Goal: Task Accomplishment & Management: Complete application form

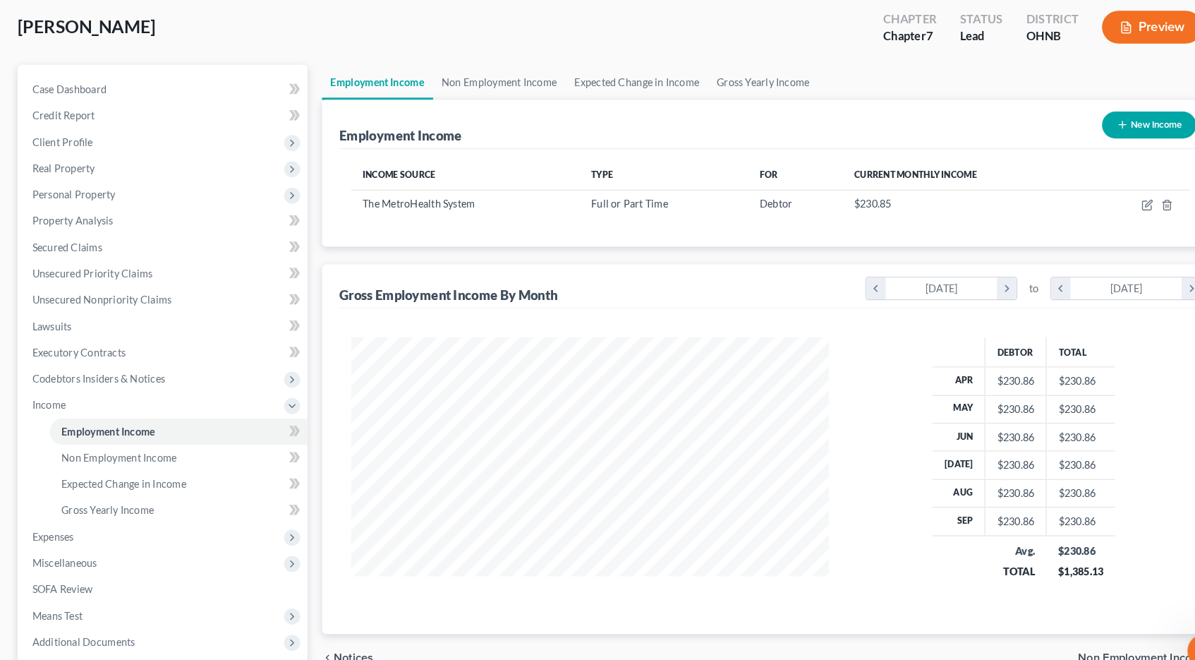
scroll to position [253, 490]
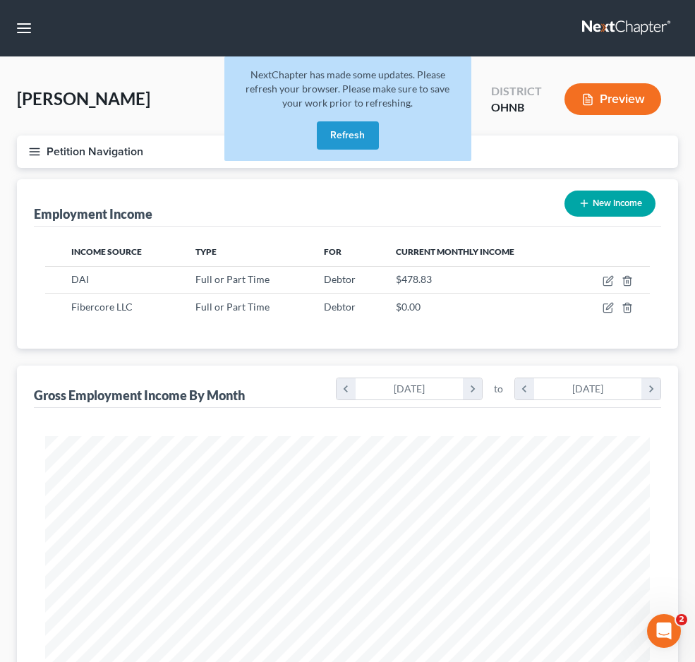
scroll to position [302, 633]
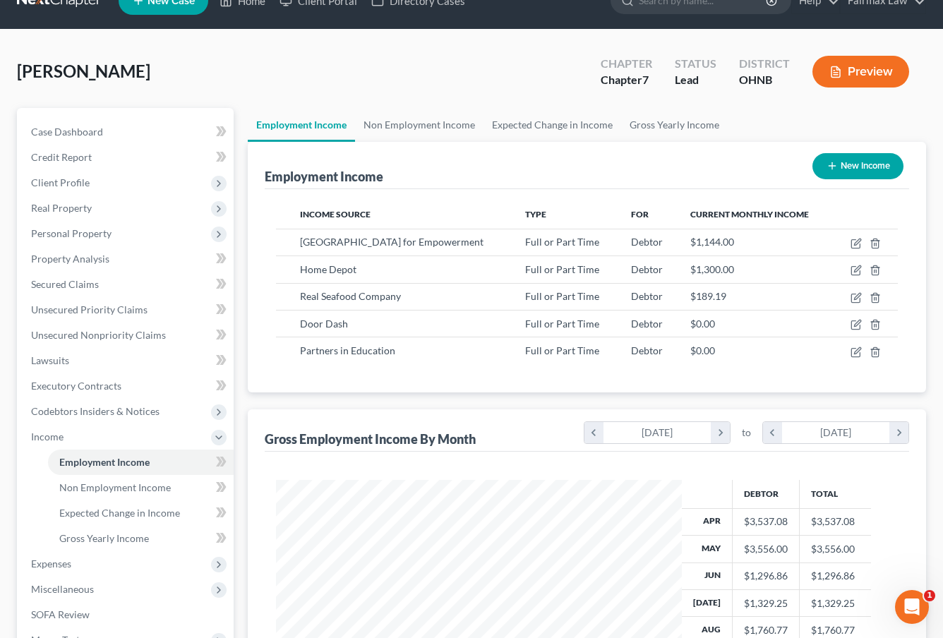
scroll to position [705419, 705293]
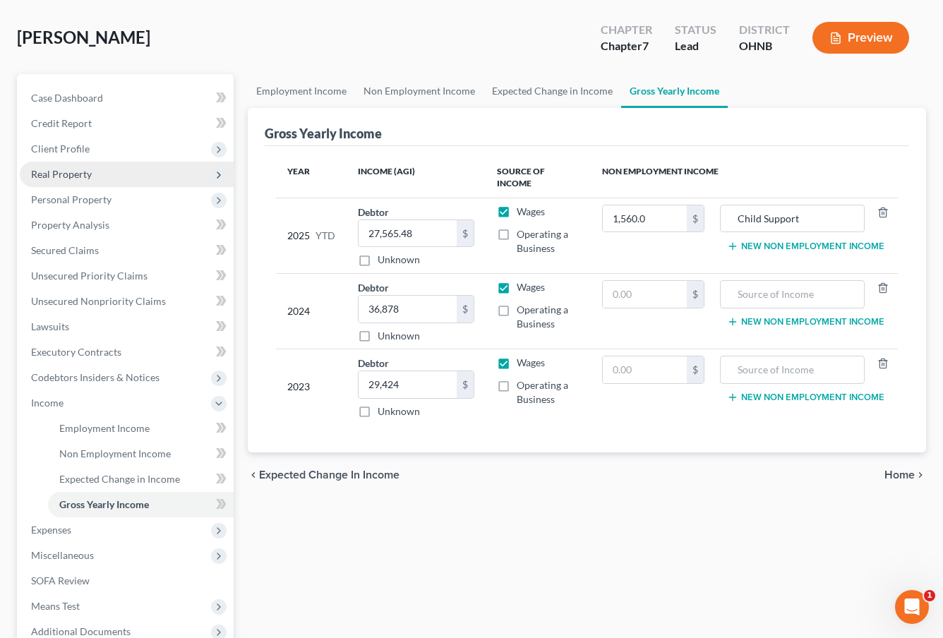
scroll to position [13, 0]
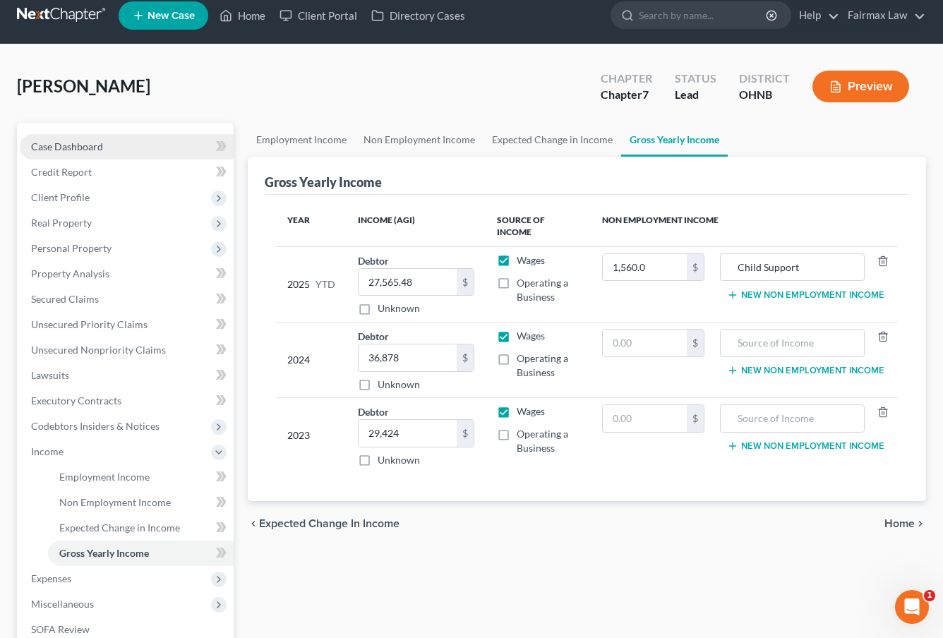
click at [147, 147] on link "Case Dashboard" at bounding box center [127, 146] width 214 height 25
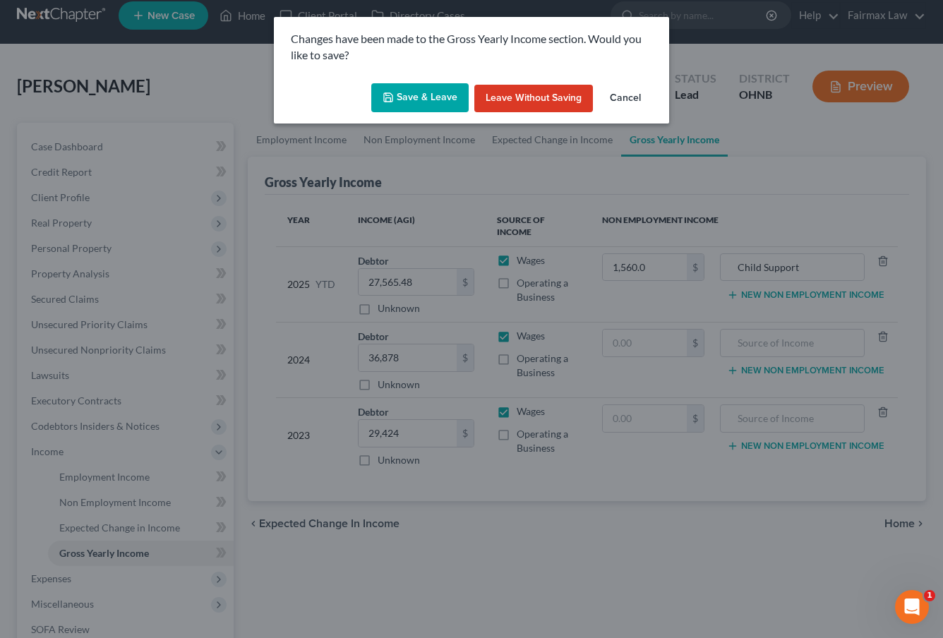
click at [443, 90] on button "Save & Leave" at bounding box center [419, 98] width 97 height 30
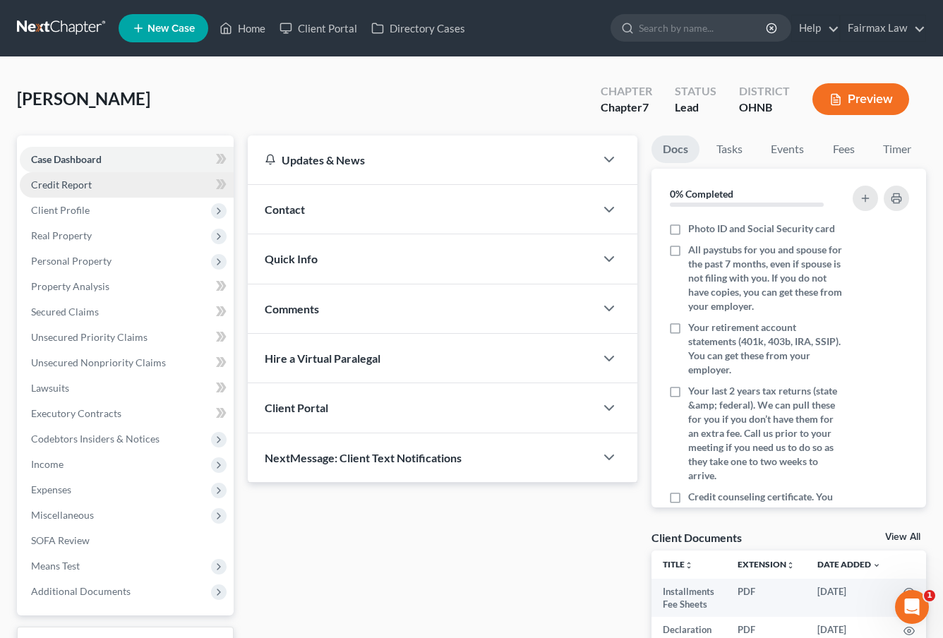
click at [125, 192] on link "Credit Report" at bounding box center [127, 184] width 214 height 25
click at [123, 192] on link "Credit Report" at bounding box center [127, 184] width 214 height 25
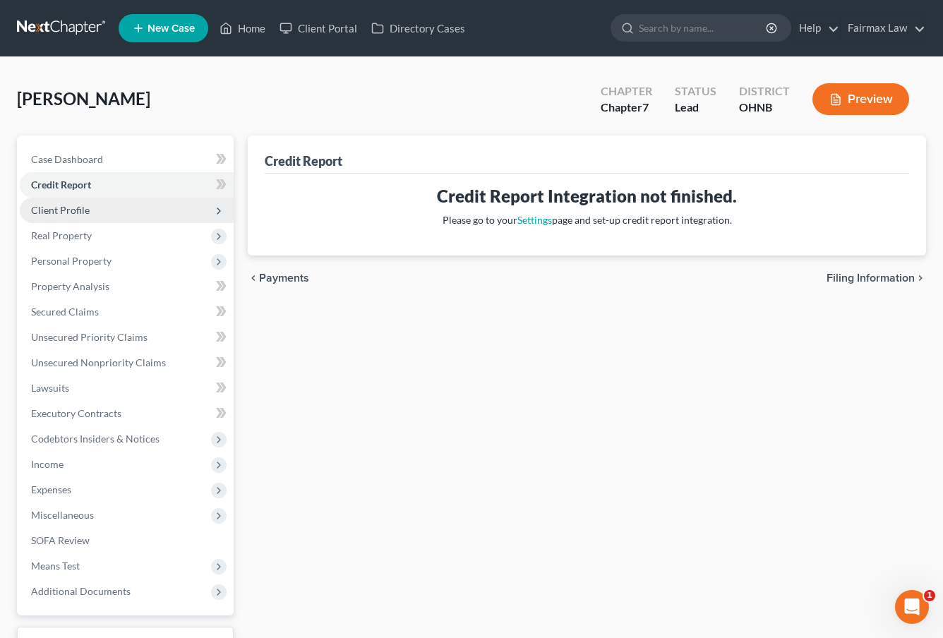
click at [105, 209] on span "Client Profile" at bounding box center [127, 210] width 214 height 25
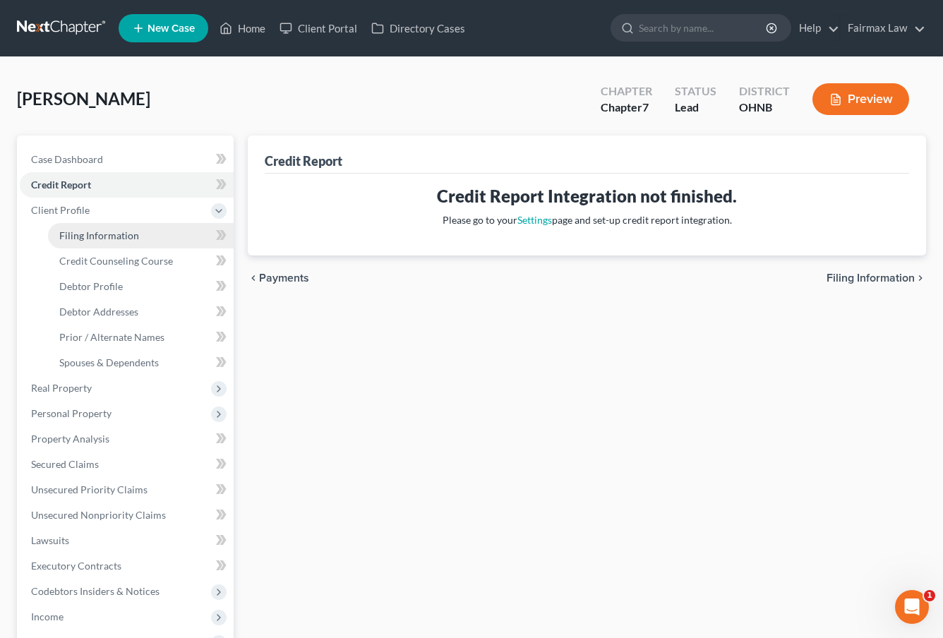
click at [115, 231] on span "Filing Information" at bounding box center [99, 235] width 80 height 12
select select "1"
select select "0"
select select "61"
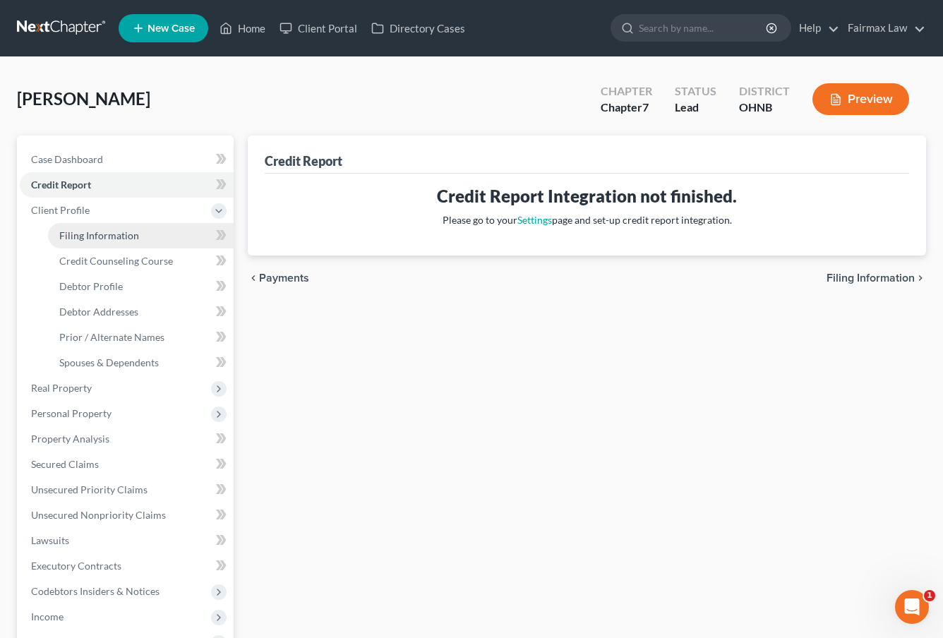
select select "12"
select select "0"
select select "36"
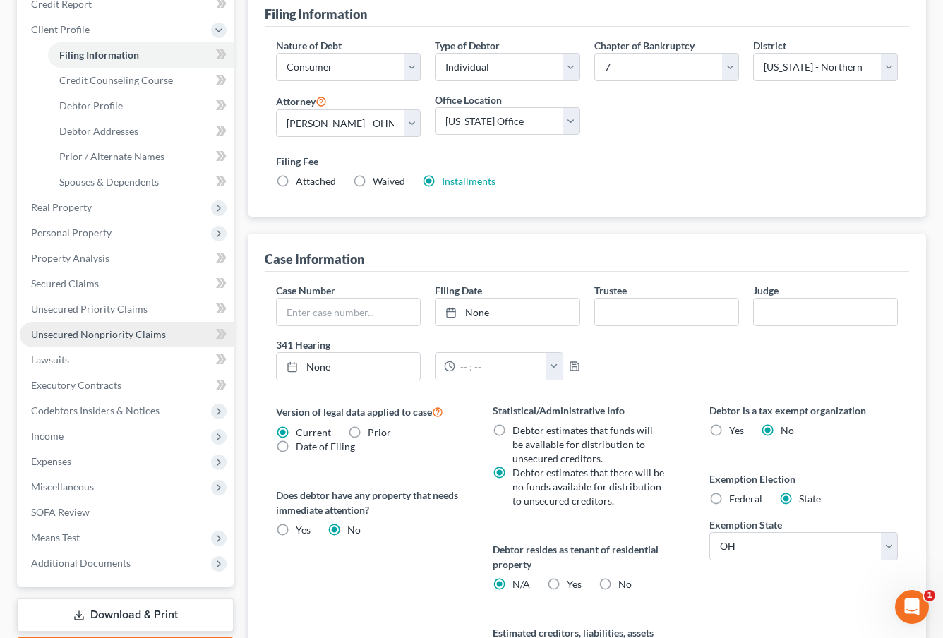
scroll to position [138, 0]
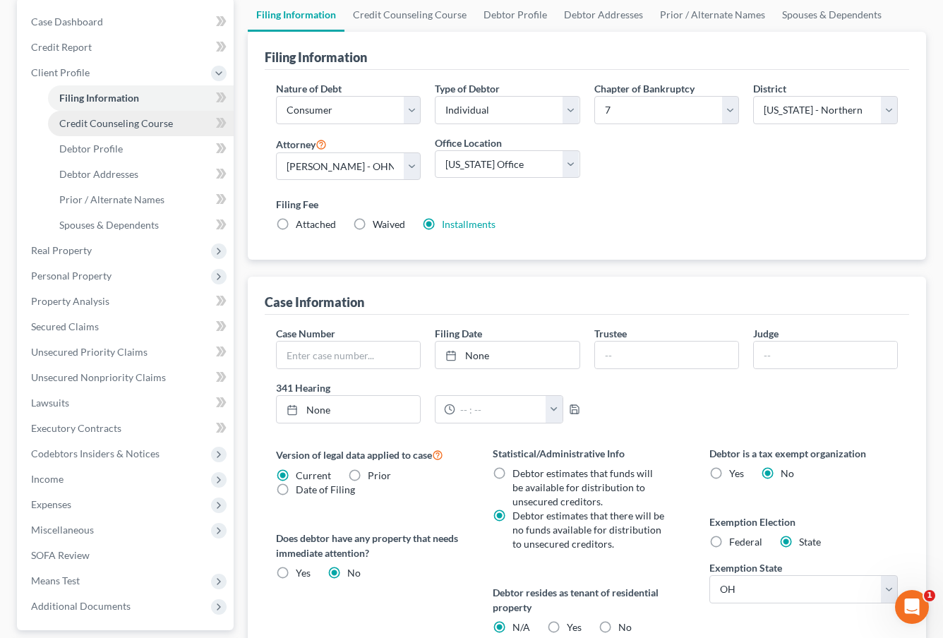
click at [114, 129] on link "Credit Counseling Course" at bounding box center [141, 123] width 186 height 25
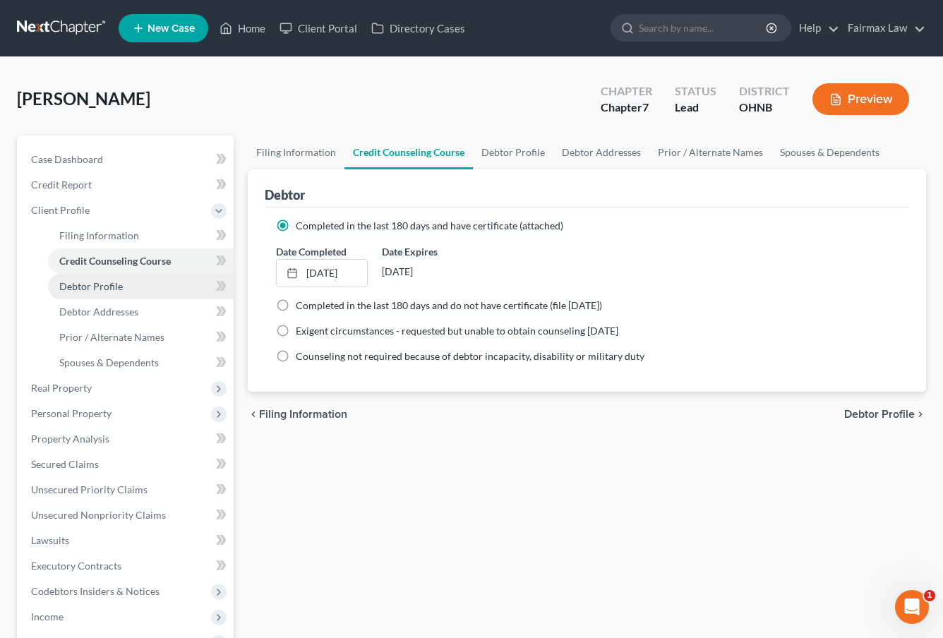
click at [117, 291] on span "Debtor Profile" at bounding box center [91, 286] width 64 height 12
select select "0"
select select "3"
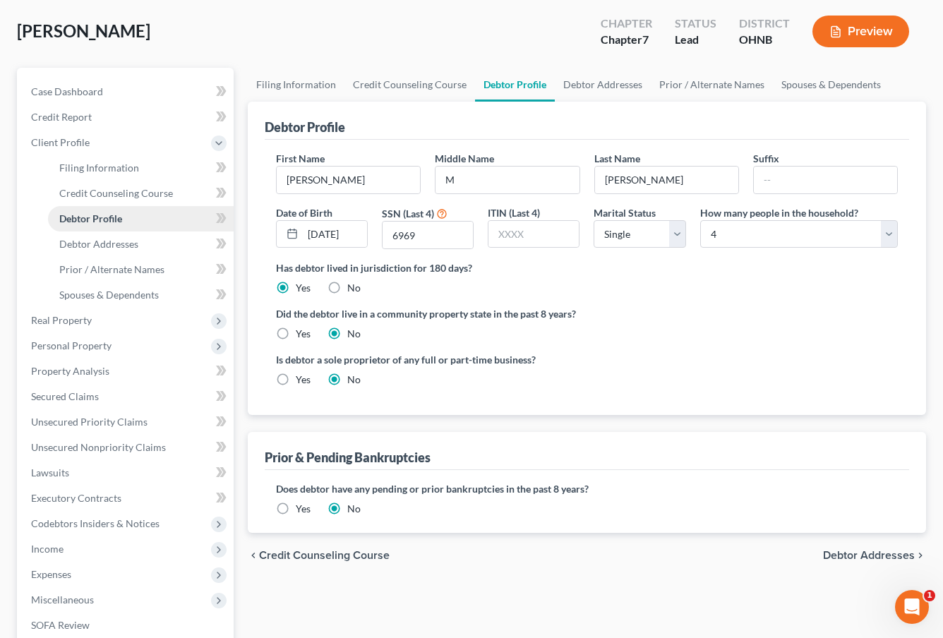
scroll to position [75, 0]
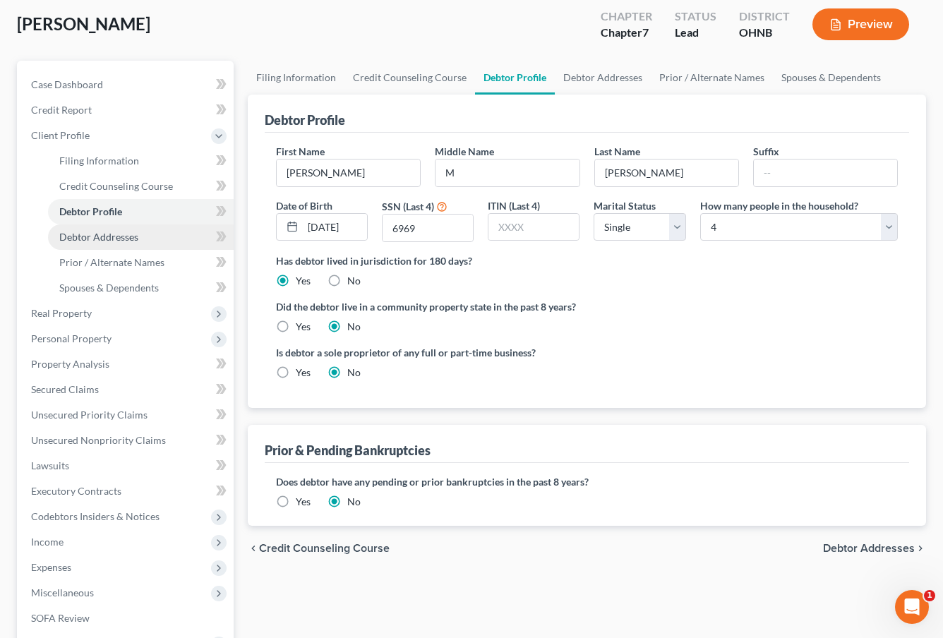
click at [111, 241] on span "Debtor Addresses" at bounding box center [98, 237] width 79 height 12
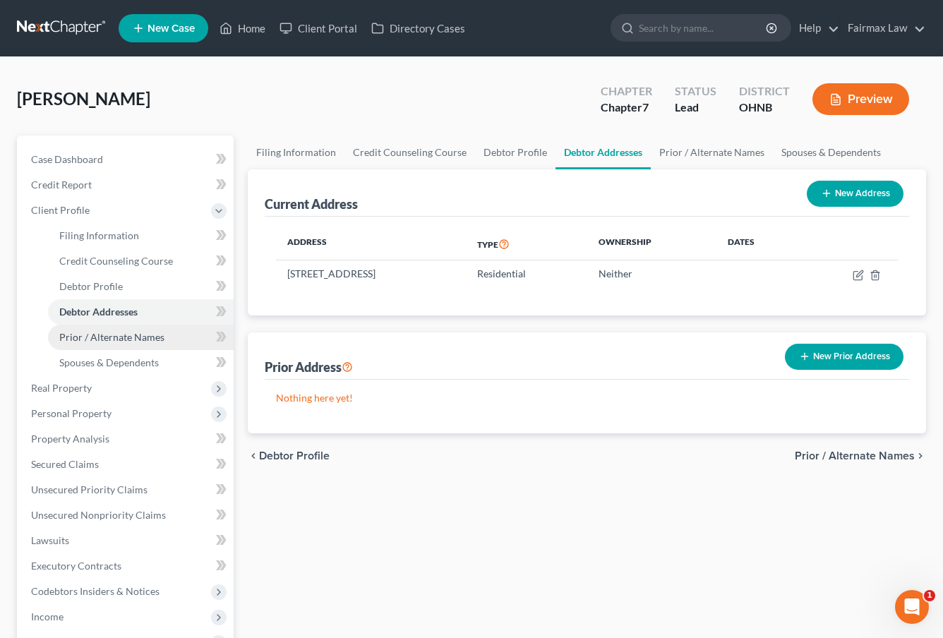
click at [130, 336] on span "Prior / Alternate Names" at bounding box center [111, 337] width 105 height 12
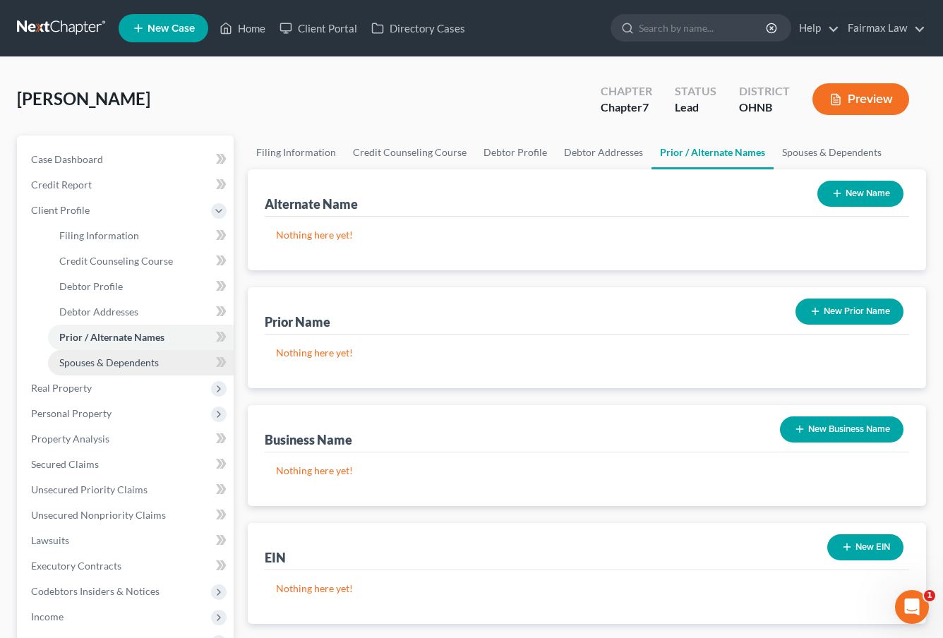
click at [140, 368] on span "Spouses & Dependents" at bounding box center [108, 362] width 99 height 12
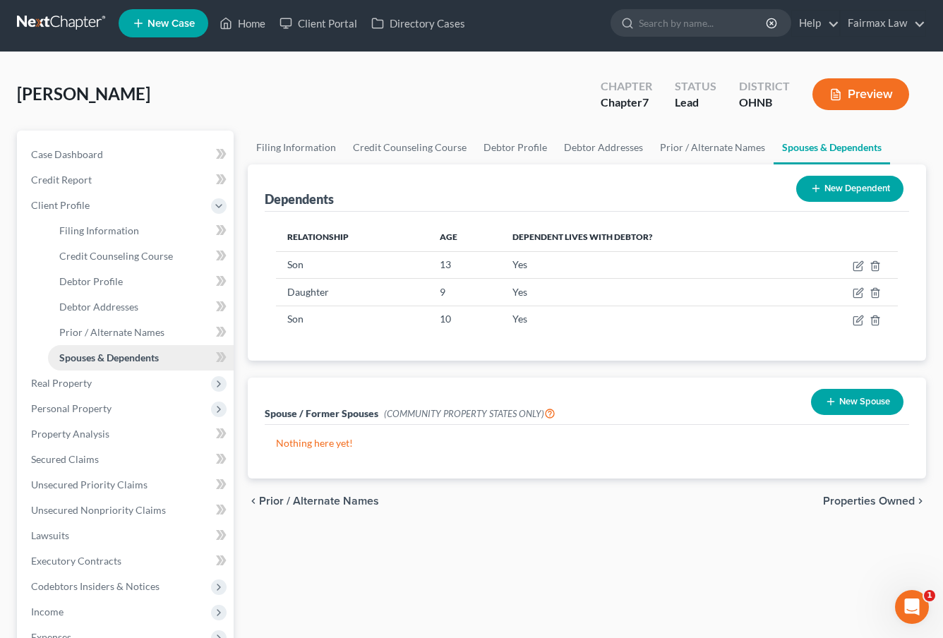
scroll to position [8, 0]
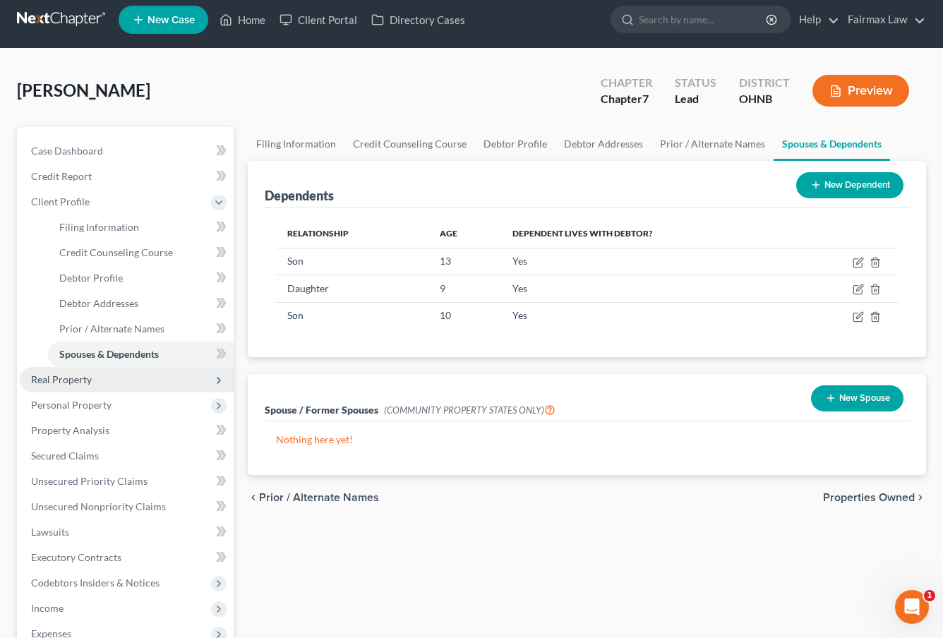
click at [131, 380] on span "Real Property" at bounding box center [127, 379] width 214 height 25
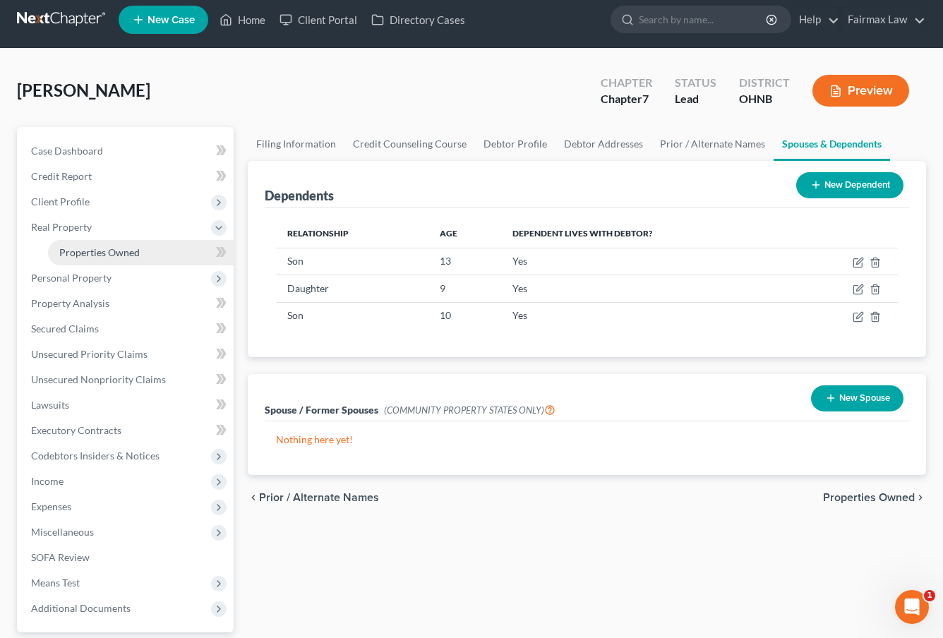
click at [148, 255] on link "Properties Owned" at bounding box center [141, 252] width 186 height 25
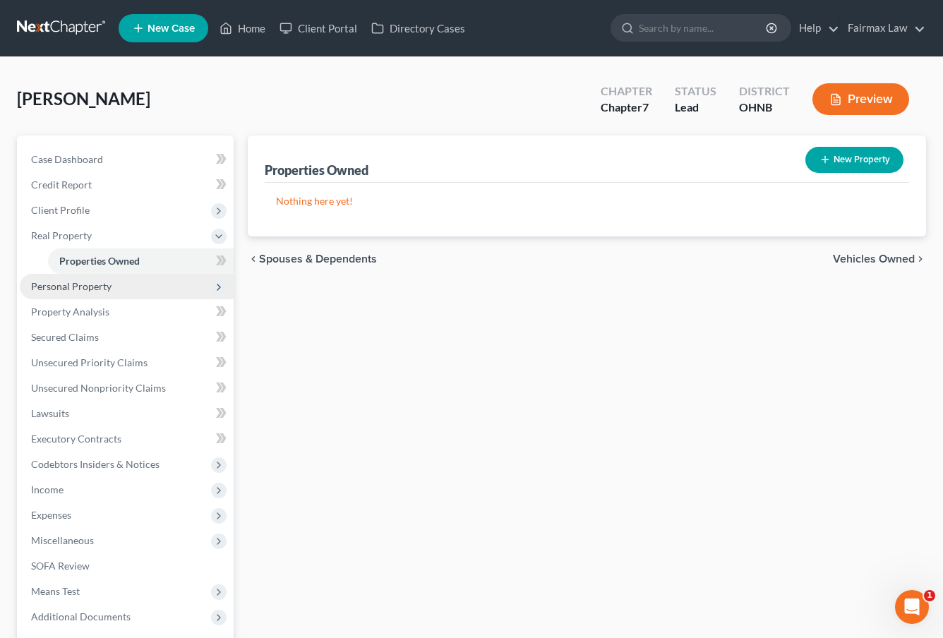
click at [145, 289] on span "Personal Property" at bounding box center [127, 286] width 214 height 25
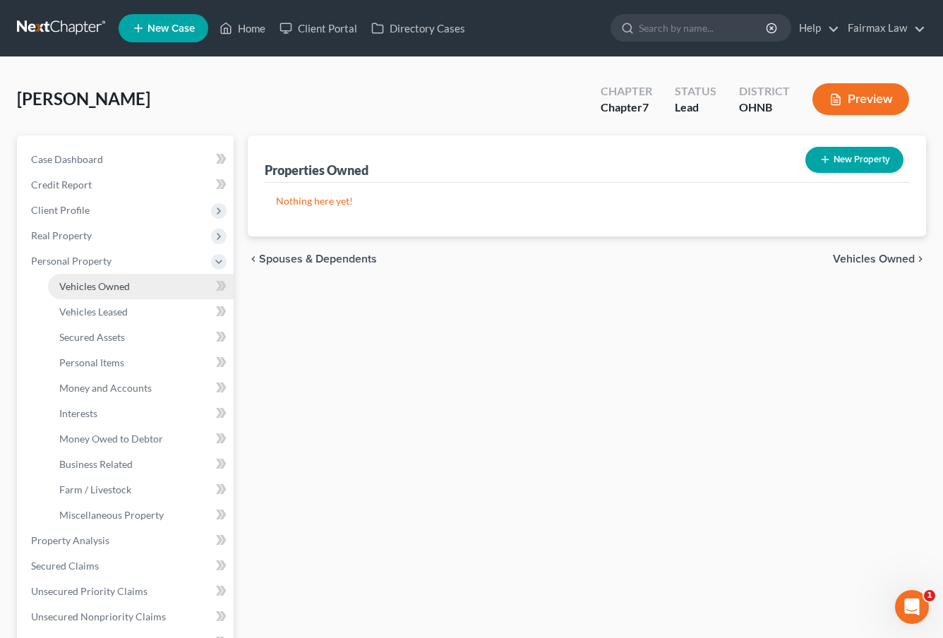
click at [142, 291] on link "Vehicles Owned" at bounding box center [141, 286] width 186 height 25
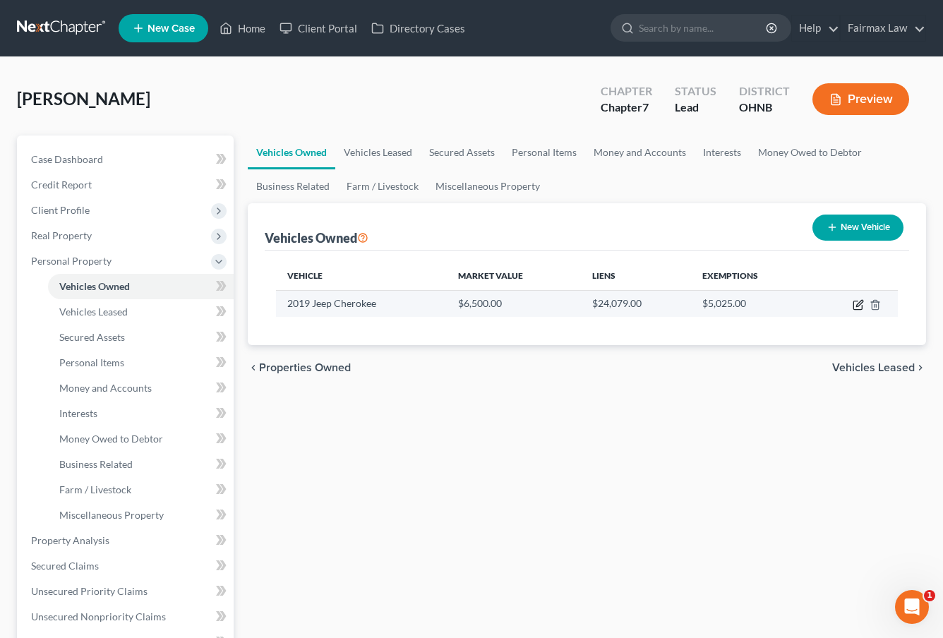
click at [855, 306] on icon "button" at bounding box center [857, 304] width 11 height 11
select select "0"
select select "7"
select select "3"
select select "0"
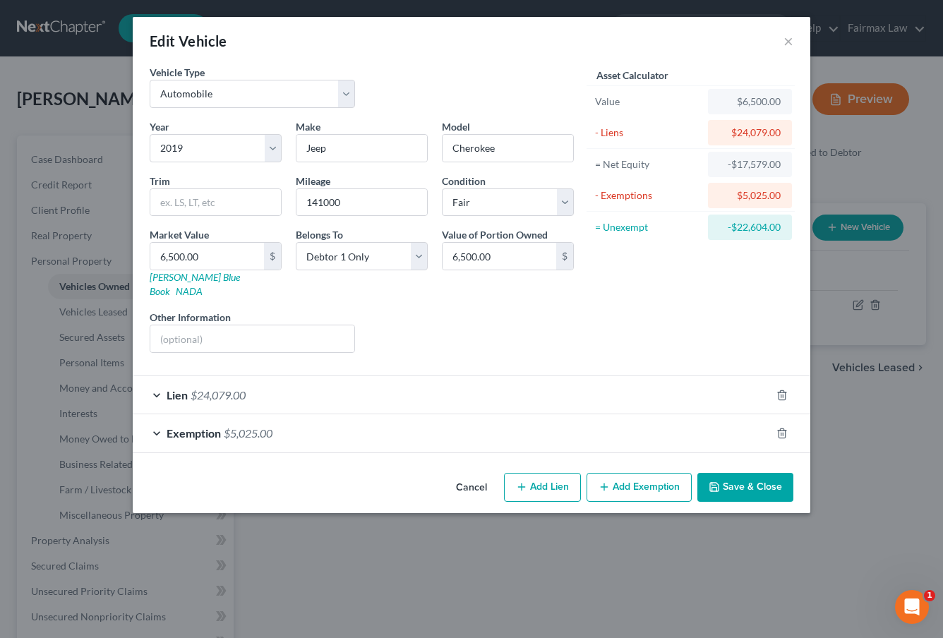
click at [480, 387] on div "Lien $24,079.00" at bounding box center [452, 394] width 638 height 37
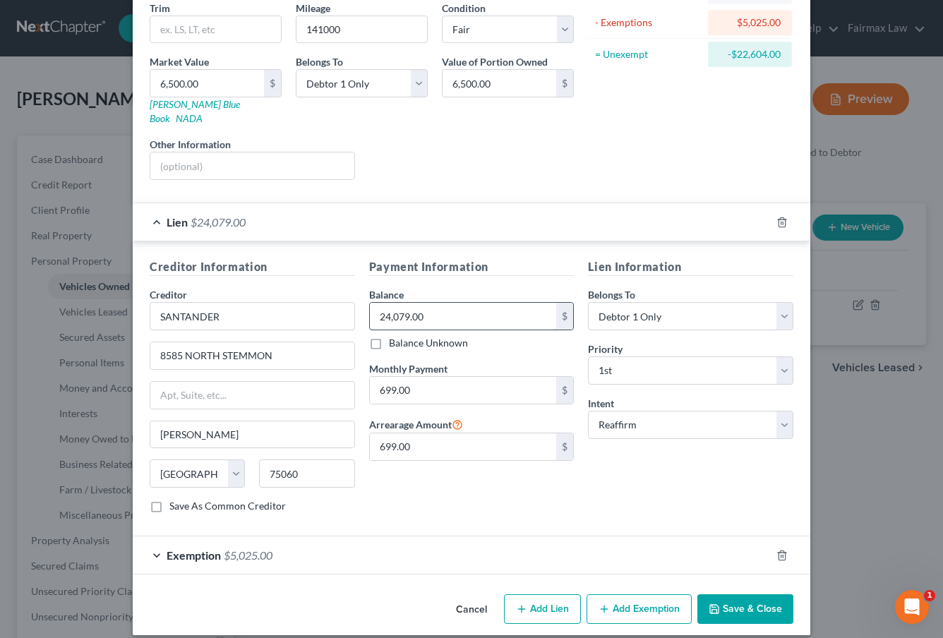
scroll to position [172, 0]
click at [474, 598] on button "Cancel" at bounding box center [472, 610] width 54 height 28
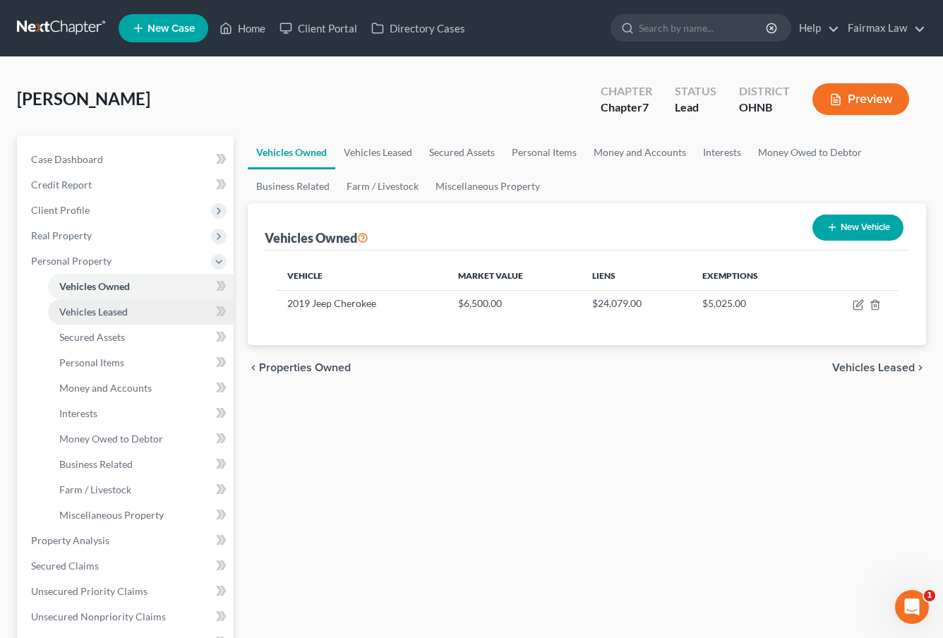
click at [134, 307] on link "Vehicles Leased" at bounding box center [141, 311] width 186 height 25
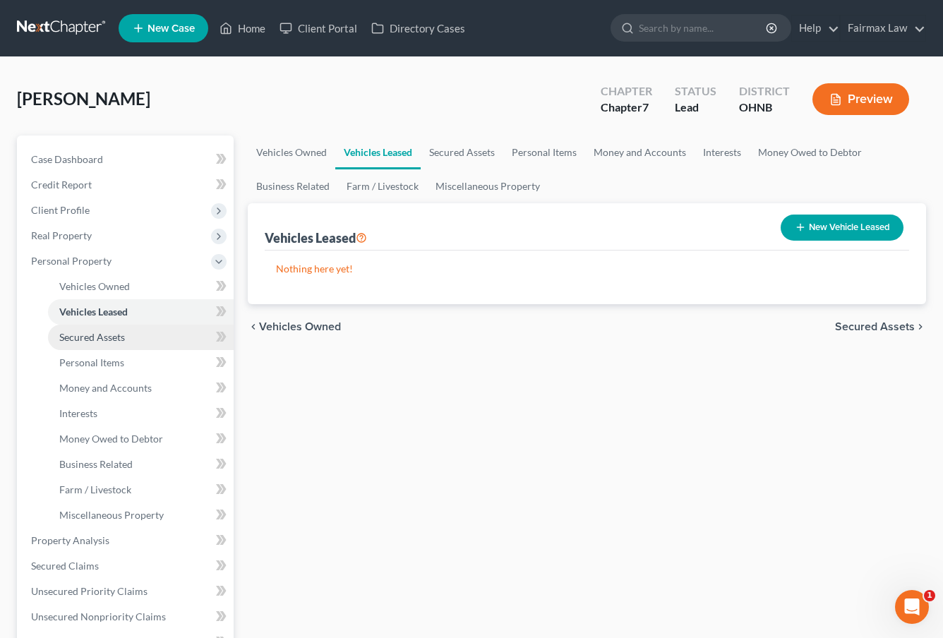
click at [129, 337] on link "Secured Assets" at bounding box center [141, 337] width 186 height 25
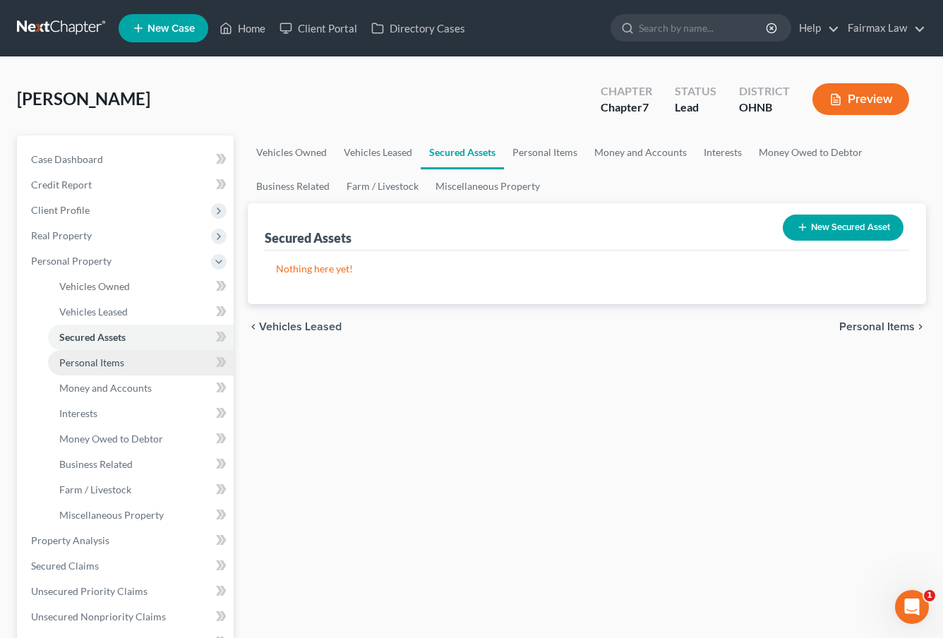
click at [130, 358] on link "Personal Items" at bounding box center [141, 362] width 186 height 25
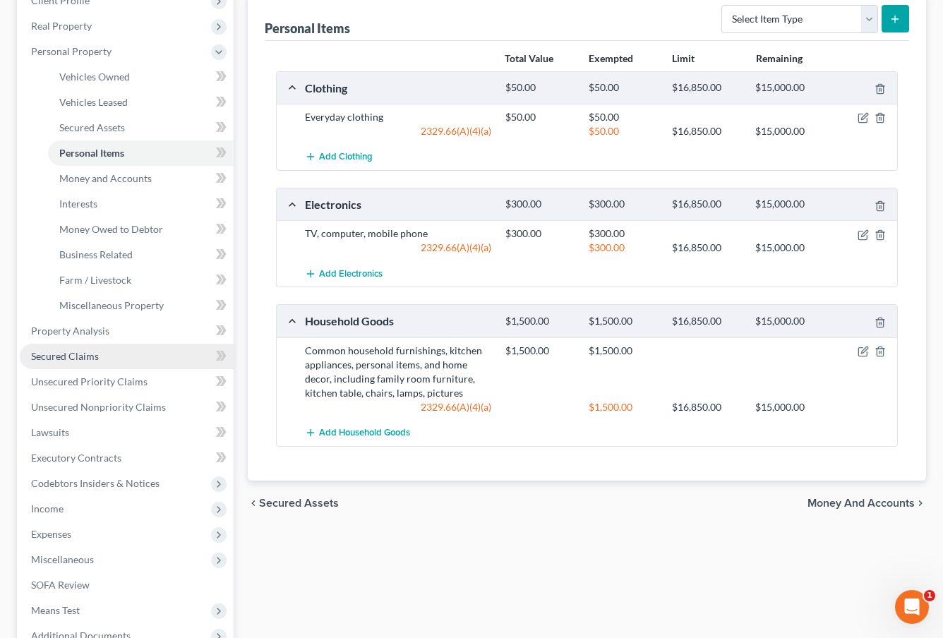
scroll to position [213, 0]
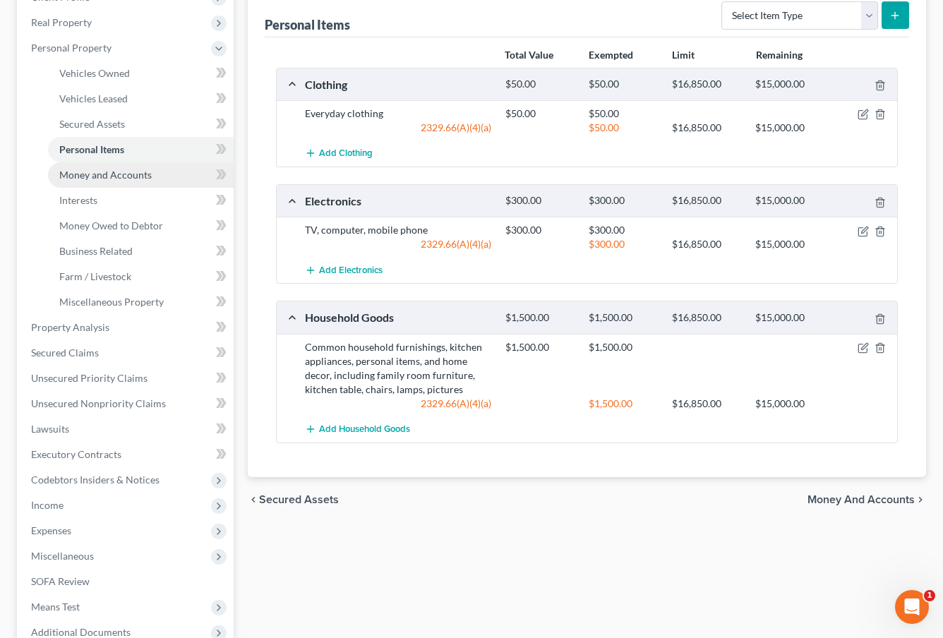
click at [119, 176] on span "Money and Accounts" at bounding box center [105, 175] width 92 height 12
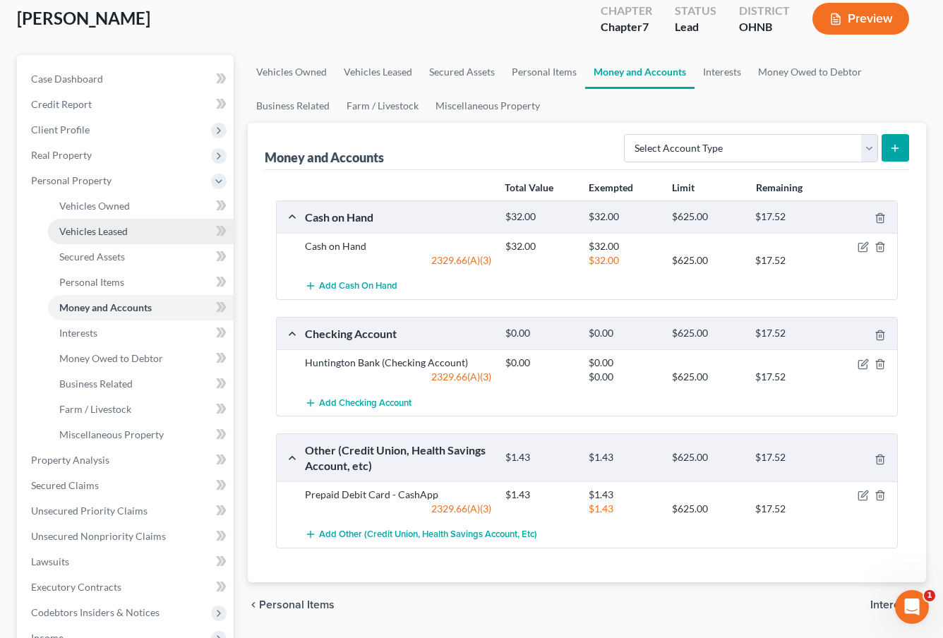
scroll to position [91, 0]
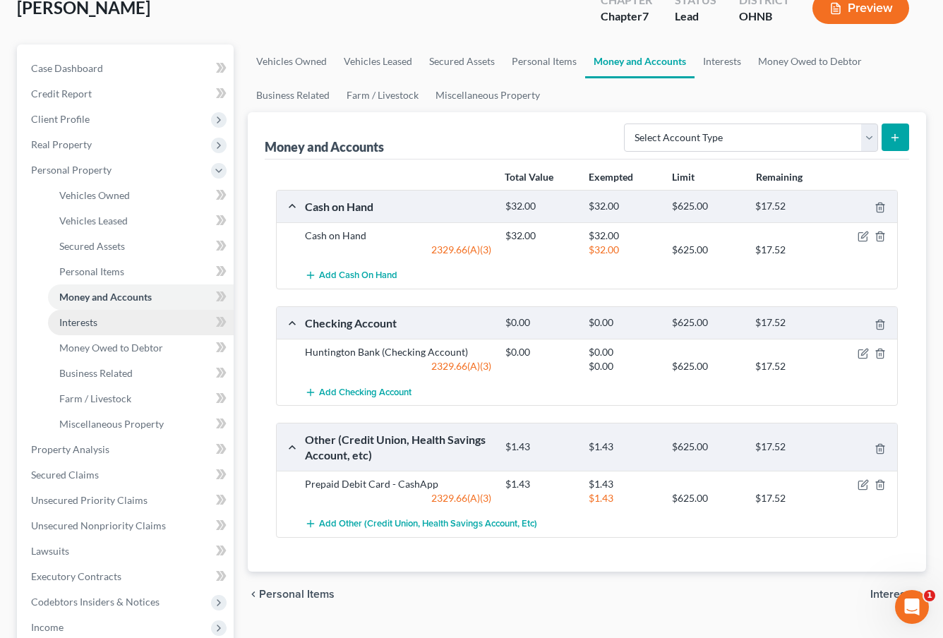
click at [142, 320] on link "Interests" at bounding box center [141, 322] width 186 height 25
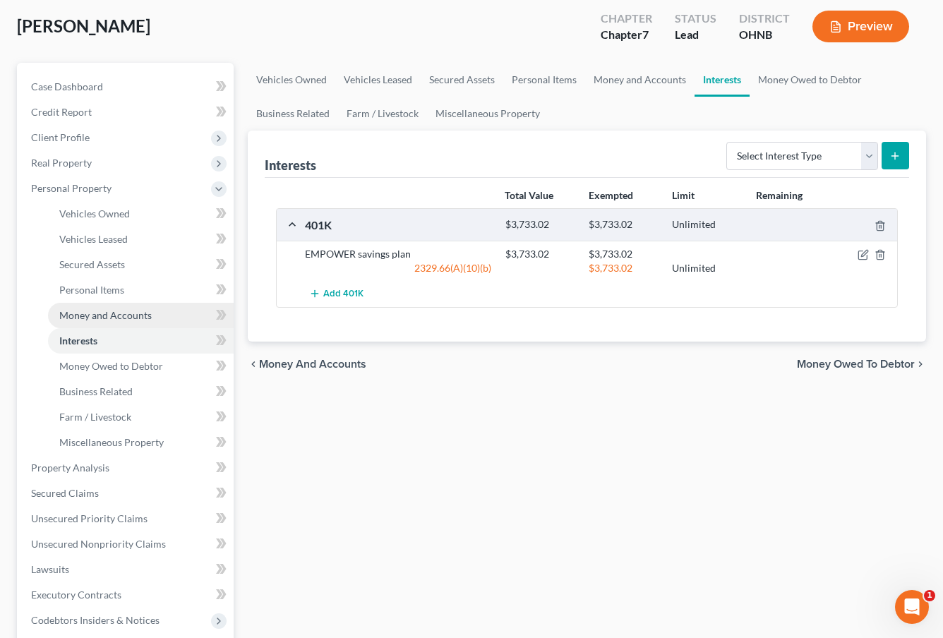
scroll to position [71, 0]
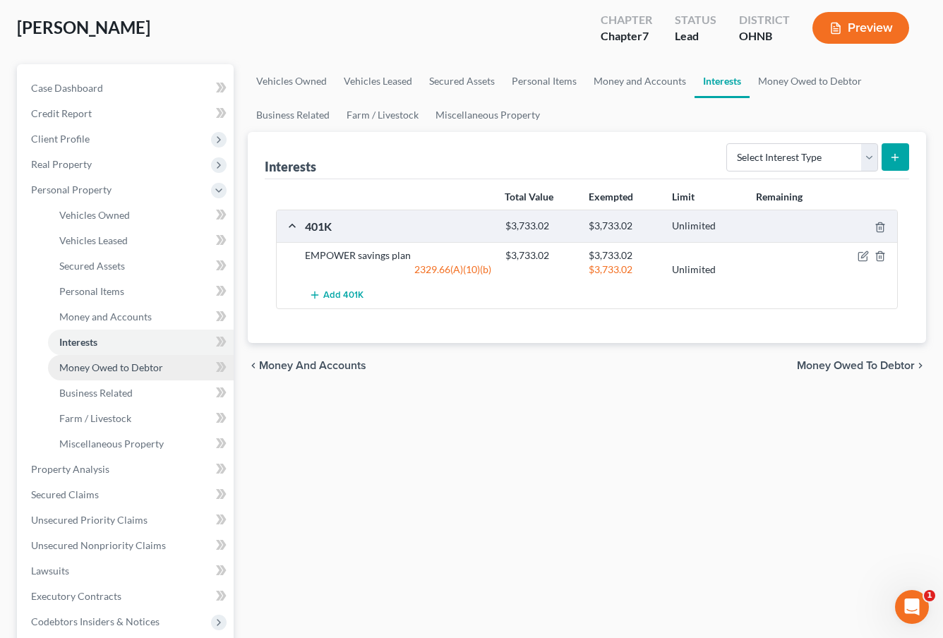
click at [128, 370] on span "Money Owed to Debtor" at bounding box center [111, 367] width 104 height 12
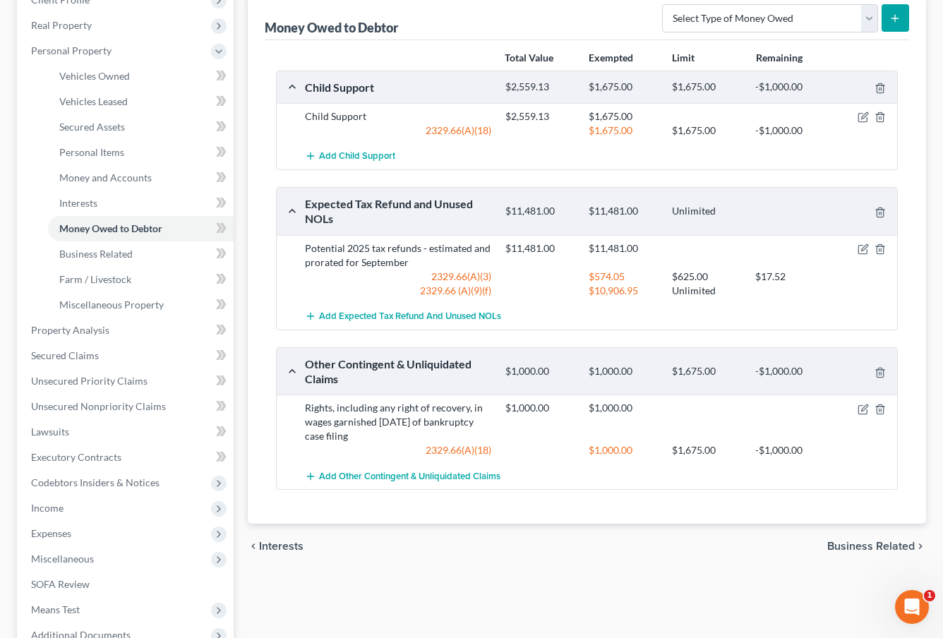
scroll to position [207, 0]
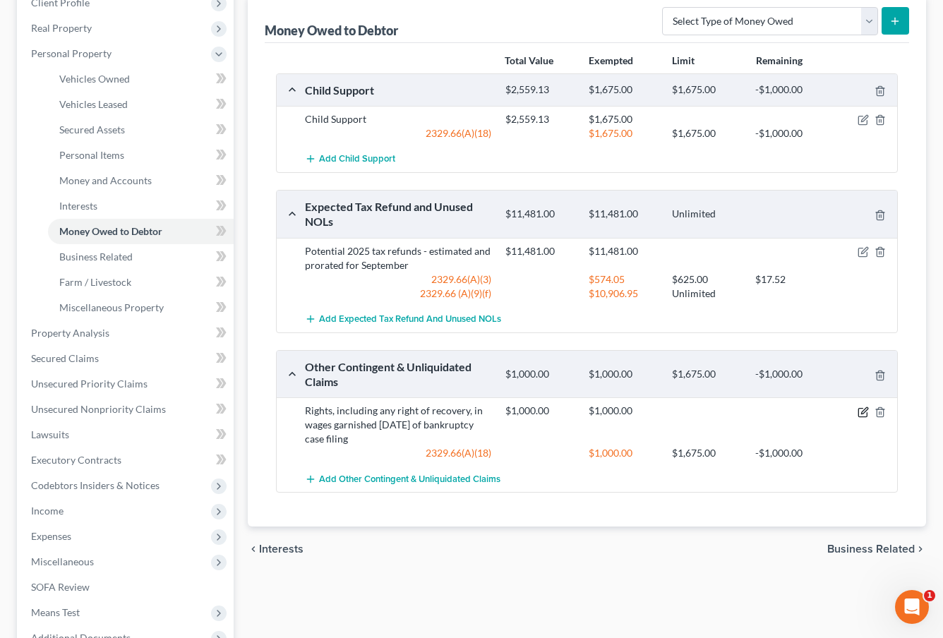
click at [862, 414] on icon "button" at bounding box center [862, 411] width 11 height 11
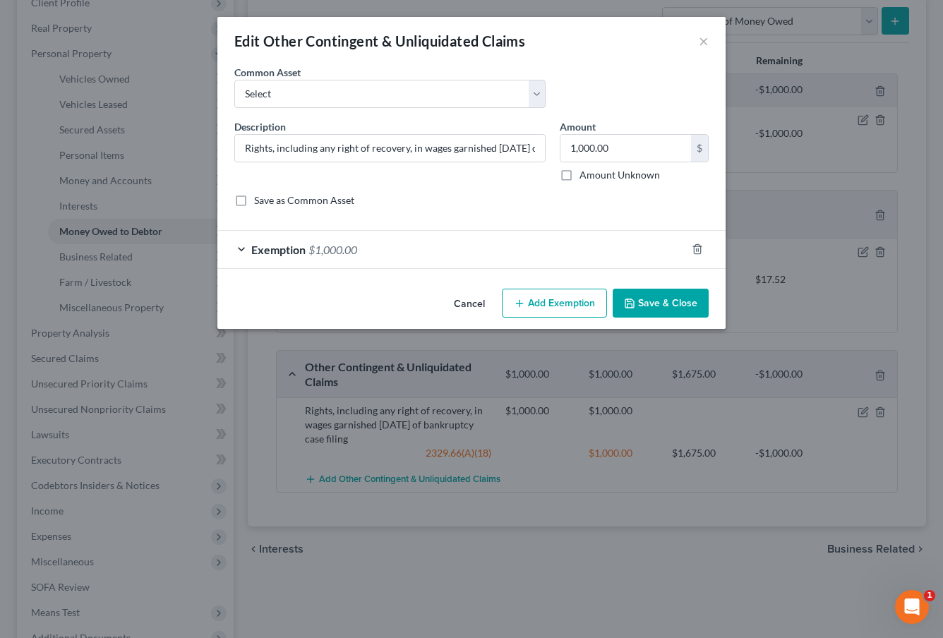
click at [393, 252] on div "Exemption $1,000.00" at bounding box center [451, 249] width 469 height 37
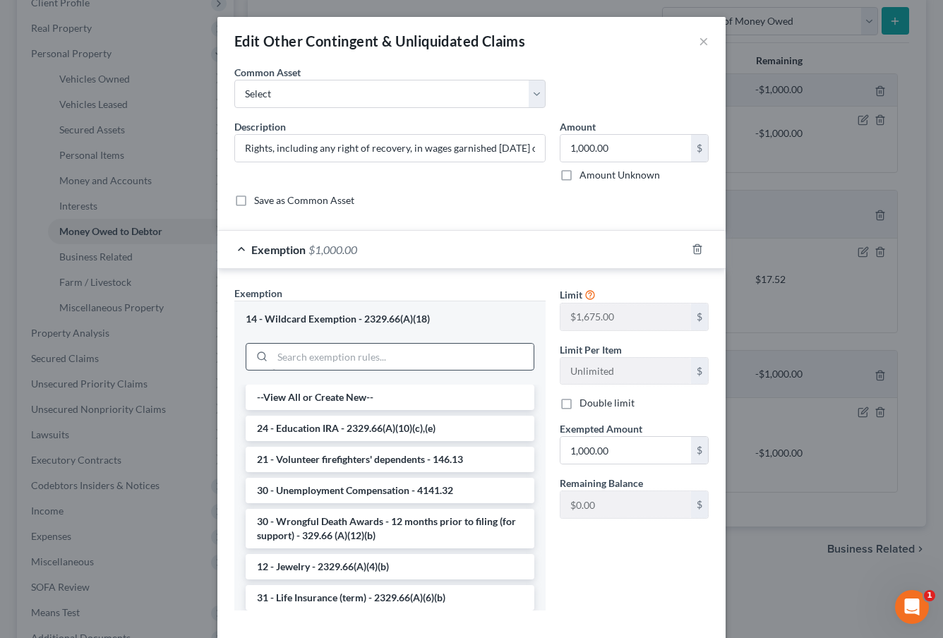
scroll to position [0, 0]
click at [411, 358] on input "search" at bounding box center [402, 357] width 261 height 27
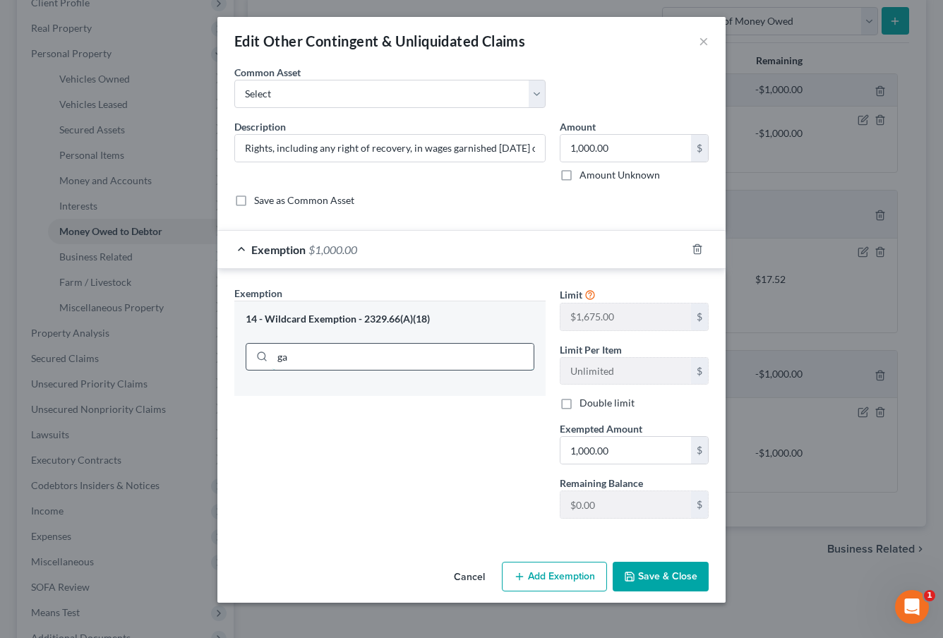
type input "g"
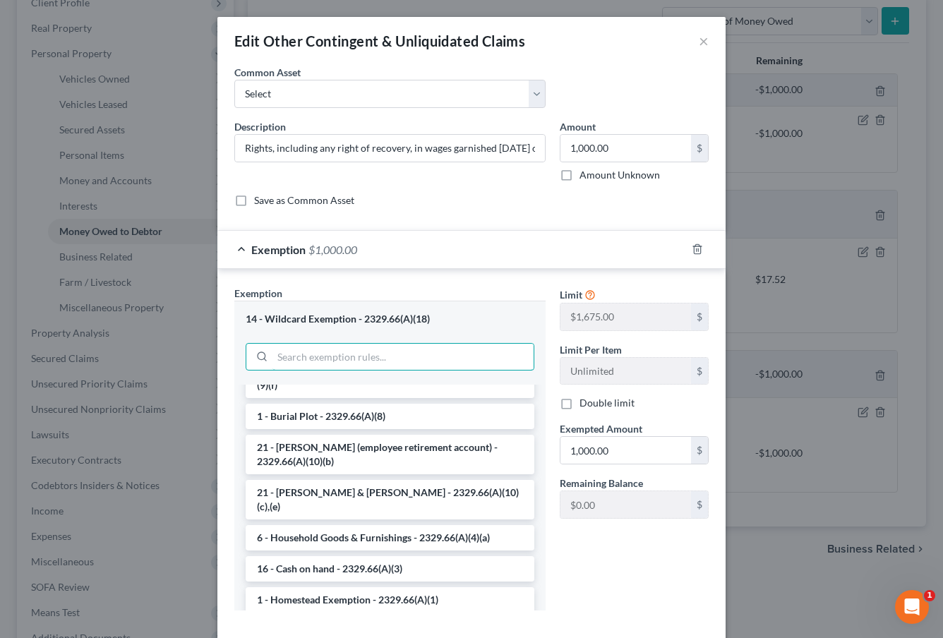
scroll to position [1739, 0]
click at [702, 37] on button "×" at bounding box center [704, 40] width 10 height 17
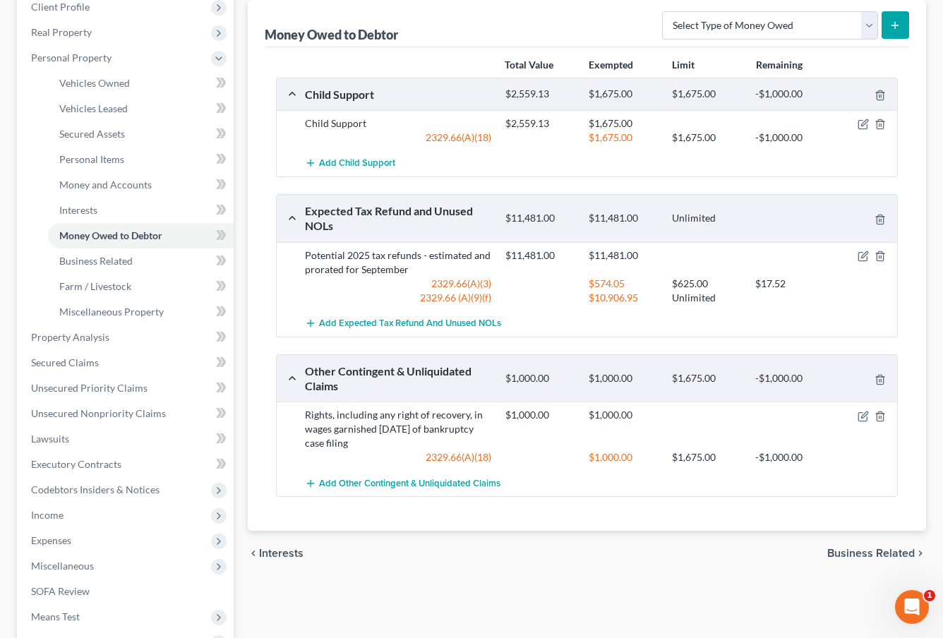
scroll to position [201, 0]
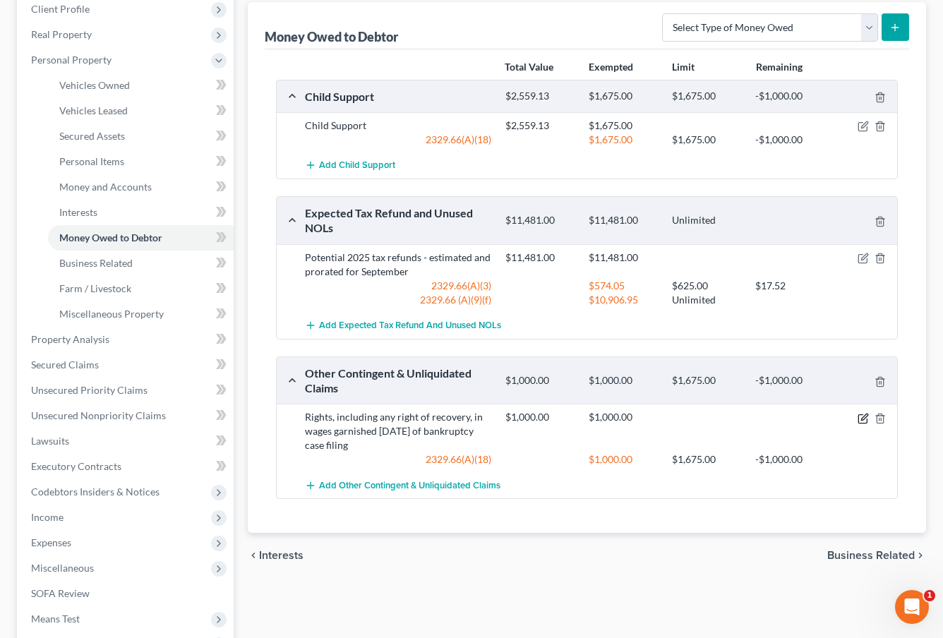
click at [861, 416] on icon "button" at bounding box center [862, 418] width 11 height 11
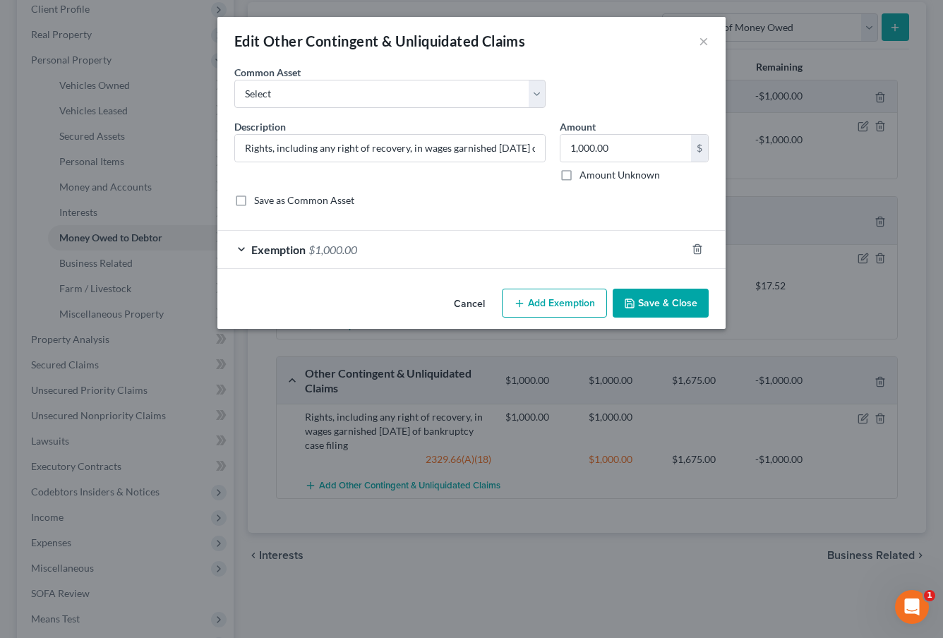
click at [440, 258] on div "Exemption $1,000.00" at bounding box center [451, 249] width 469 height 37
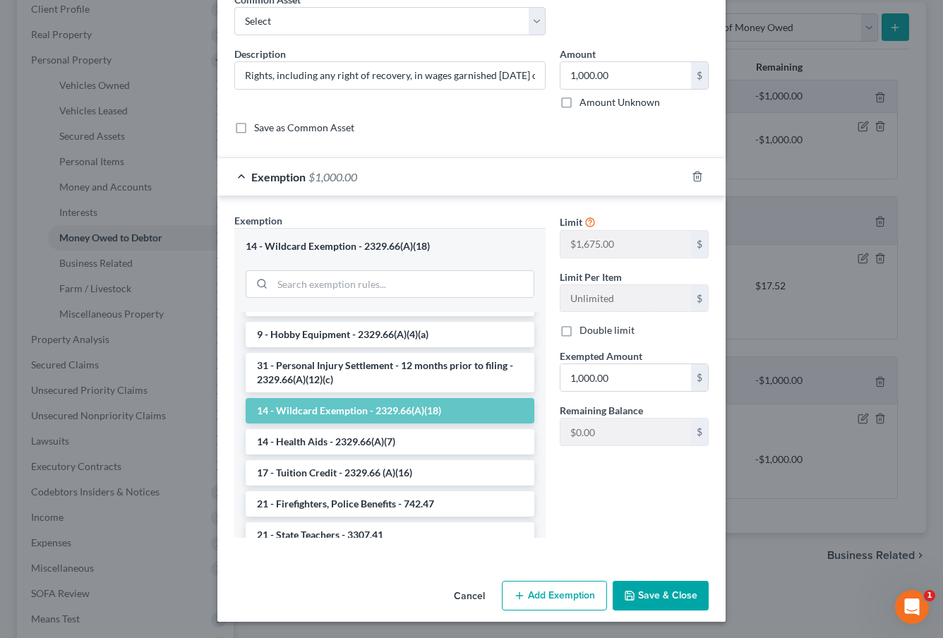
scroll to position [934, 0]
click at [471, 594] on button "Cancel" at bounding box center [469, 596] width 54 height 28
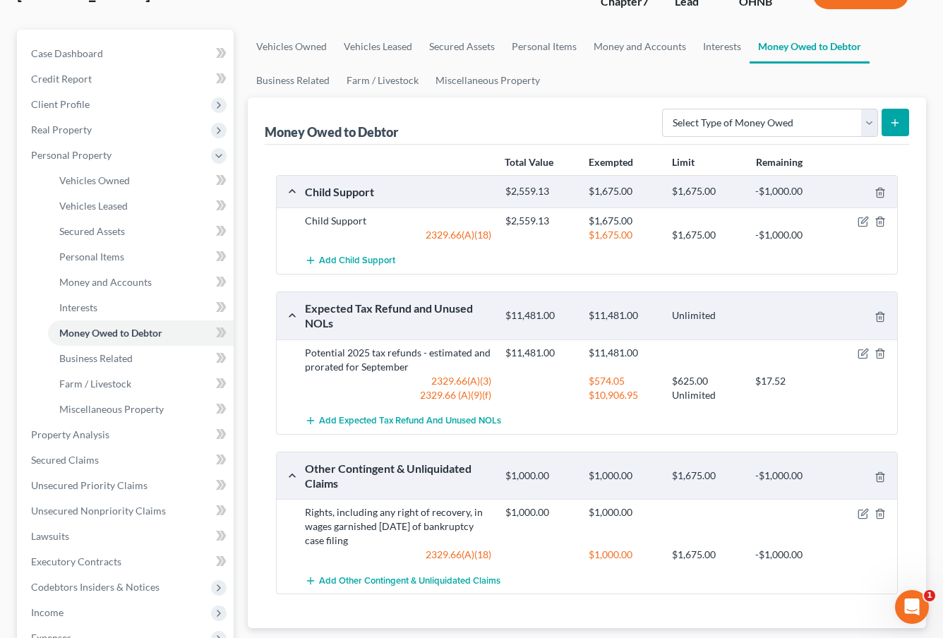
scroll to position [167, 0]
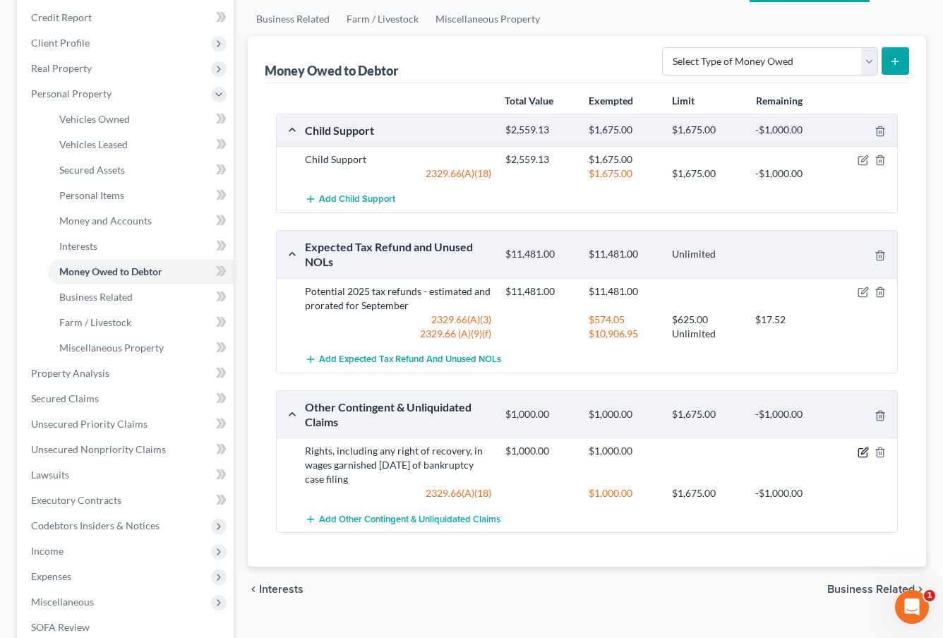
click at [859, 450] on icon "button" at bounding box center [862, 452] width 11 height 11
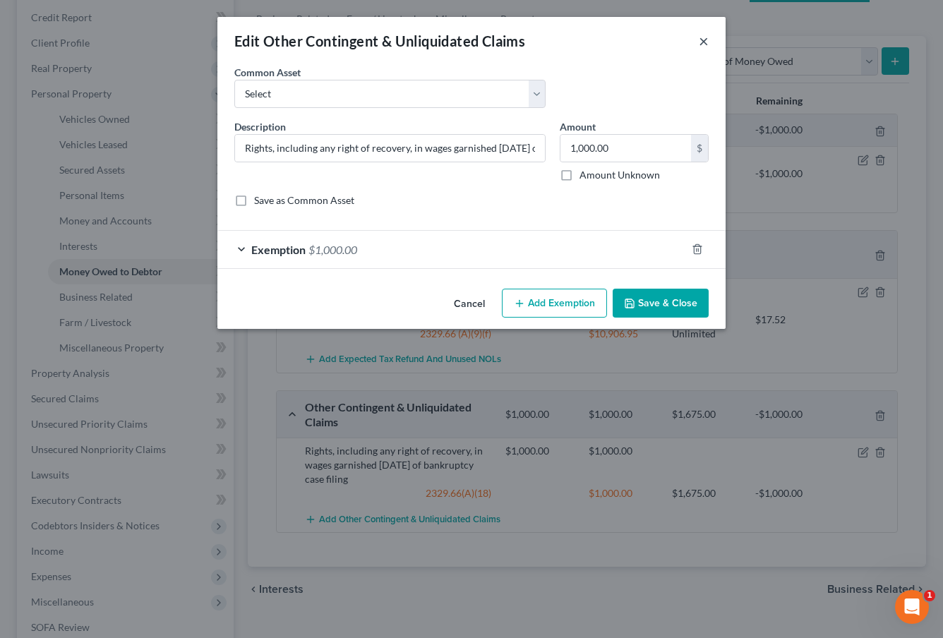
click at [700, 47] on button "×" at bounding box center [704, 40] width 10 height 17
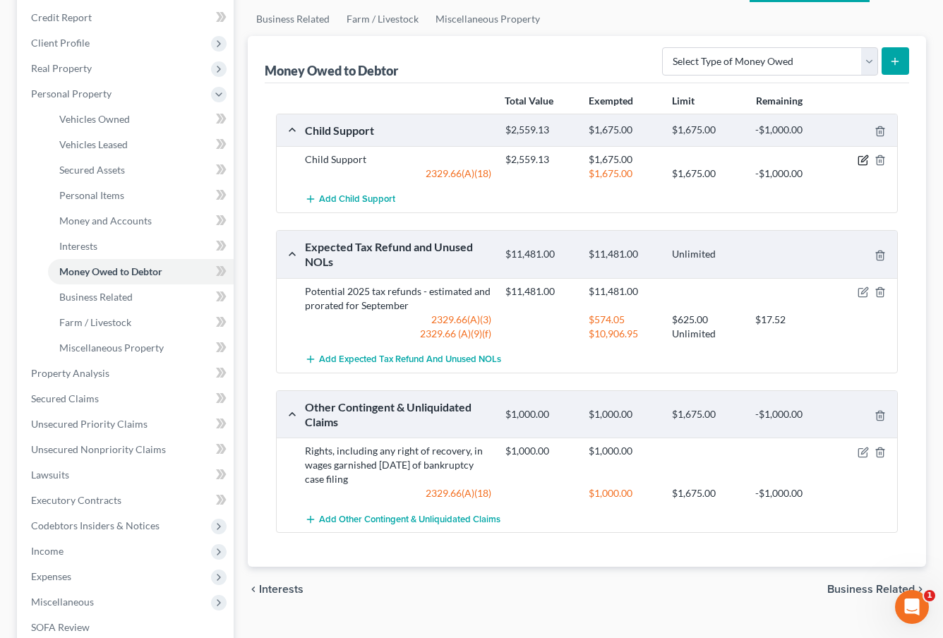
click at [863, 160] on icon "button" at bounding box center [862, 160] width 11 height 11
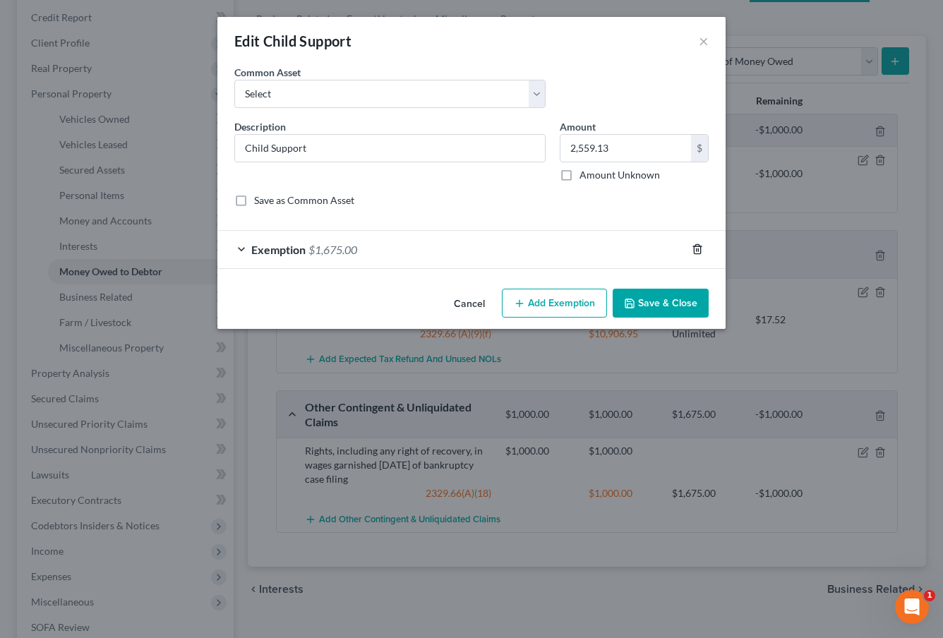
click at [693, 250] on icon "button" at bounding box center [697, 248] width 11 height 11
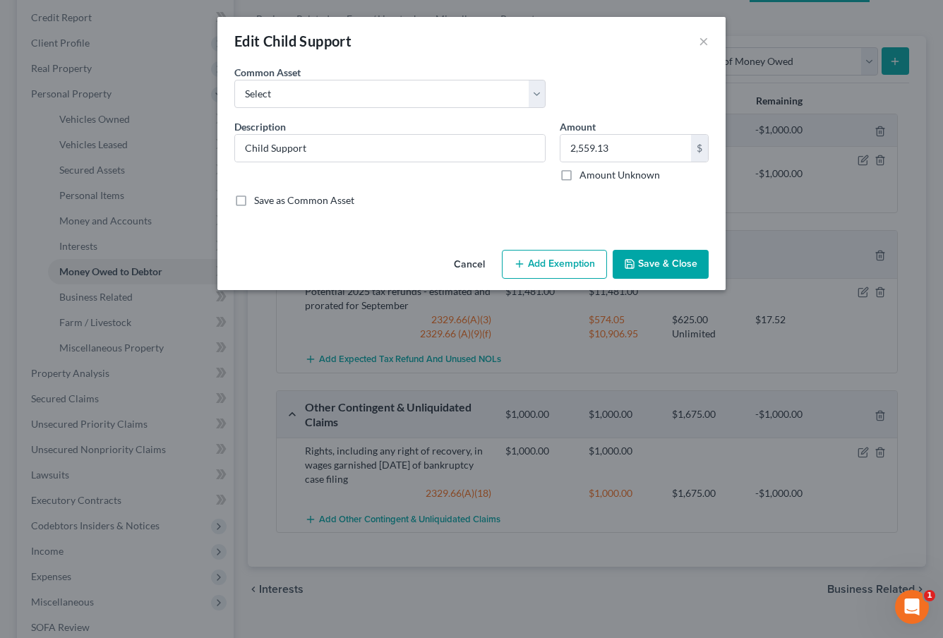
click at [670, 267] on button "Save & Close" at bounding box center [661, 265] width 96 height 30
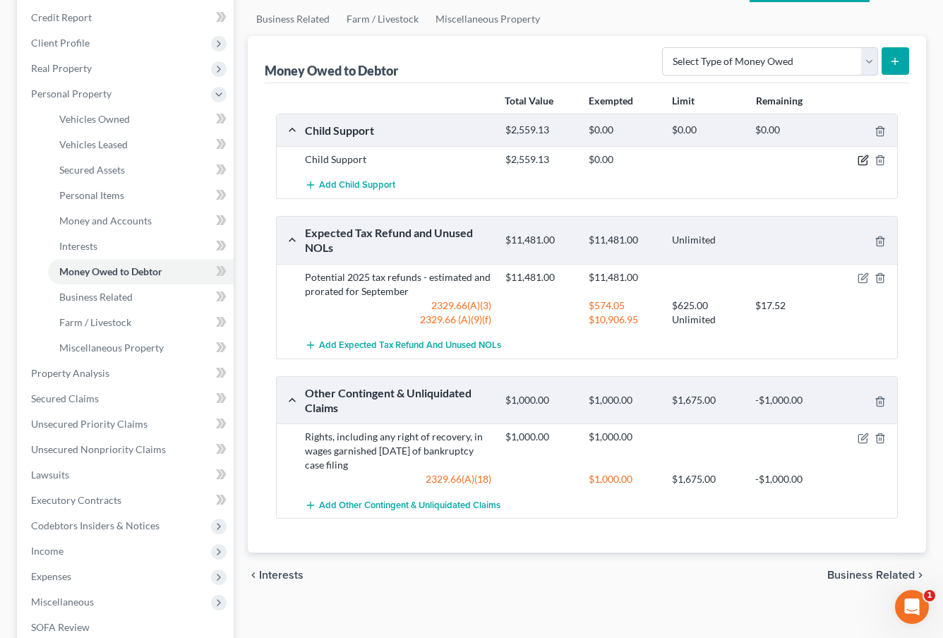
click at [863, 161] on icon "button" at bounding box center [862, 160] width 11 height 11
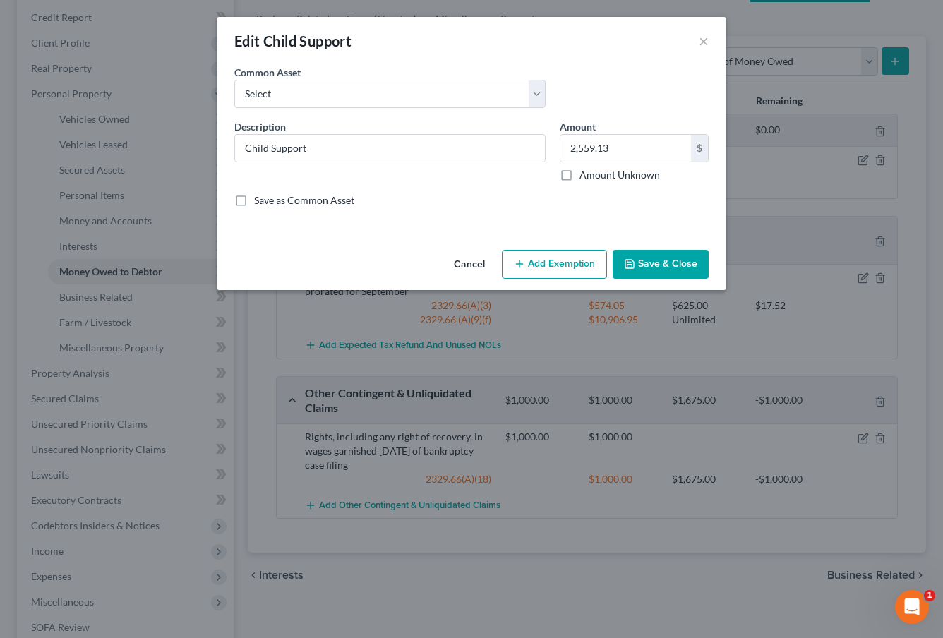
click at [529, 264] on button "Add Exemption" at bounding box center [554, 265] width 105 height 30
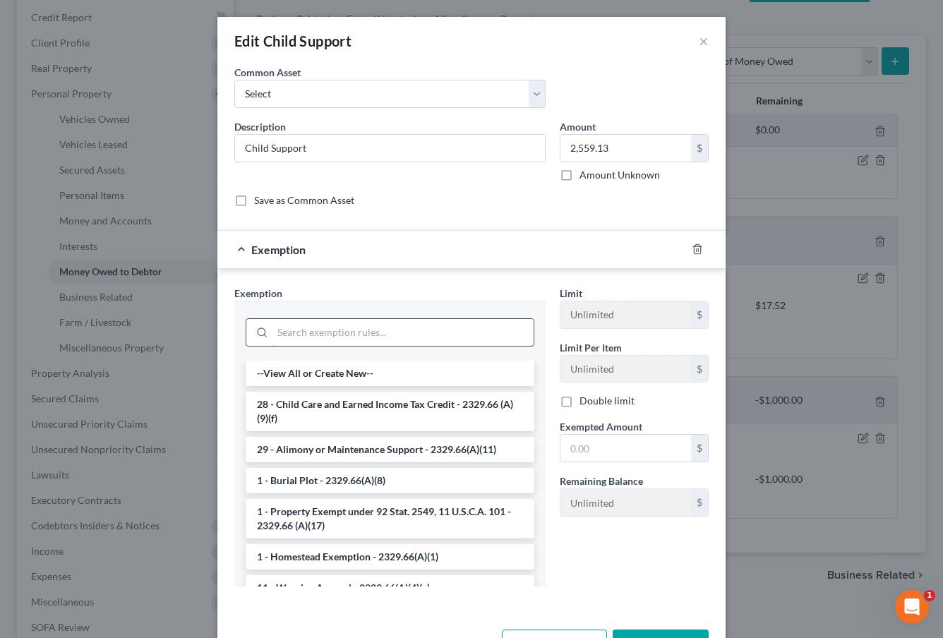
click at [452, 325] on input "search" at bounding box center [402, 332] width 261 height 27
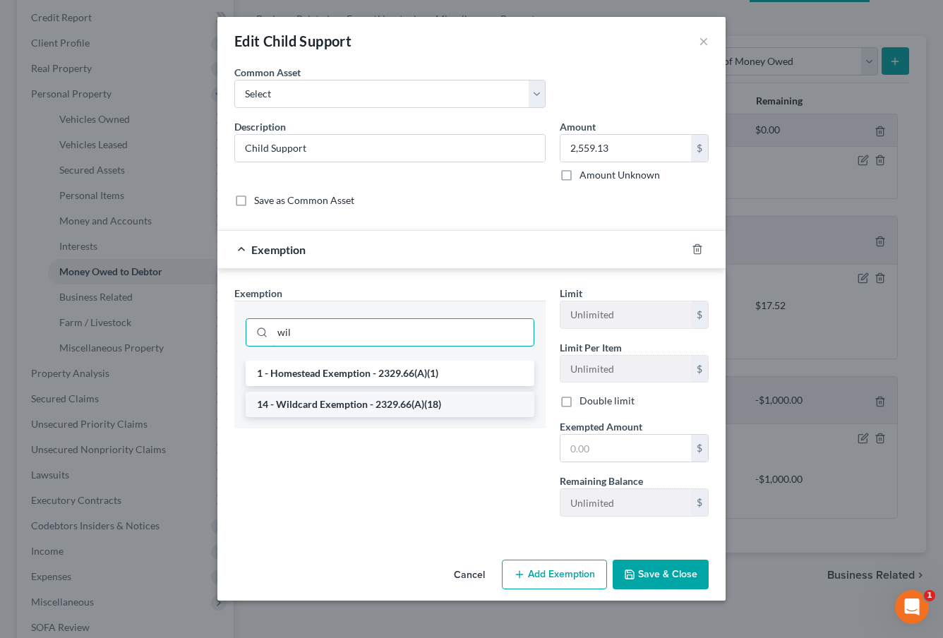
type input "wil"
click at [492, 411] on li "14 - Wildcard Exemption - 2329.66(A)(18)" at bounding box center [390, 404] width 289 height 25
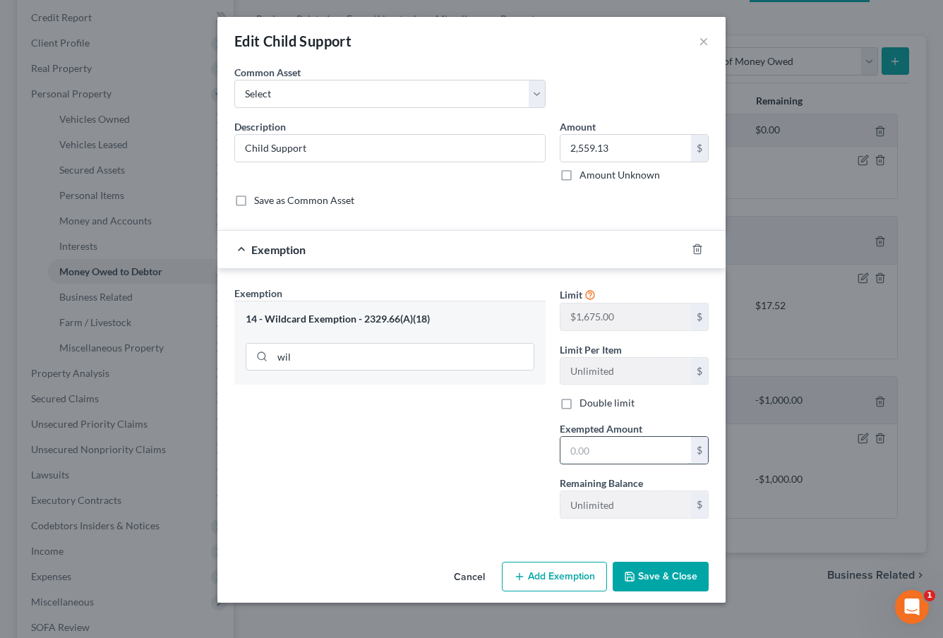
click at [570, 448] on input "text" at bounding box center [625, 450] width 131 height 27
type input "675.00"
click at [668, 568] on button "Save & Close" at bounding box center [661, 577] width 96 height 30
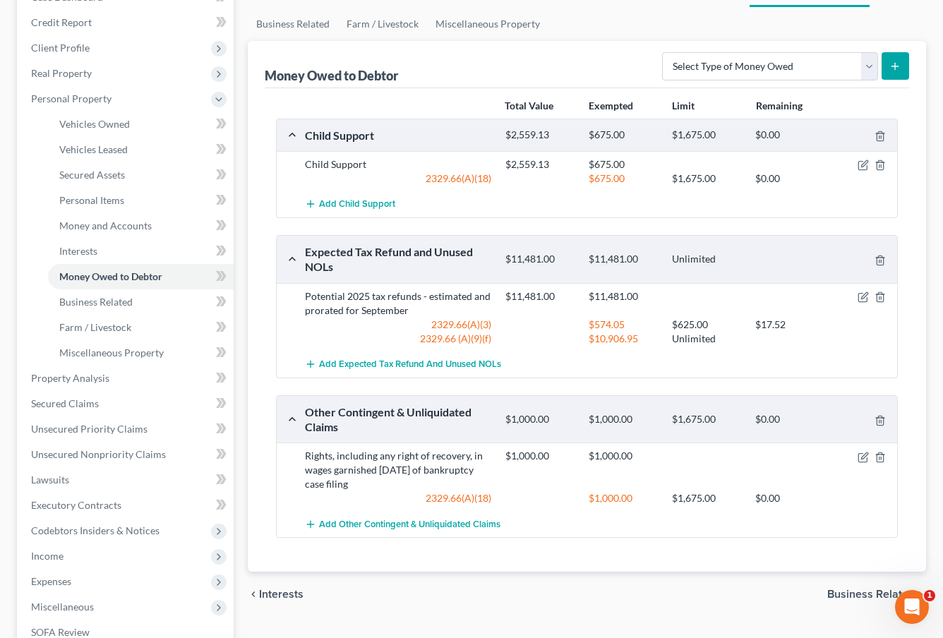
scroll to position [167, 0]
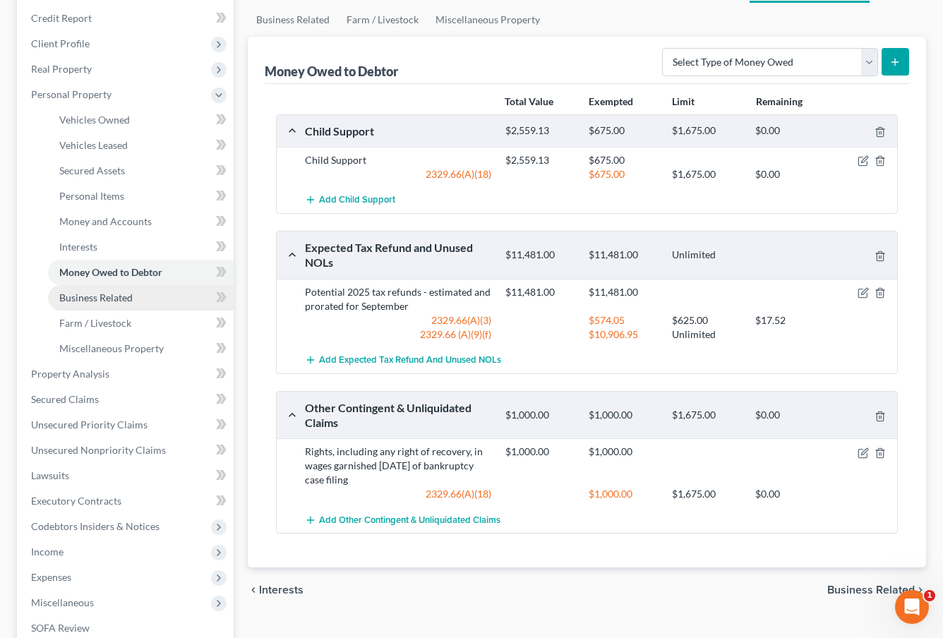
click at [126, 290] on link "Business Related" at bounding box center [141, 297] width 186 height 25
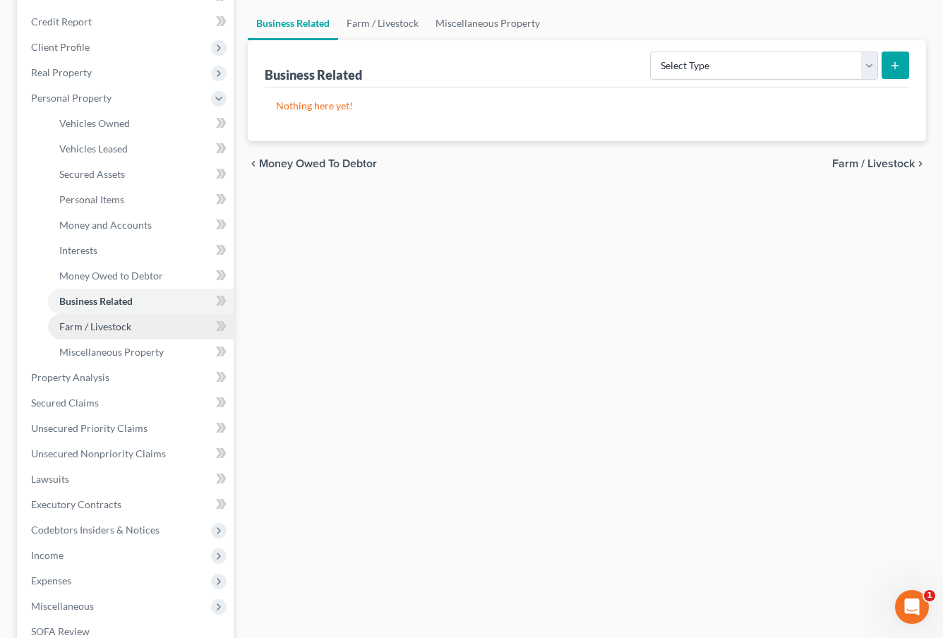
click at [120, 322] on span "Farm / Livestock" at bounding box center [95, 326] width 72 height 12
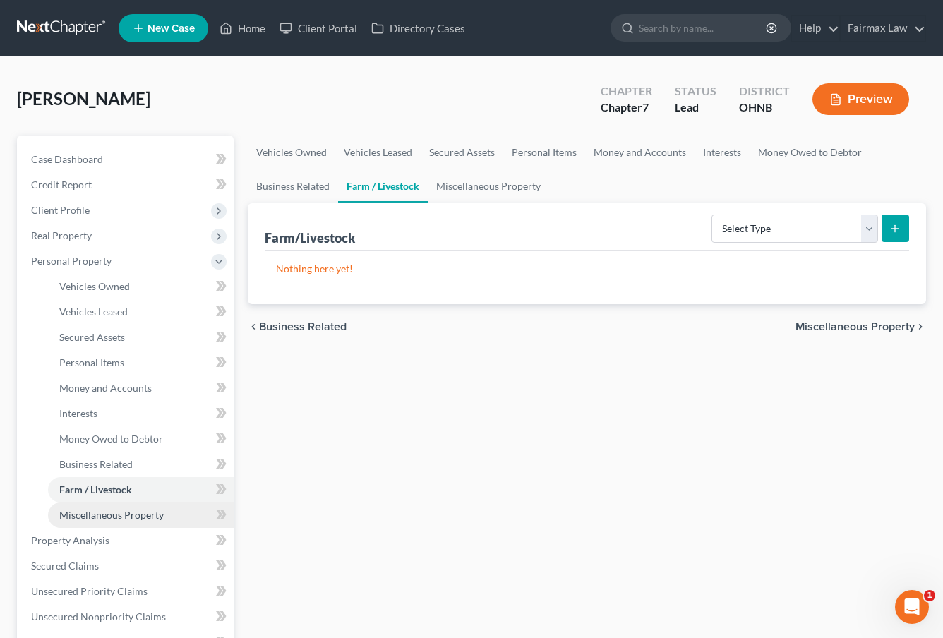
click at [119, 512] on span "Miscellaneous Property" at bounding box center [111, 515] width 104 height 12
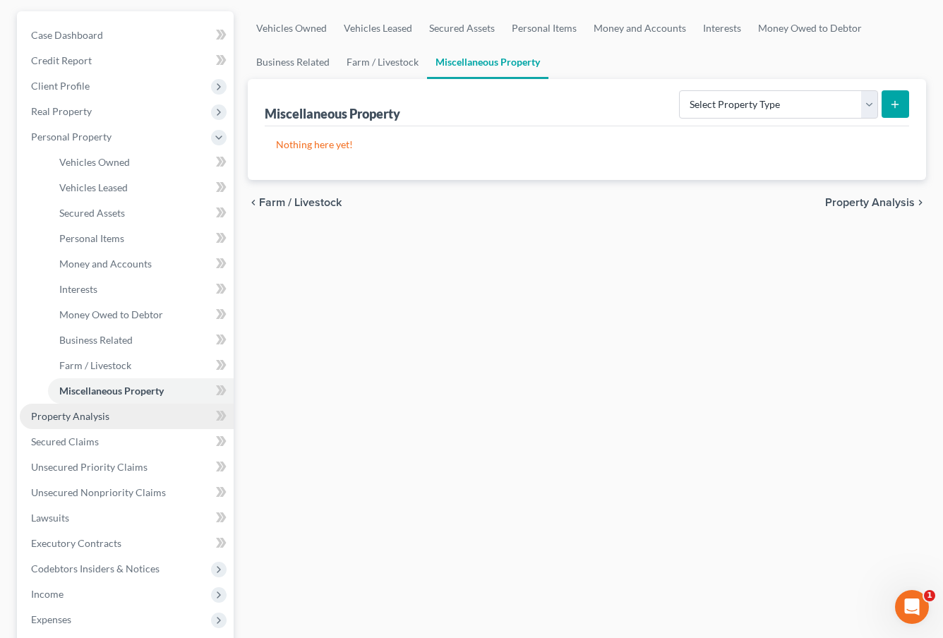
click at [110, 421] on link "Property Analysis" at bounding box center [127, 416] width 214 height 25
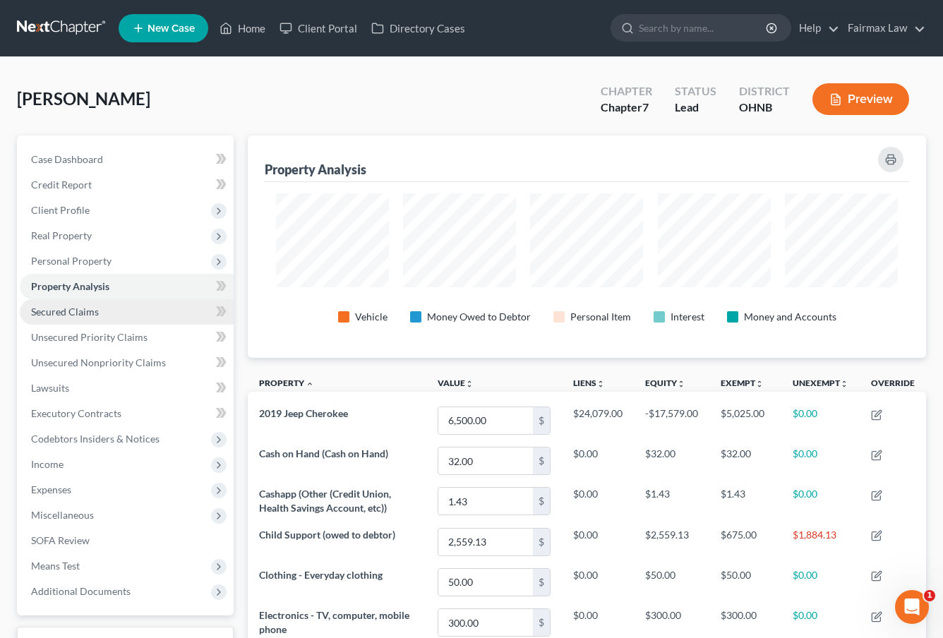
click at [124, 310] on link "Secured Claims" at bounding box center [127, 311] width 214 height 25
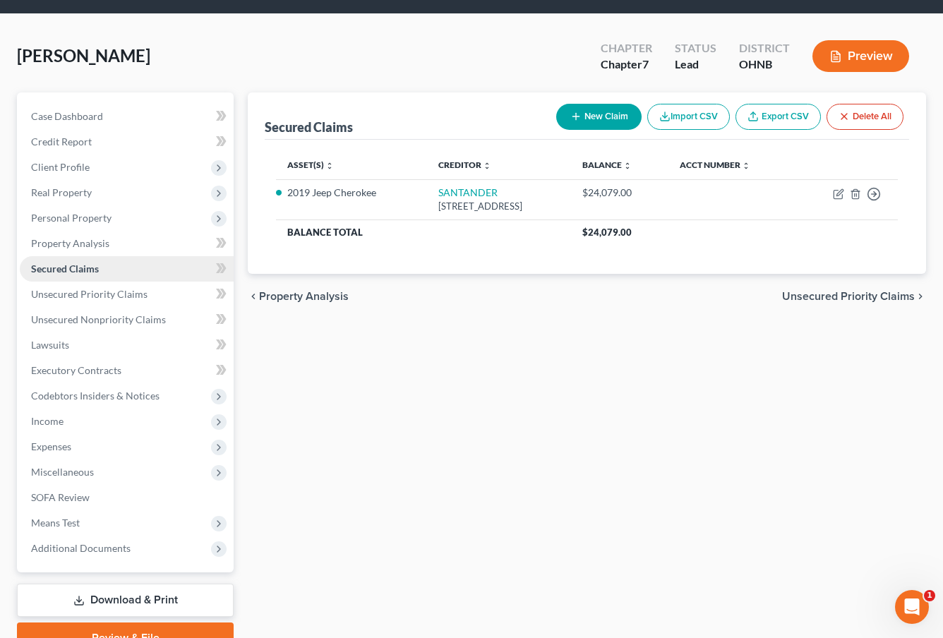
scroll to position [49, 0]
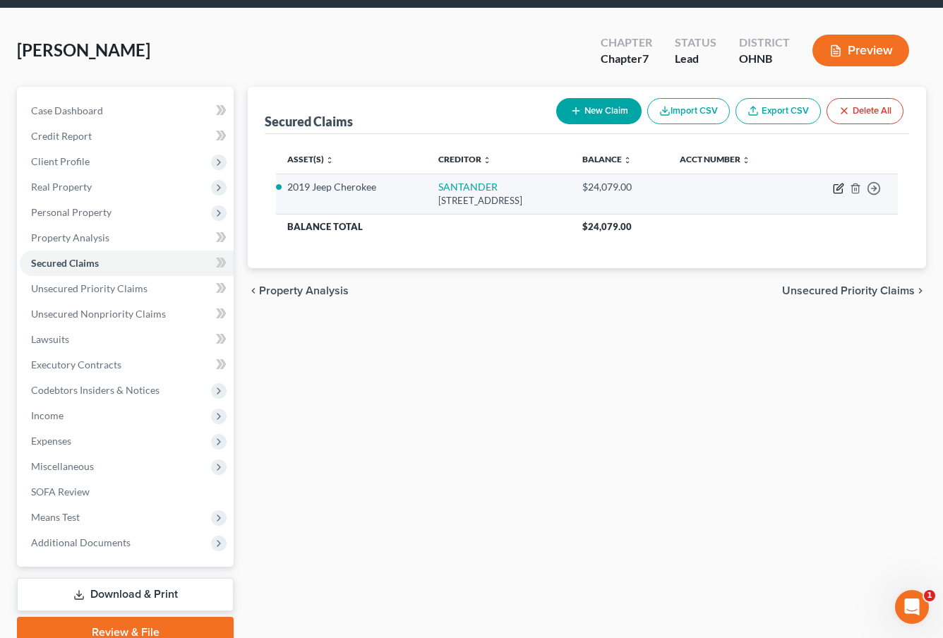
click at [837, 191] on icon "button" at bounding box center [838, 188] width 11 height 11
select select "45"
select select "2"
select select "0"
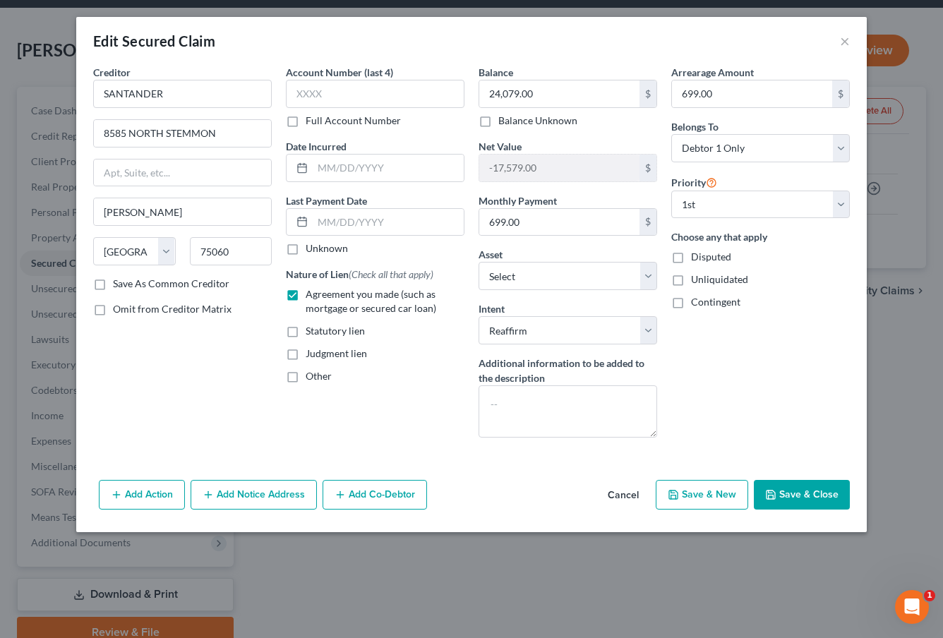
click at [808, 502] on button "Save & Close" at bounding box center [802, 495] width 96 height 30
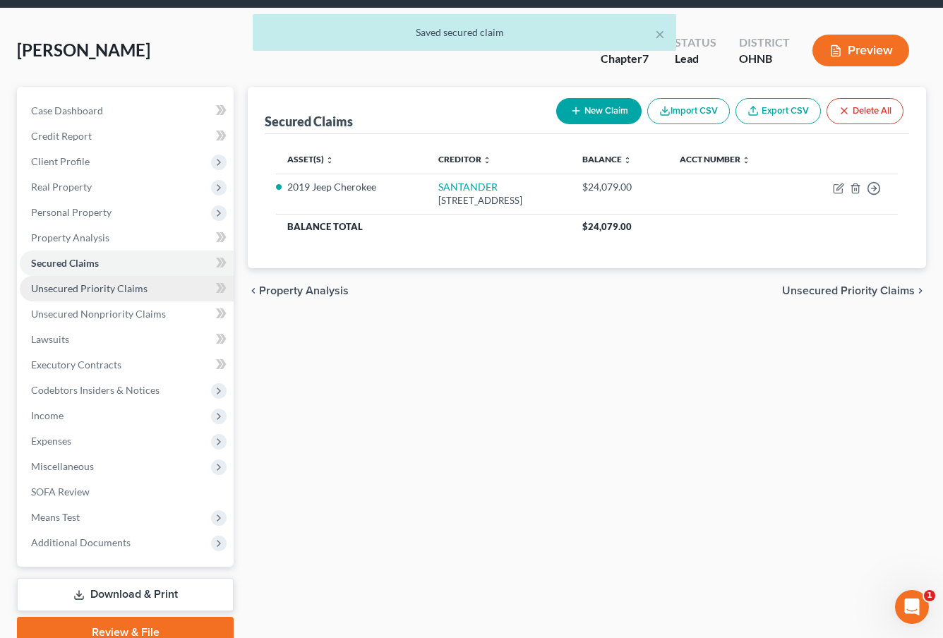
click at [162, 290] on link "Unsecured Priority Claims" at bounding box center [127, 288] width 214 height 25
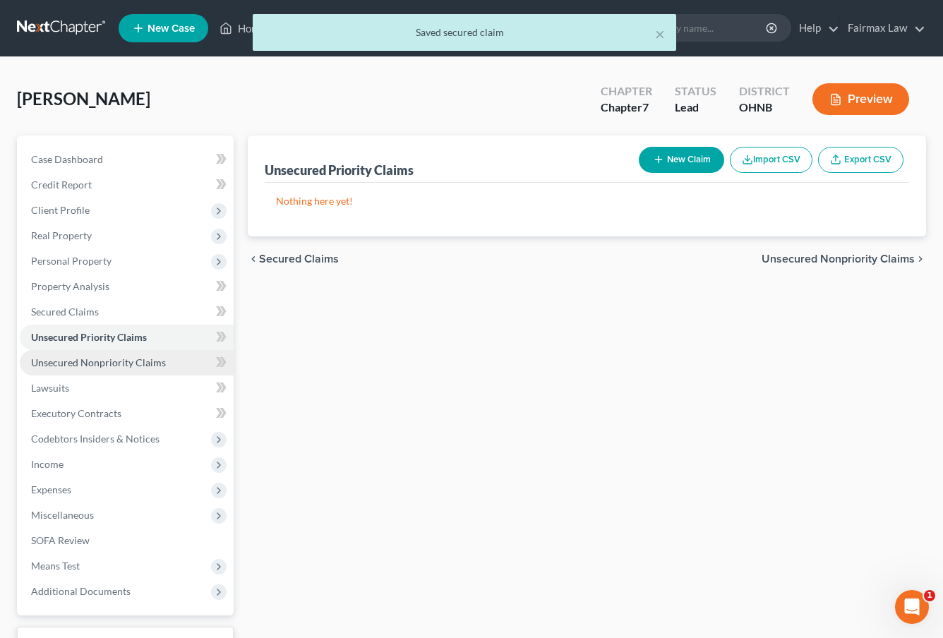
click at [147, 360] on span "Unsecured Nonpriority Claims" at bounding box center [98, 362] width 135 height 12
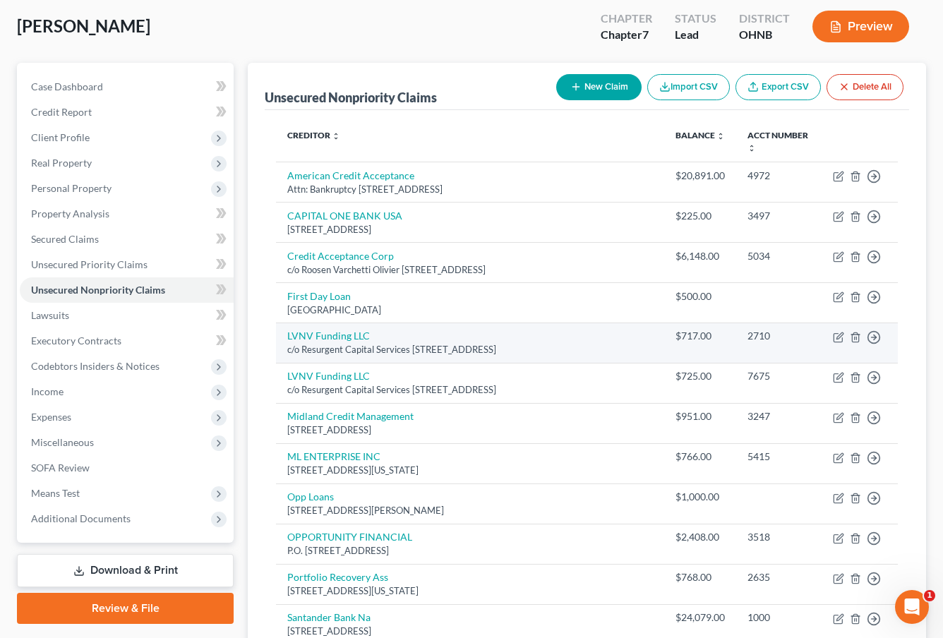
scroll to position [76, 0]
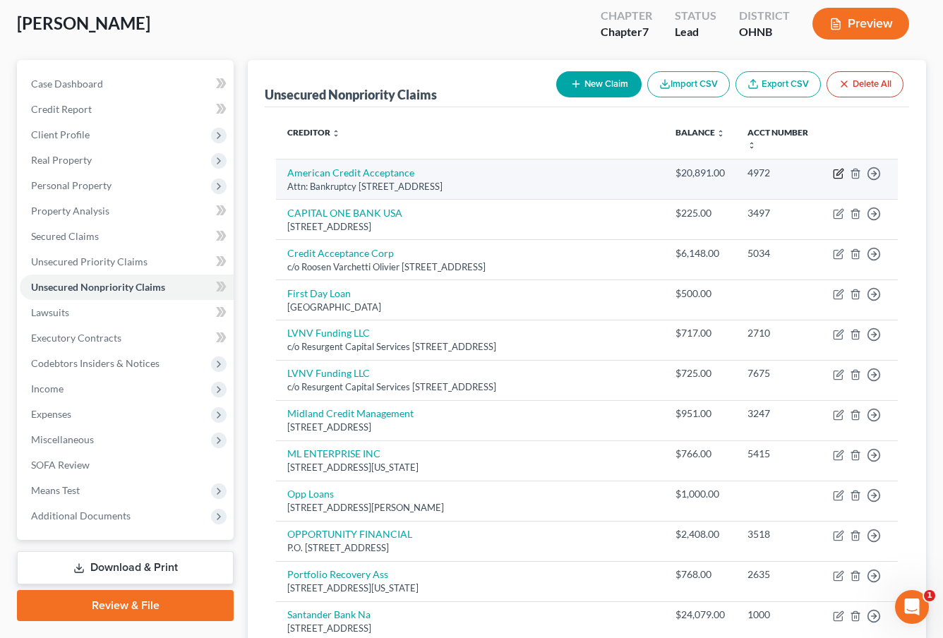
click at [838, 176] on icon "button" at bounding box center [838, 173] width 11 height 11
select select "42"
select select "14"
select select "0"
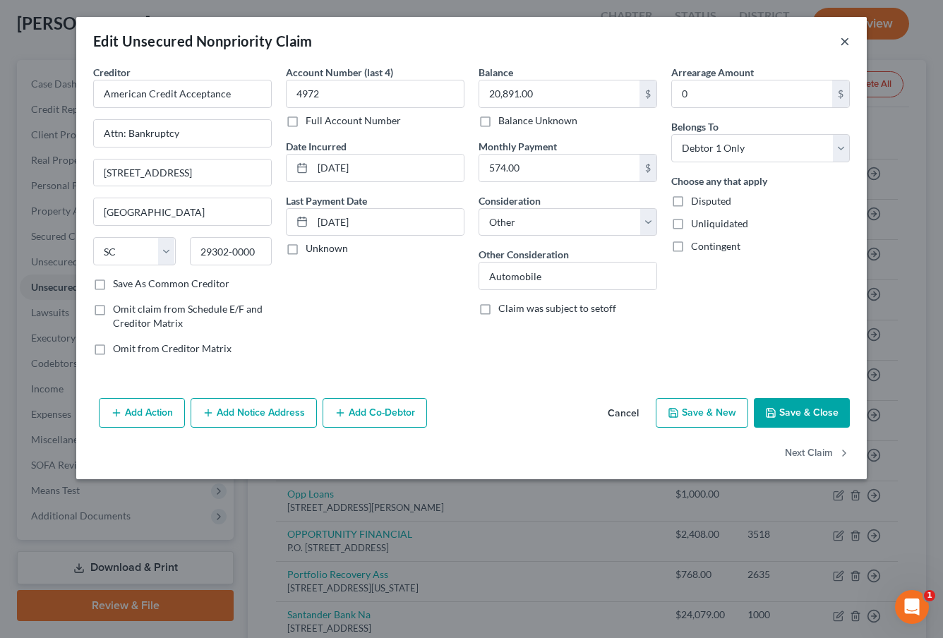
click at [848, 38] on button "×" at bounding box center [845, 40] width 10 height 17
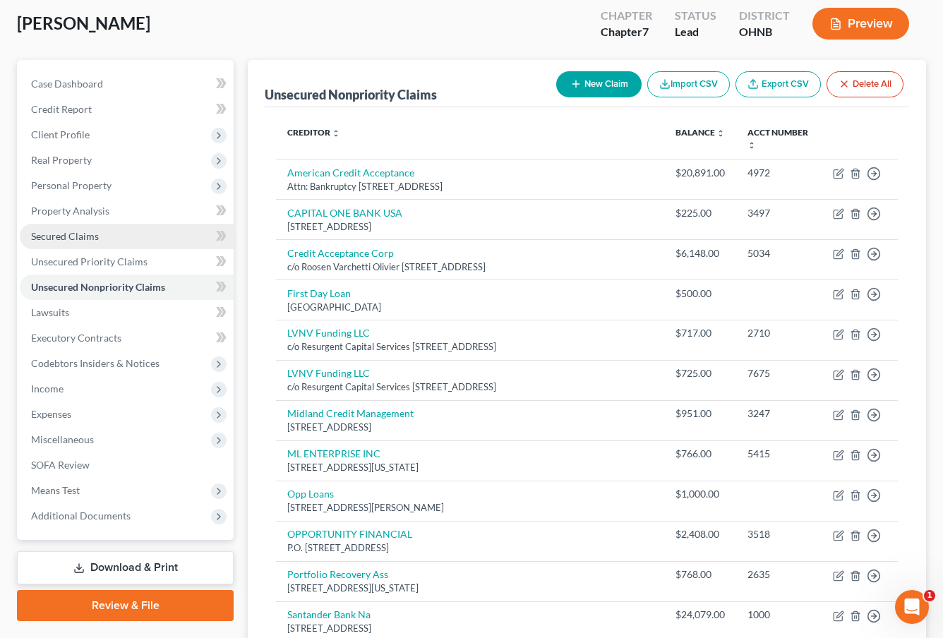
click at [102, 231] on link "Secured Claims" at bounding box center [127, 236] width 214 height 25
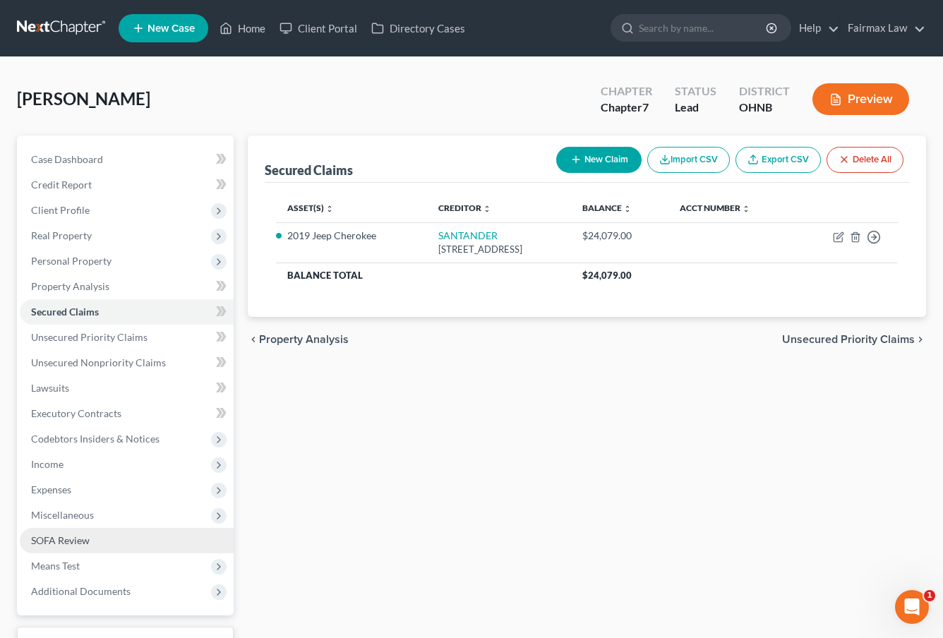
click at [100, 541] on link "SOFA Review" at bounding box center [127, 540] width 214 height 25
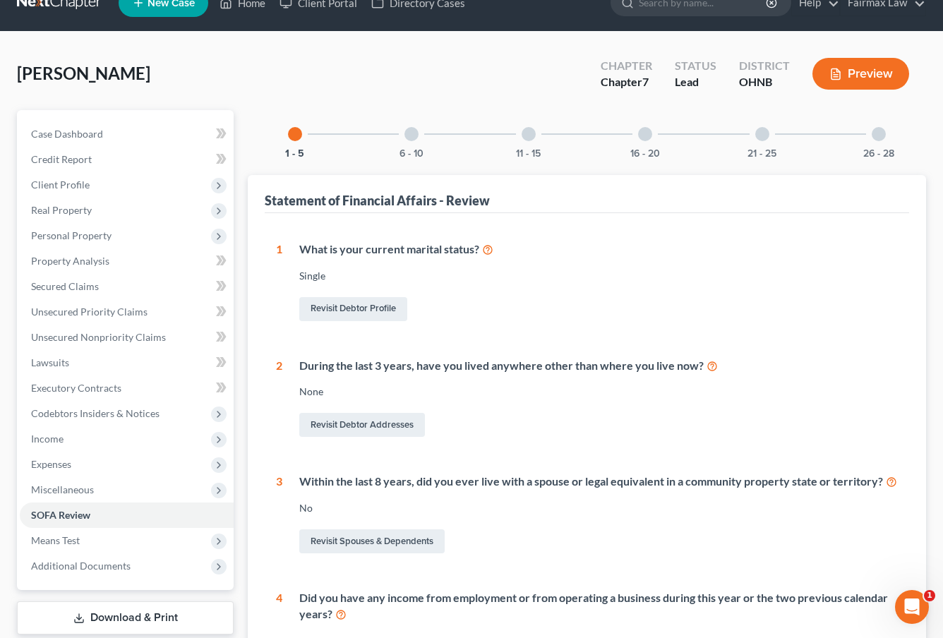
scroll to position [3, 0]
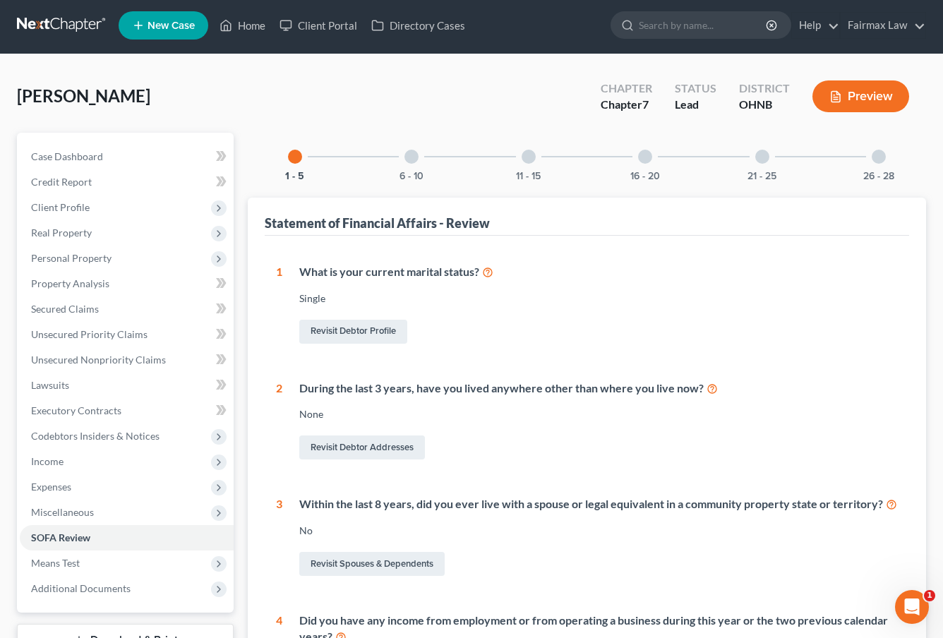
click at [416, 164] on div "6 - 10" at bounding box center [411, 157] width 48 height 48
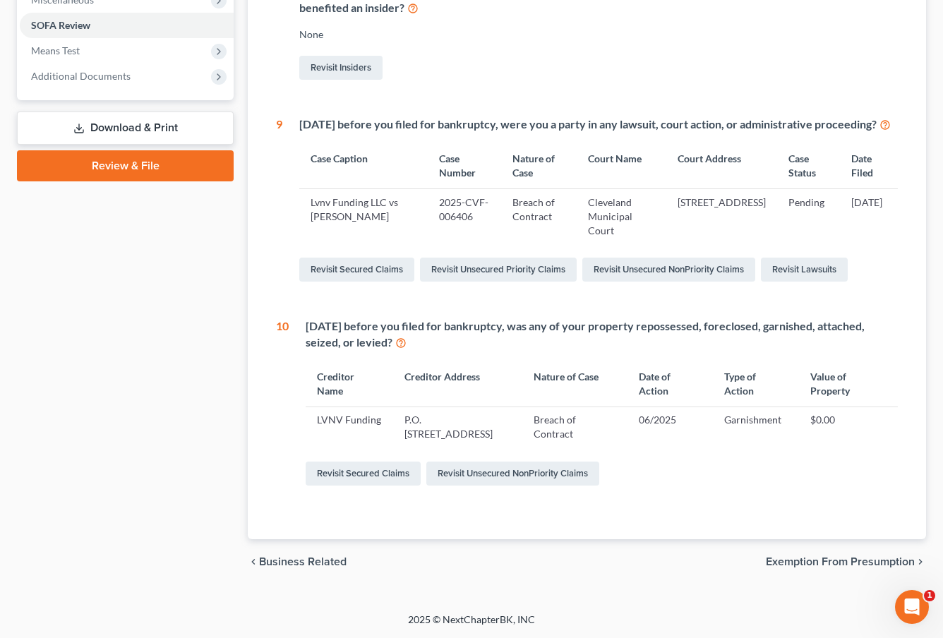
scroll to position [543, 1]
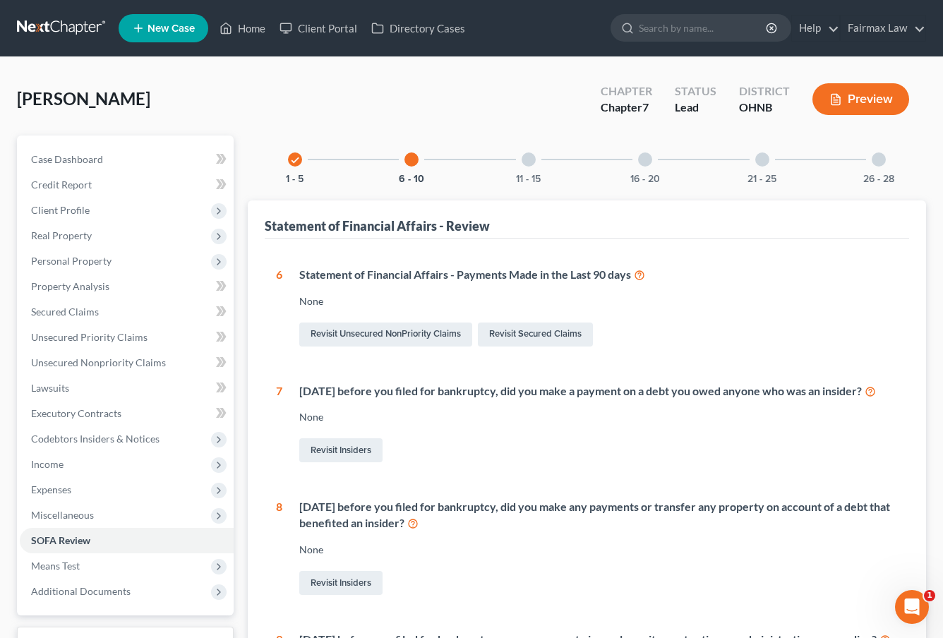
click at [539, 158] on div "11 - 15" at bounding box center [529, 159] width 48 height 48
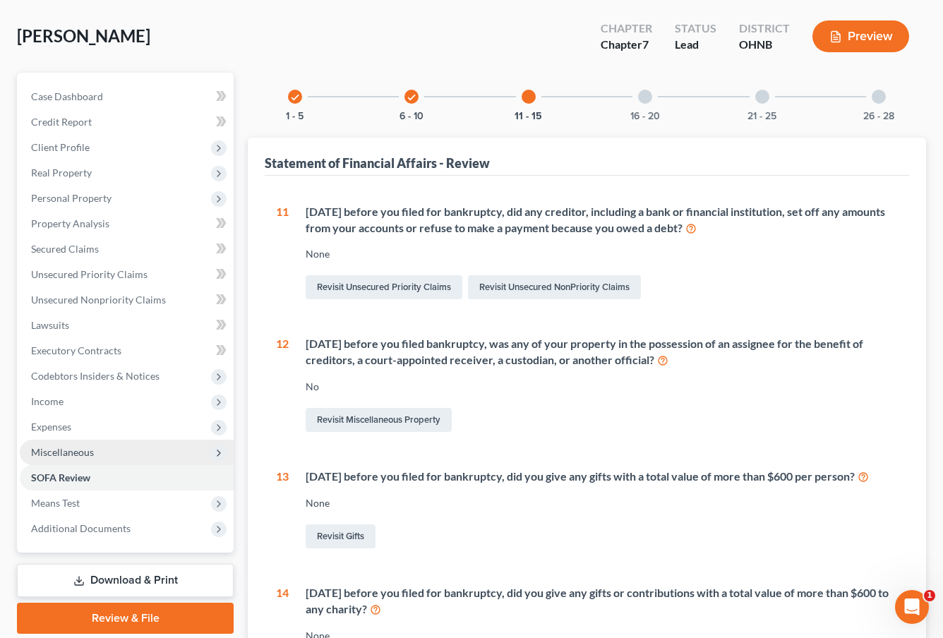
click at [136, 440] on span "Miscellaneous" at bounding box center [127, 452] width 214 height 25
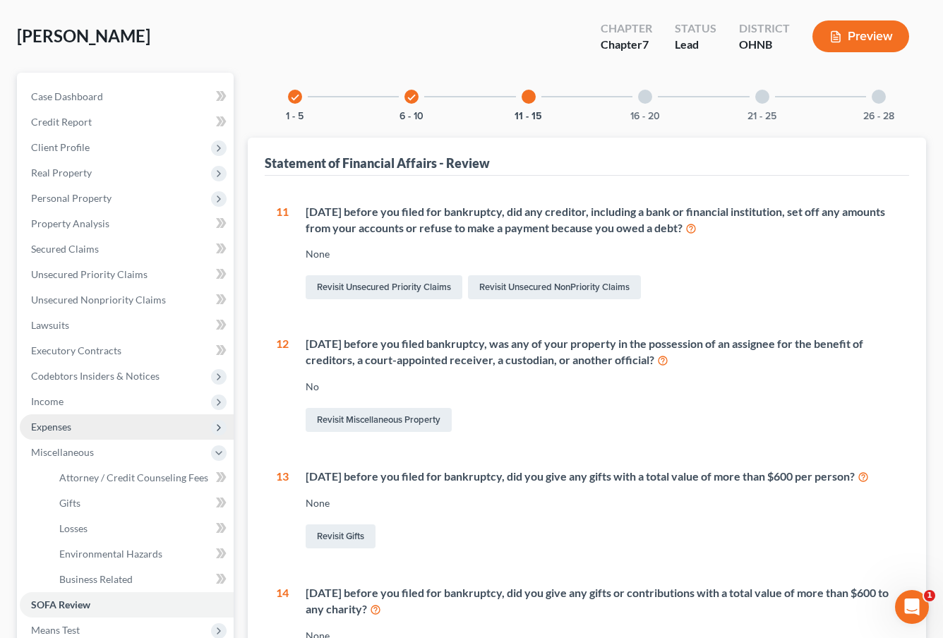
click at [115, 422] on span "Expenses" at bounding box center [127, 426] width 214 height 25
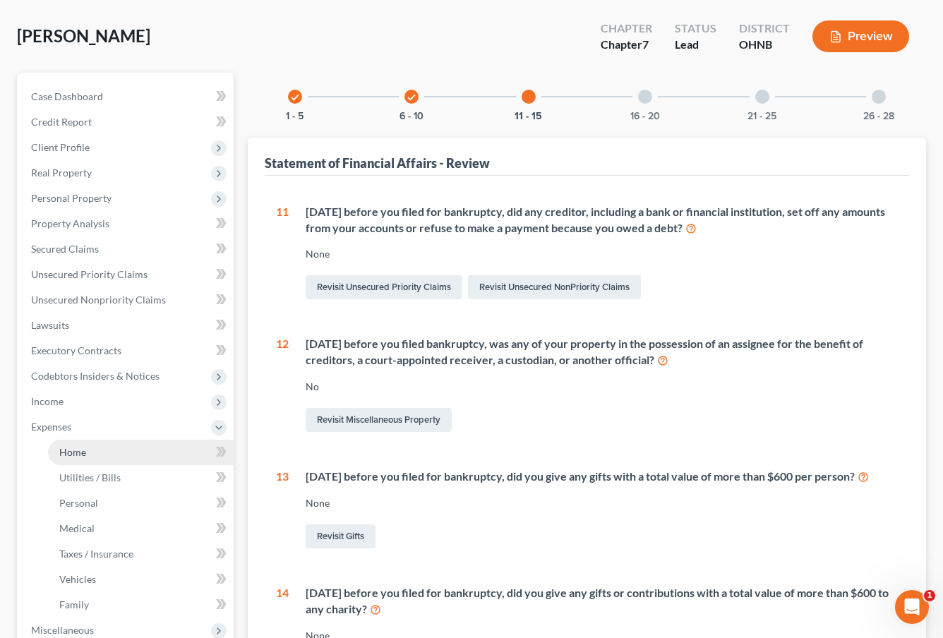
click at [121, 449] on link "Home" at bounding box center [141, 452] width 186 height 25
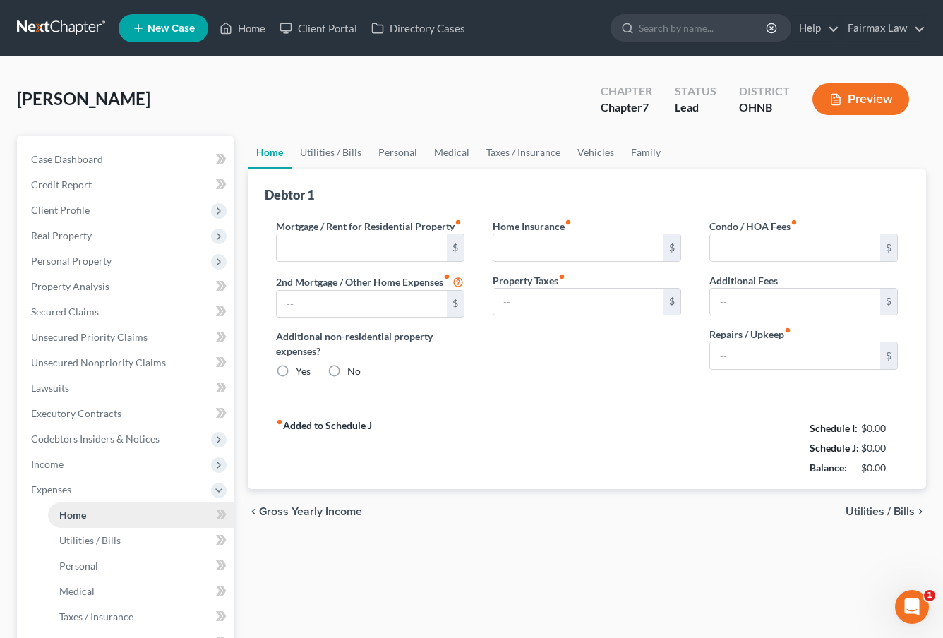
type input "0.00"
radio input "true"
type input "0.00"
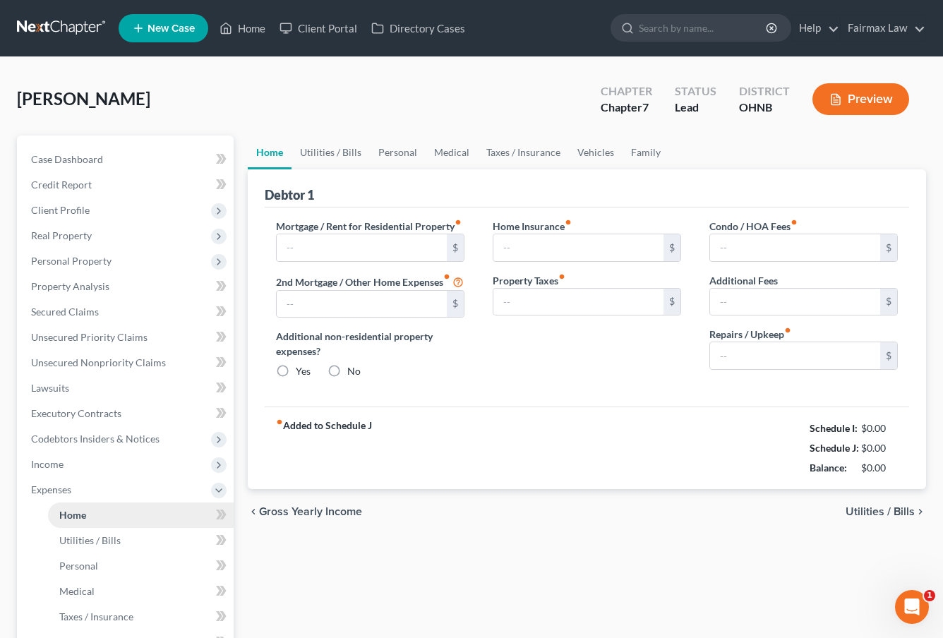
type input "0.00"
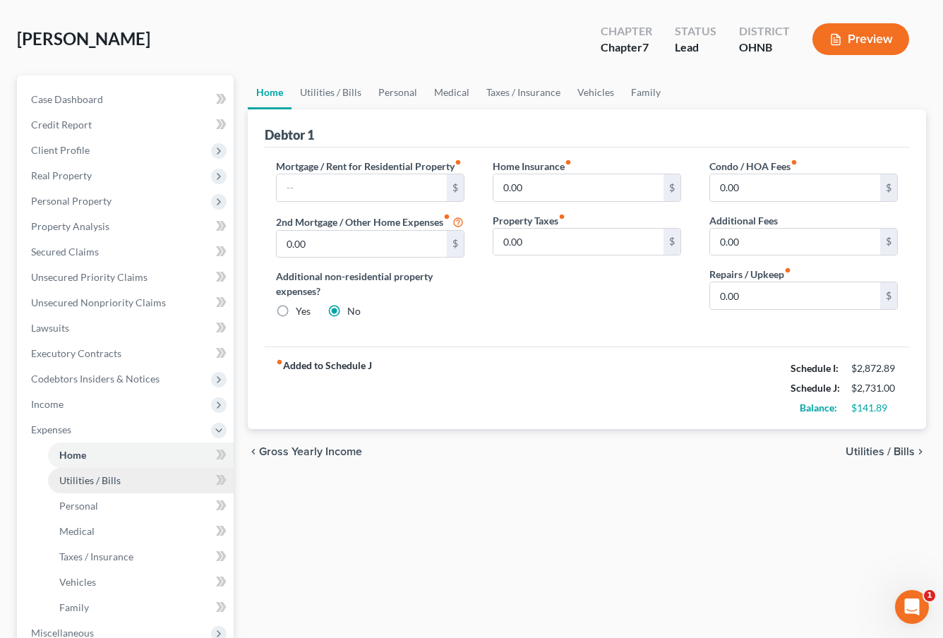
click at [119, 490] on link "Utilities / Bills" at bounding box center [141, 480] width 186 height 25
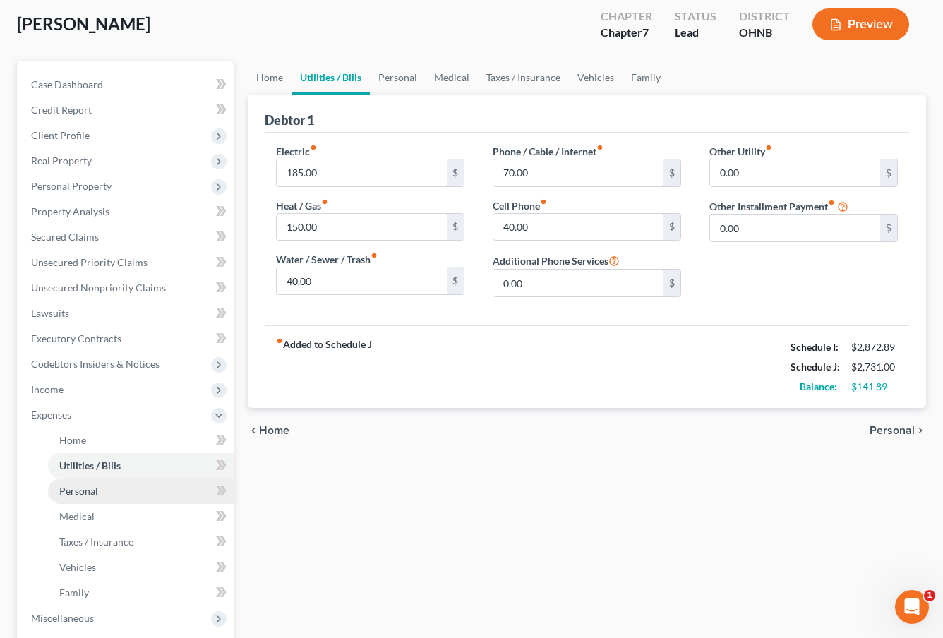
click at [119, 488] on link "Personal" at bounding box center [141, 490] width 186 height 25
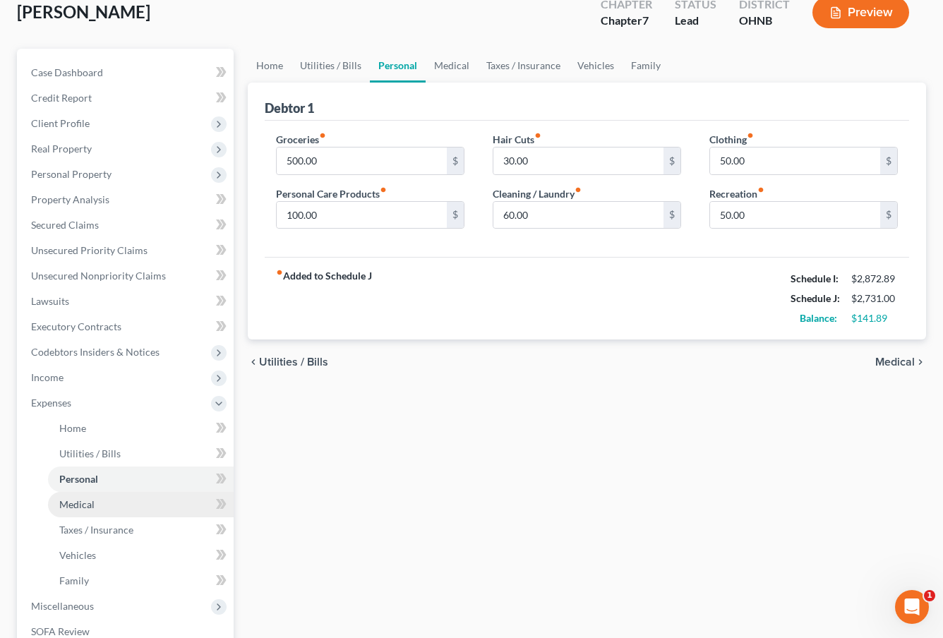
click at [119, 497] on link "Medical" at bounding box center [141, 504] width 186 height 25
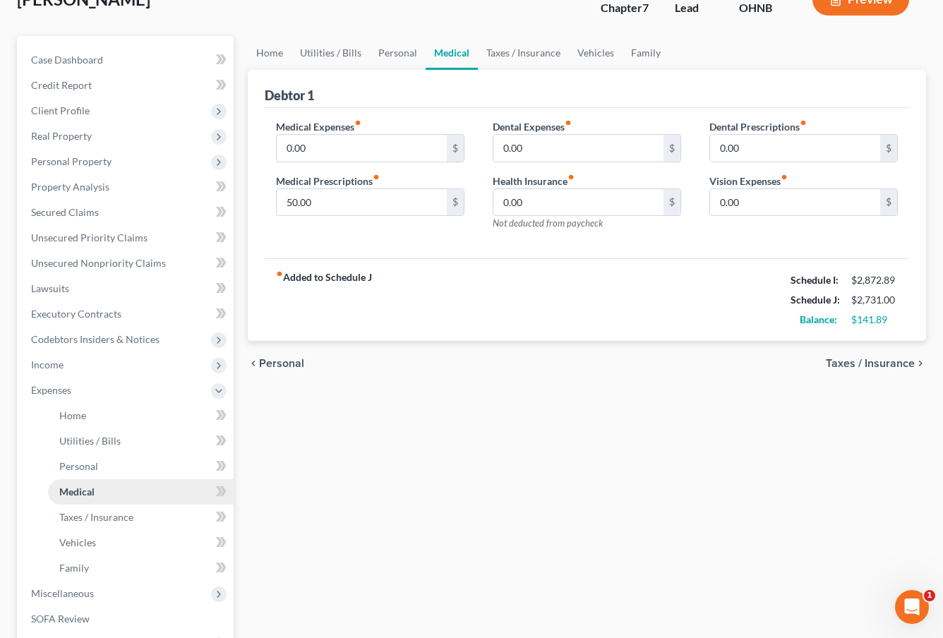
scroll to position [101, 0]
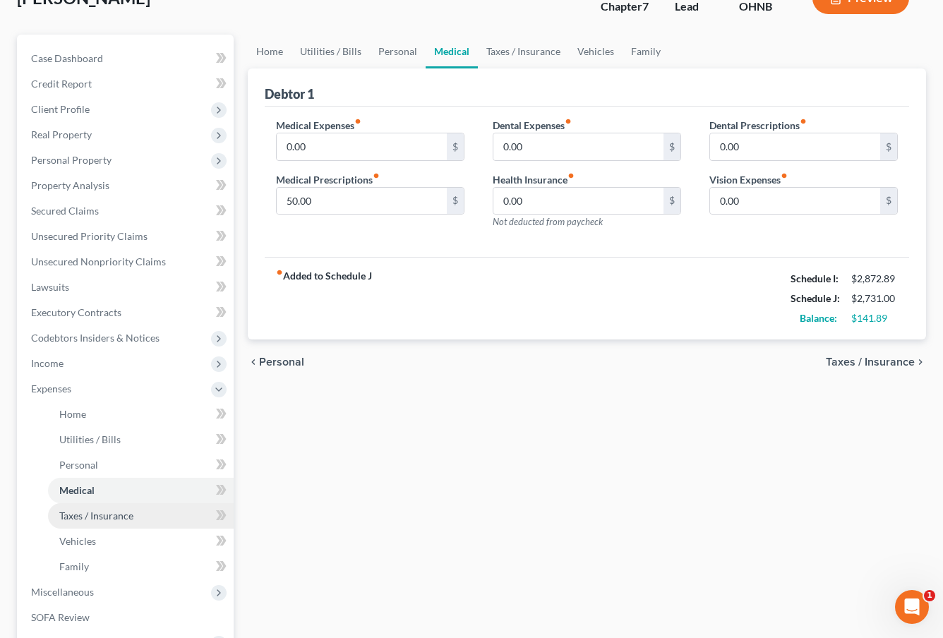
click at [117, 520] on span "Taxes / Insurance" at bounding box center [96, 515] width 74 height 12
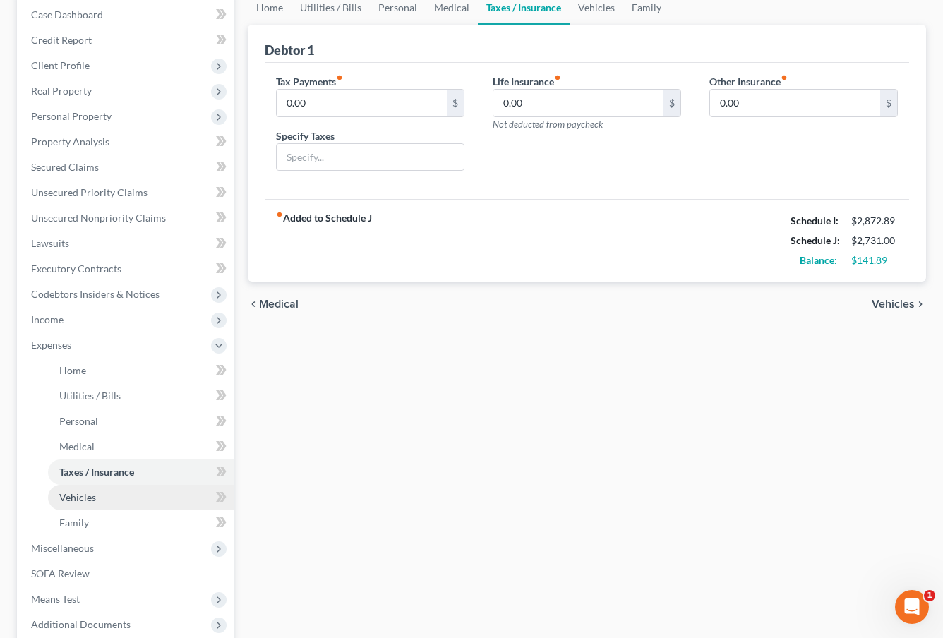
click at [123, 495] on link "Vehicles" at bounding box center [141, 497] width 186 height 25
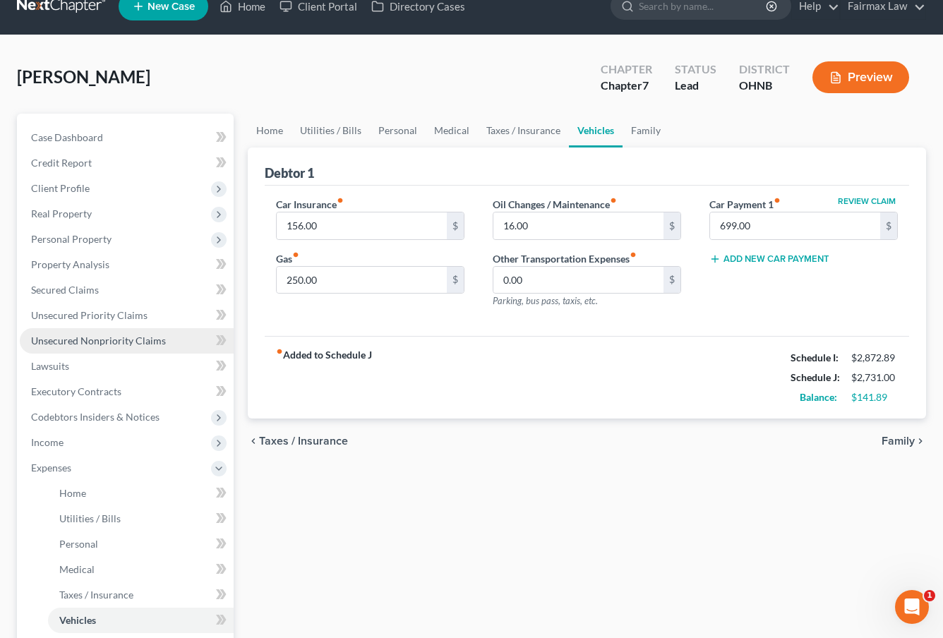
scroll to position [23, 0]
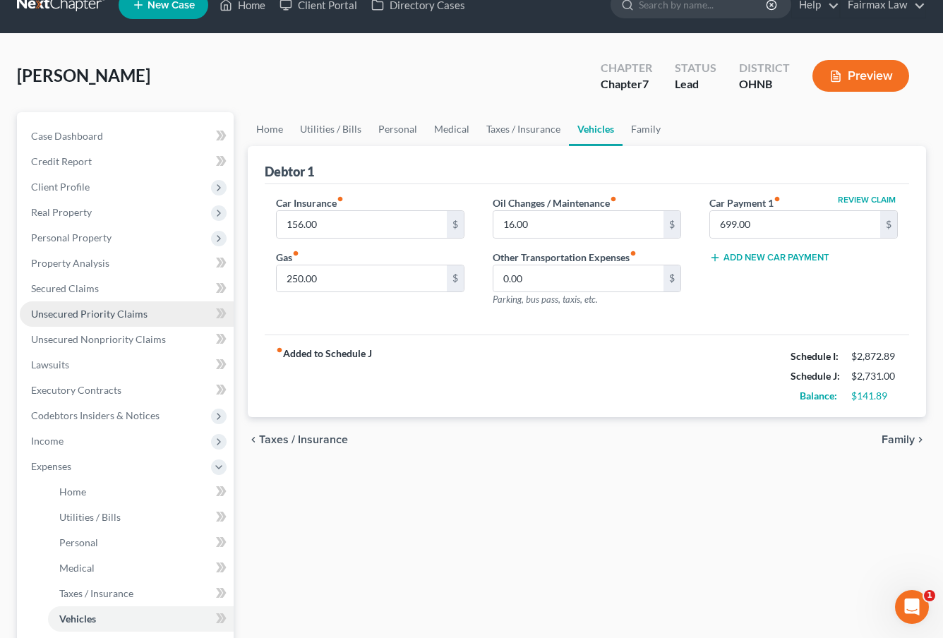
click at [109, 309] on span "Unsecured Priority Claims" at bounding box center [89, 314] width 116 height 12
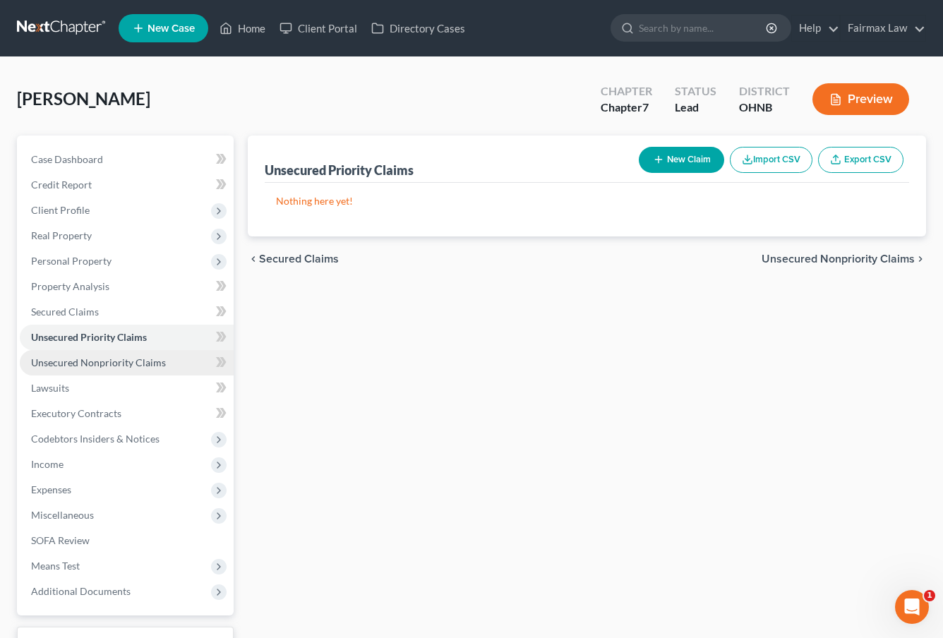
click at [109, 363] on span "Unsecured Nonpriority Claims" at bounding box center [98, 362] width 135 height 12
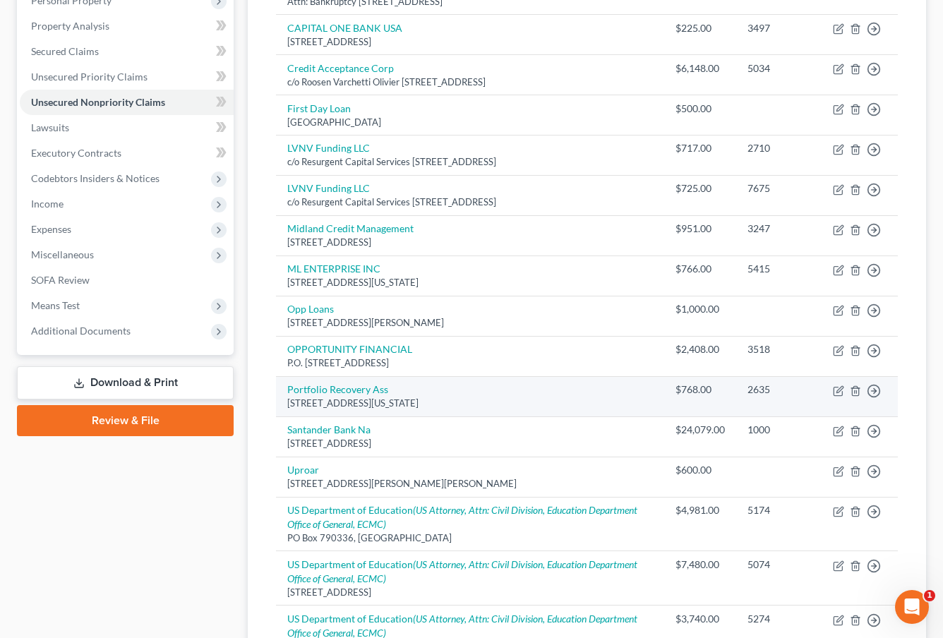
scroll to position [265, 0]
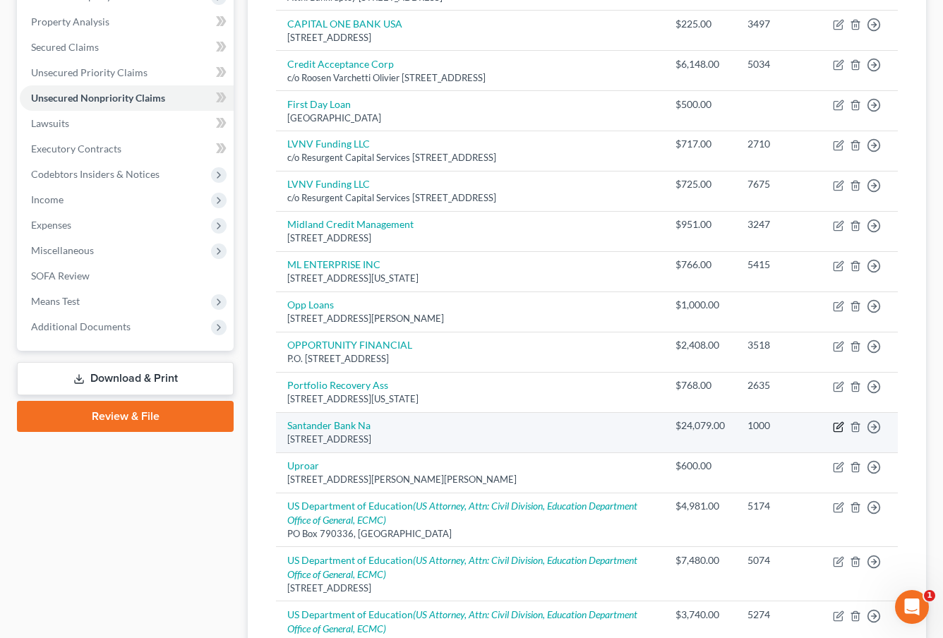
click at [837, 426] on icon "button" at bounding box center [838, 426] width 11 height 11
select select "14"
select select "0"
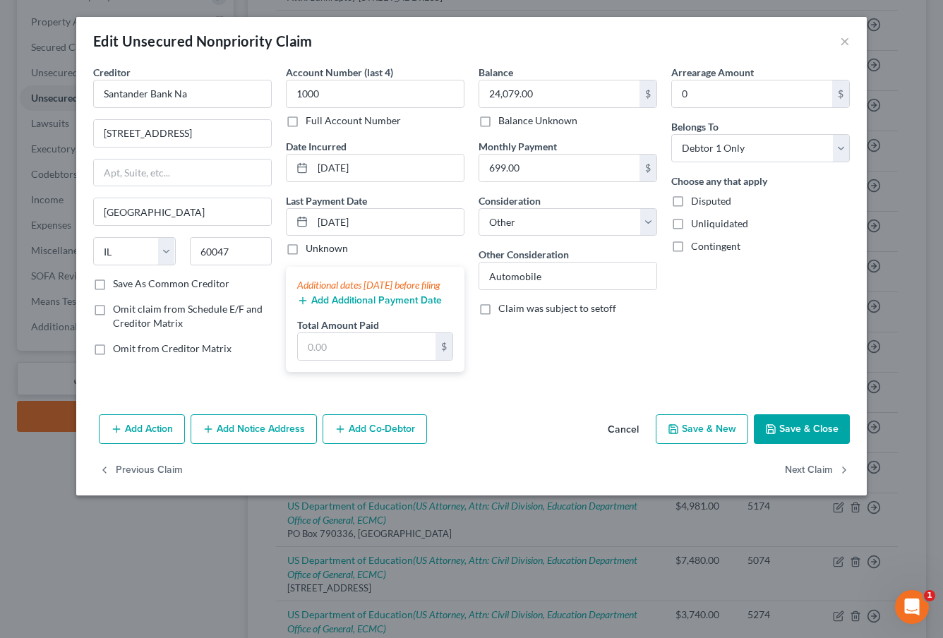
click at [621, 444] on button "Cancel" at bounding box center [623, 430] width 54 height 28
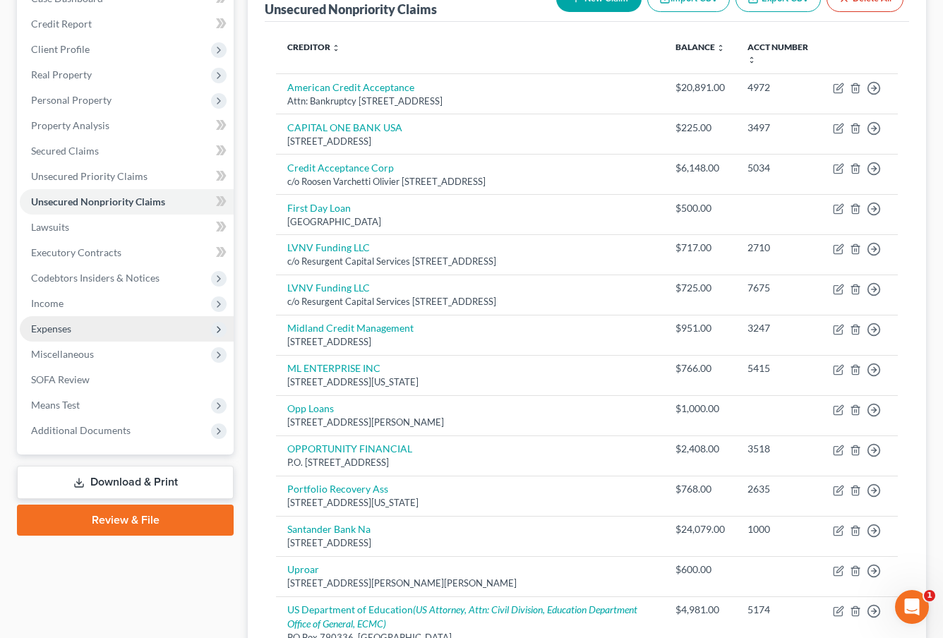
scroll to position [155, 0]
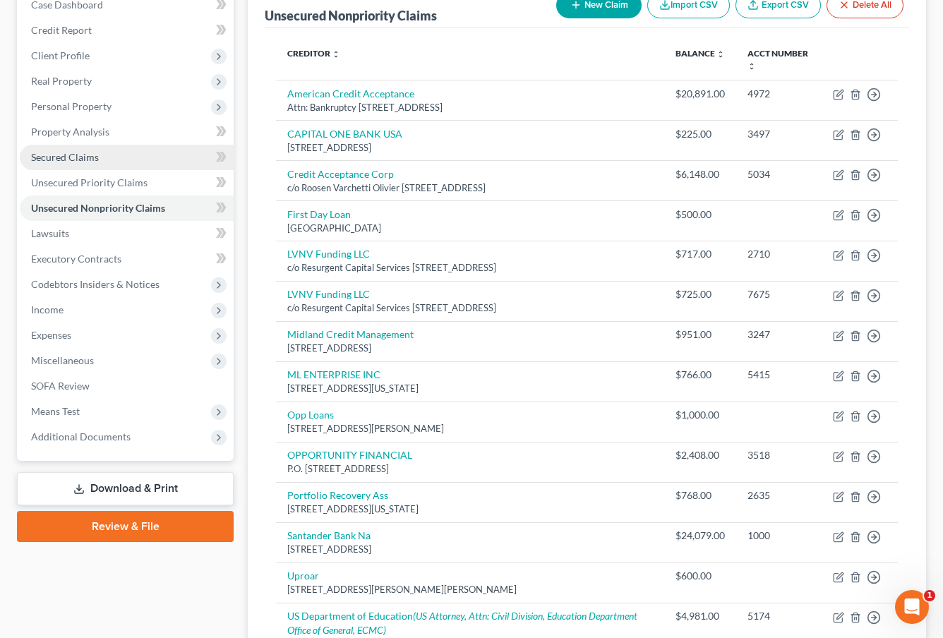
click at [97, 162] on link "Secured Claims" at bounding box center [127, 157] width 214 height 25
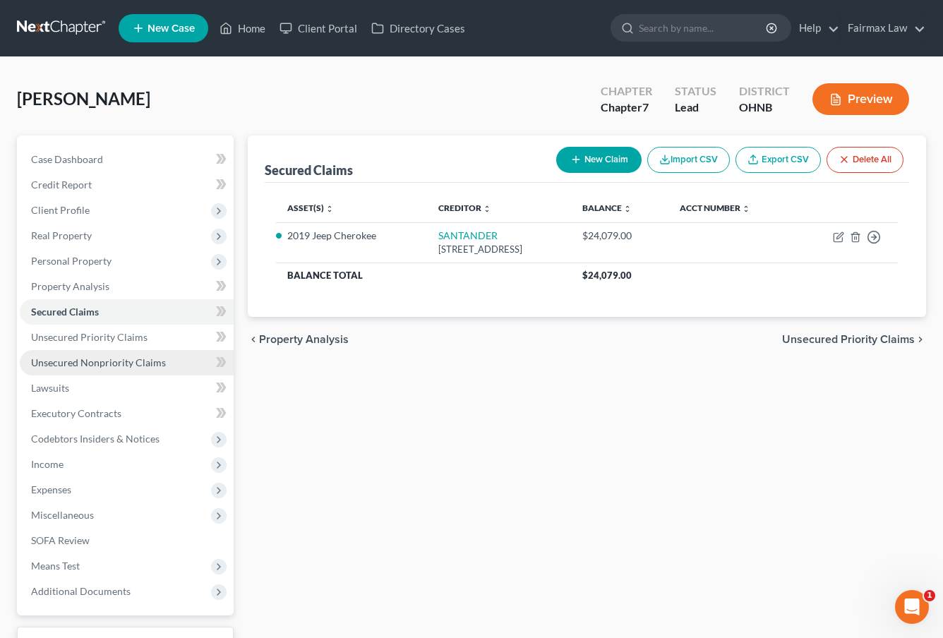
click at [111, 353] on link "Unsecured Nonpriority Claims" at bounding box center [127, 362] width 214 height 25
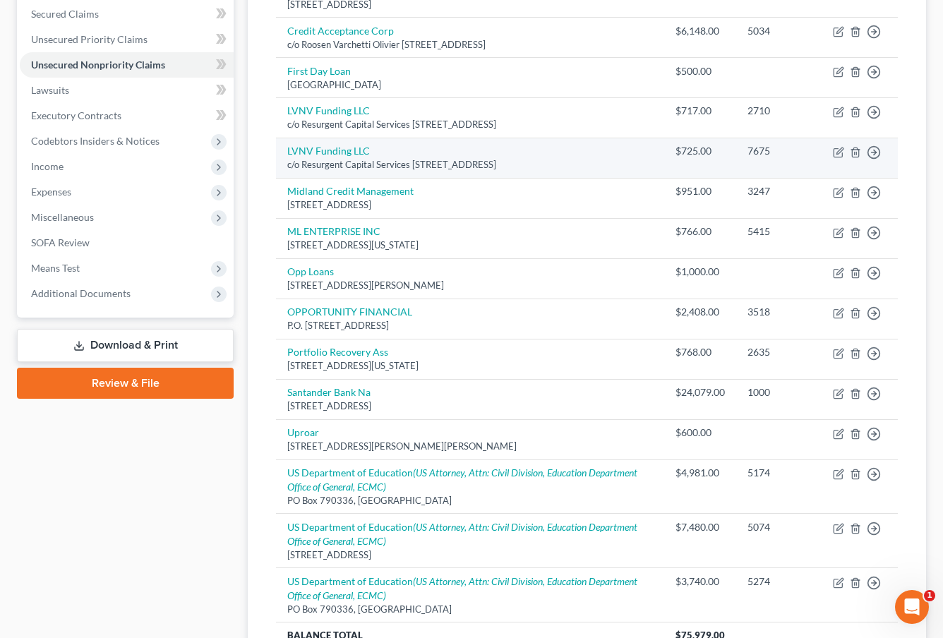
scroll to position [317, 0]
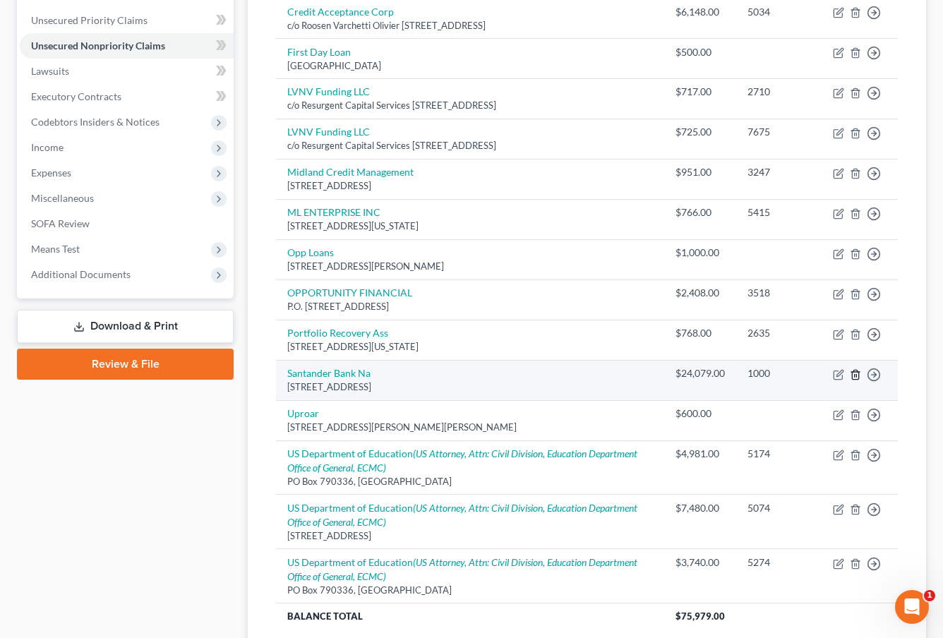
click at [860, 375] on icon "button" at bounding box center [855, 374] width 11 height 11
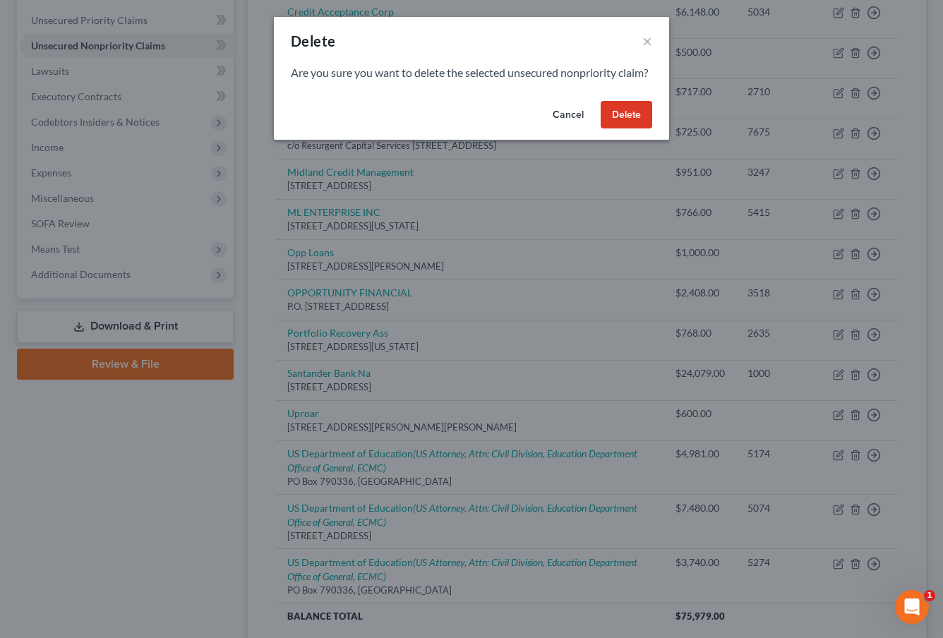
click at [620, 125] on button "Delete" at bounding box center [627, 115] width 52 height 28
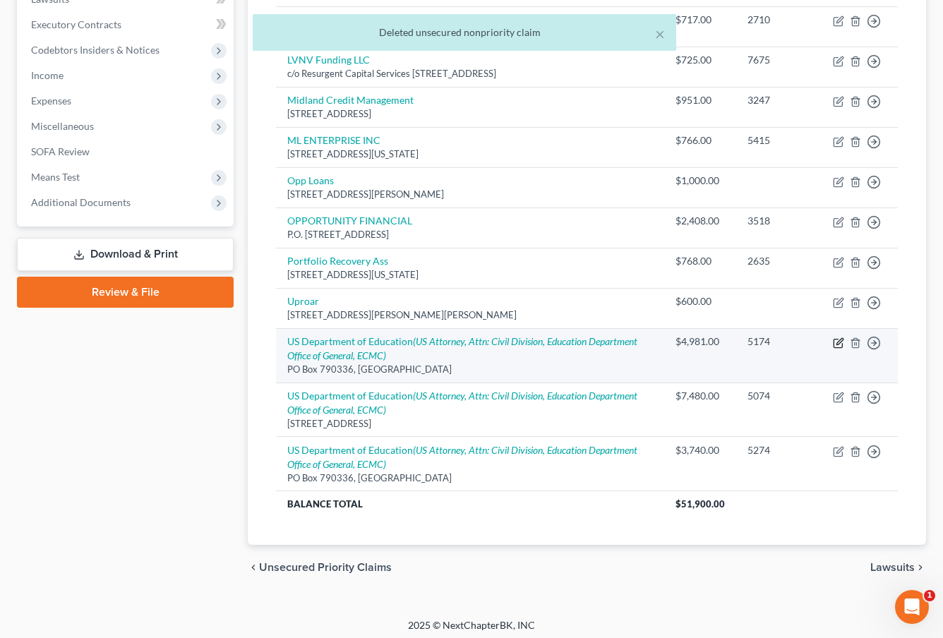
scroll to position [388, 0]
click at [842, 341] on icon "button" at bounding box center [837, 343] width 8 height 8
select select "26"
select select "17"
select select "0"
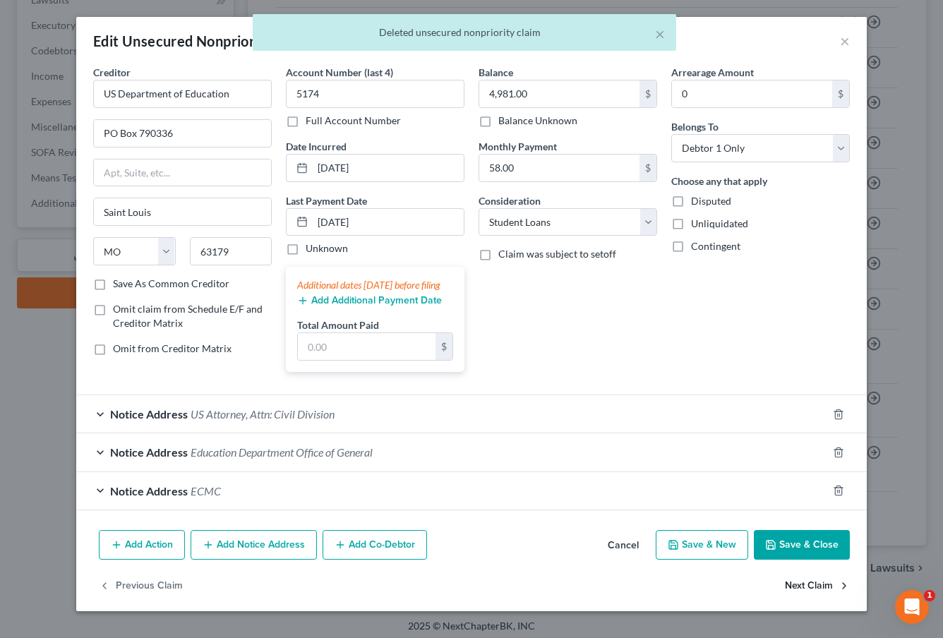
click at [818, 592] on button "Next Claim" at bounding box center [817, 586] width 65 height 30
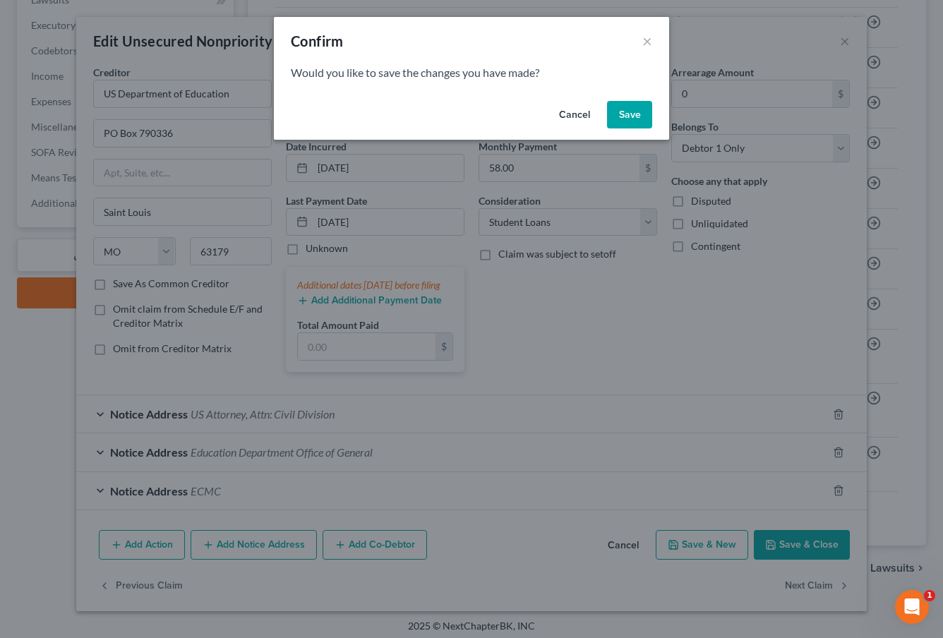
click at [619, 116] on button "Save" at bounding box center [629, 115] width 45 height 28
select select "45"
select select "17"
select select "0"
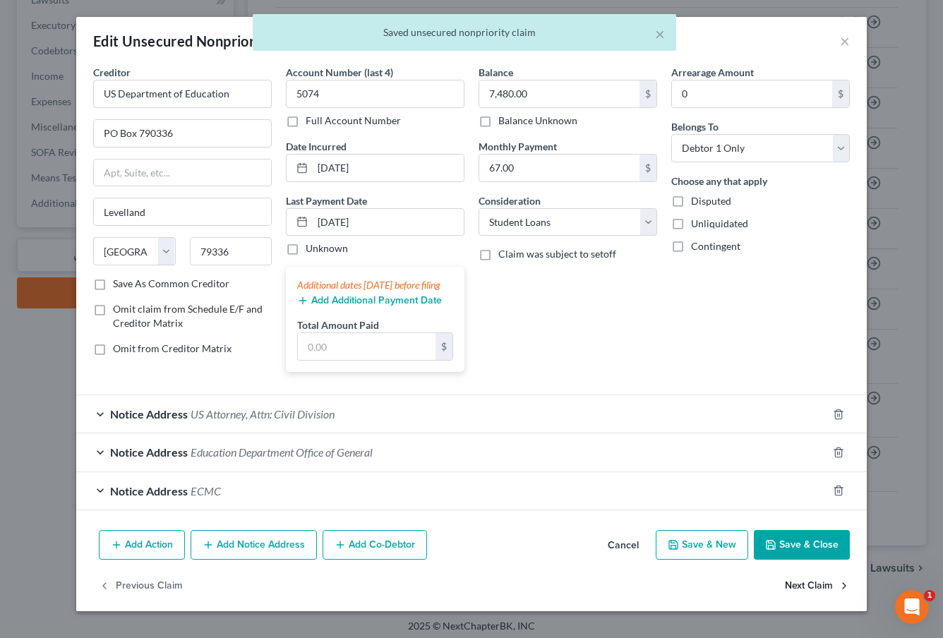
click at [813, 597] on button "Next Claim" at bounding box center [817, 586] width 65 height 30
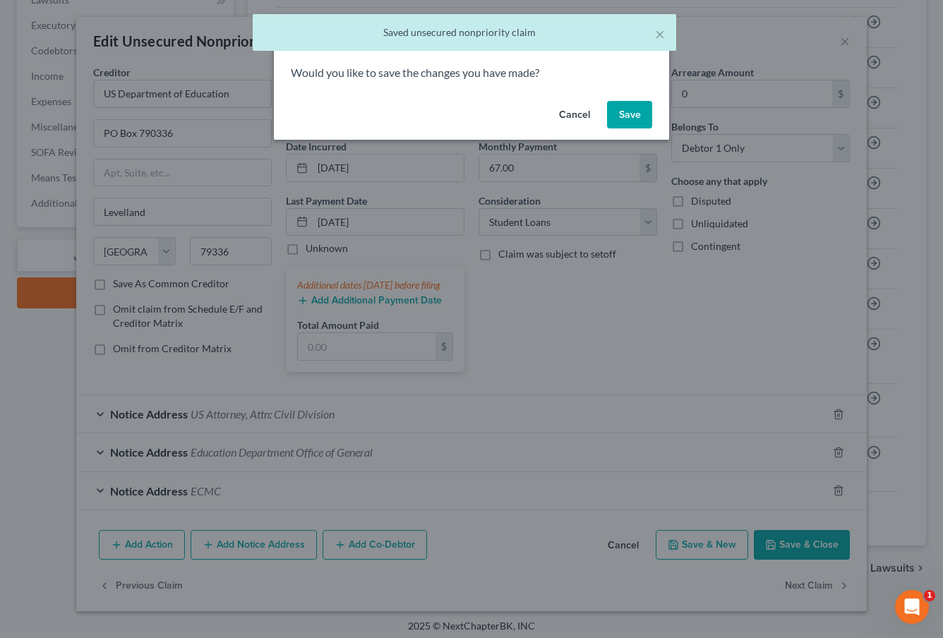
click at [617, 111] on button "Save" at bounding box center [629, 115] width 45 height 28
select select "26"
select select "17"
select select "0"
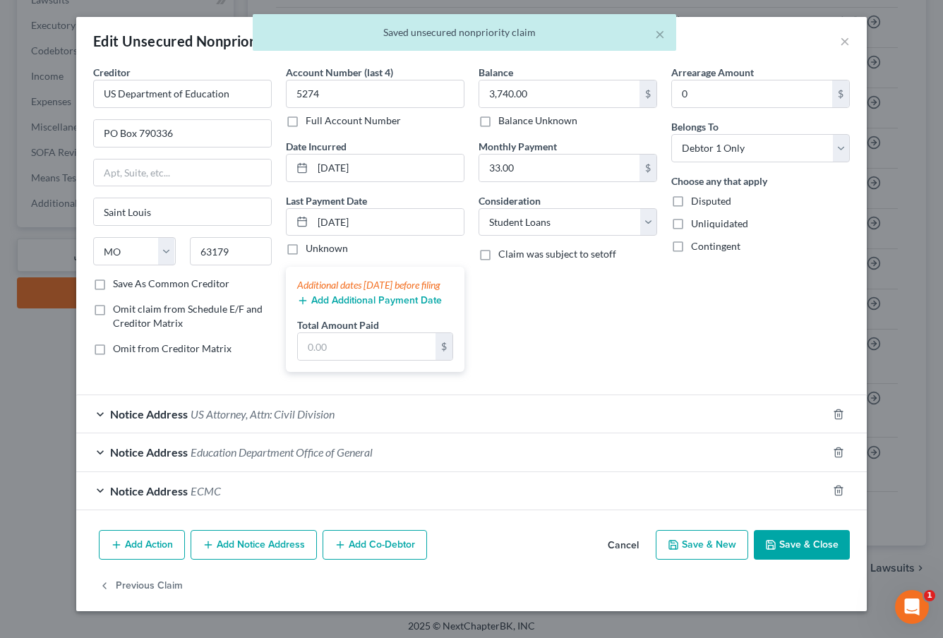
click at [793, 553] on button "Save & Close" at bounding box center [802, 545] width 96 height 30
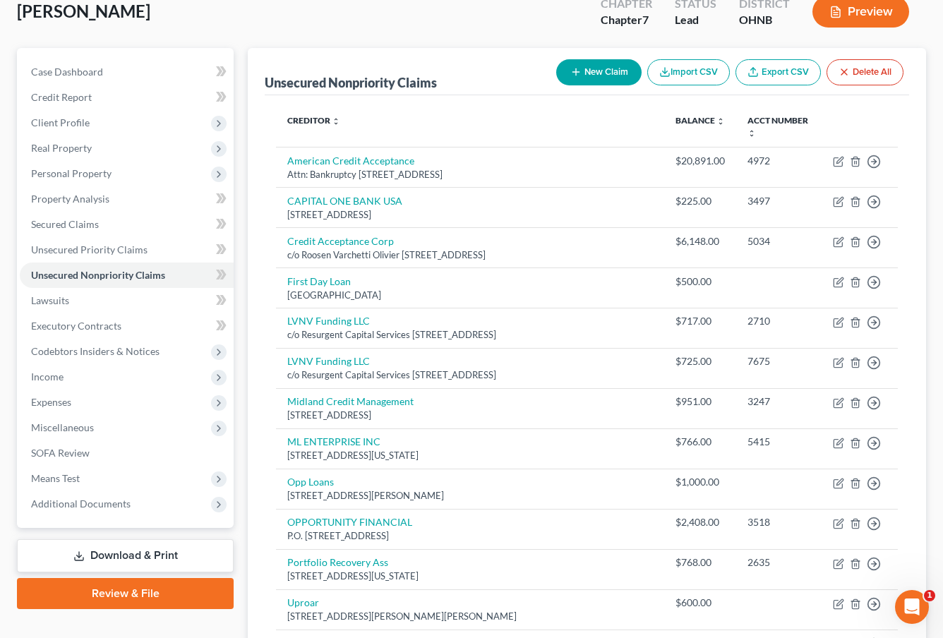
scroll to position [85, 0]
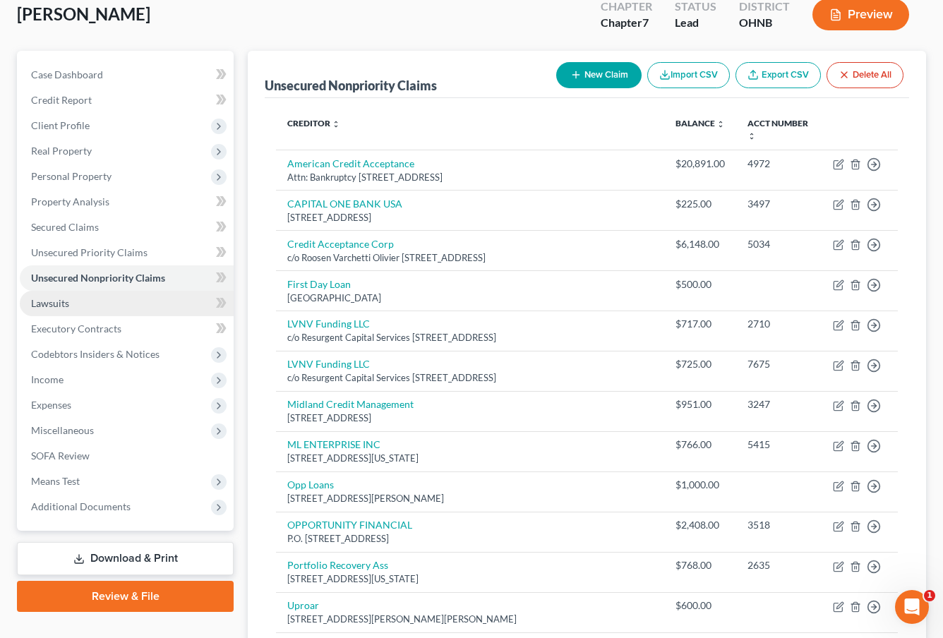
click at [141, 298] on link "Lawsuits" at bounding box center [127, 303] width 214 height 25
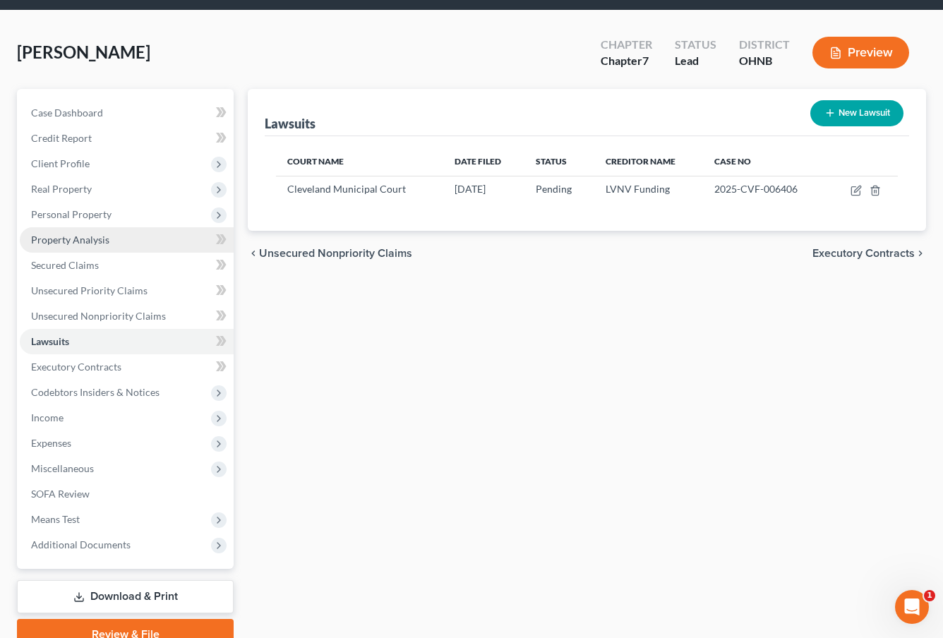
scroll to position [56, 0]
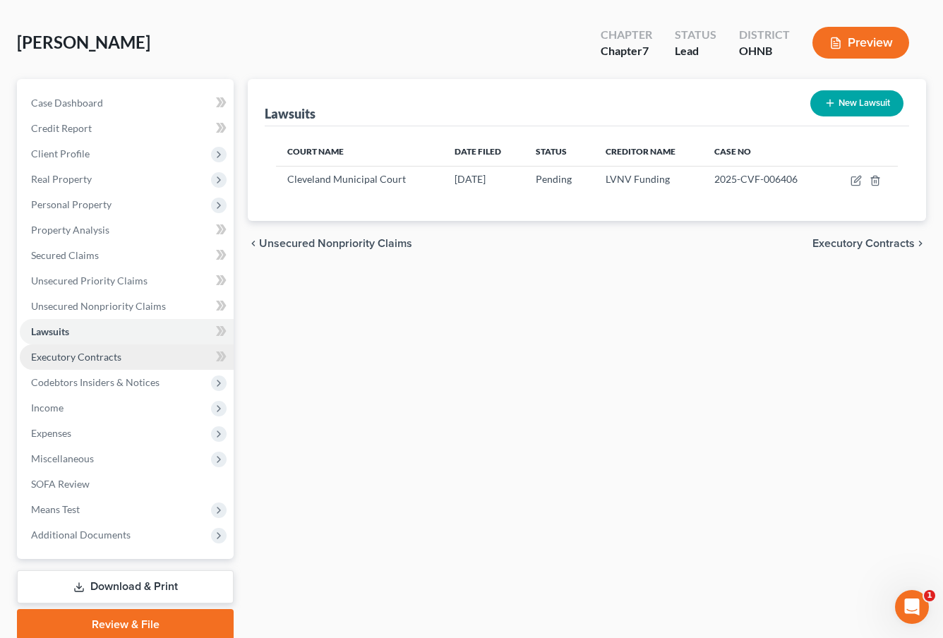
click at [143, 357] on link "Executory Contracts" at bounding box center [127, 356] width 214 height 25
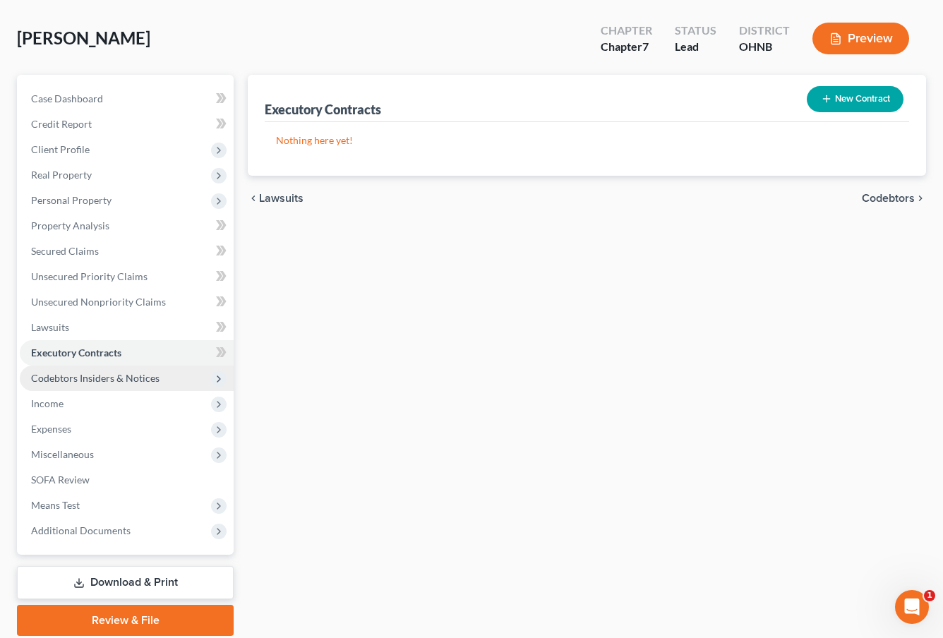
scroll to position [61, 0]
click at [141, 378] on span "Codebtors Insiders & Notices" at bounding box center [95, 377] width 128 height 12
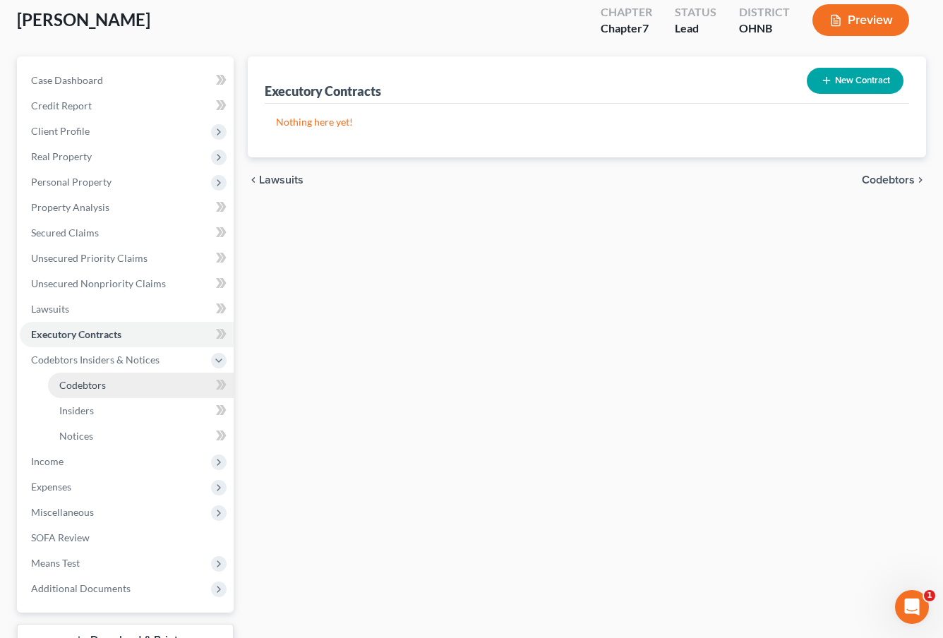
scroll to position [80, 0]
click at [143, 385] on link "Codebtors" at bounding box center [141, 383] width 186 height 25
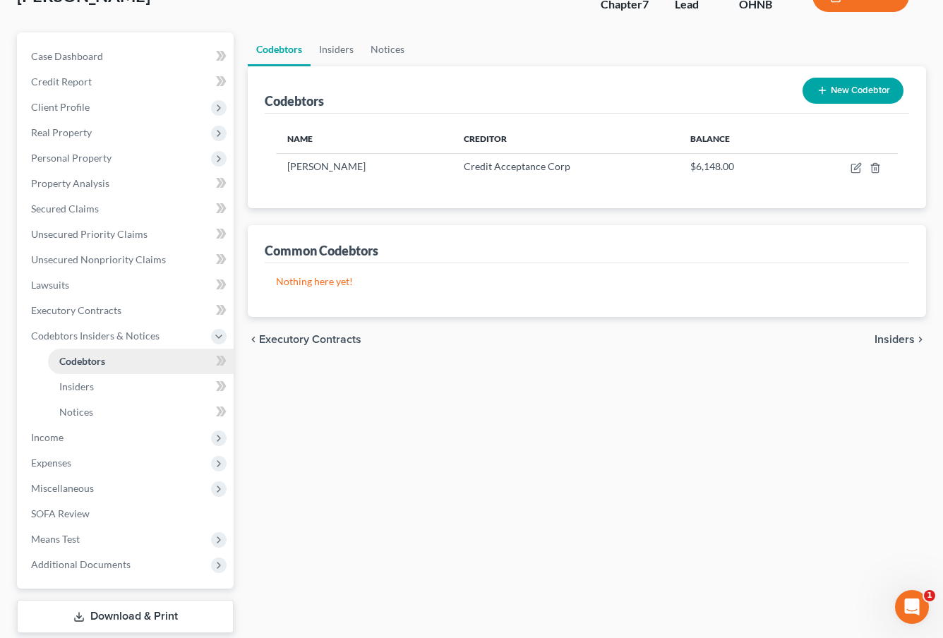
scroll to position [141, 0]
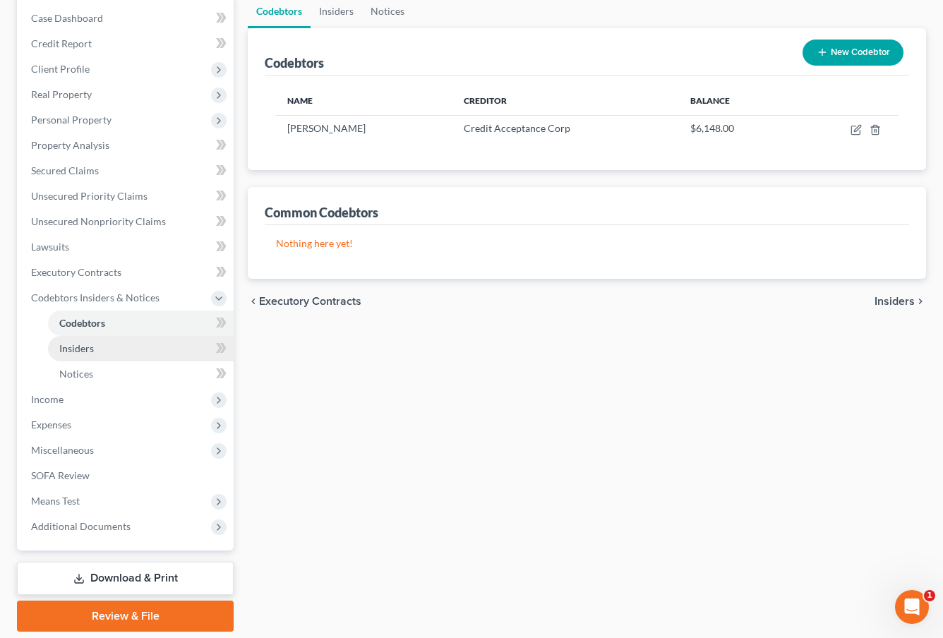
click at [120, 344] on link "Insiders" at bounding box center [141, 348] width 186 height 25
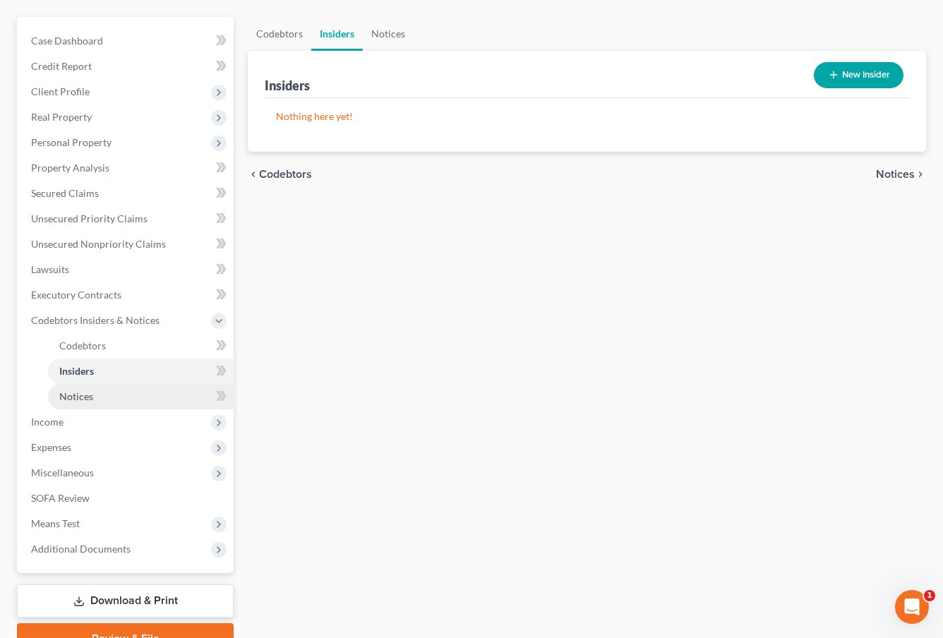
click at [114, 387] on link "Notices" at bounding box center [141, 396] width 186 height 25
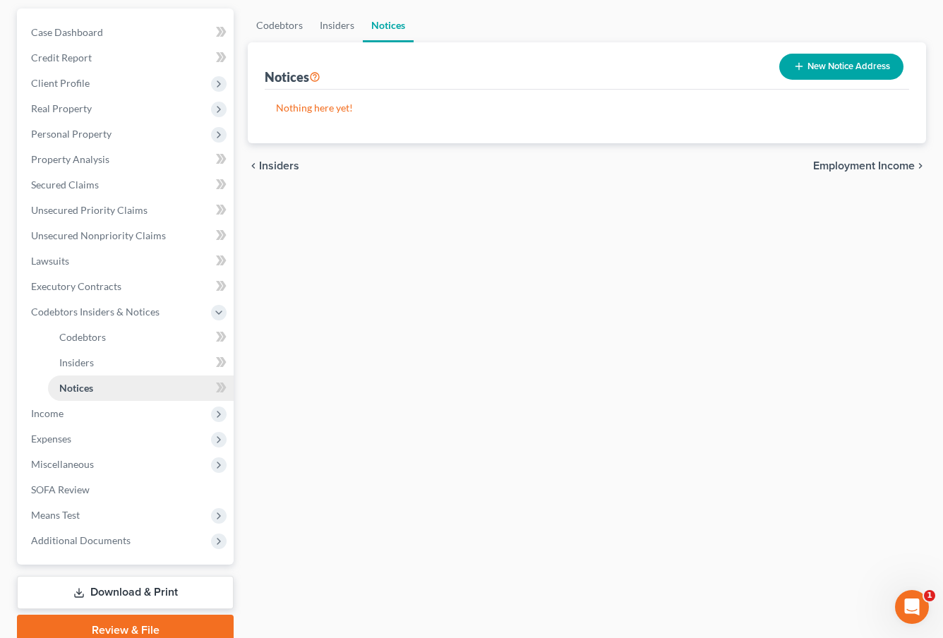
scroll to position [135, 0]
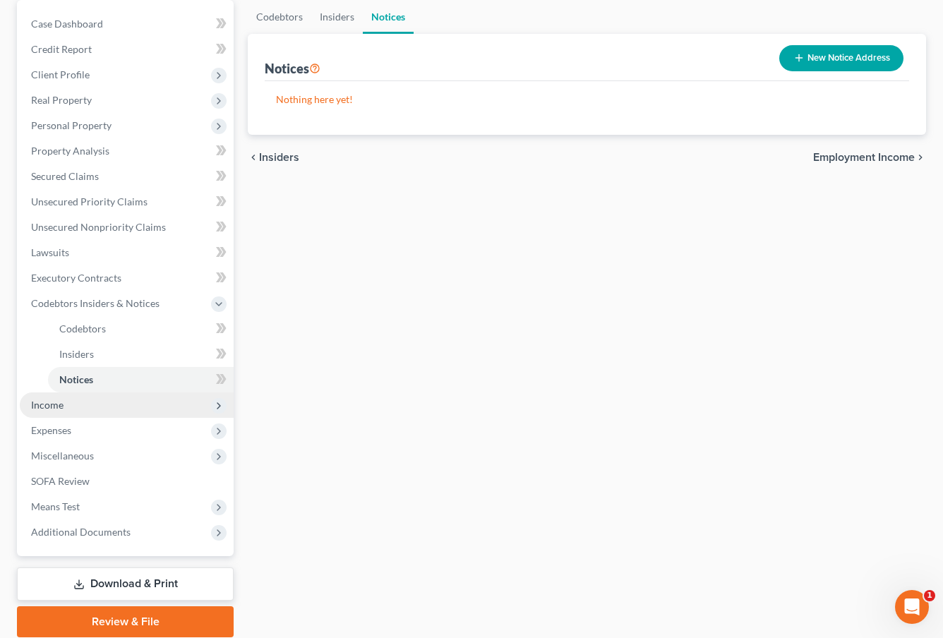
click at [89, 409] on span "Income" at bounding box center [127, 404] width 214 height 25
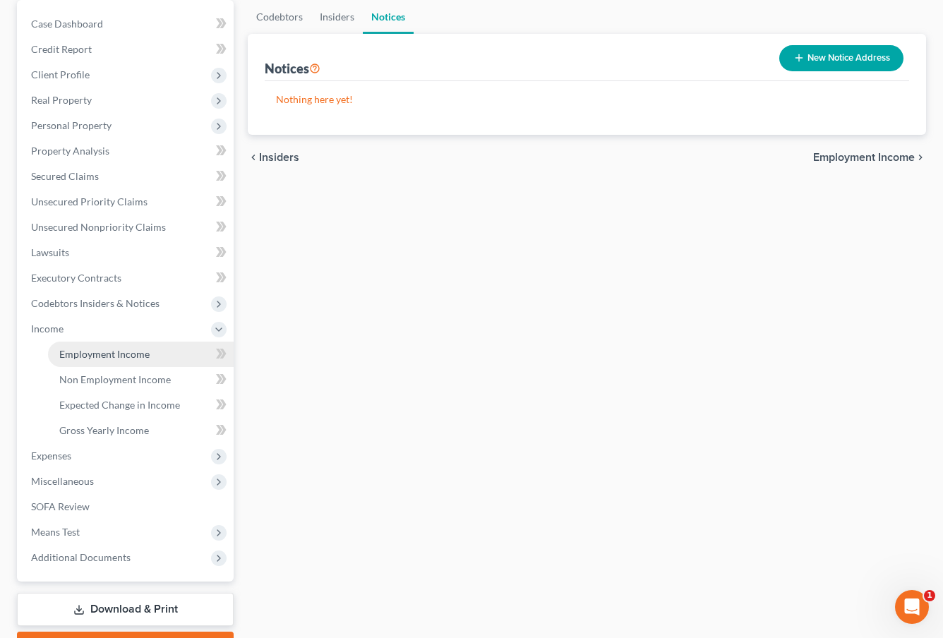
click at [100, 351] on span "Employment Income" at bounding box center [104, 354] width 90 height 12
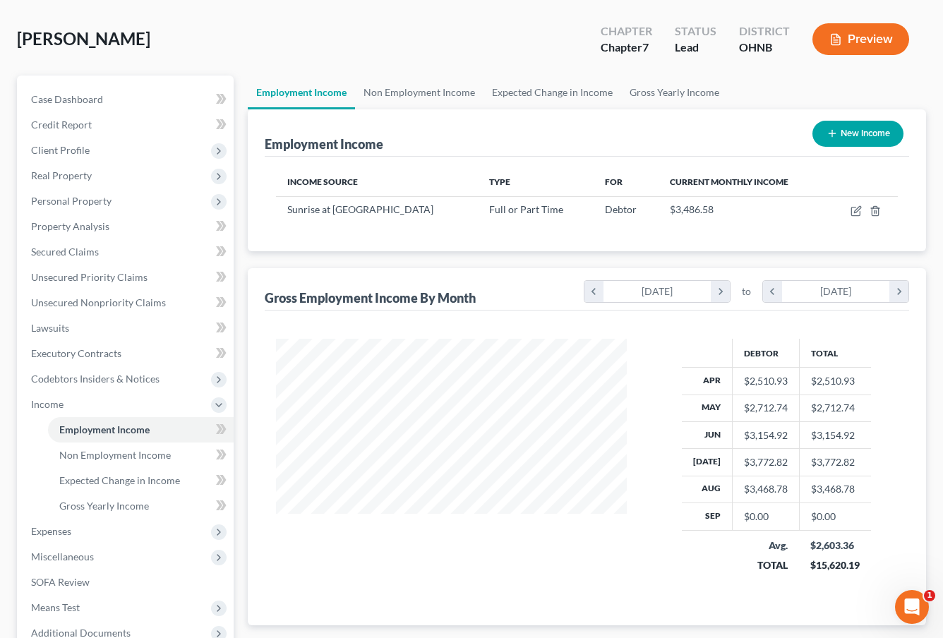
scroll to position [61, 0]
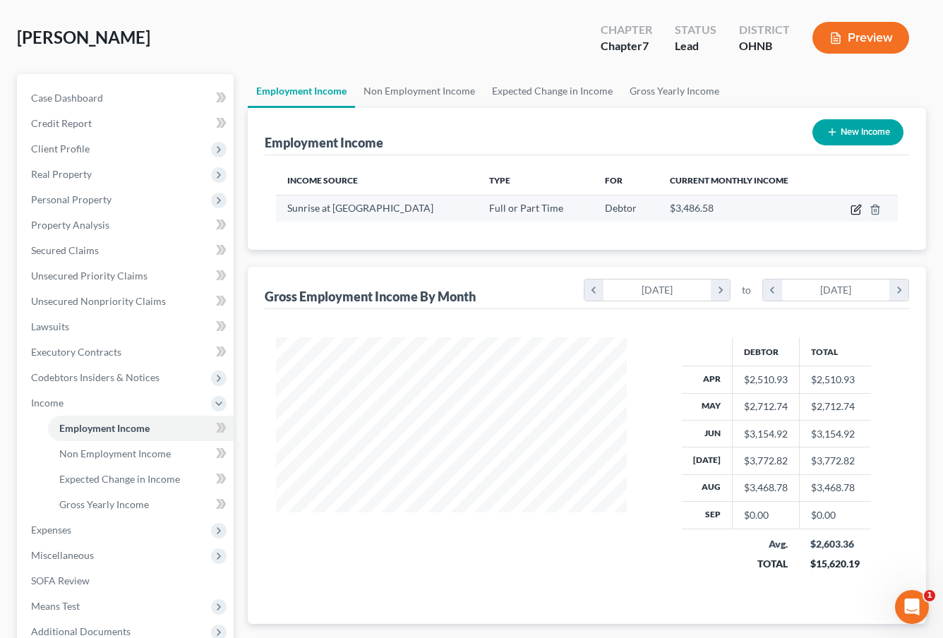
click at [856, 212] on icon "button" at bounding box center [855, 209] width 11 height 11
select select "0"
select select "36"
select select "2"
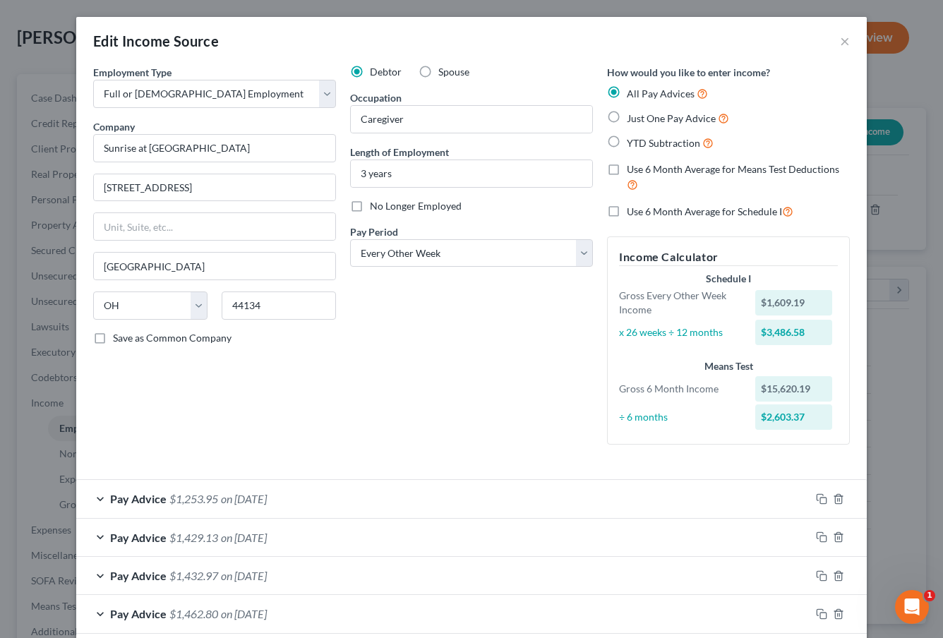
scroll to position [0, 0]
click at [844, 41] on button "×" at bounding box center [845, 40] width 10 height 17
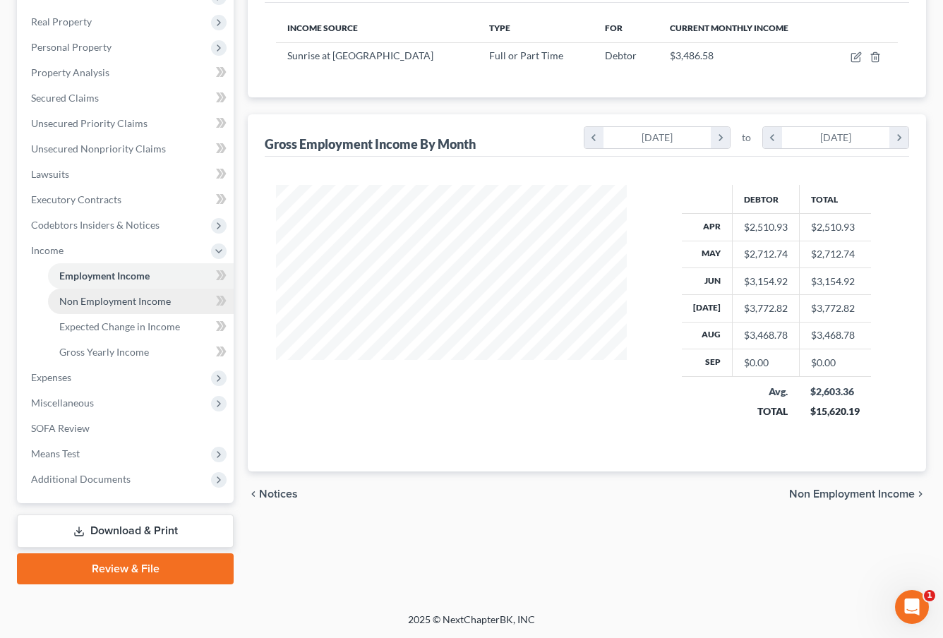
scroll to position [214, 0]
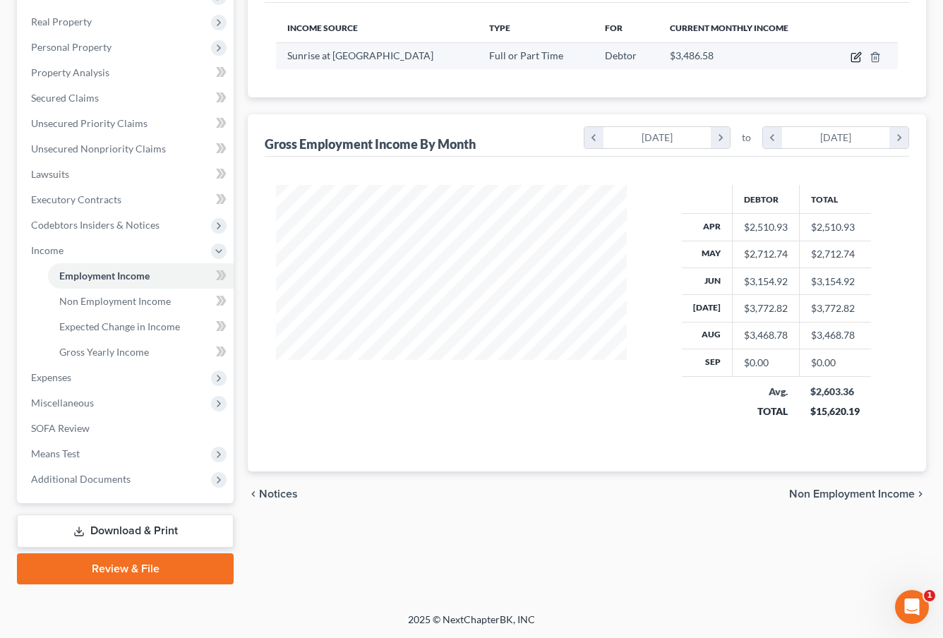
click at [850, 61] on icon "button" at bounding box center [855, 57] width 11 height 11
select select "0"
select select "36"
select select "2"
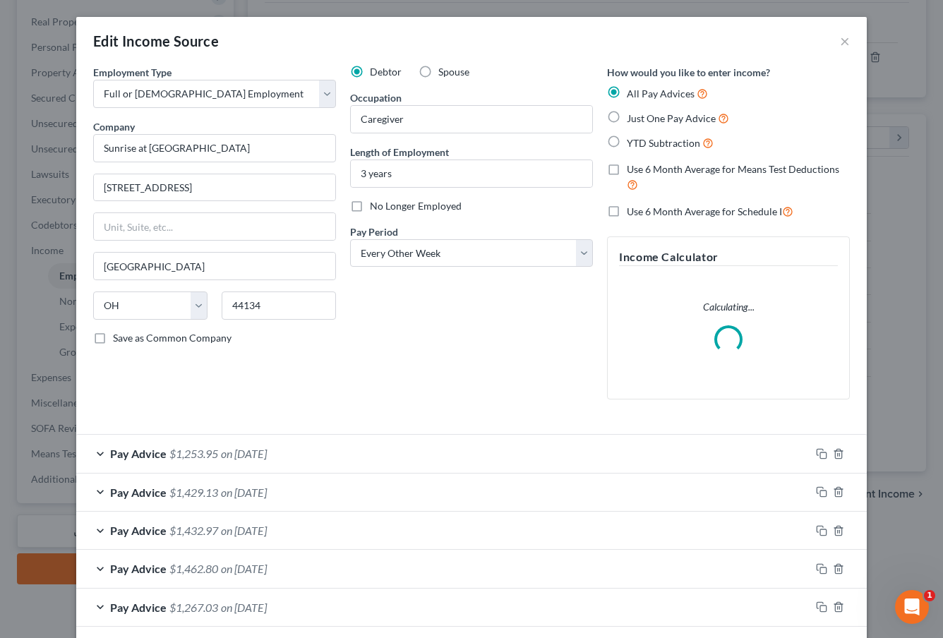
click at [694, 137] on span "YTD Subtraction" at bounding box center [663, 143] width 73 height 12
click at [641, 135] on input "YTD Subtraction" at bounding box center [636, 139] width 9 height 9
radio input "true"
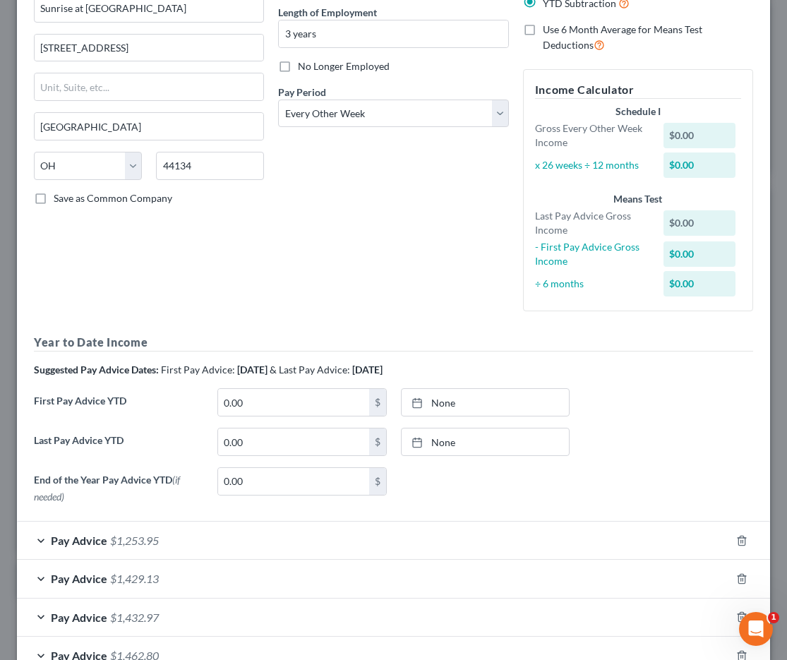
scroll to position [705452, 705203]
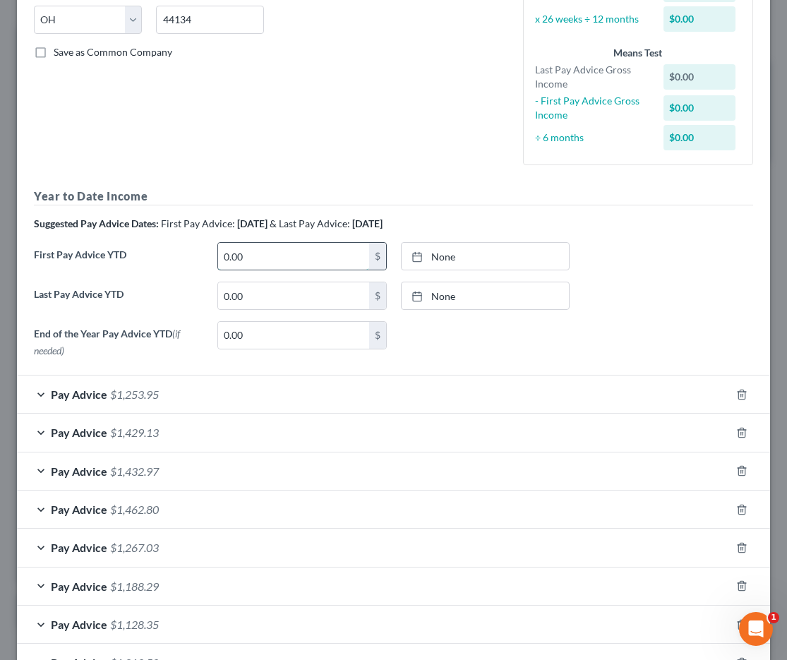
scroll to position [284, 0]
drag, startPoint x: 243, startPoint y: 263, endPoint x: 217, endPoint y: 251, distance: 28.4
click at [218, 251] on input "0.00" at bounding box center [293, 257] width 151 height 27
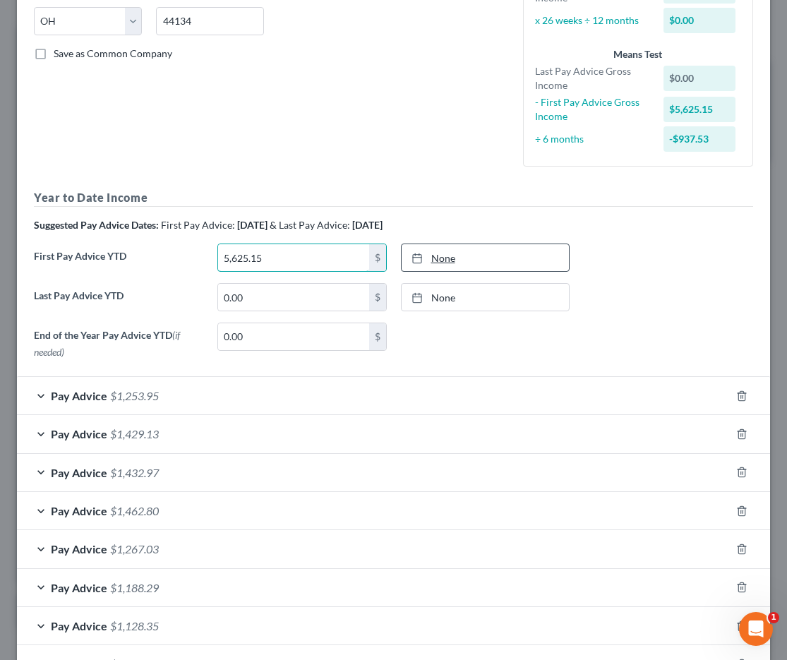
type input "5,625.15"
click at [503, 256] on link "None" at bounding box center [486, 257] width 168 height 27
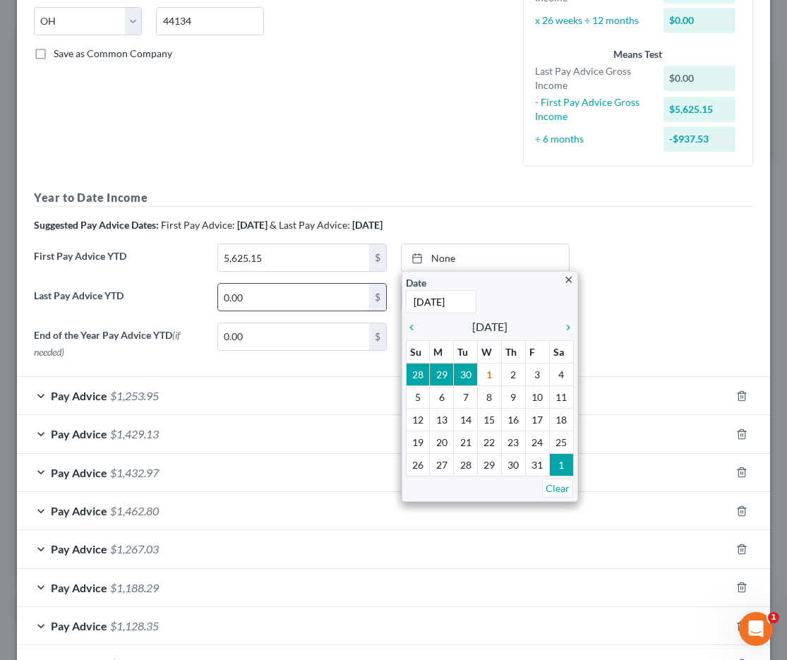
type input "2/20/2025"
click at [326, 365] on form "Employment Type * Select Full or Part Time Employment Self Employment Company *…" at bounding box center [393, 508] width 719 height 1454
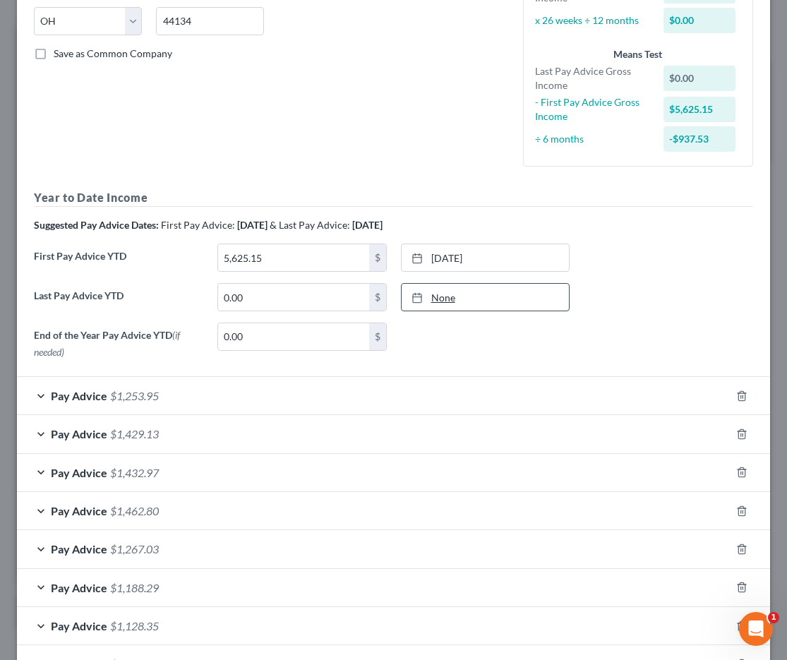
click at [454, 287] on link "None" at bounding box center [486, 297] width 168 height 27
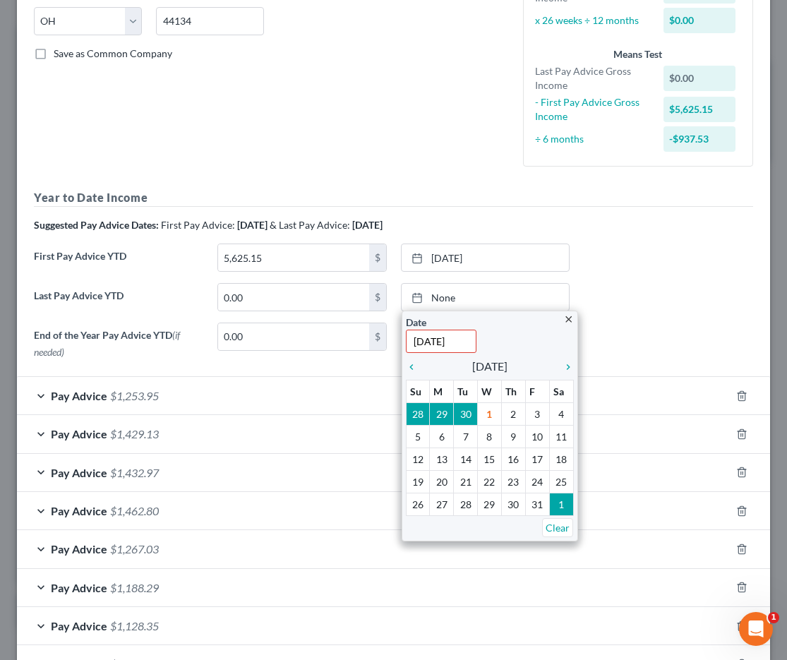
type input "8/21/2025"
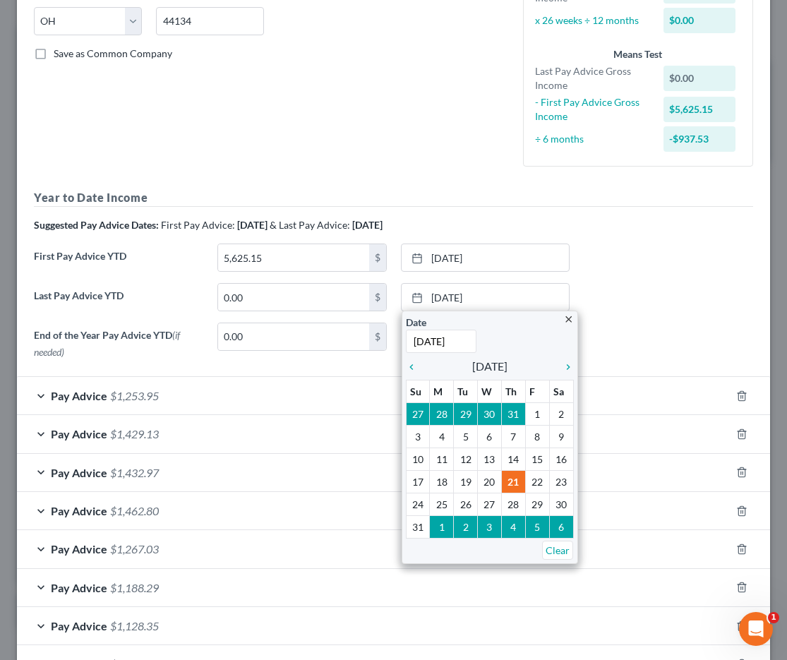
click at [320, 440] on div "Pay Advice $1,429.13" at bounding box center [373, 433] width 713 height 37
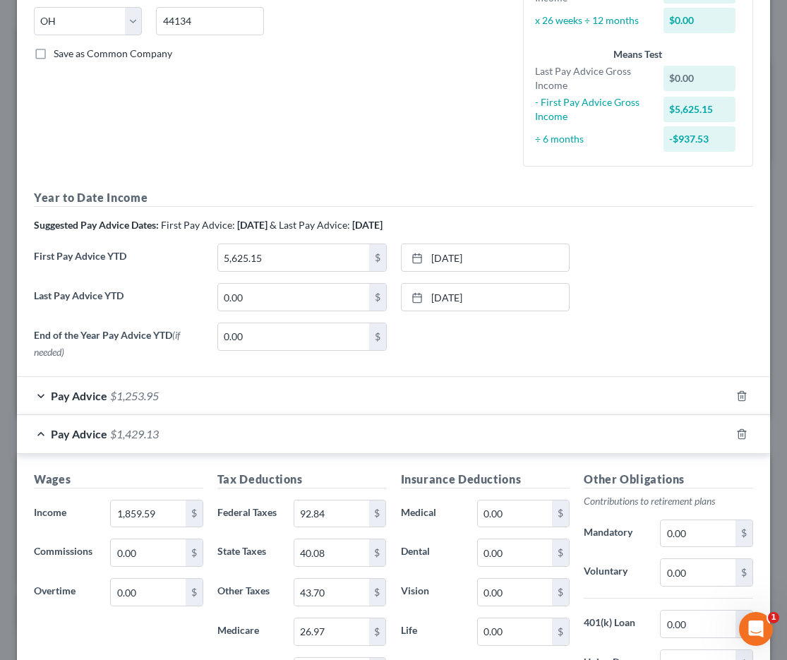
click at [124, 441] on div "Pay Advice $1,429.13" at bounding box center [373, 433] width 713 height 37
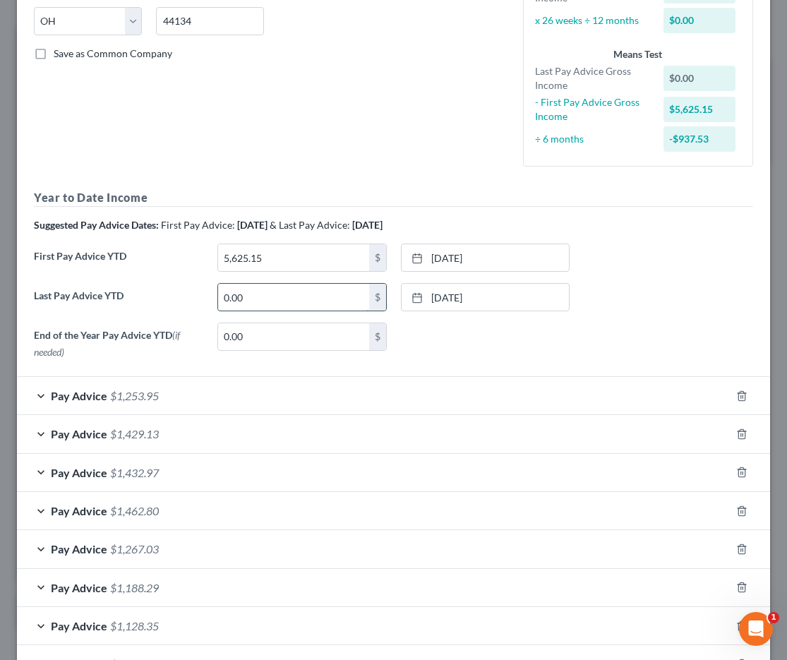
click at [245, 304] on input "0.00" at bounding box center [293, 297] width 151 height 27
type input "26,239.37"
click at [418, 358] on div "End of the Year Pay Advice YTD (if needed) 0.00 $ None close Date Time chevron_…" at bounding box center [393, 343] width 733 height 42
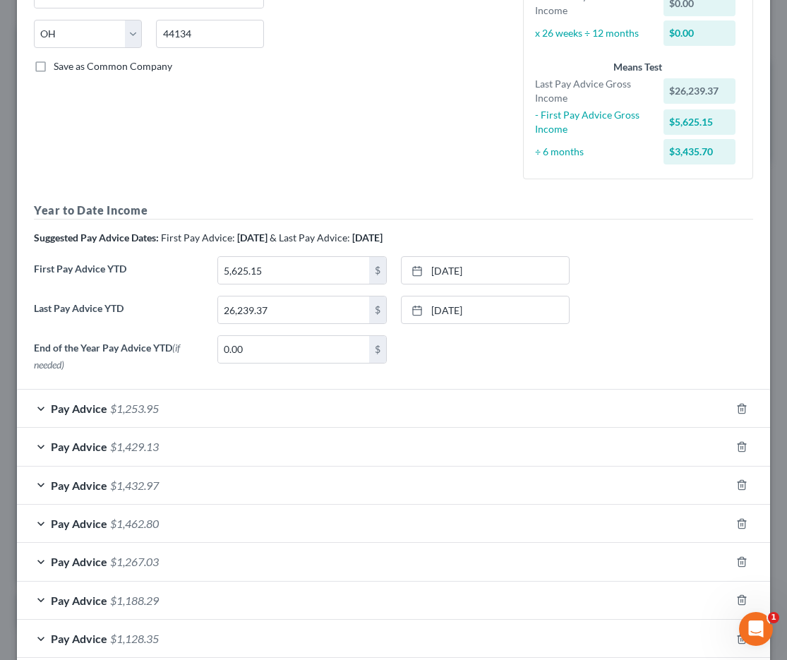
scroll to position [306, 0]
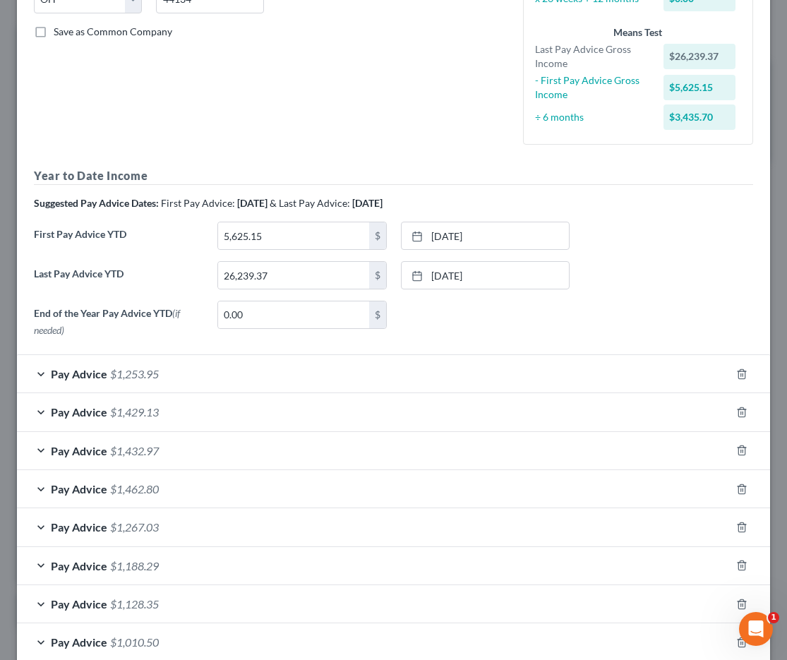
click at [398, 360] on div "Pay Advice $1,253.95" at bounding box center [373, 373] width 713 height 37
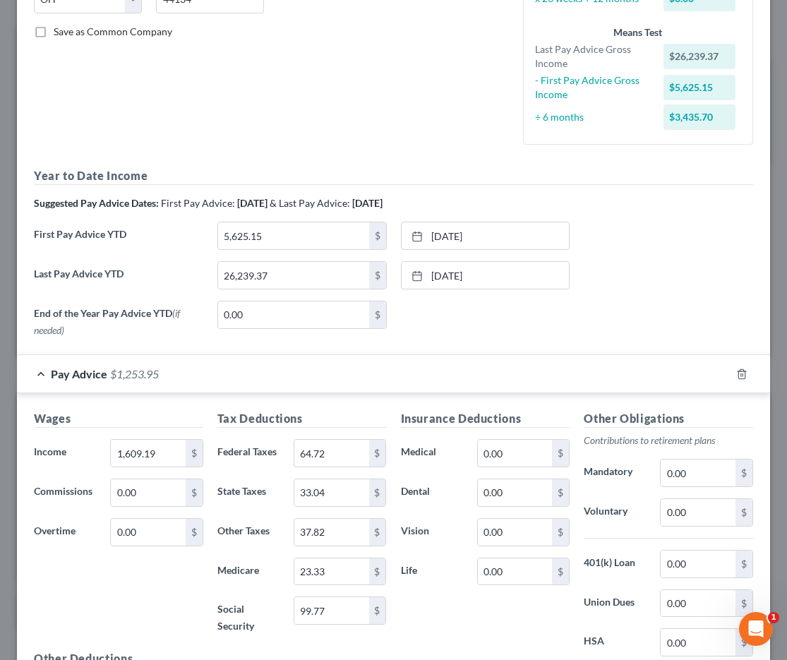
click at [395, 375] on div "Pay Advice $1,253.95" at bounding box center [373, 373] width 713 height 37
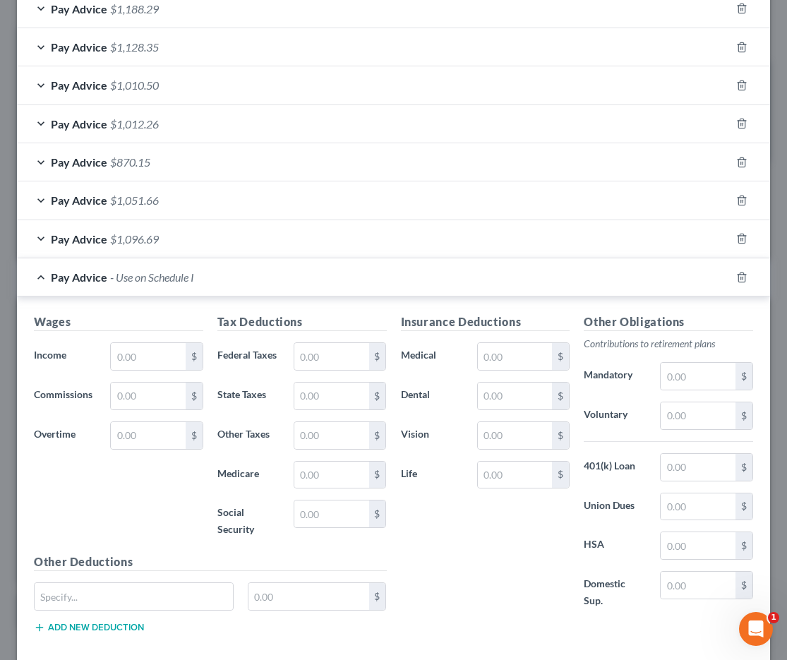
scroll to position [858, 0]
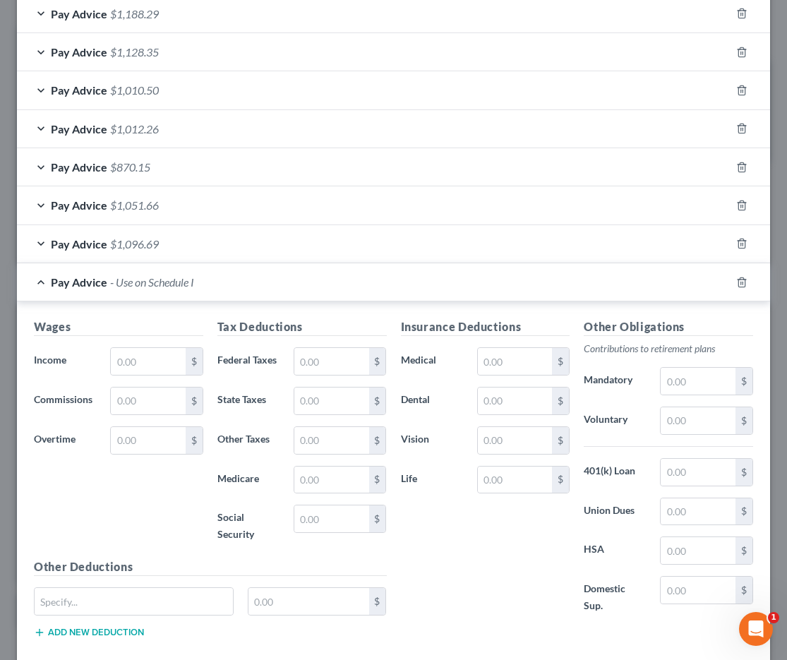
click at [740, 271] on div at bounding box center [750, 282] width 40 height 23
click at [741, 279] on polyline "button" at bounding box center [741, 279] width 8 height 0
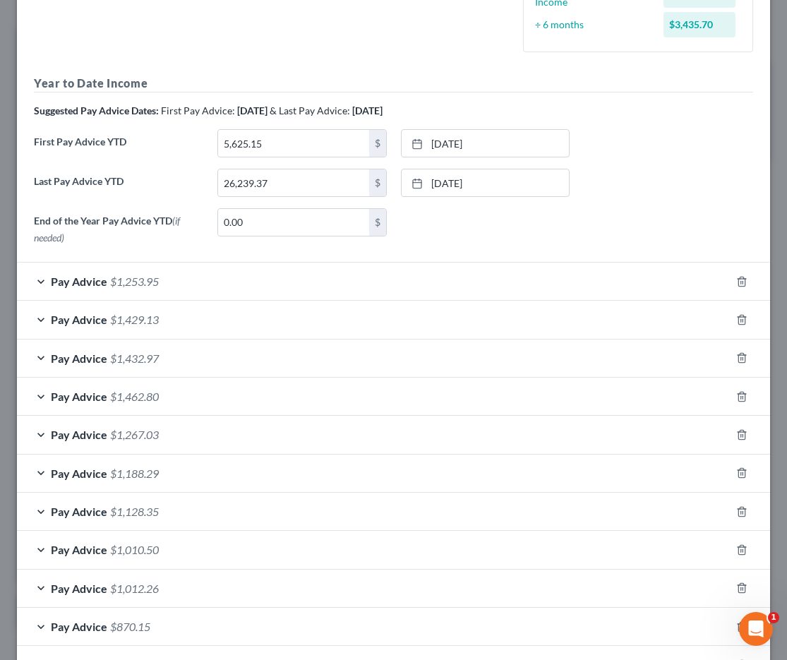
scroll to position [400, 0]
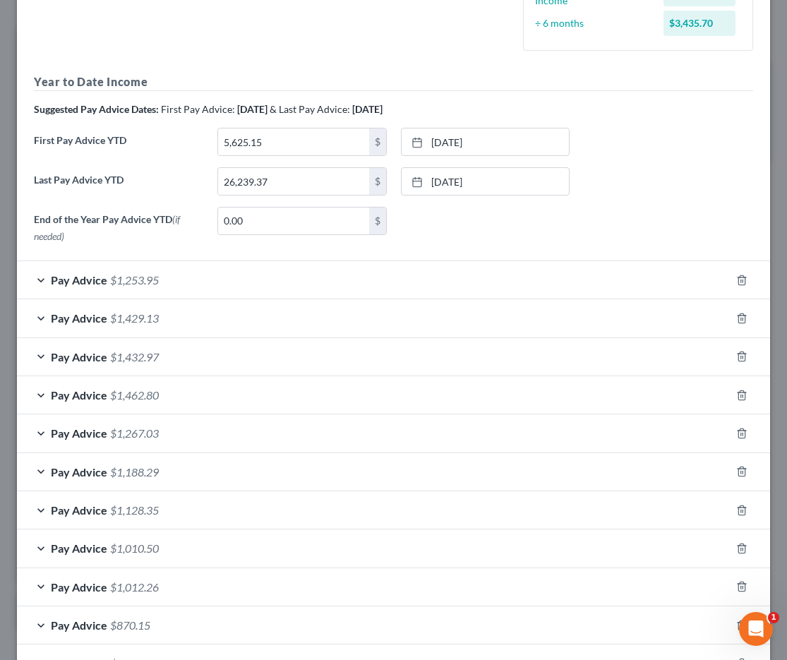
click at [545, 303] on div "Pay Advice $1,429.13" at bounding box center [373, 317] width 713 height 37
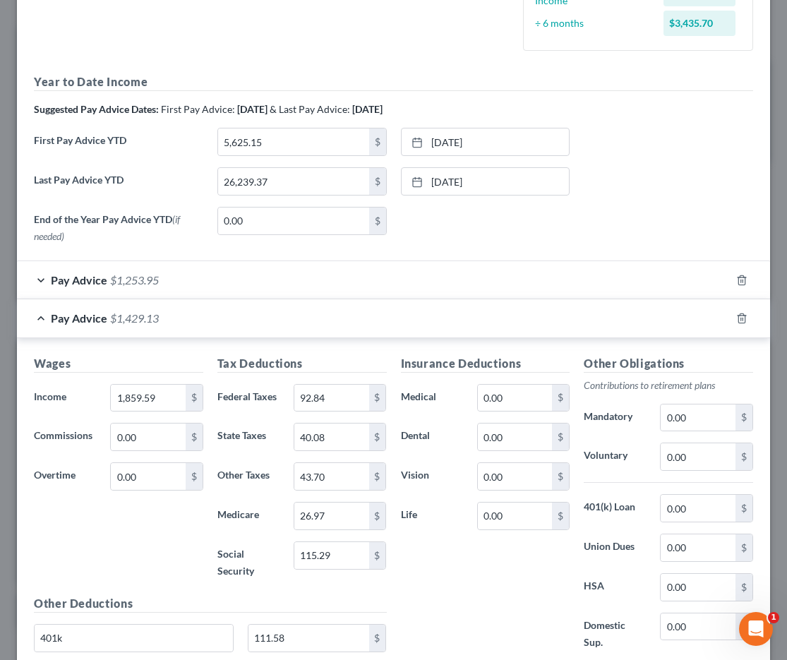
click at [544, 306] on div "Pay Advice $1,429.13" at bounding box center [373, 317] width 713 height 37
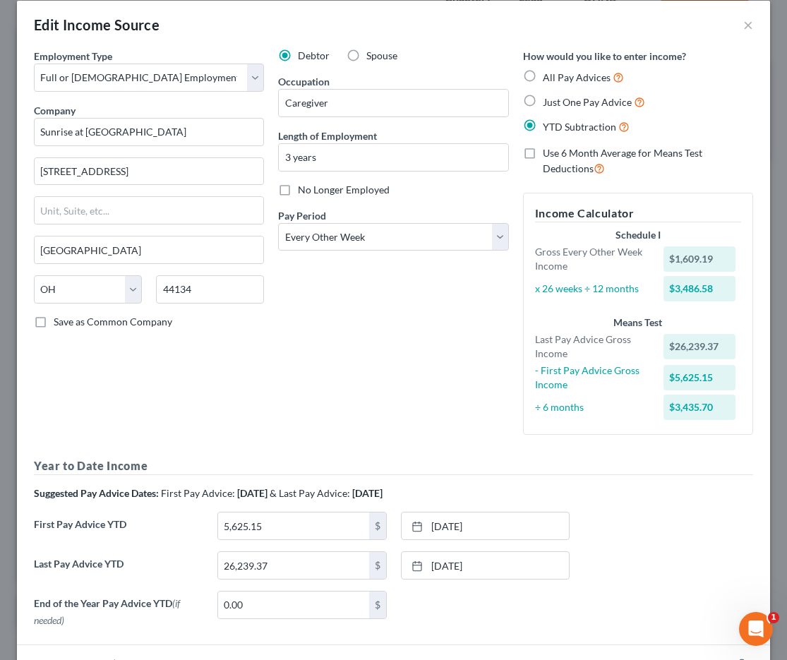
scroll to position [17, 0]
click at [543, 78] on label "All Pay Advices" at bounding box center [583, 76] width 81 height 16
click at [548, 78] on input "All Pay Advices" at bounding box center [552, 72] width 9 height 9
radio input "true"
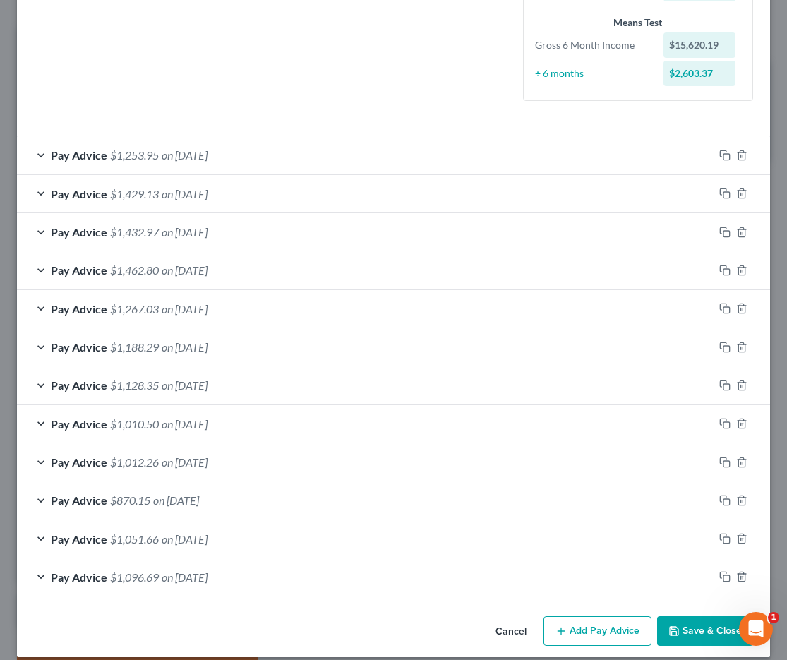
scroll to position [334, 0]
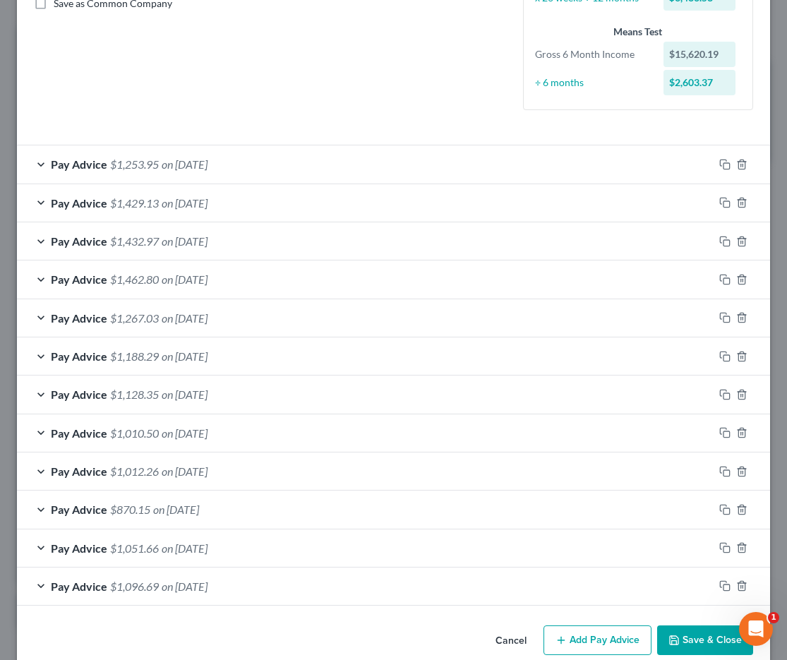
click at [308, 349] on div "Pay Advice $1,188.29 on 06/12/2025" at bounding box center [365, 355] width 696 height 37
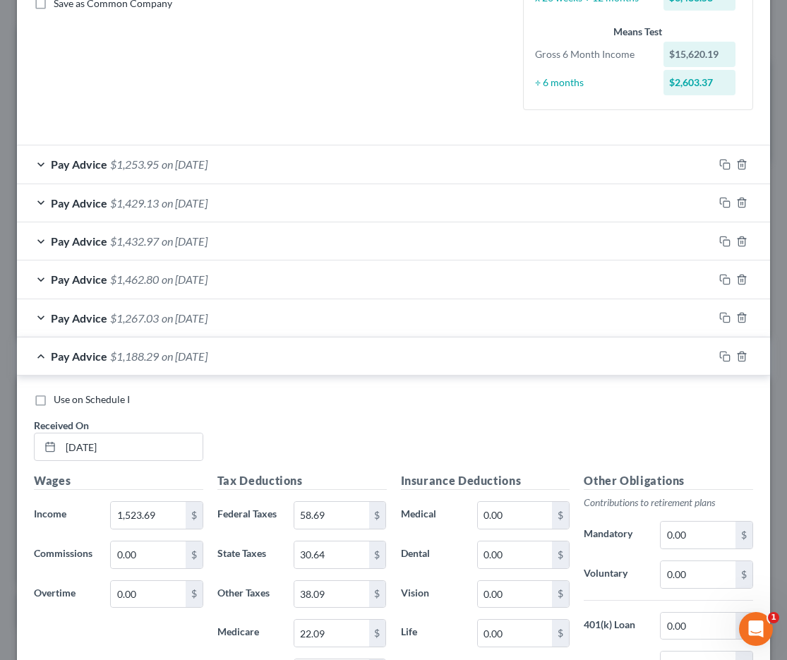
click at [84, 401] on label "Use on Schedule I" at bounding box center [92, 399] width 76 height 14
click at [68, 401] on input "Use on Schedule I" at bounding box center [63, 396] width 9 height 9
checkbox input "true"
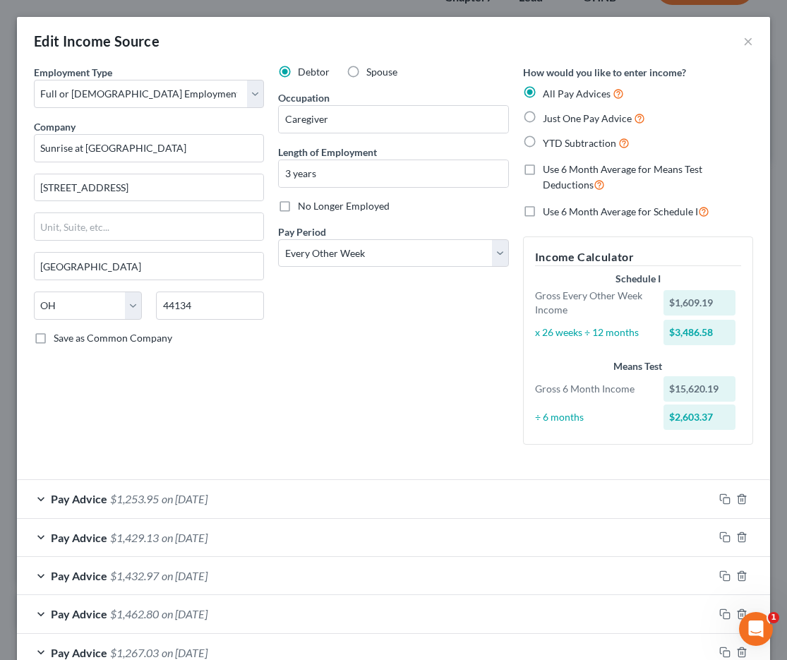
scroll to position [0, 0]
click at [566, 137] on span "YTD Subtraction" at bounding box center [579, 143] width 73 height 12
click at [557, 135] on input "YTD Subtraction" at bounding box center [552, 139] width 9 height 9
radio input "true"
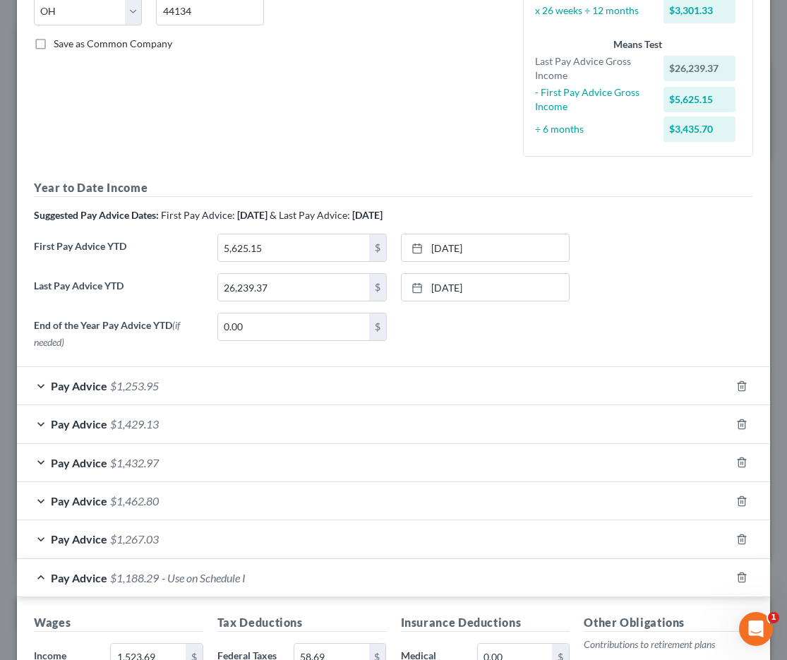
scroll to position [342, 0]
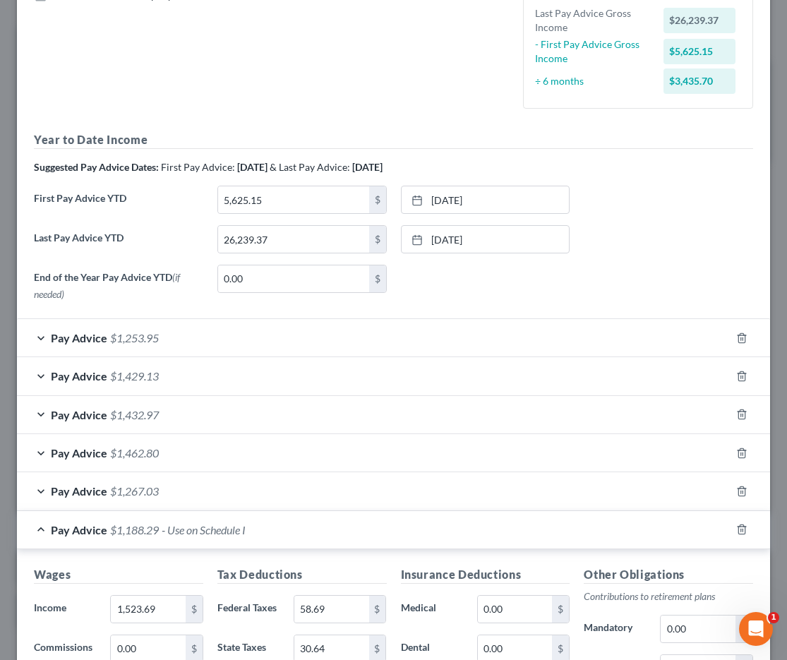
click at [298, 493] on div "Pay Advice $1,267.03" at bounding box center [373, 490] width 713 height 37
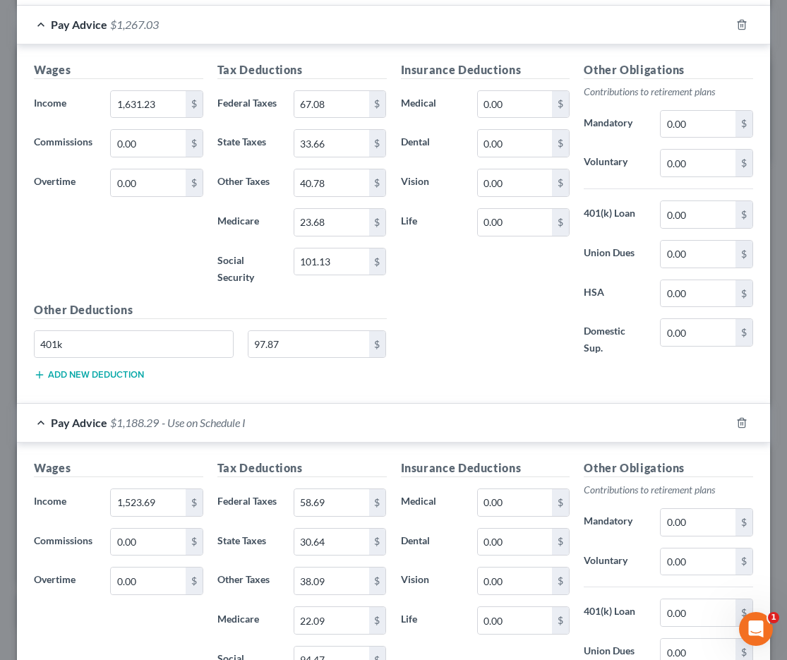
scroll to position [835, 0]
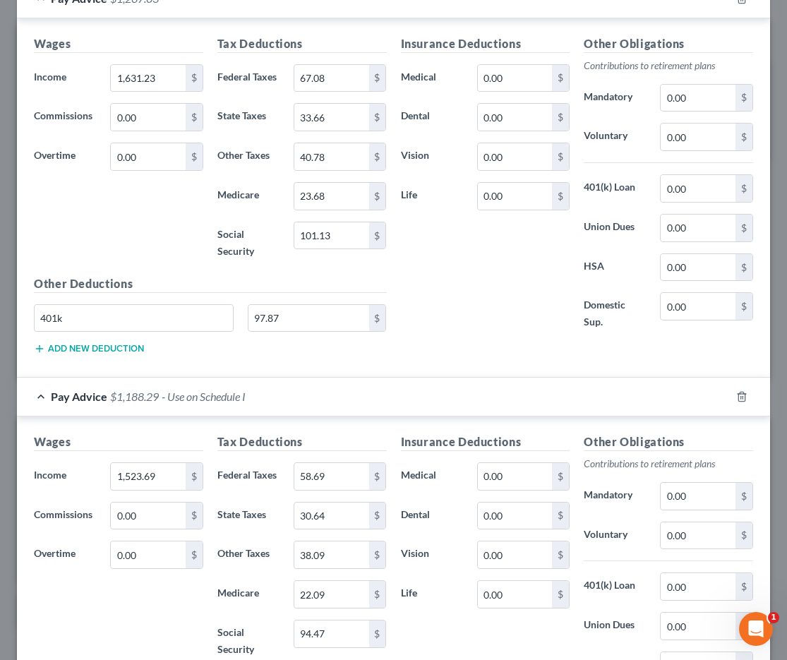
click at [68, 393] on span "Pay Advice" at bounding box center [79, 396] width 56 height 13
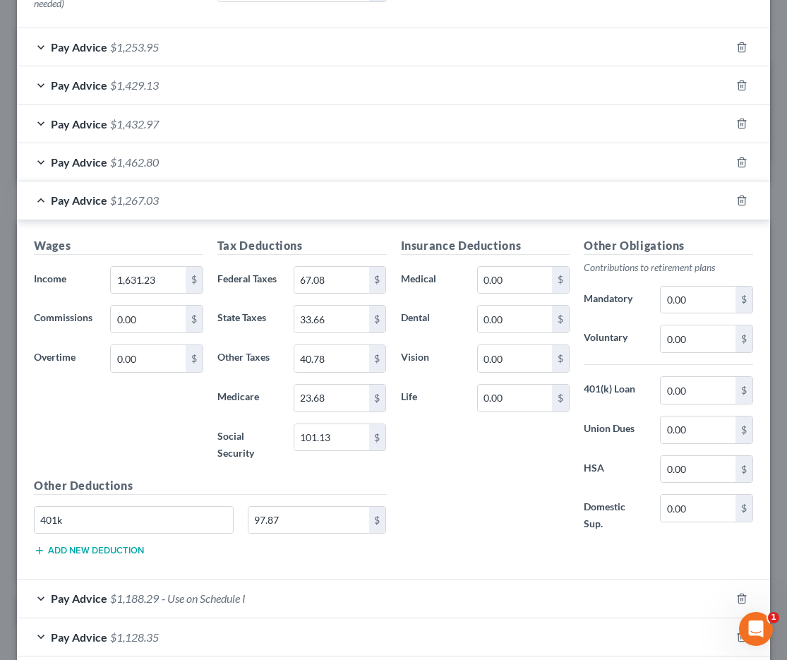
scroll to position [629, 0]
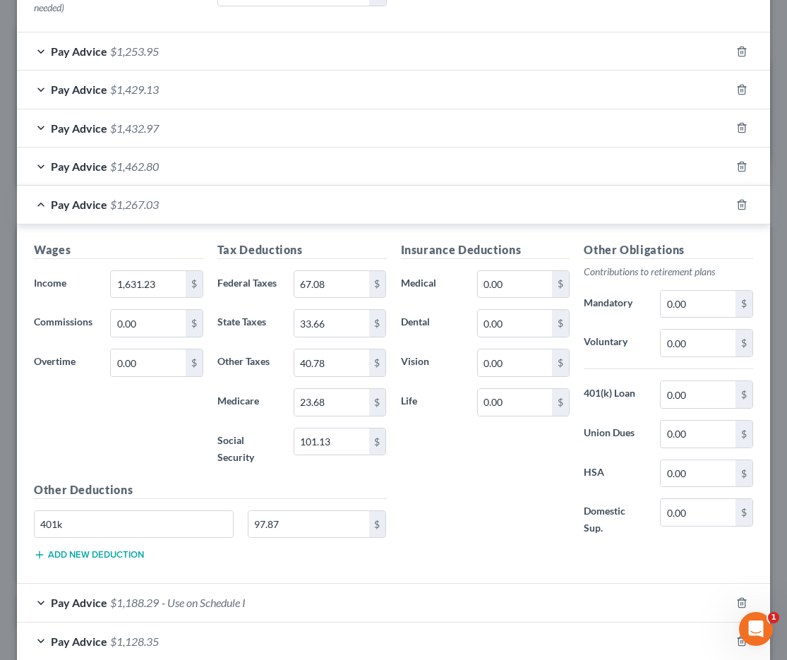
click at [68, 208] on div "Pay Advice $1,267.03" at bounding box center [373, 204] width 713 height 37
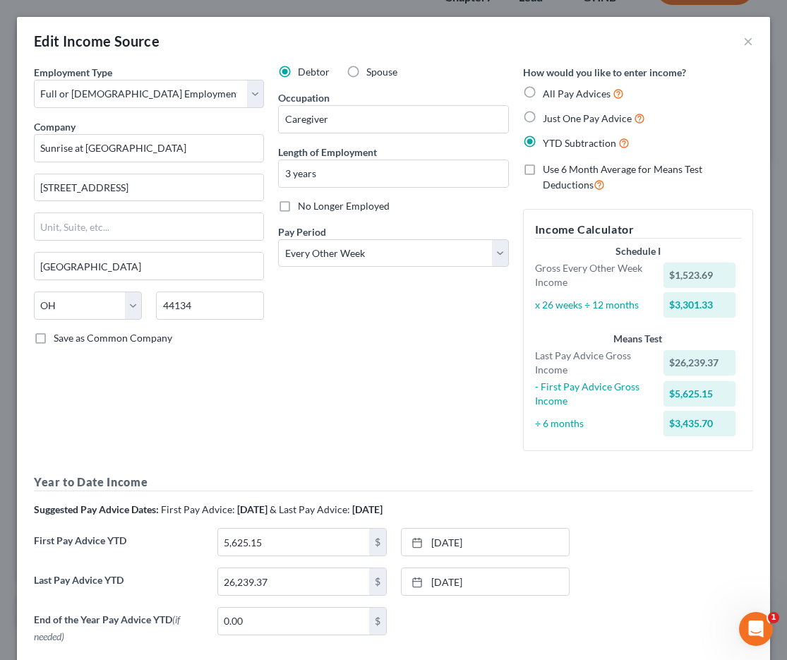
scroll to position [0, 0]
click at [581, 91] on span "All Pay Advices" at bounding box center [577, 94] width 68 height 12
click at [557, 91] on input "All Pay Advices" at bounding box center [552, 89] width 9 height 9
radio input "true"
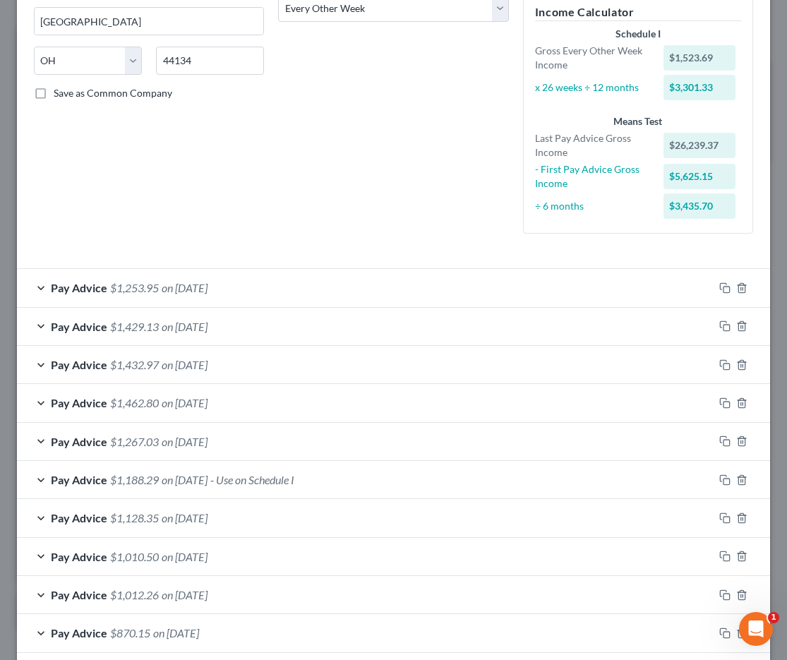
scroll to position [386, 0]
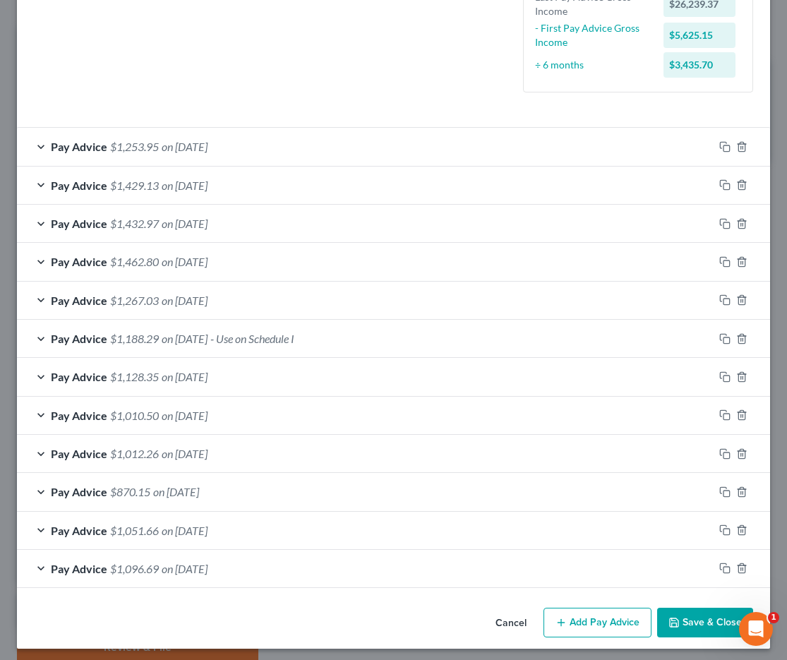
click at [280, 307] on div "Pay Advice $1,267.03 on 06/26/2025" at bounding box center [365, 300] width 696 height 37
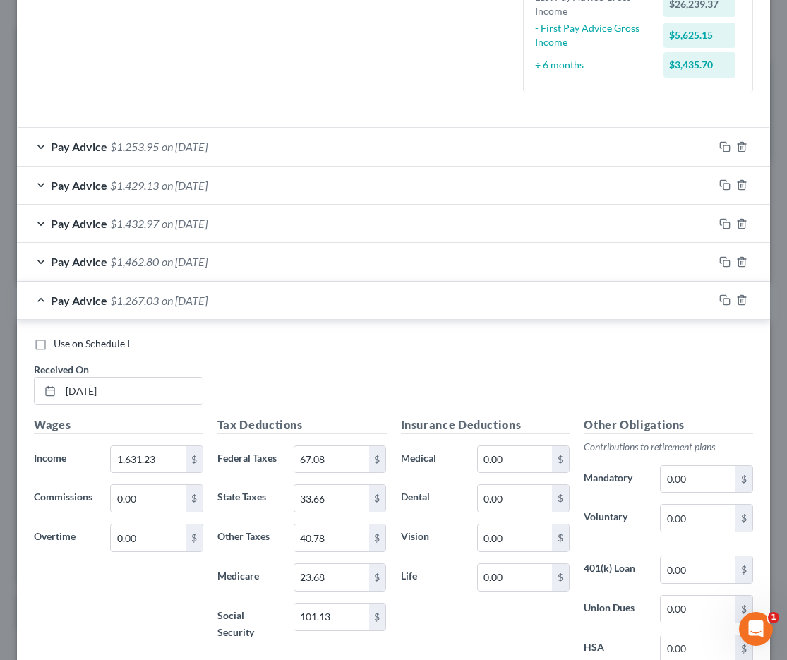
click at [84, 344] on span "Use on Schedule I" at bounding box center [92, 343] width 76 height 12
click at [68, 344] on input "Use on Schedule I" at bounding box center [63, 341] width 9 height 9
checkbox input "true"
click at [73, 304] on div "Pay Advice $1,267.03 on 06/26/2025 - Use on Schedule I" at bounding box center [365, 300] width 696 height 37
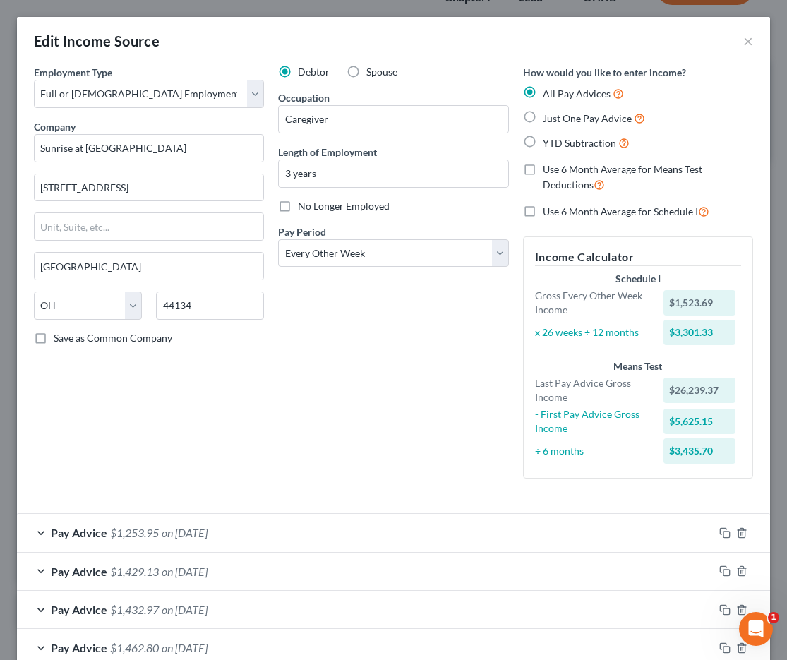
scroll to position [0, 0]
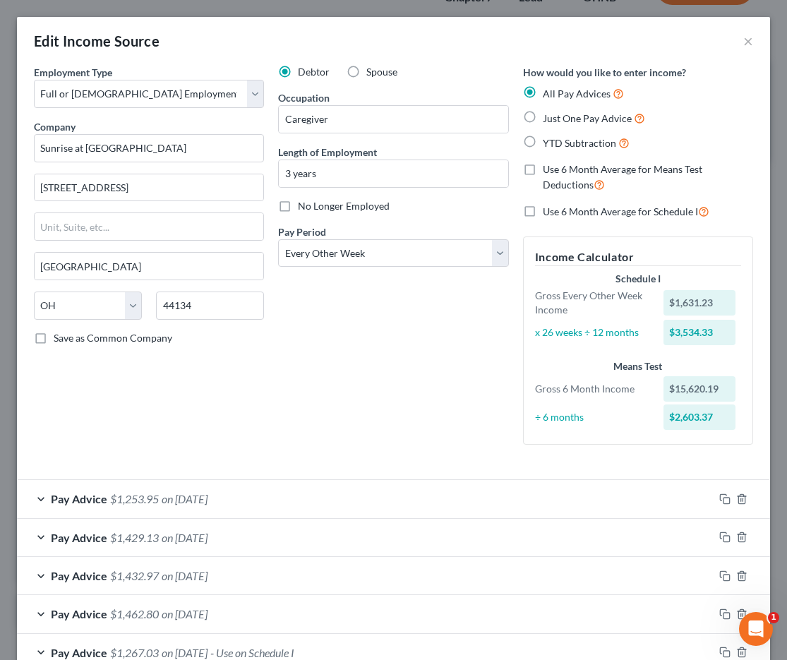
click at [543, 141] on label "YTD Subtraction" at bounding box center [586, 143] width 87 height 16
click at [548, 141] on input "YTD Subtraction" at bounding box center [552, 139] width 9 height 9
radio input "true"
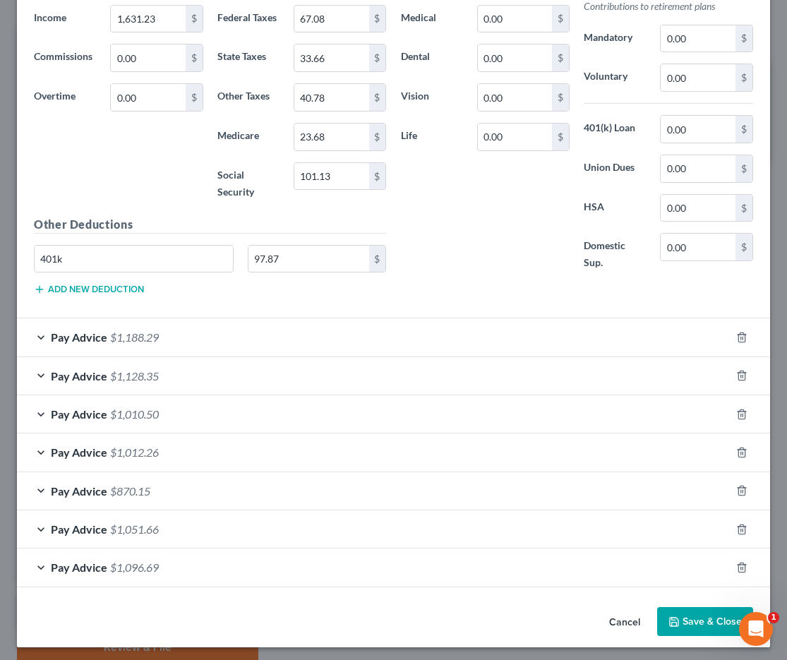
scroll to position [893, 0]
click at [685, 610] on button "Save & Close" at bounding box center [705, 623] width 96 height 30
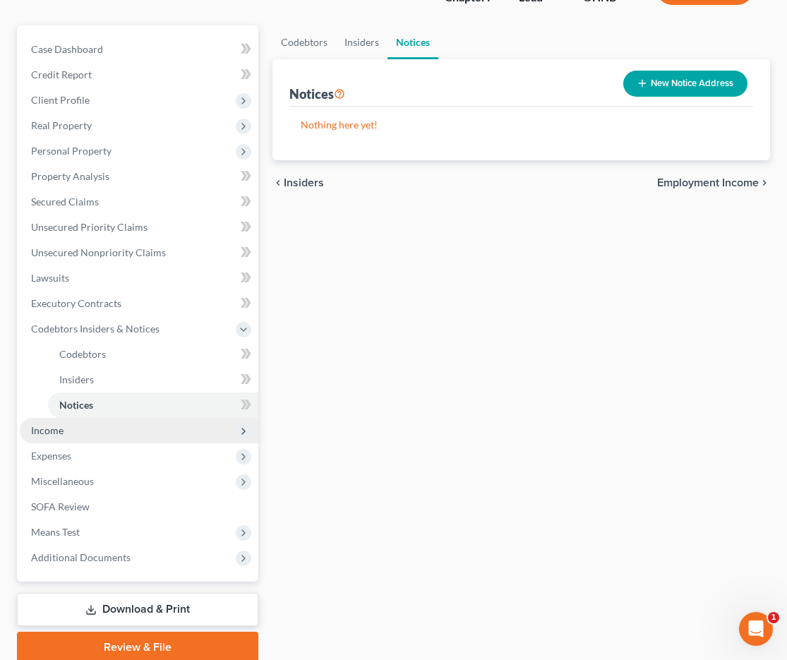
click at [39, 431] on span "Income" at bounding box center [47, 430] width 32 height 12
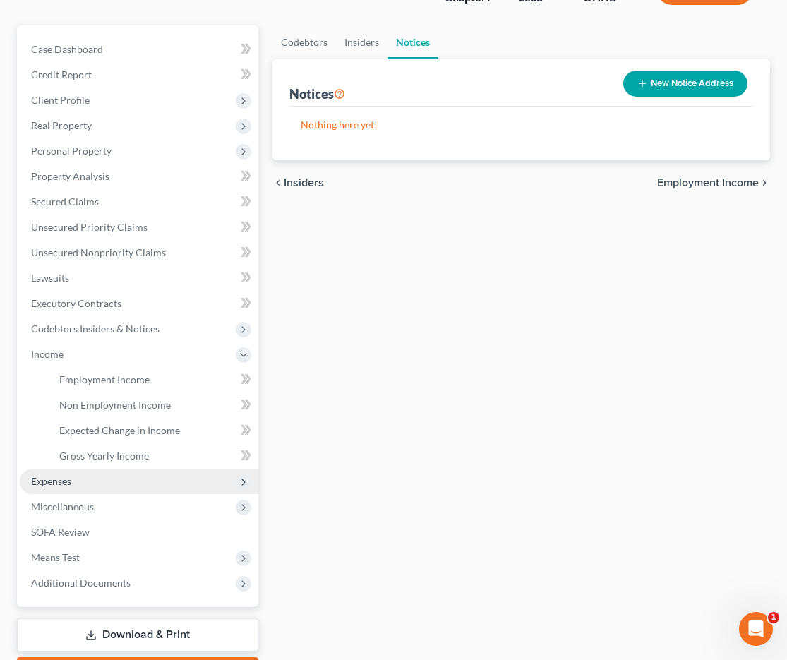
click at [58, 477] on span "Expenses" at bounding box center [51, 481] width 40 height 12
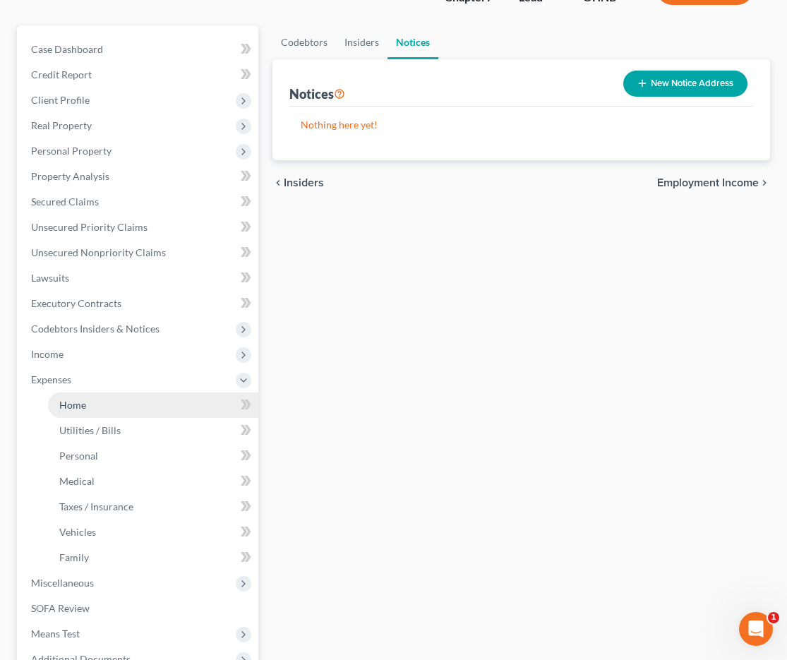
click at [83, 409] on span "Home" at bounding box center [72, 405] width 27 height 12
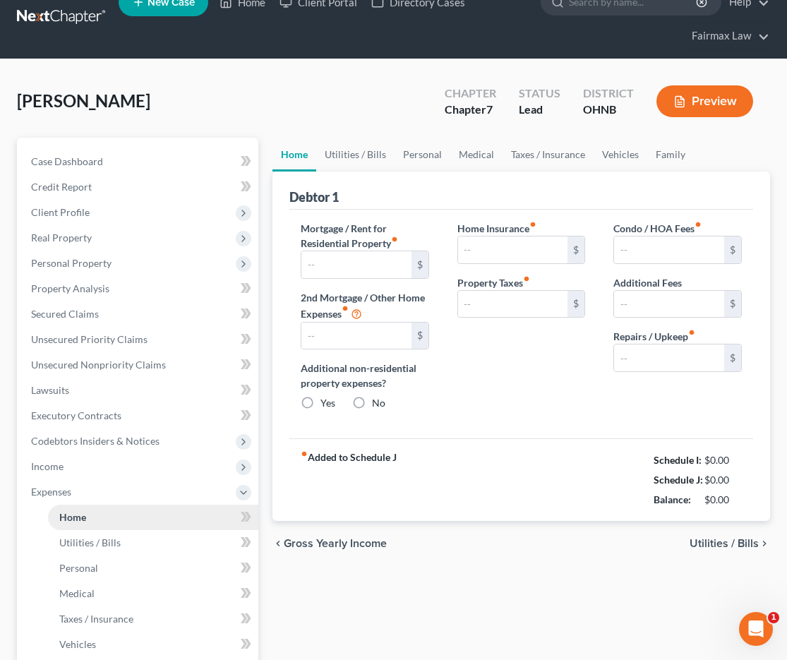
type input "0.00"
radio input "true"
type input "0.00"
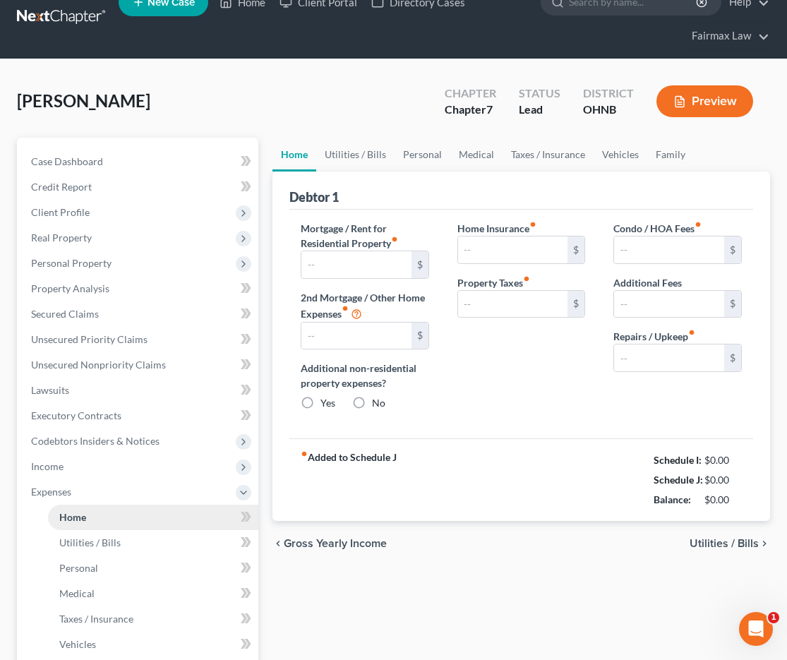
type input "0.00"
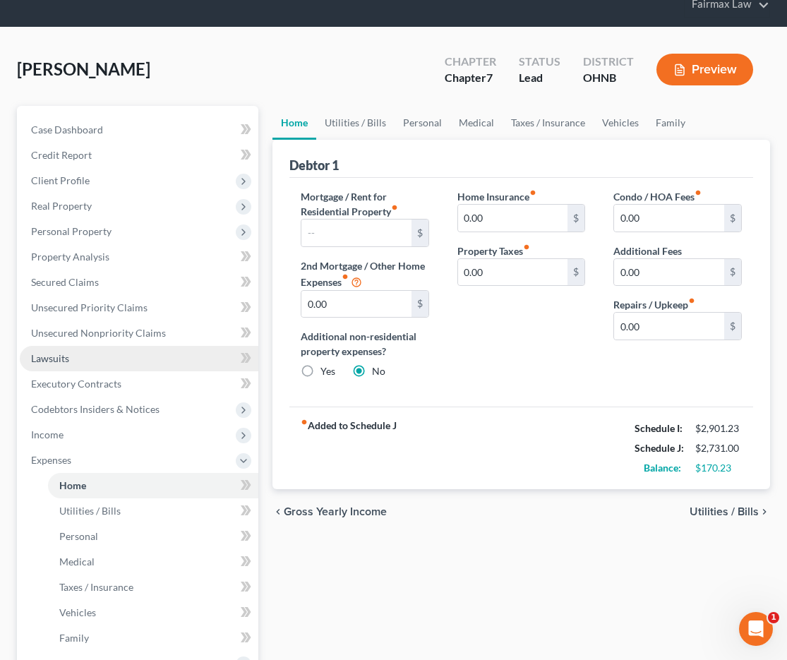
scroll to position [71, 0]
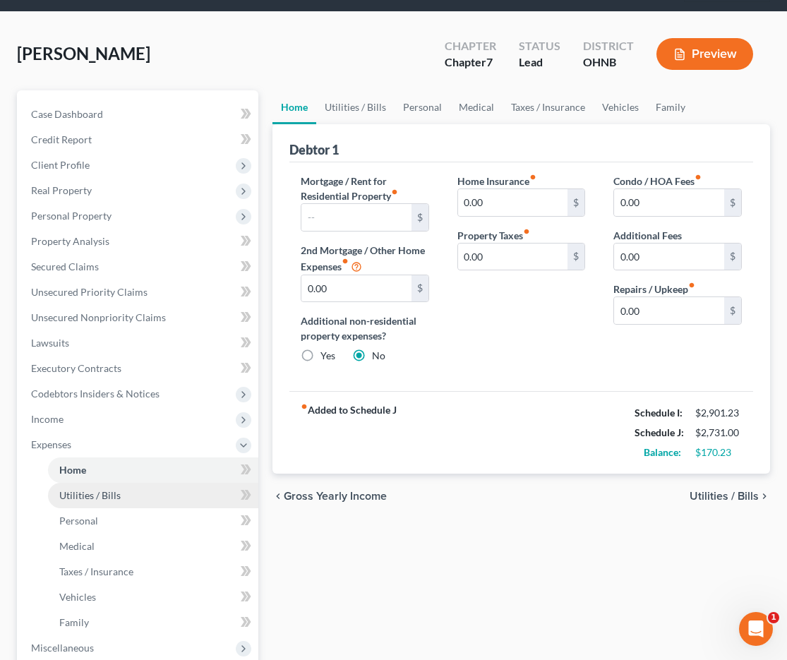
click at [109, 493] on span "Utilities / Bills" at bounding box center [89, 495] width 61 height 12
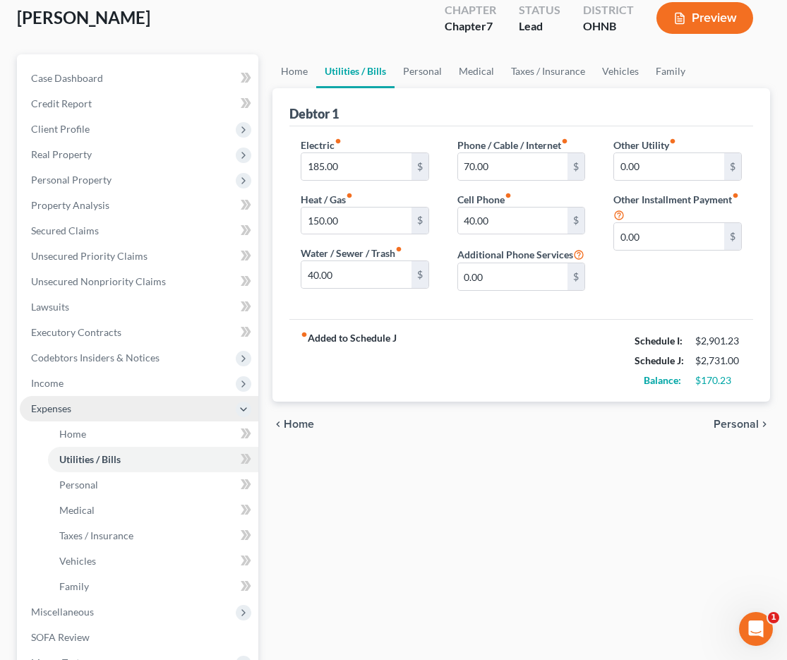
scroll to position [107, 0]
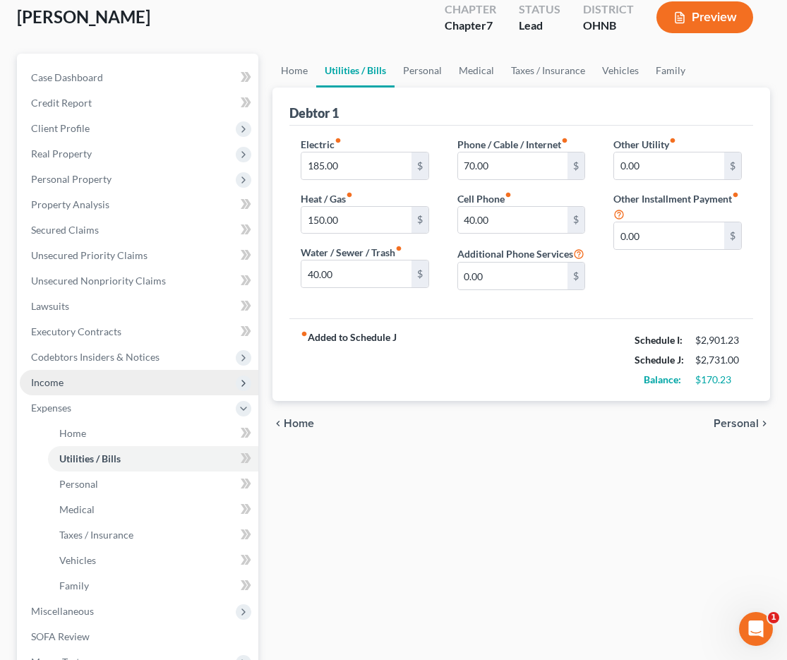
click at [125, 392] on span "Income" at bounding box center [139, 382] width 239 height 25
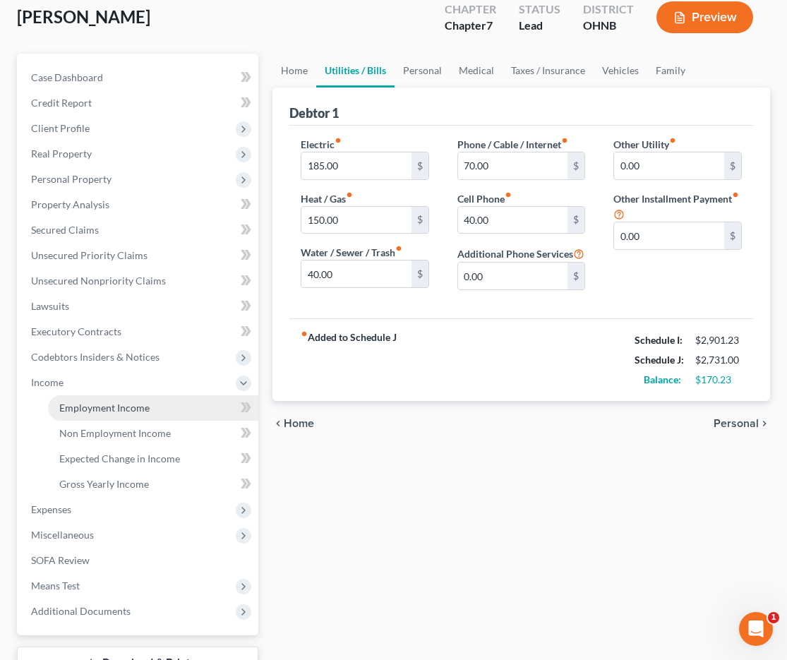
click at [131, 410] on span "Employment Income" at bounding box center [104, 408] width 90 height 12
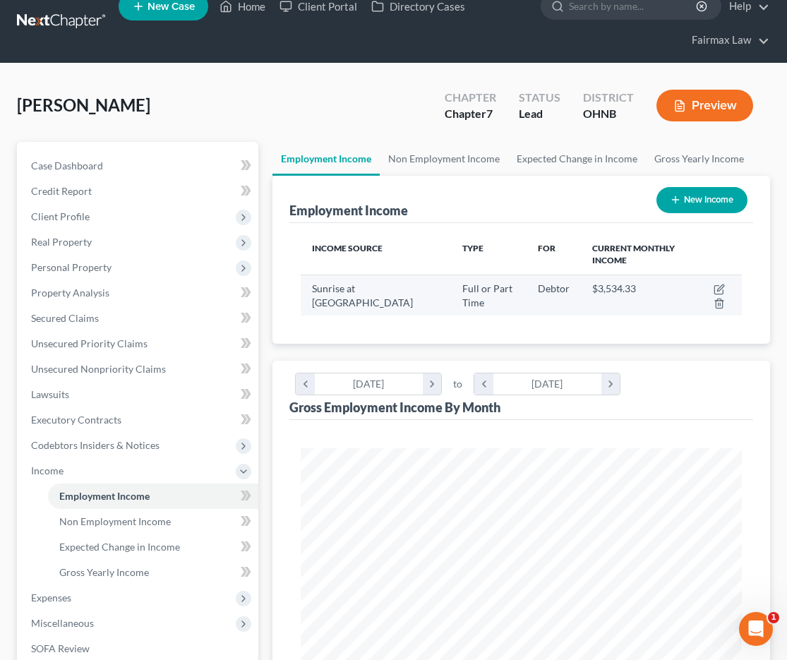
scroll to position [20, 0]
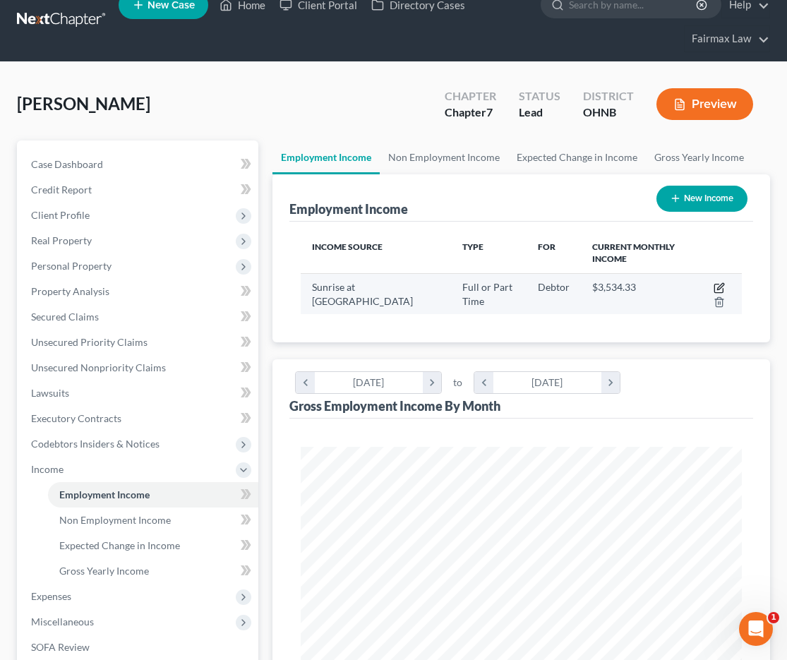
click at [718, 286] on icon "button" at bounding box center [718, 287] width 11 height 11
select select "0"
select select "36"
select select "2"
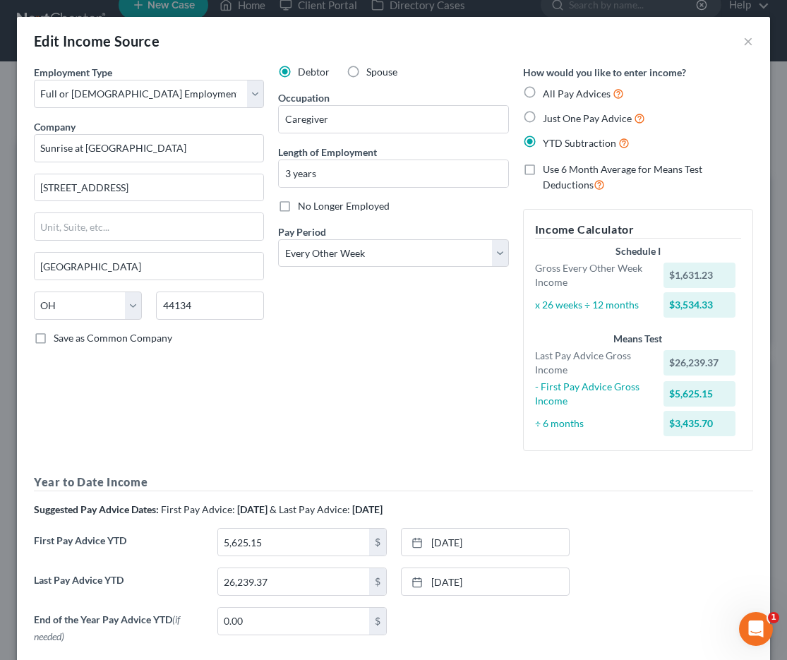
click at [564, 93] on span "All Pay Advices" at bounding box center [577, 94] width 68 height 12
click at [557, 93] on input "All Pay Advices" at bounding box center [552, 89] width 9 height 9
radio input "true"
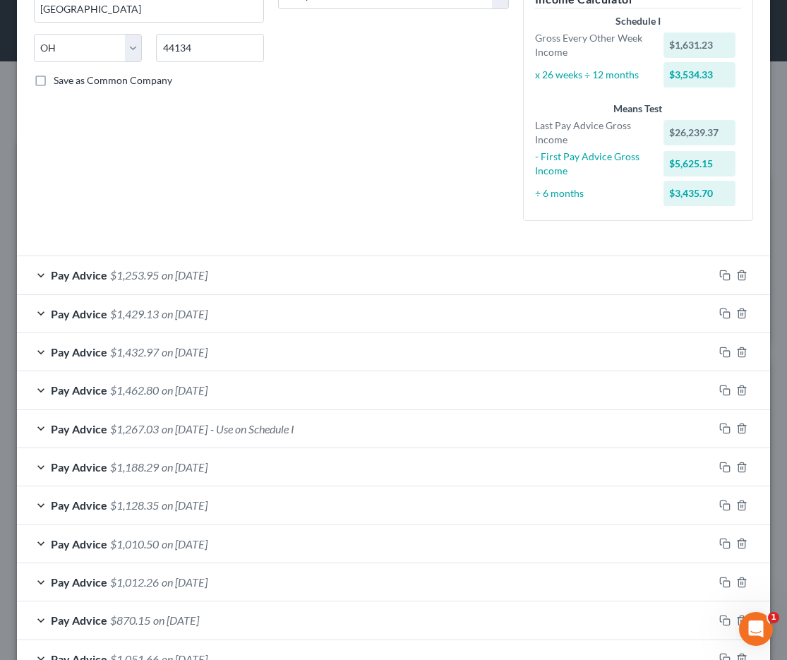
scroll to position [362, 0]
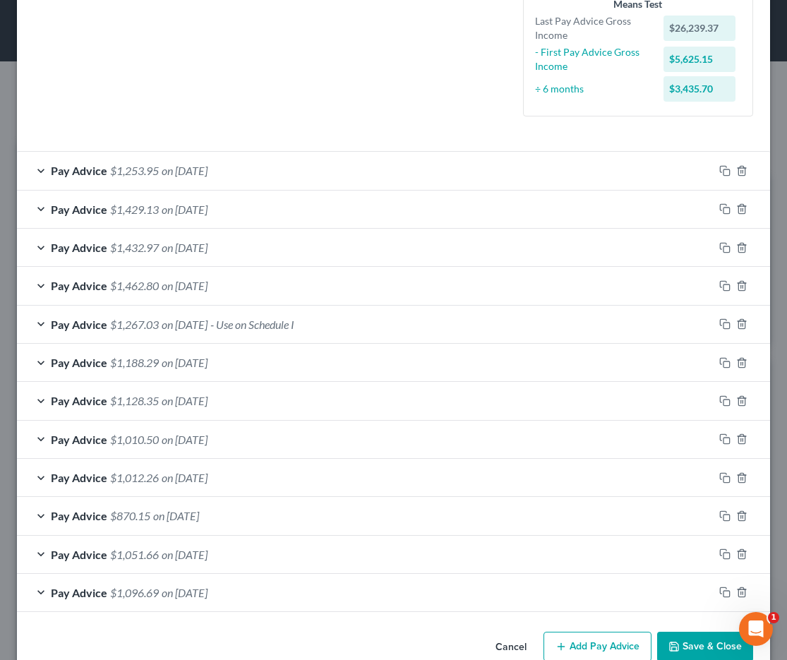
click at [243, 357] on div "Pay Advice $1,188.29 on 06/12/2025" at bounding box center [365, 362] width 696 height 37
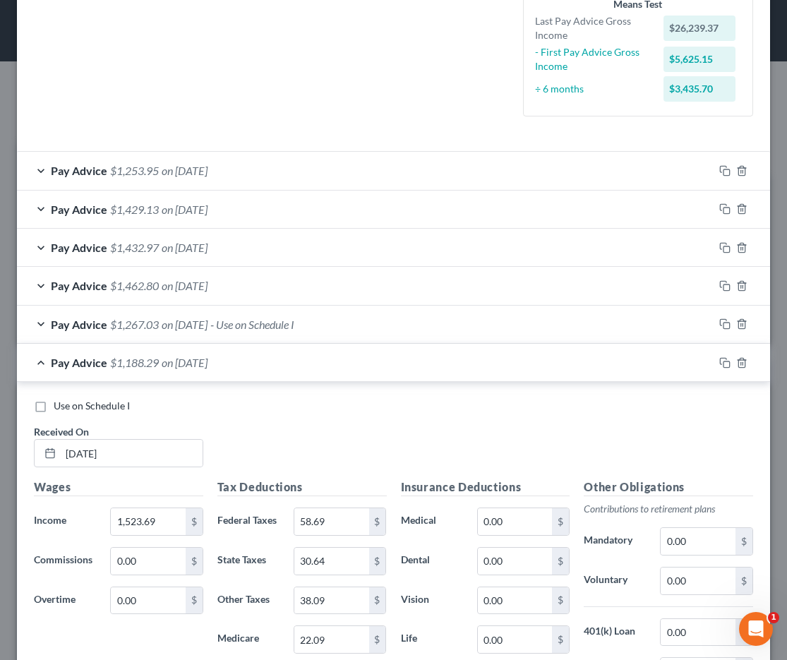
click at [129, 400] on span "Use on Schedule I" at bounding box center [92, 405] width 76 height 12
click at [68, 400] on input "Use on Schedule I" at bounding box center [63, 403] width 9 height 9
checkbox input "true"
click at [49, 356] on div "Pay Advice $1,188.29 on 06/12/2025 - Use on Schedule I" at bounding box center [365, 362] width 696 height 37
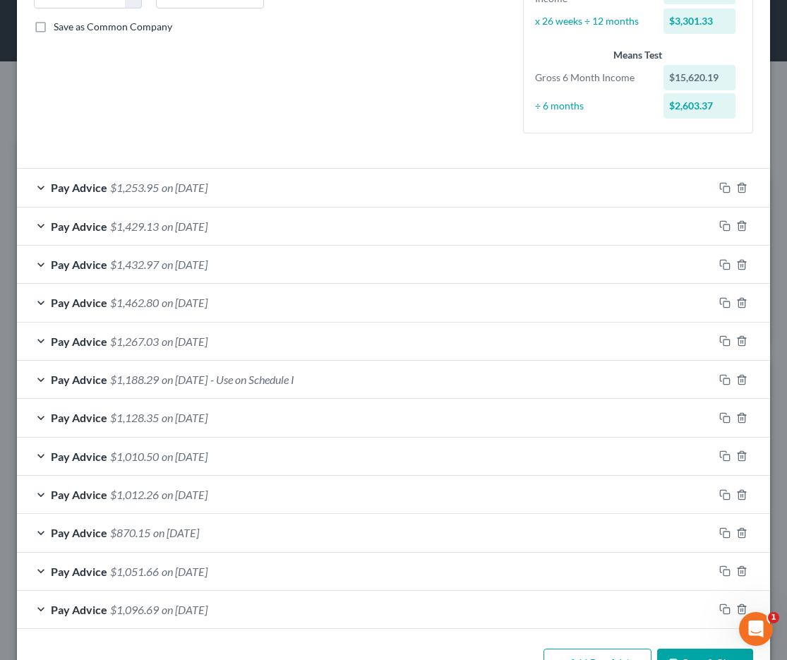
scroll to position [310, 0]
click at [142, 411] on span "$1,128.35" at bounding box center [134, 417] width 49 height 13
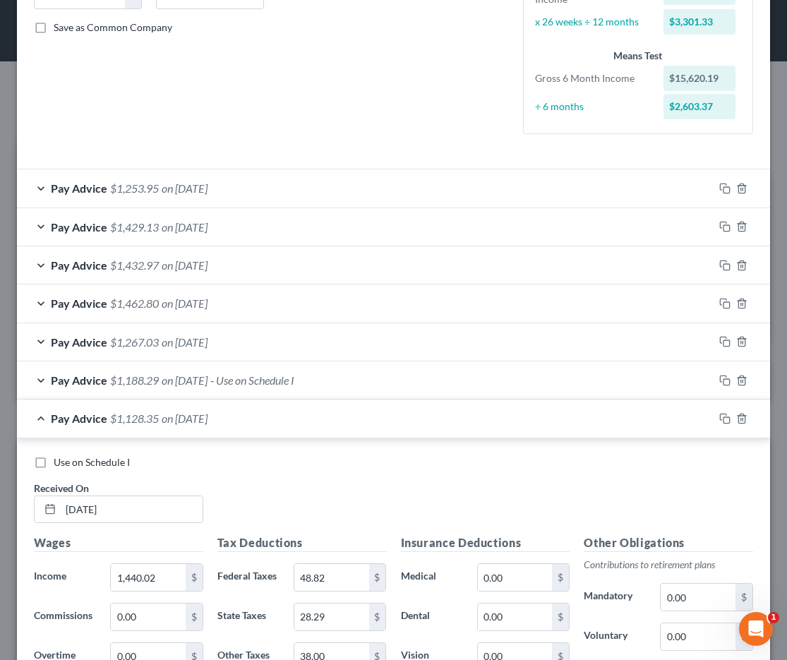
click at [72, 456] on span "Use on Schedule I" at bounding box center [92, 462] width 76 height 12
click at [68, 456] on input "Use on Schedule I" at bounding box center [63, 459] width 9 height 9
checkbox input "true"
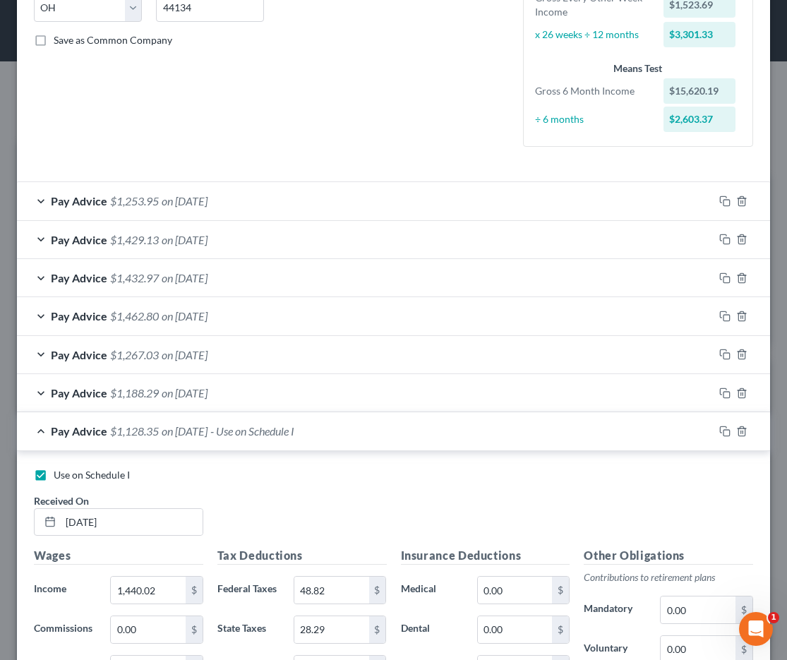
click at [147, 417] on div "Pay Advice $1,128.35 on 05/29/2025 - Use on Schedule I" at bounding box center [365, 430] width 696 height 37
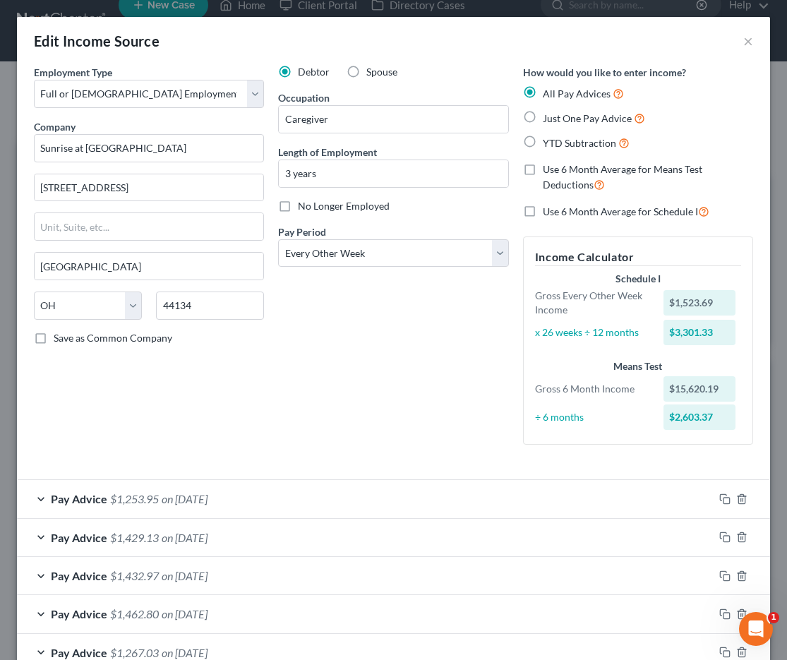
scroll to position [0, 0]
click at [565, 143] on span "YTD Subtraction" at bounding box center [579, 143] width 73 height 12
click at [557, 143] on input "YTD Subtraction" at bounding box center [552, 139] width 9 height 9
radio input "true"
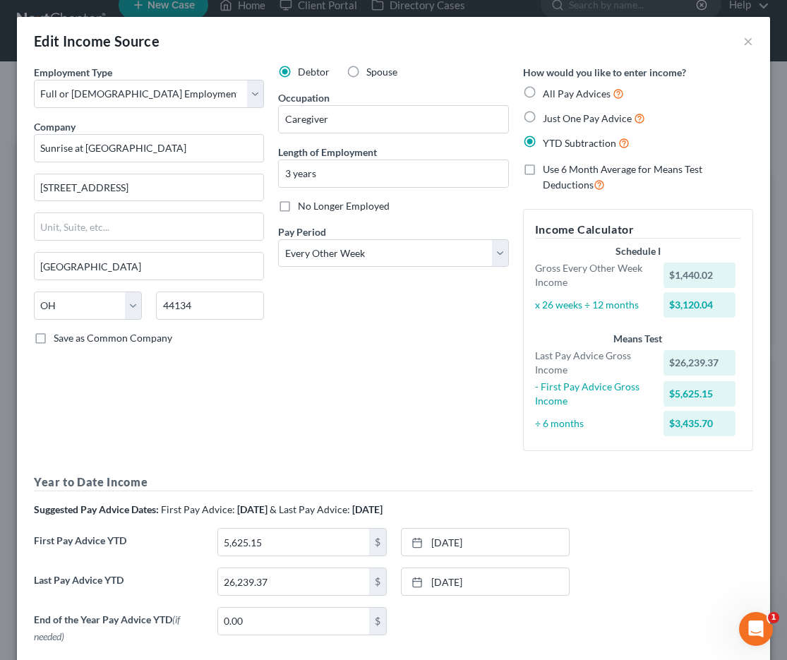
click at [541, 94] on div "All Pay Advices" at bounding box center [638, 93] width 230 height 16
click at [543, 91] on label "All Pay Advices" at bounding box center [583, 93] width 81 height 16
click at [548, 91] on input "All Pay Advices" at bounding box center [552, 89] width 9 height 9
radio input "true"
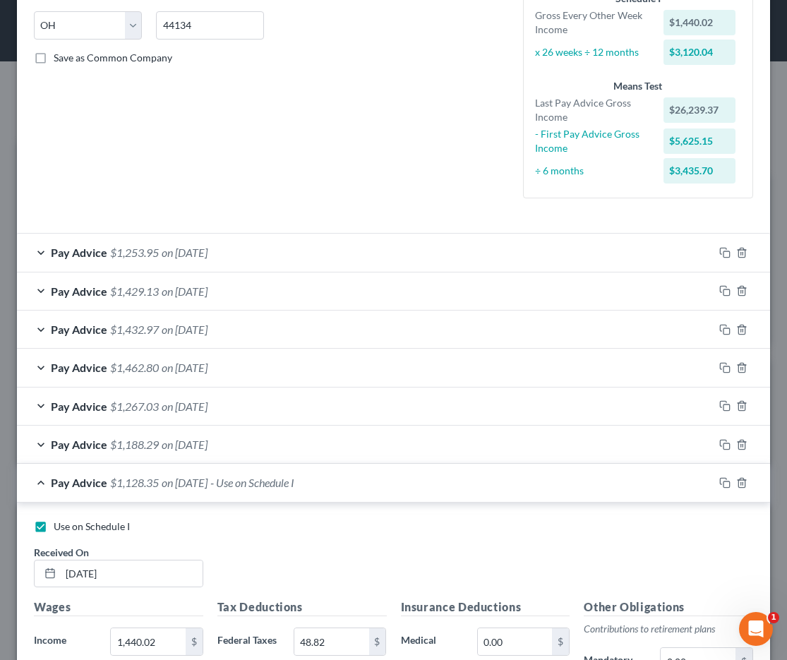
scroll to position [488, 0]
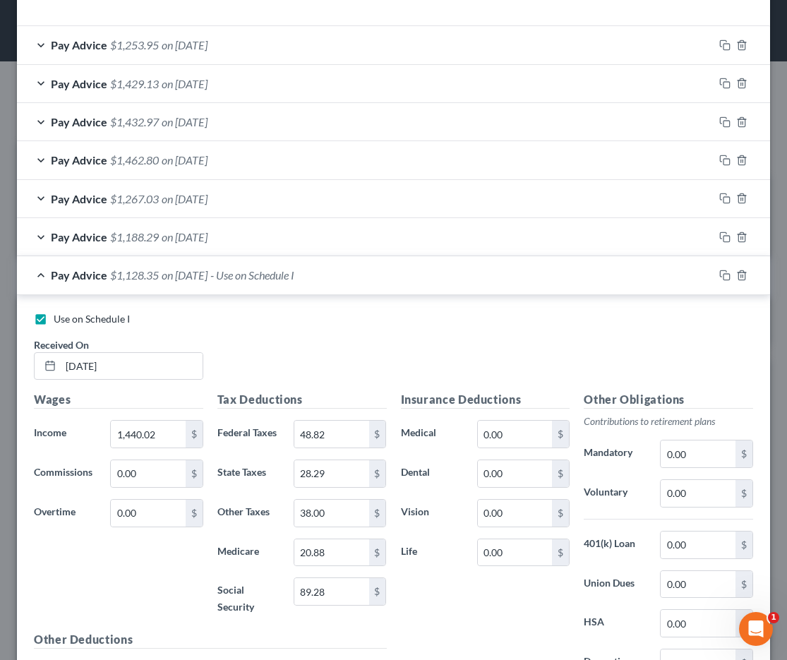
click at [269, 224] on div "Pay Advice $1,188.29 on 06/12/2025" at bounding box center [365, 236] width 696 height 37
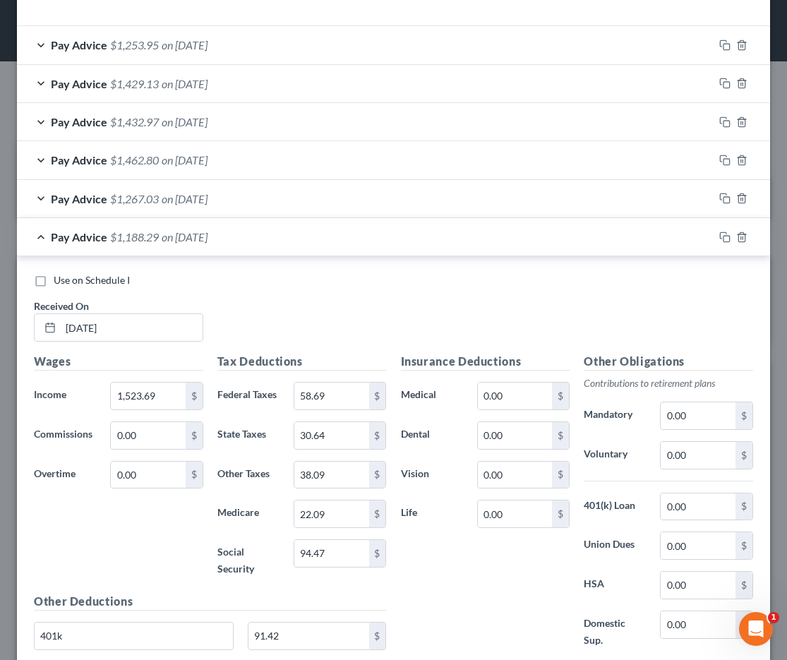
click at [109, 273] on label "Use on Schedule I" at bounding box center [92, 280] width 76 height 14
click at [68, 273] on input "Use on Schedule I" at bounding box center [63, 277] width 9 height 9
checkbox input "true"
checkbox input "false"
click at [39, 237] on div "Pay Advice $1,188.29 on 06/12/2025 - Use on Schedule I" at bounding box center [365, 236] width 696 height 37
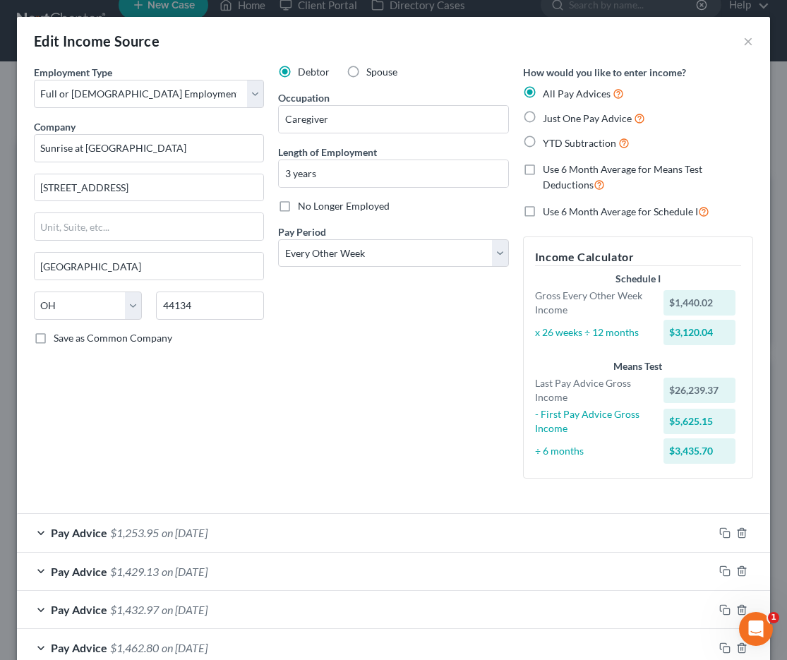
scroll to position [0, 0]
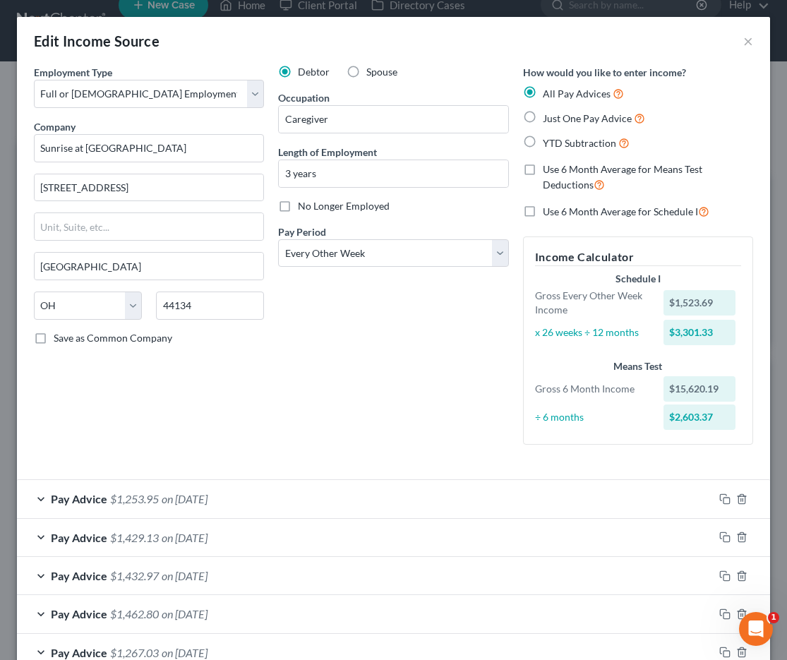
click at [543, 137] on label "YTD Subtraction" at bounding box center [586, 143] width 87 height 16
click at [548, 137] on input "YTD Subtraction" at bounding box center [552, 139] width 9 height 9
radio input "true"
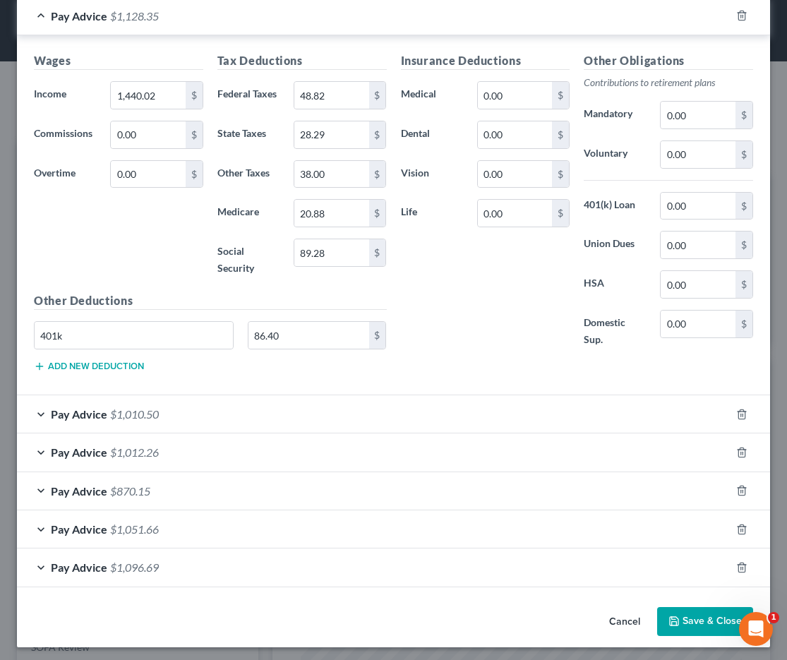
scroll to position [1253, 0]
click at [702, 622] on button "Save & Close" at bounding box center [705, 623] width 96 height 30
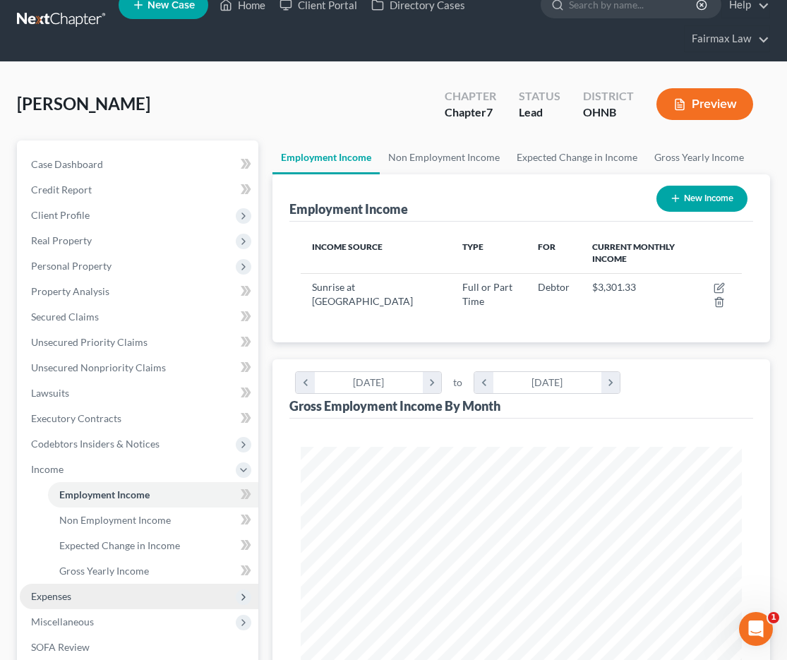
click at [86, 594] on span "Expenses" at bounding box center [139, 596] width 239 height 25
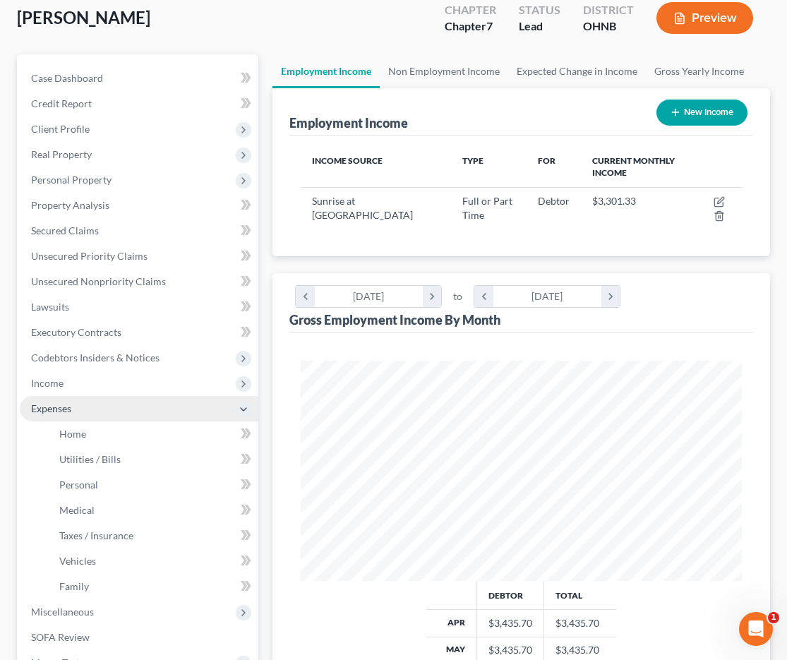
scroll to position [258, 0]
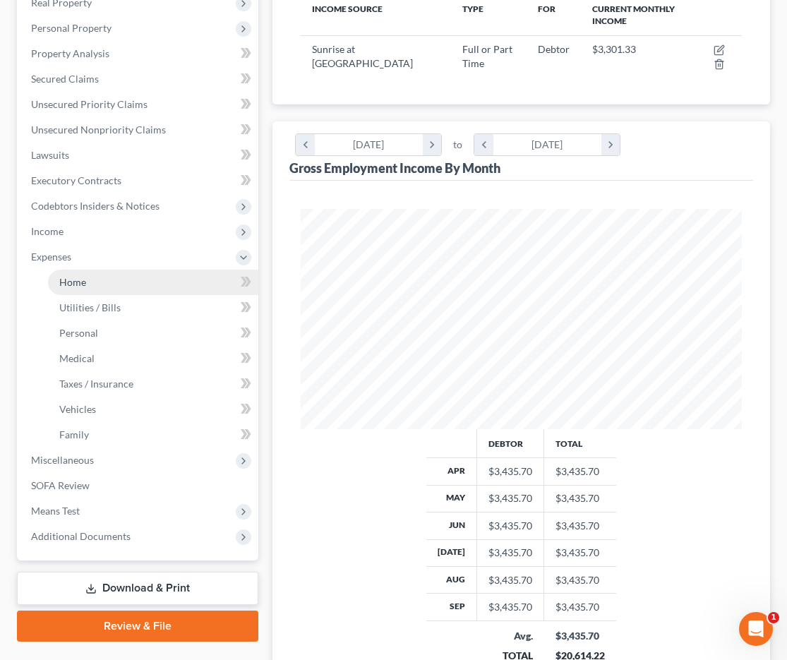
click at [115, 288] on link "Home" at bounding box center [153, 282] width 210 height 25
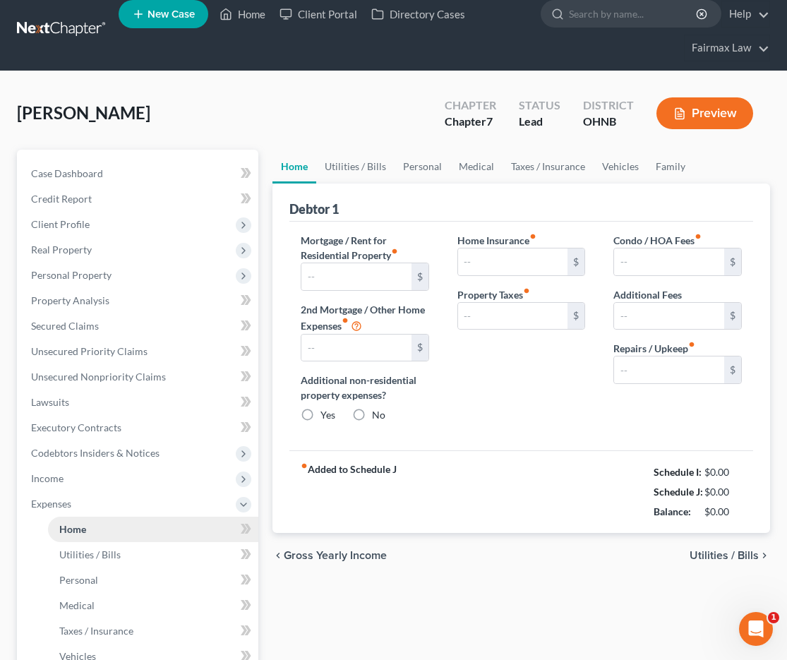
type input "0.00"
radio input "true"
type input "0.00"
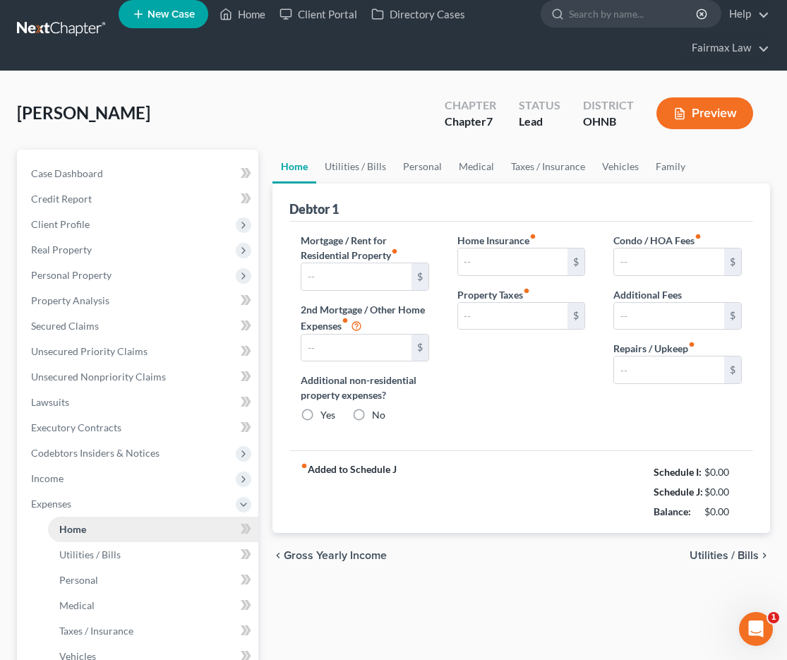
type input "0.00"
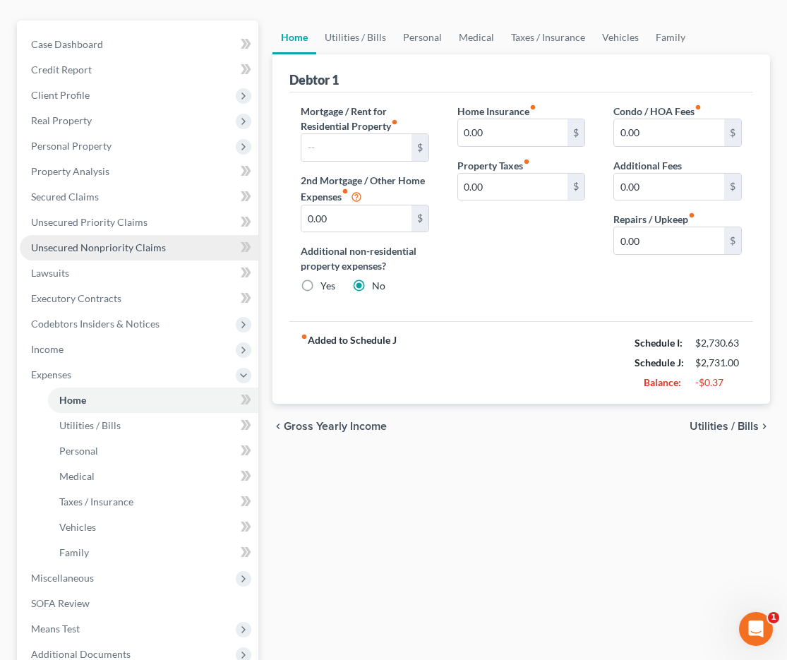
scroll to position [176, 0]
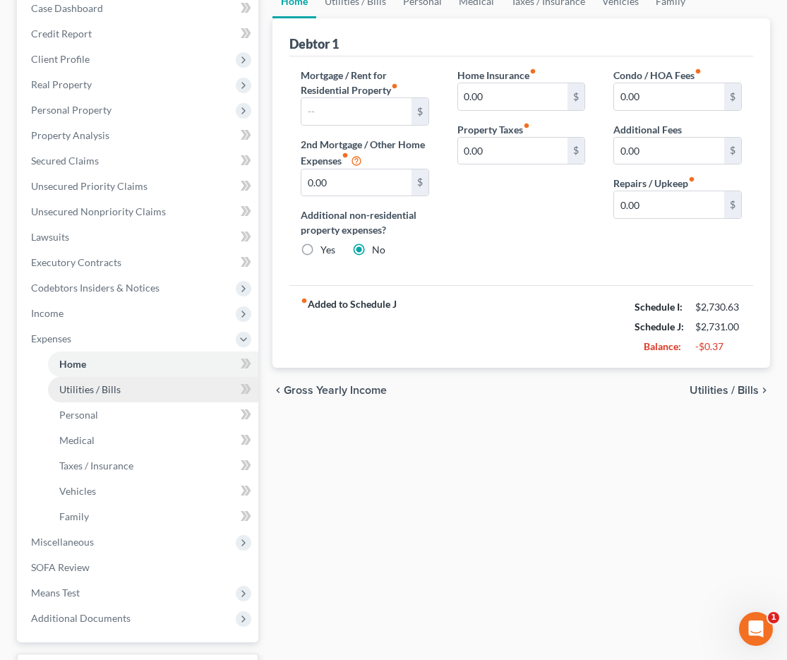
click at [112, 392] on span "Utilities / Bills" at bounding box center [89, 389] width 61 height 12
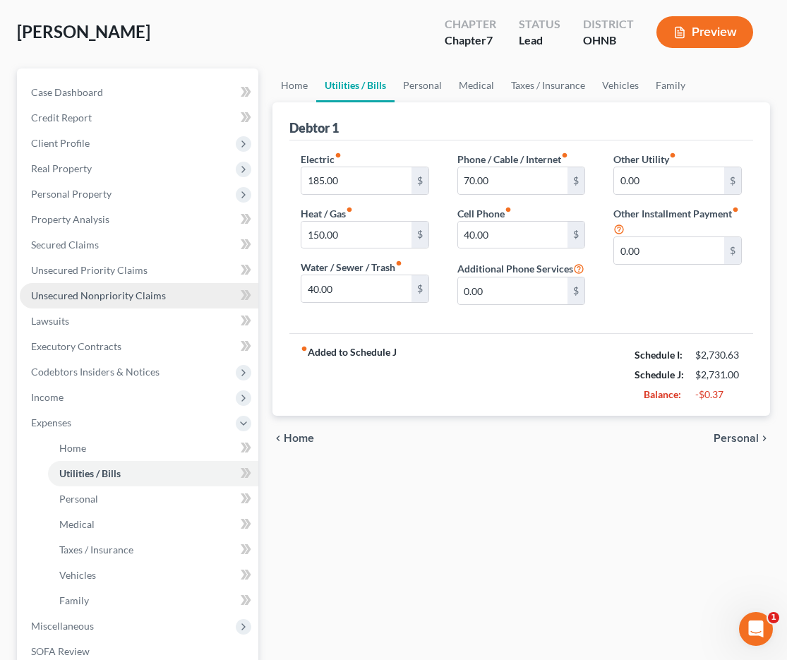
scroll to position [97, 0]
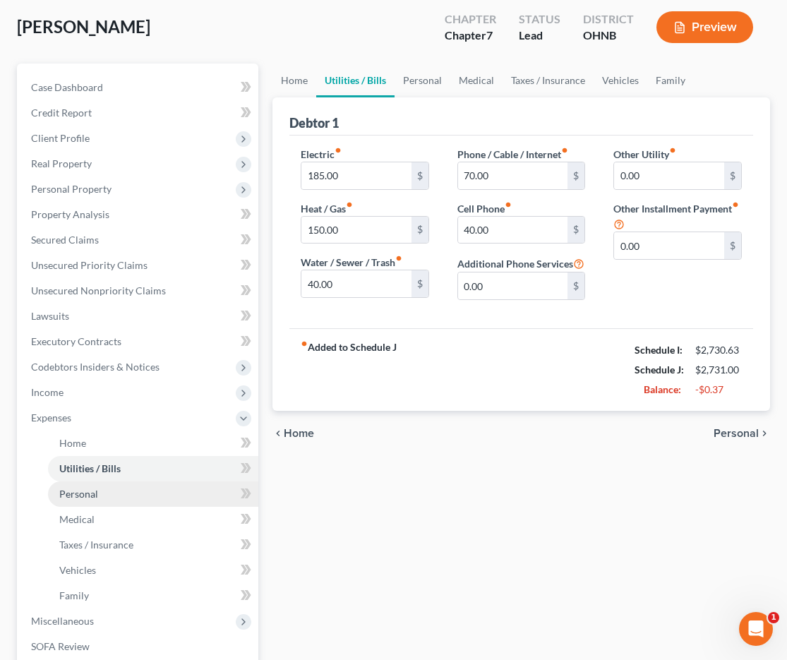
click at [95, 488] on span "Personal" at bounding box center [78, 494] width 39 height 12
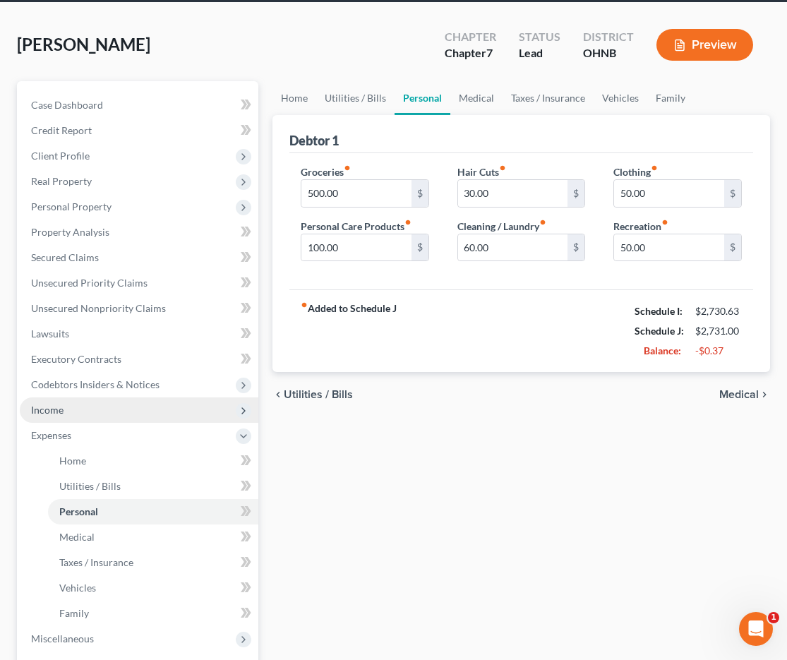
scroll to position [83, 0]
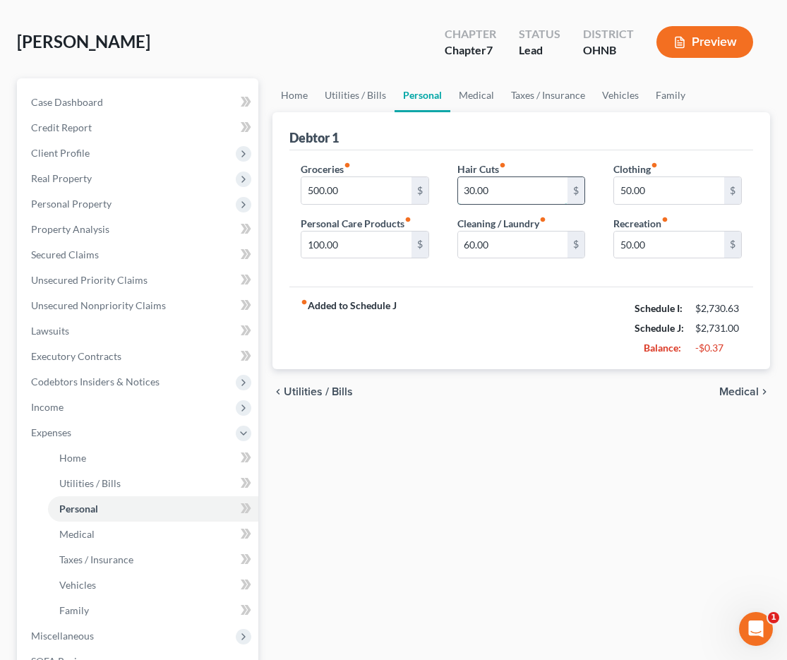
click at [468, 191] on input "30.00" at bounding box center [513, 190] width 110 height 27
type input "0.00"
click at [445, 334] on div "fiber_manual_record Added to Schedule J Schedule I: $2,730.63 Schedule J: $2,70…" at bounding box center [521, 328] width 464 height 83
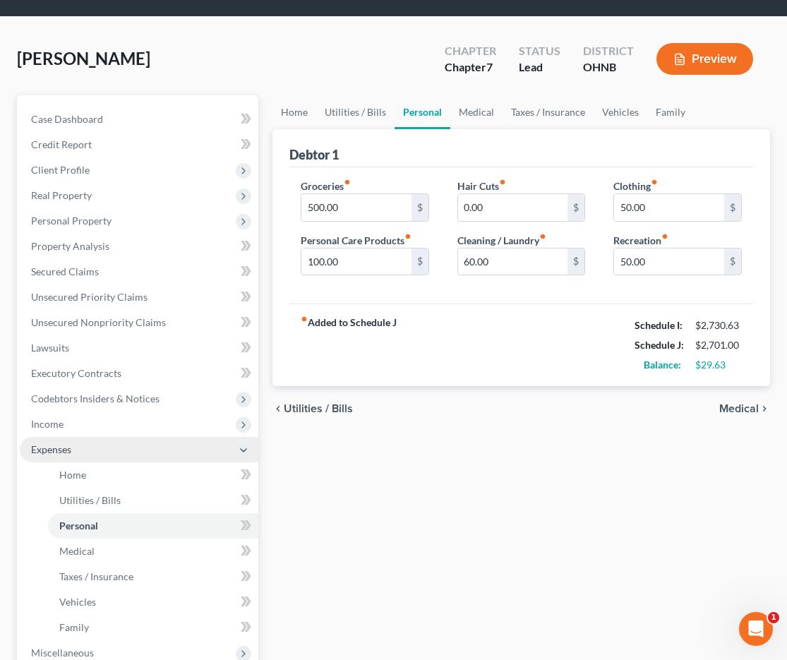
scroll to position [37, 0]
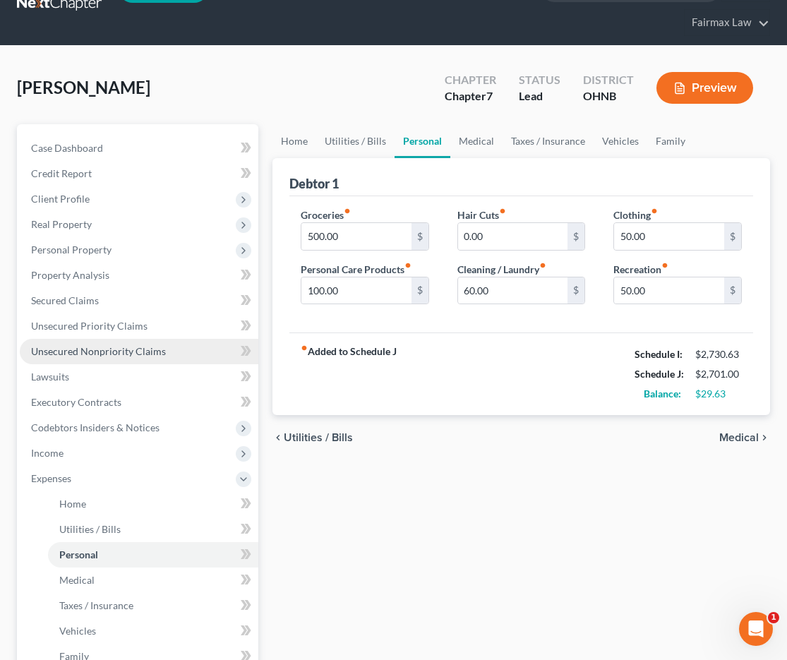
click at [150, 356] on span "Unsecured Nonpriority Claims" at bounding box center [98, 351] width 135 height 12
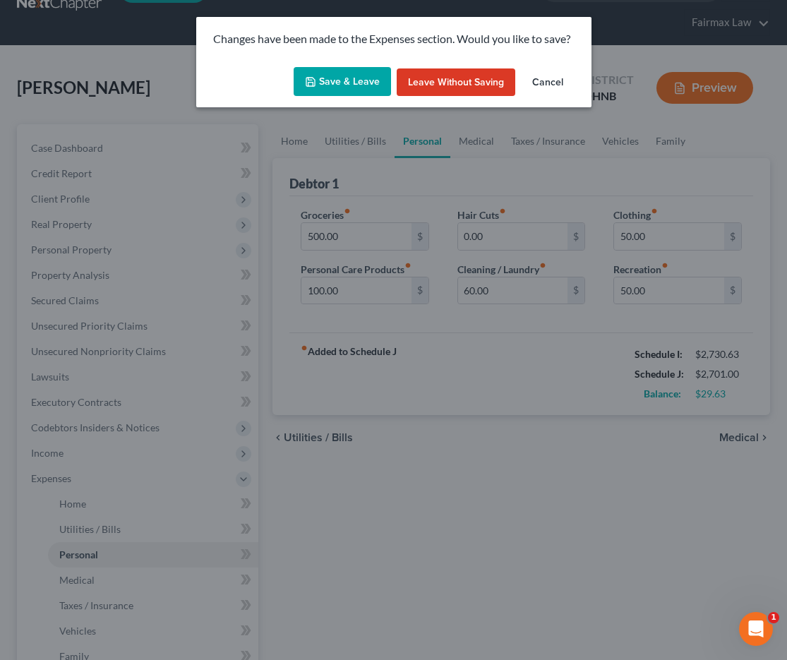
click at [354, 90] on button "Save & Leave" at bounding box center [342, 82] width 97 height 30
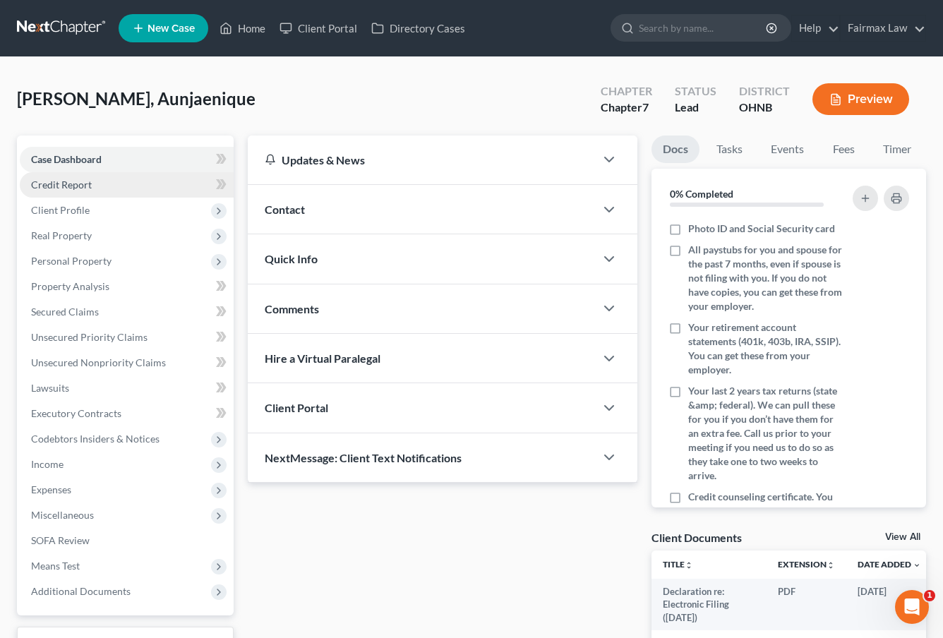
click at [156, 182] on link "Credit Report" at bounding box center [127, 184] width 214 height 25
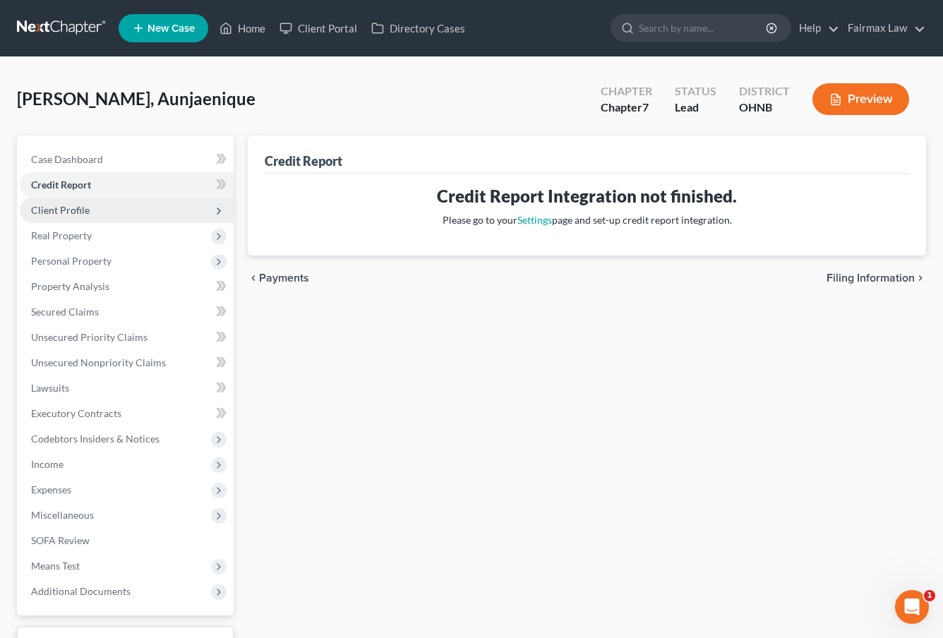
click at [154, 201] on span "Client Profile" at bounding box center [127, 210] width 214 height 25
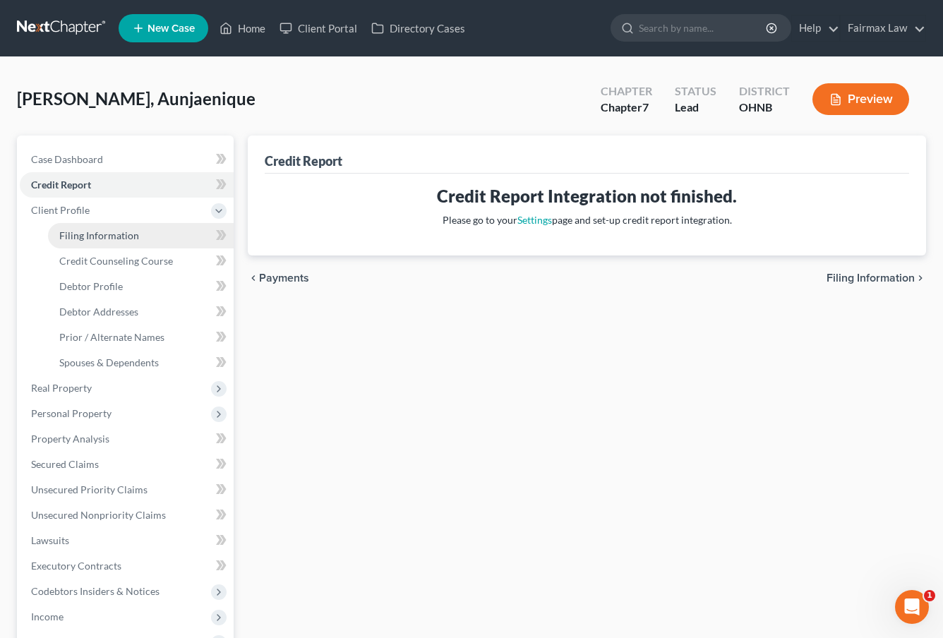
click at [138, 241] on link "Filing Information" at bounding box center [141, 235] width 186 height 25
select select "1"
select select "0"
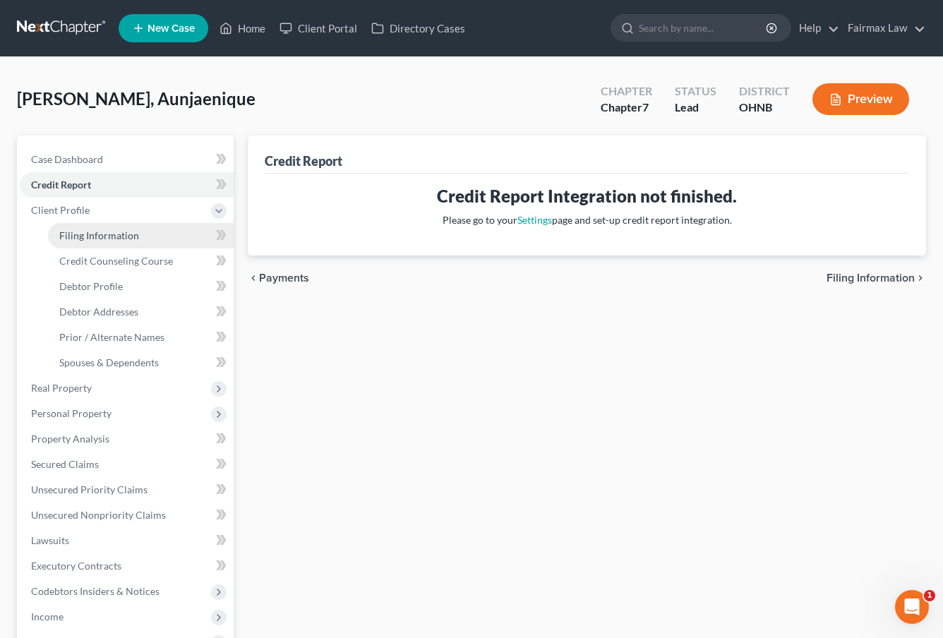
select select "36"
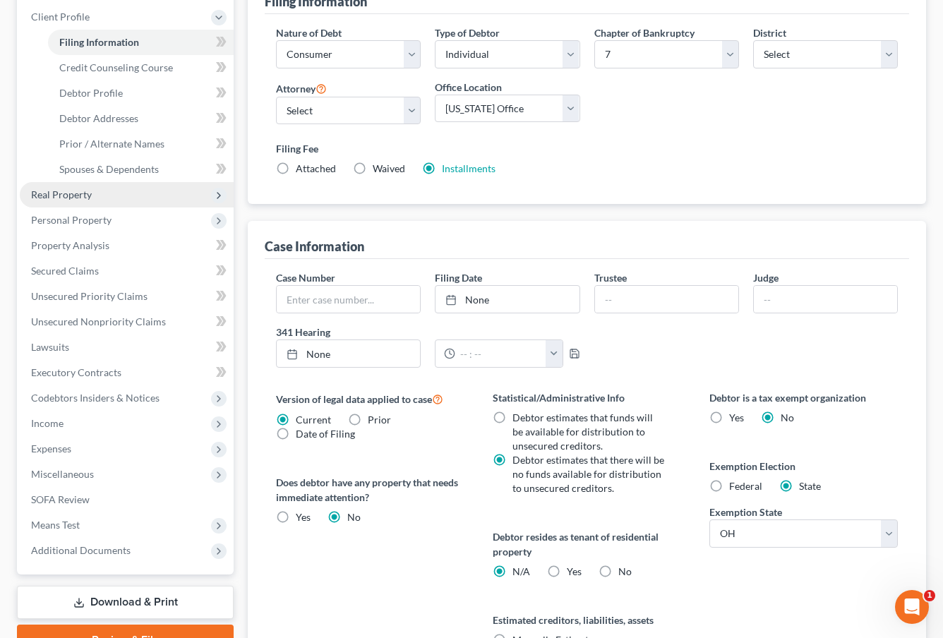
scroll to position [201, 0]
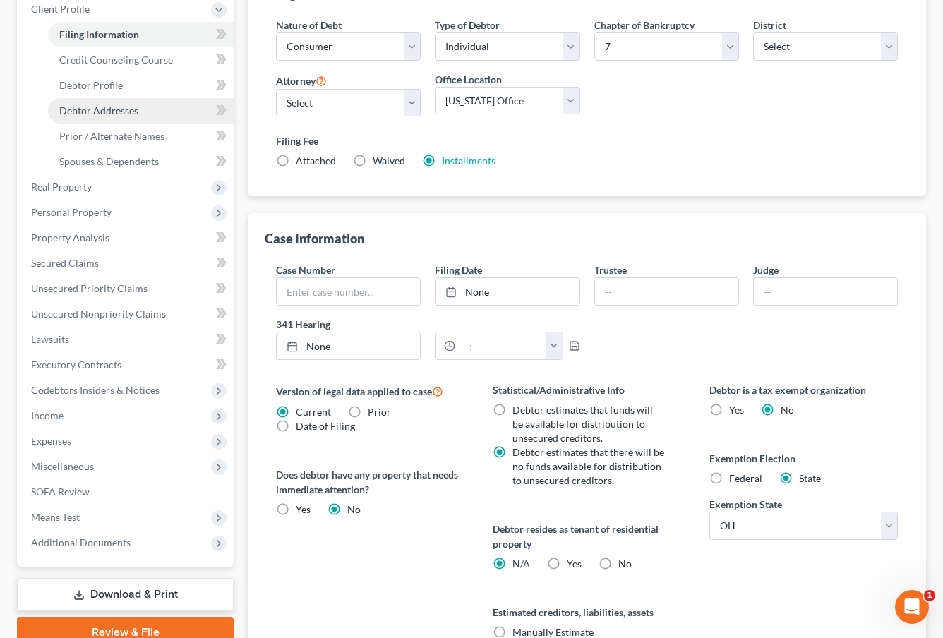
click at [125, 110] on span "Debtor Addresses" at bounding box center [98, 110] width 79 height 12
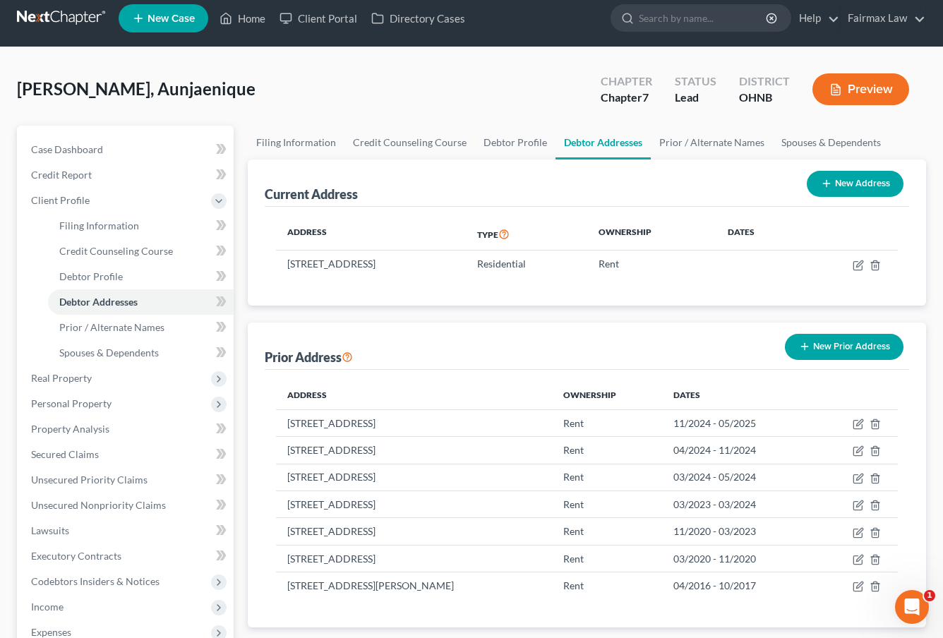
scroll to position [13, 0]
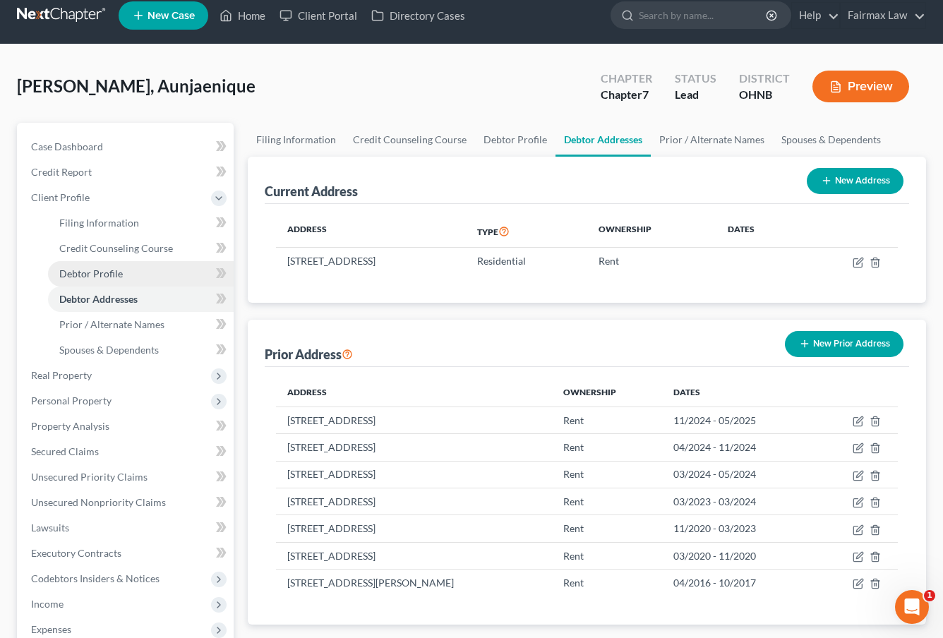
click at [114, 266] on link "Debtor Profile" at bounding box center [141, 273] width 186 height 25
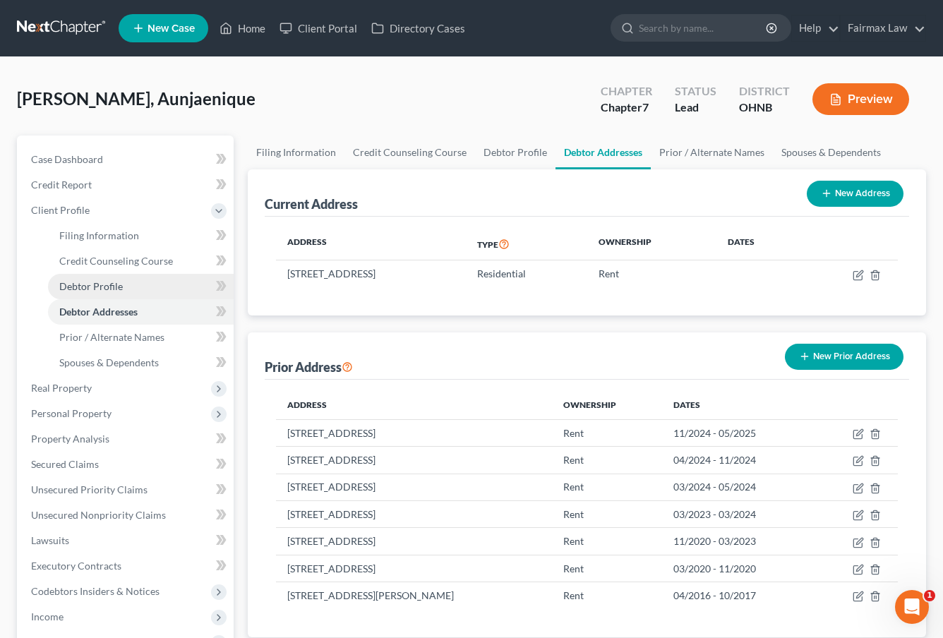
select select "0"
select select "2"
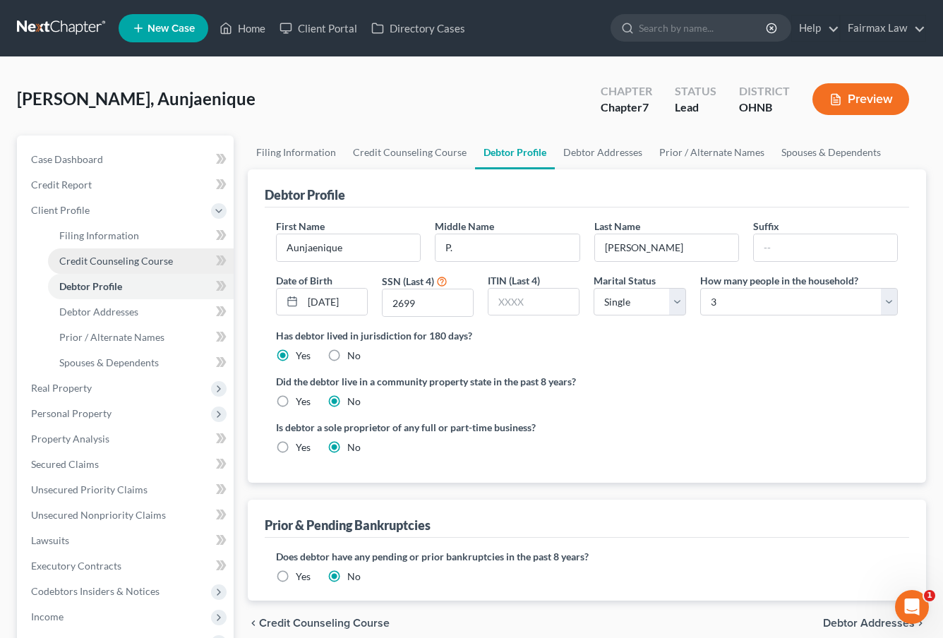
click at [111, 264] on span "Credit Counseling Course" at bounding box center [116, 261] width 114 height 12
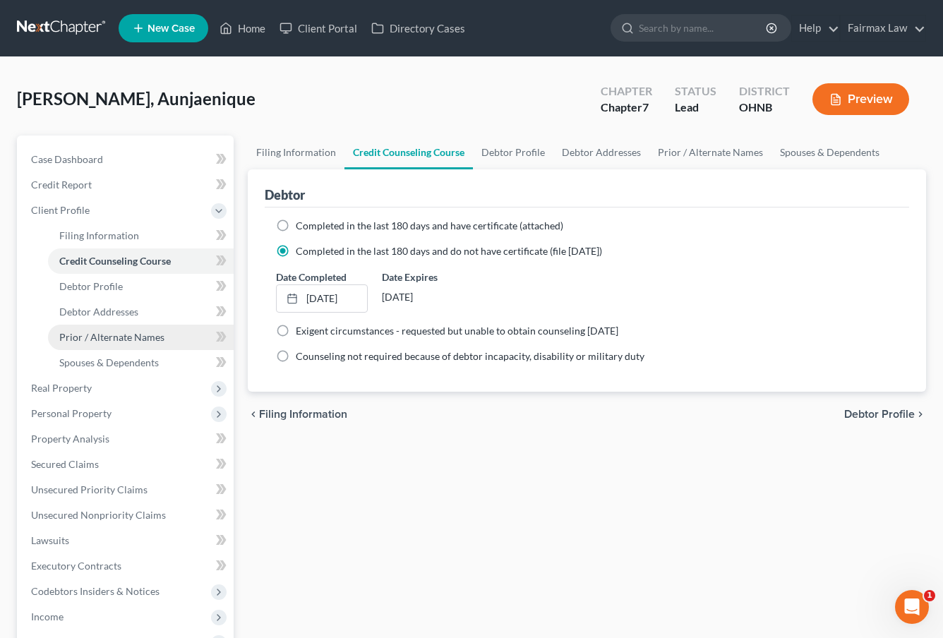
click at [121, 339] on span "Prior / Alternate Names" at bounding box center [111, 337] width 105 height 12
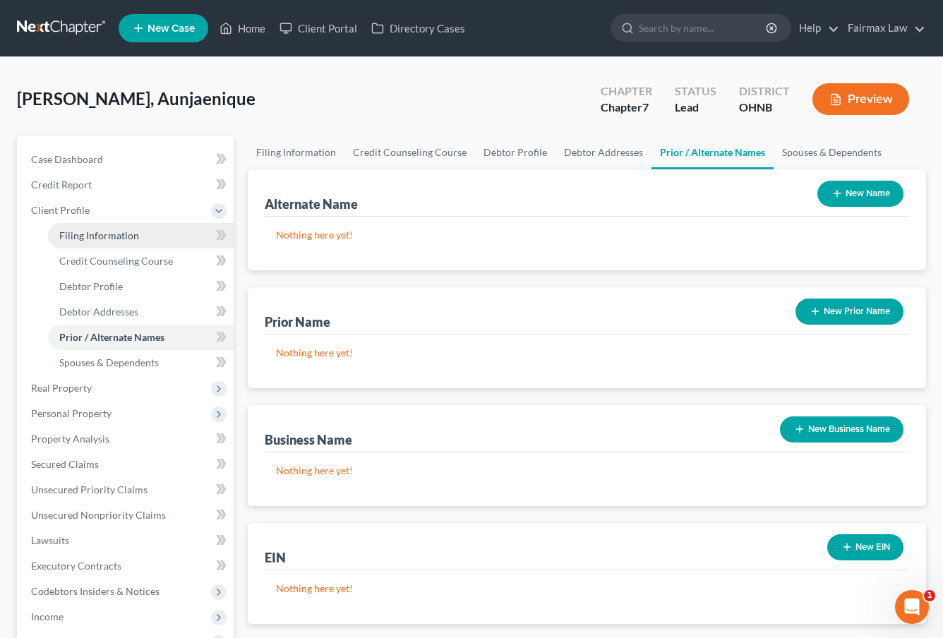
click at [117, 239] on span "Filing Information" at bounding box center [99, 235] width 80 height 12
select select "1"
select select "0"
select select "61"
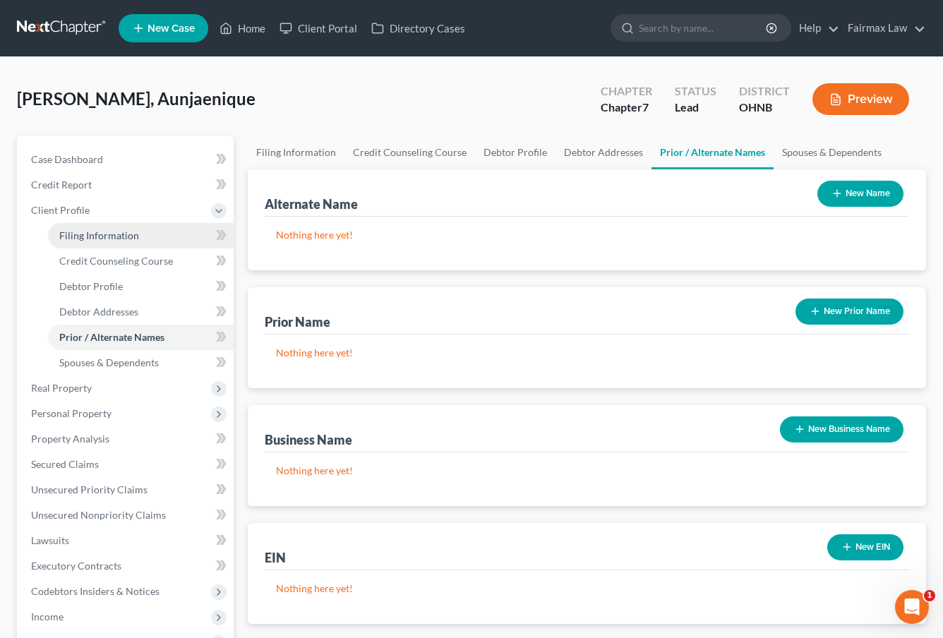
select select "12"
select select "0"
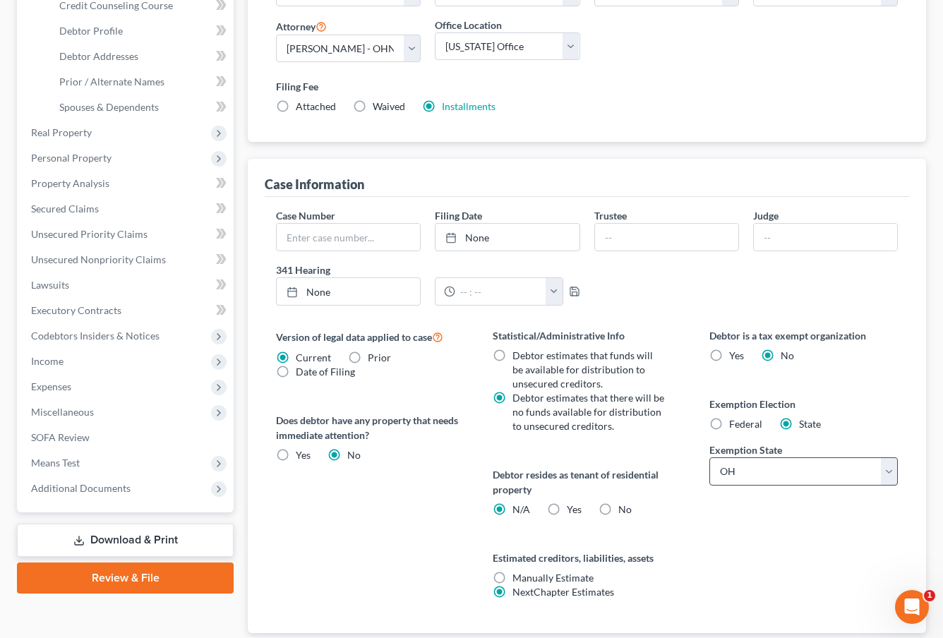
scroll to position [257, 0]
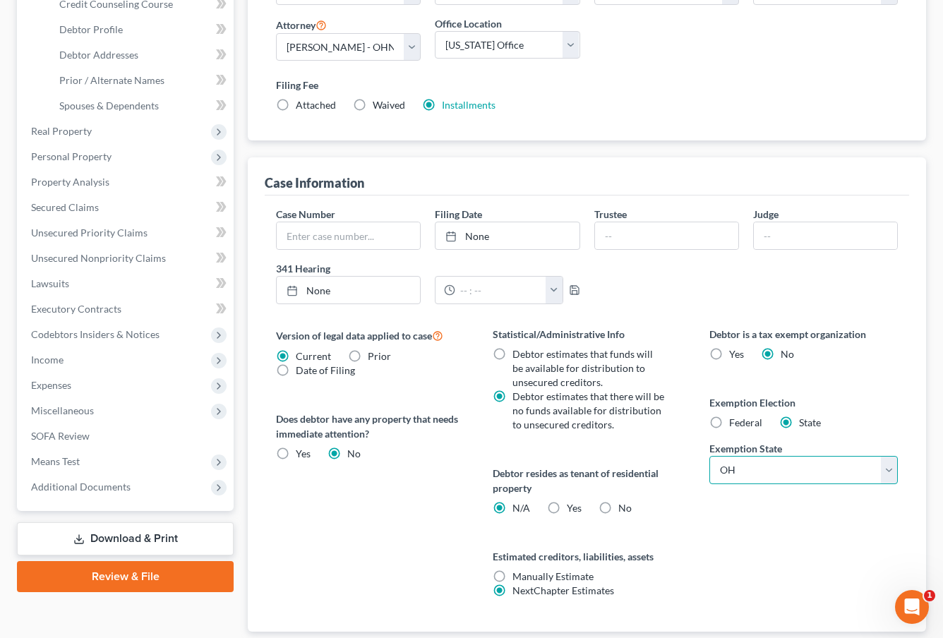
select select "31"
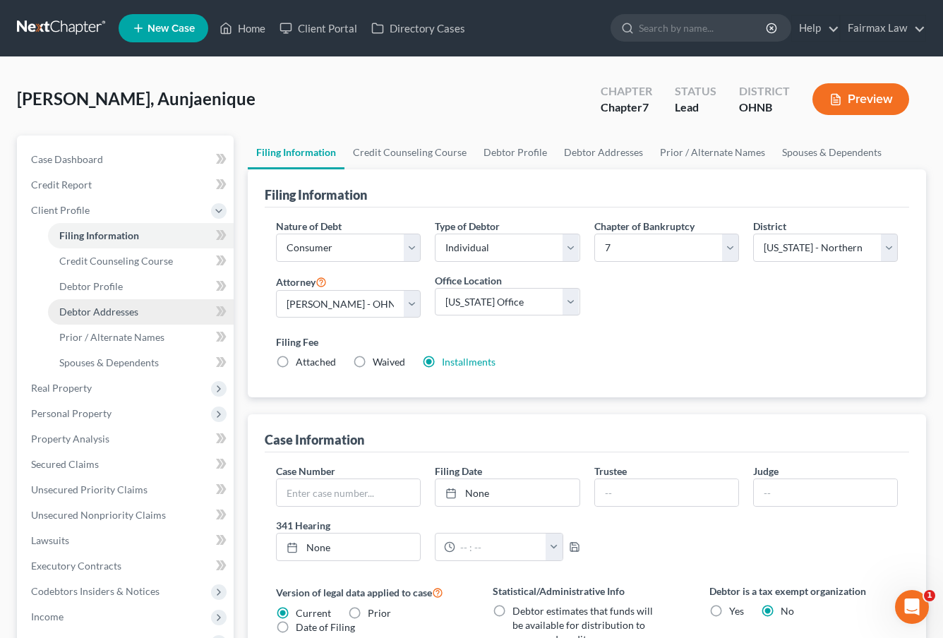
scroll to position [0, 0]
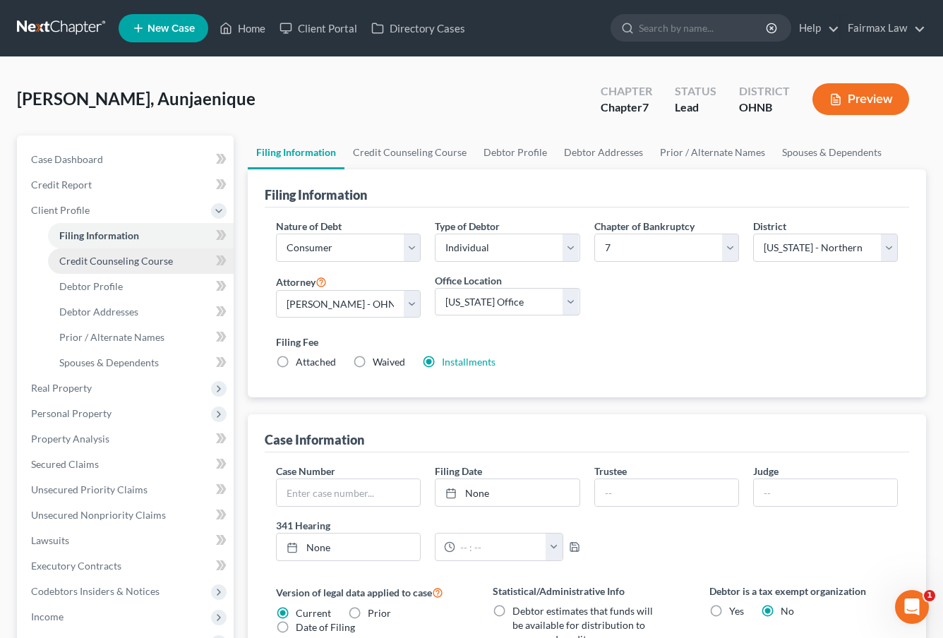
click at [151, 261] on span "Credit Counseling Course" at bounding box center [116, 261] width 114 height 12
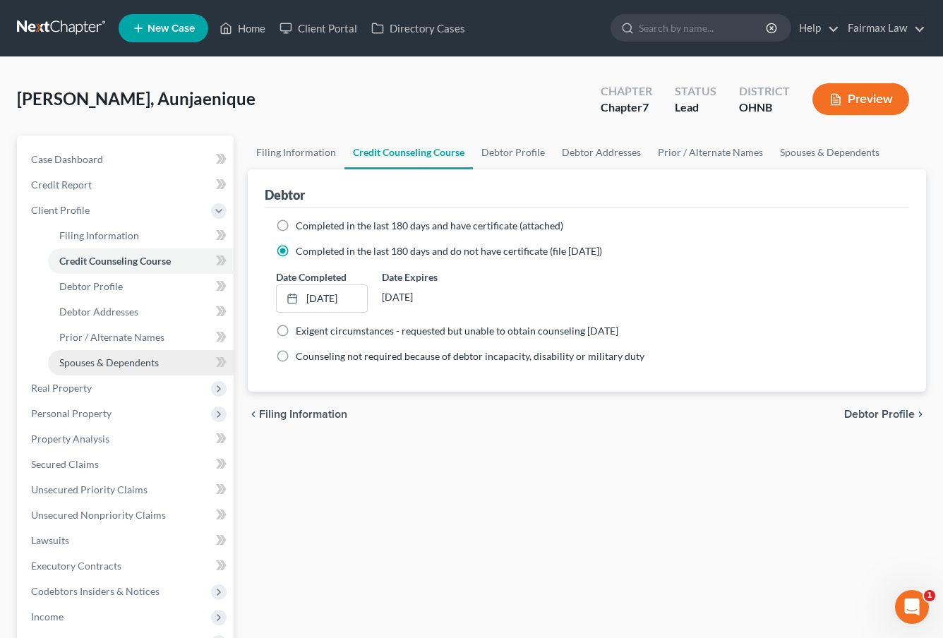
click at [137, 358] on span "Spouses & Dependents" at bounding box center [108, 362] width 99 height 12
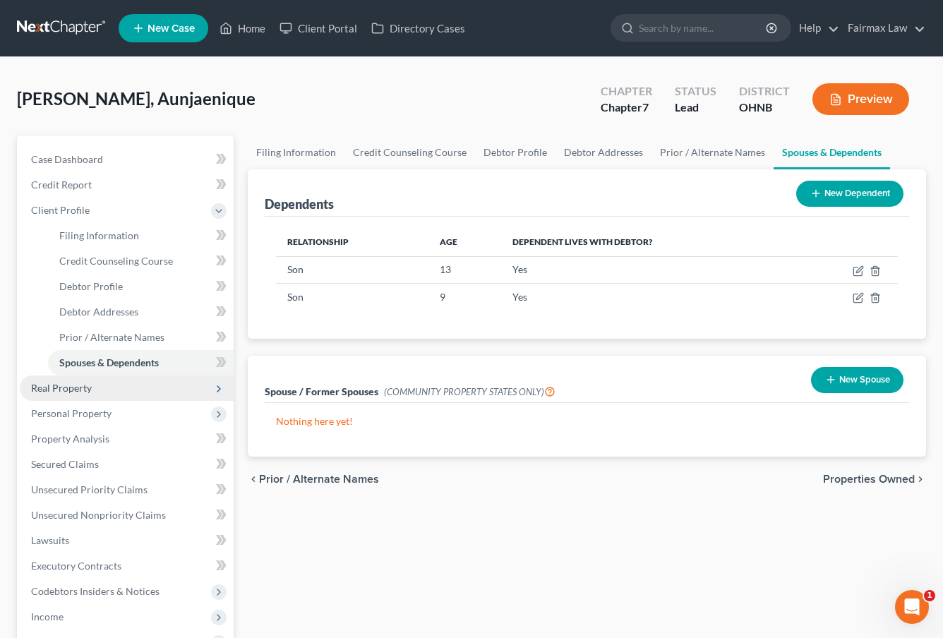
click at [123, 397] on span "Real Property" at bounding box center [127, 387] width 214 height 25
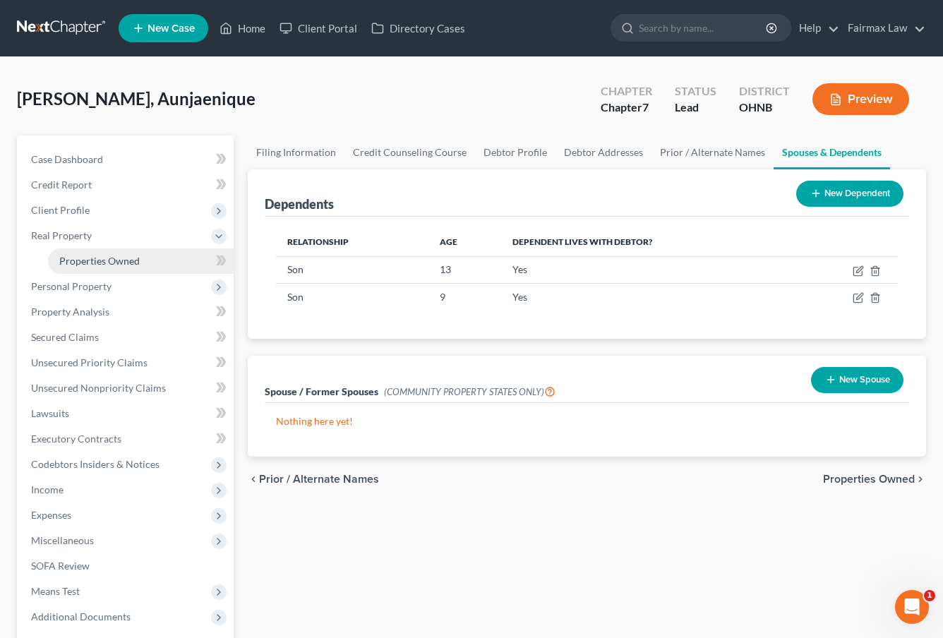
click at [116, 261] on span "Properties Owned" at bounding box center [99, 261] width 80 height 12
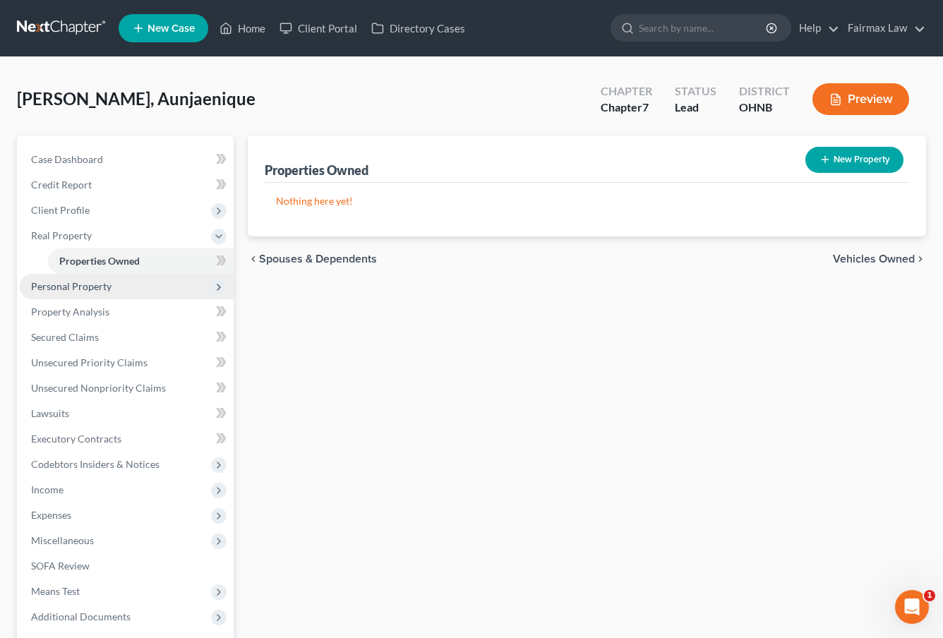
click at [108, 288] on span "Personal Property" at bounding box center [71, 286] width 80 height 12
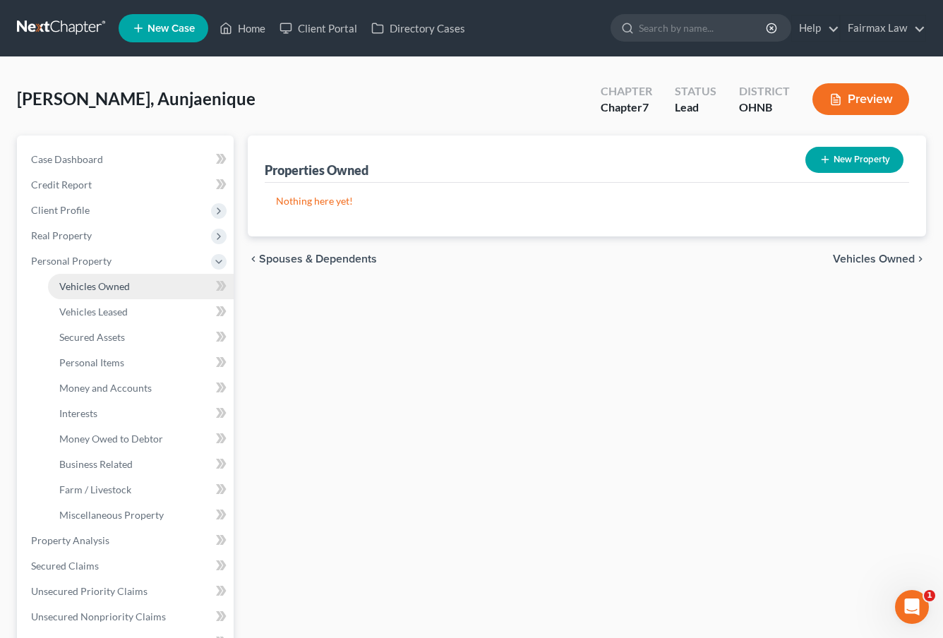
click at [108, 291] on span "Vehicles Owned" at bounding box center [94, 286] width 71 height 12
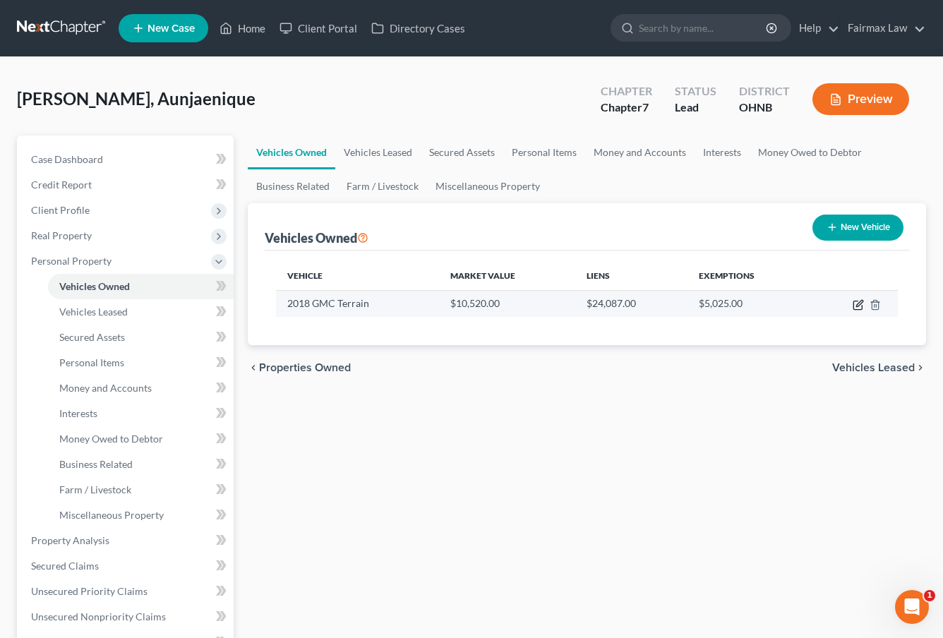
click at [857, 301] on icon "button" at bounding box center [857, 305] width 8 height 8
select select "0"
select select "8"
select select "1"
select select "0"
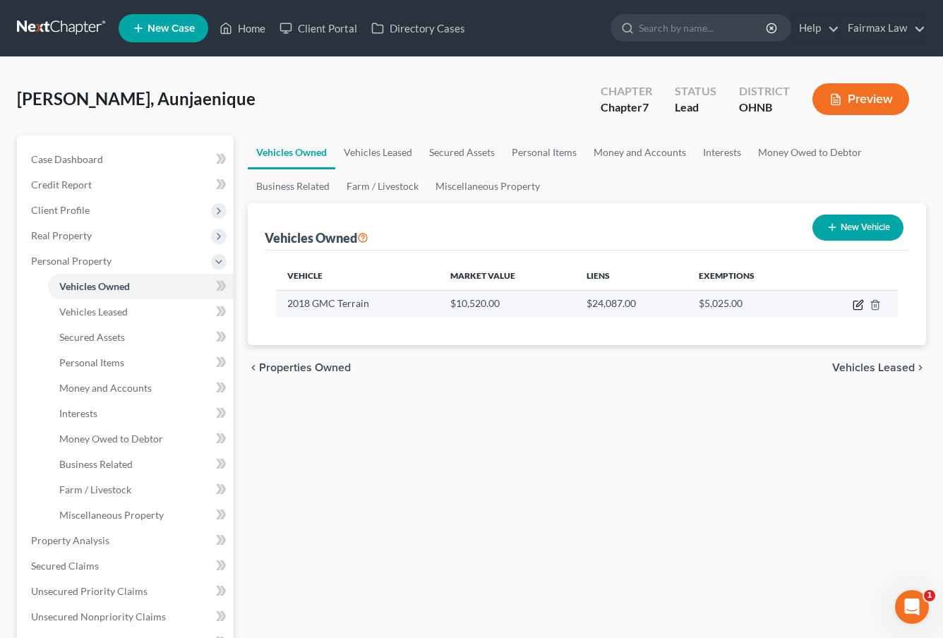
select select "45"
select select "0"
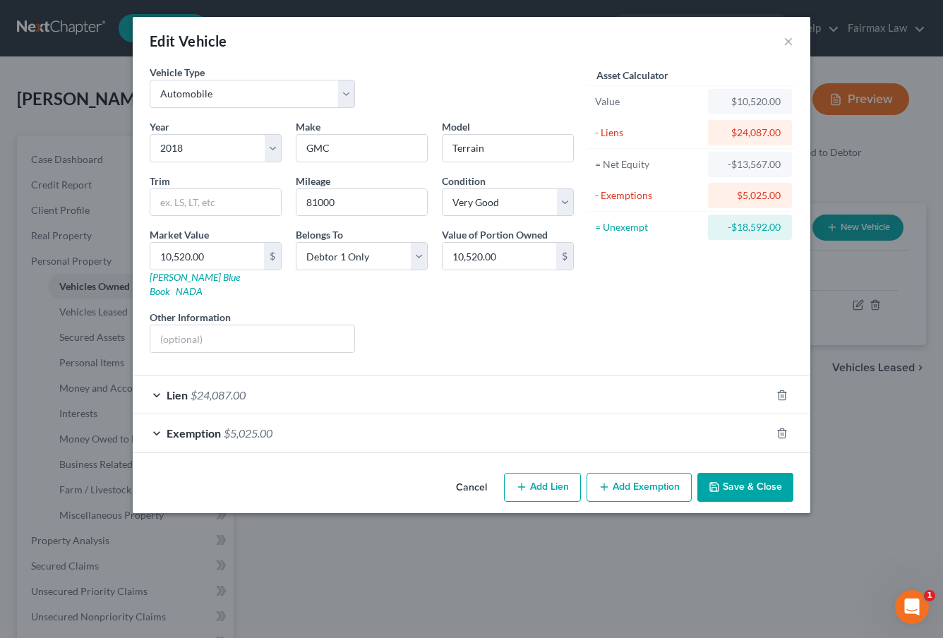
click at [557, 394] on div "Lien $24,087.00" at bounding box center [452, 394] width 638 height 37
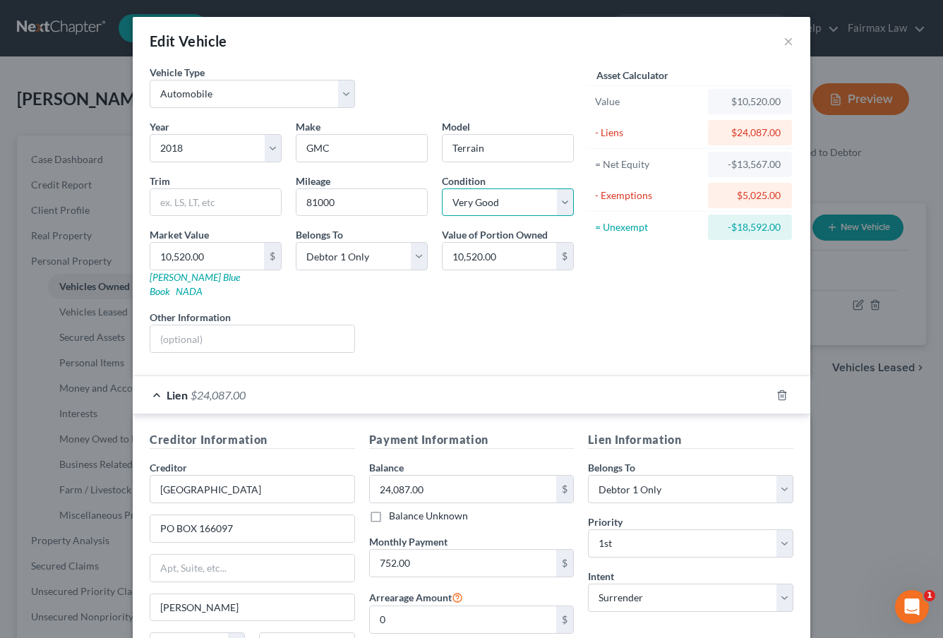
select select "2"
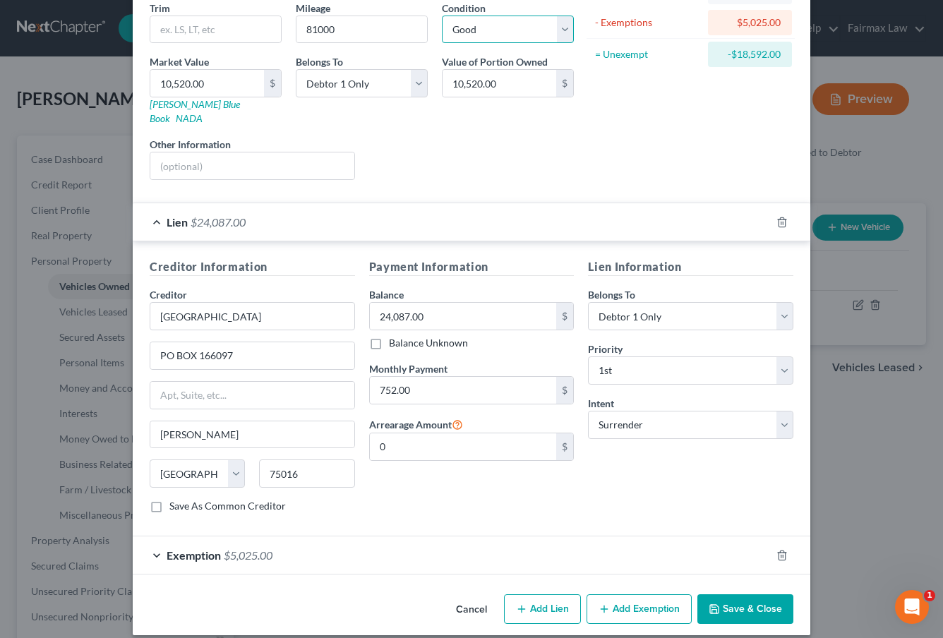
scroll to position [172, 0]
click at [777, 550] on icon "button" at bounding box center [781, 555] width 11 height 11
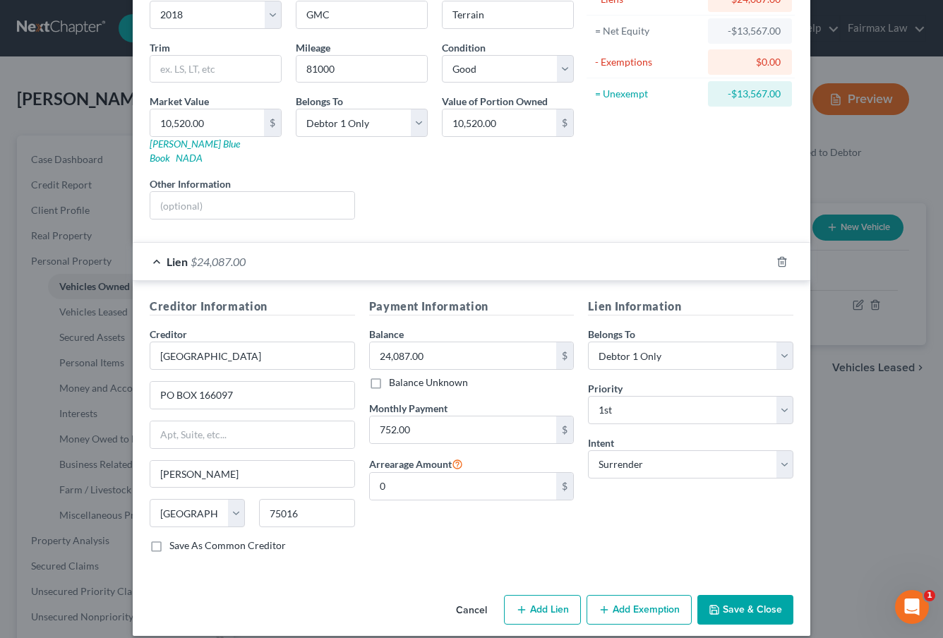
click at [745, 601] on button "Save & Close" at bounding box center [745, 610] width 96 height 30
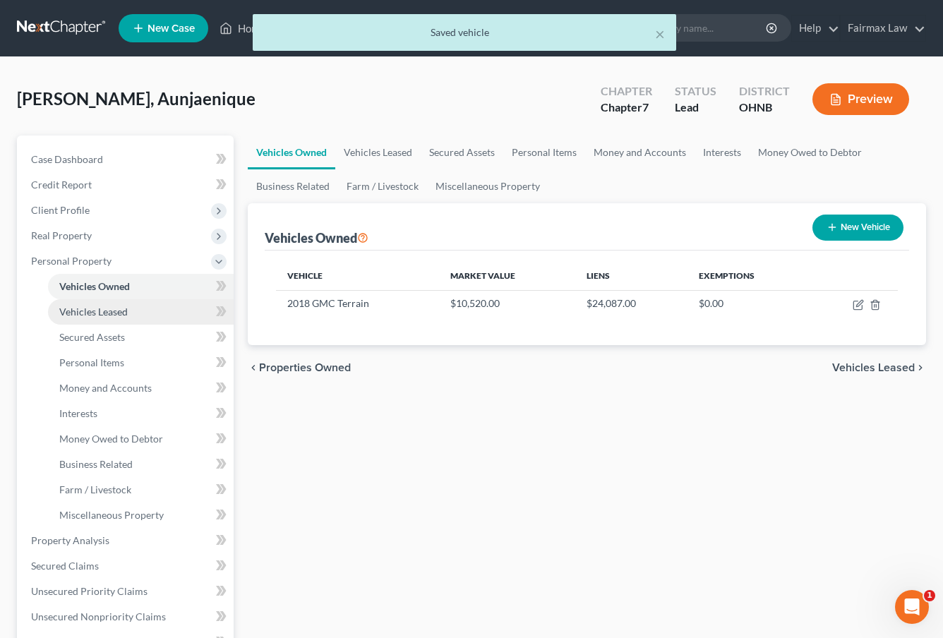
click at [104, 309] on span "Vehicles Leased" at bounding box center [93, 312] width 68 height 12
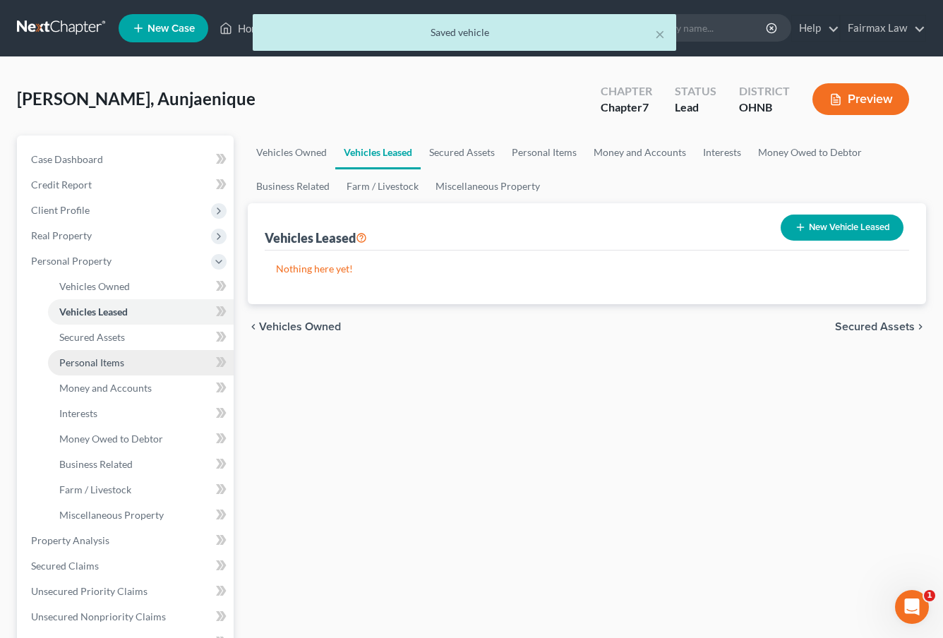
click at [92, 354] on link "Personal Items" at bounding box center [141, 362] width 186 height 25
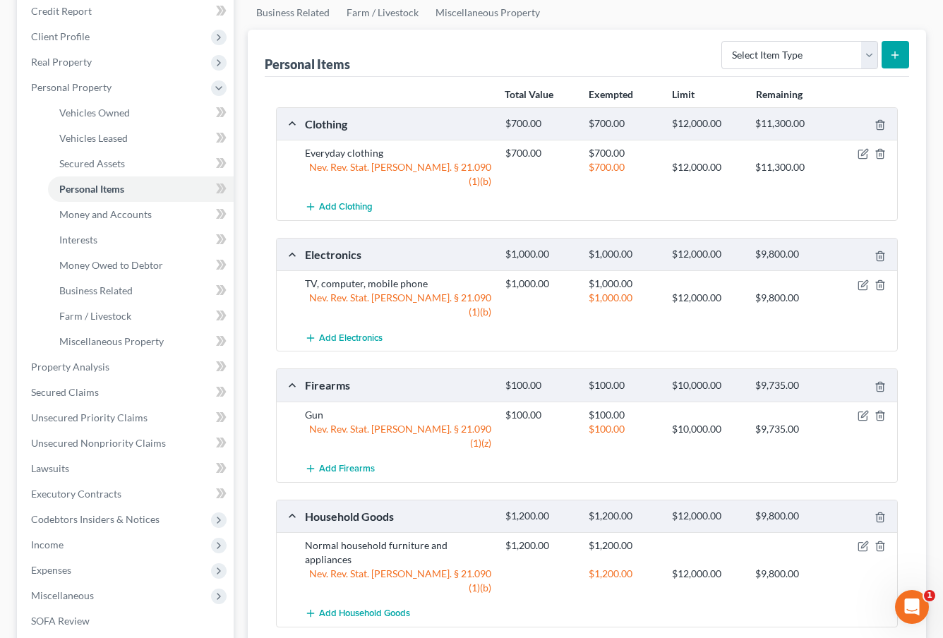
scroll to position [171, 0]
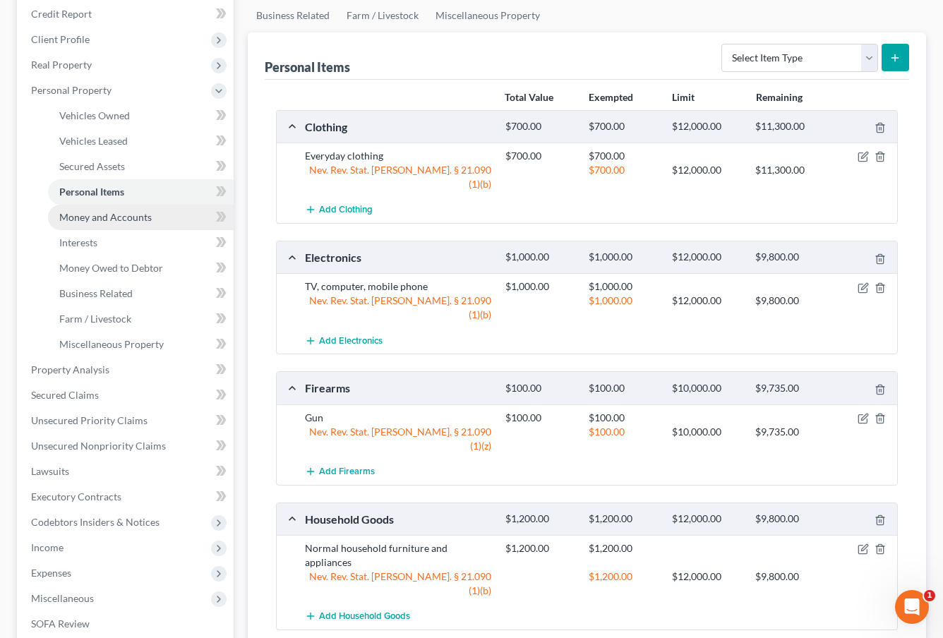
click at [153, 219] on link "Money and Accounts" at bounding box center [141, 217] width 186 height 25
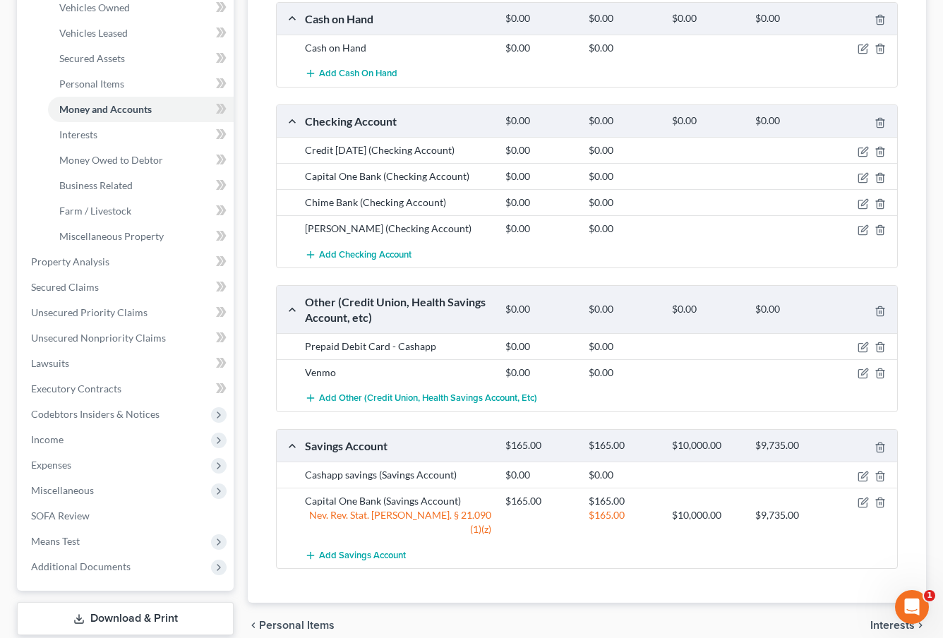
scroll to position [279, 0]
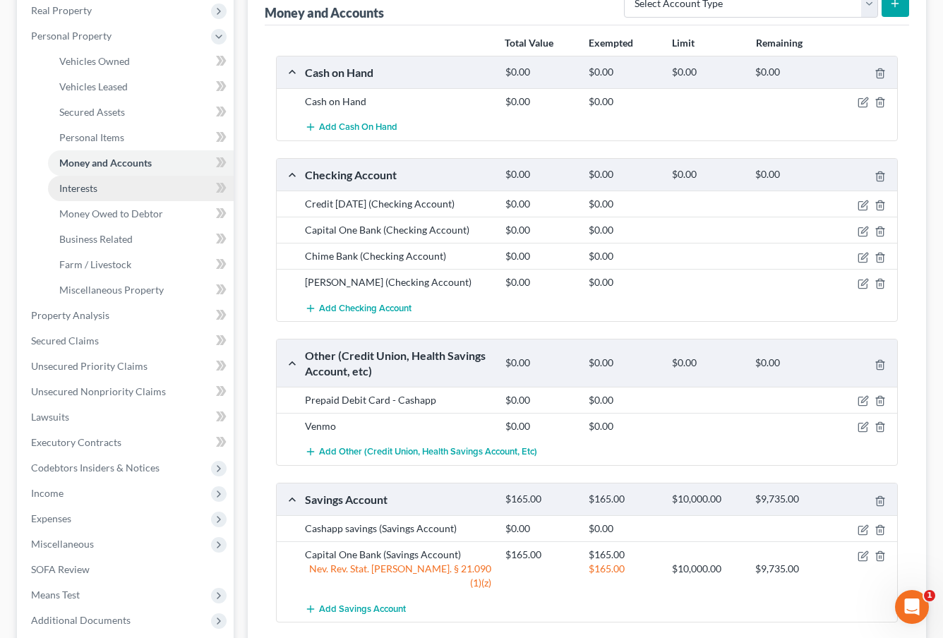
click at [158, 188] on link "Interests" at bounding box center [141, 188] width 186 height 25
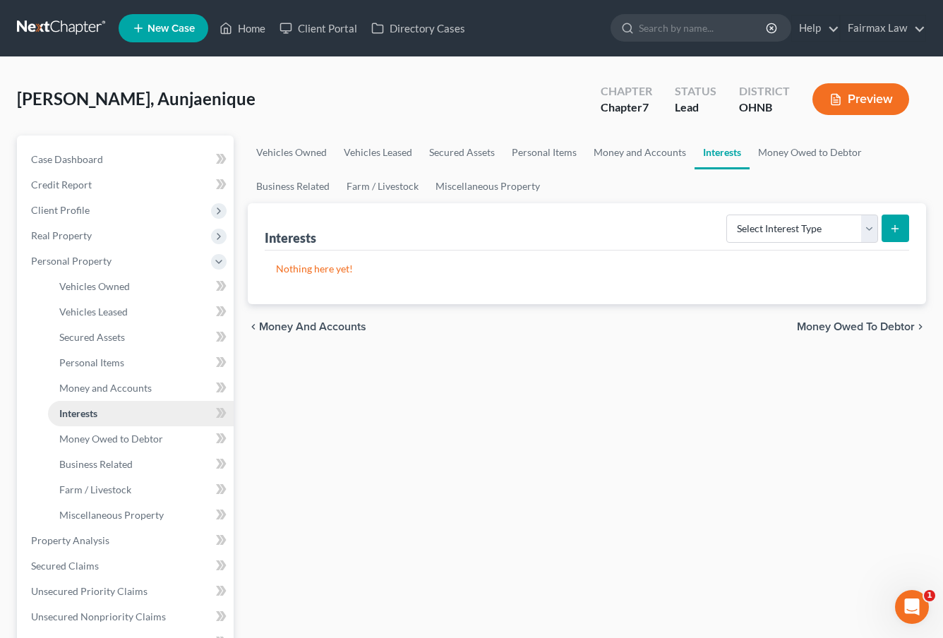
scroll to position [6, 0]
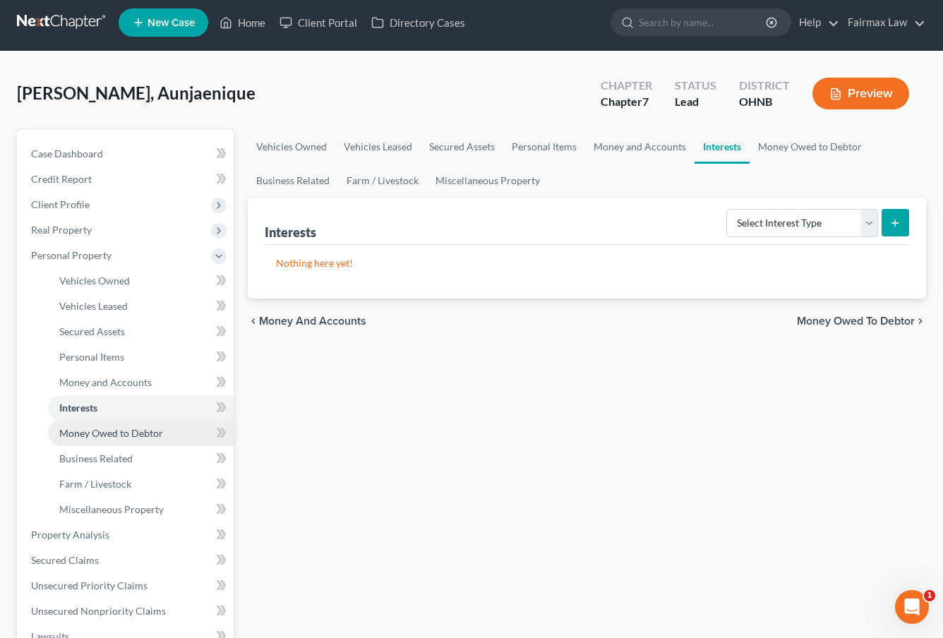
click at [135, 430] on span "Money Owed to Debtor" at bounding box center [111, 433] width 104 height 12
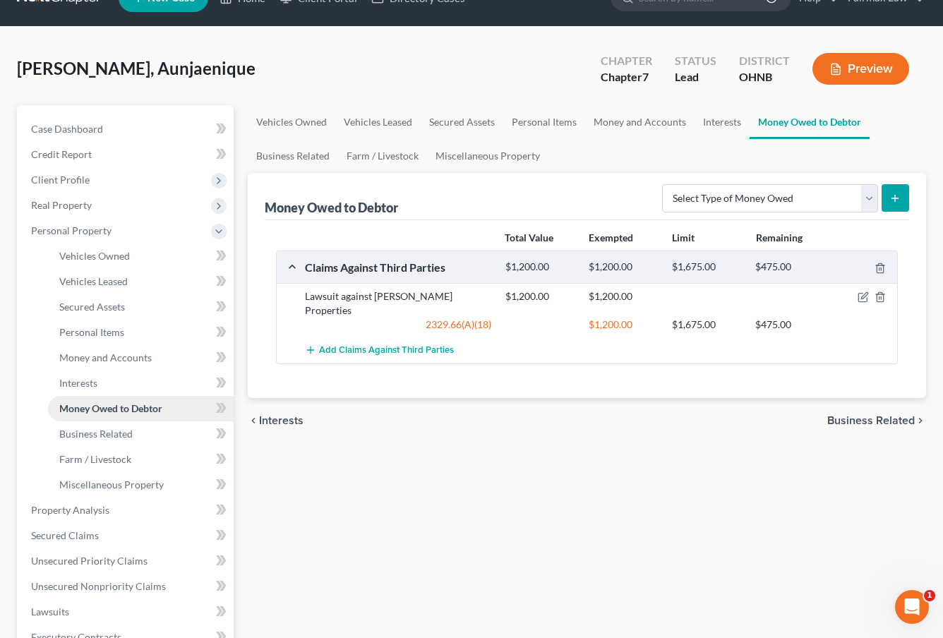
scroll to position [31, 0]
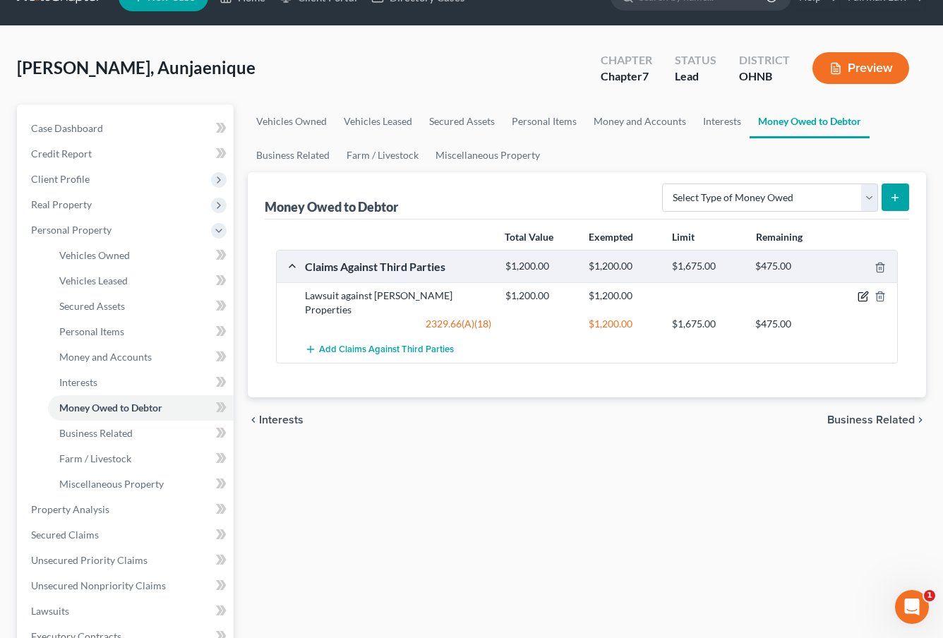
click at [861, 296] on icon "button" at bounding box center [862, 296] width 11 height 11
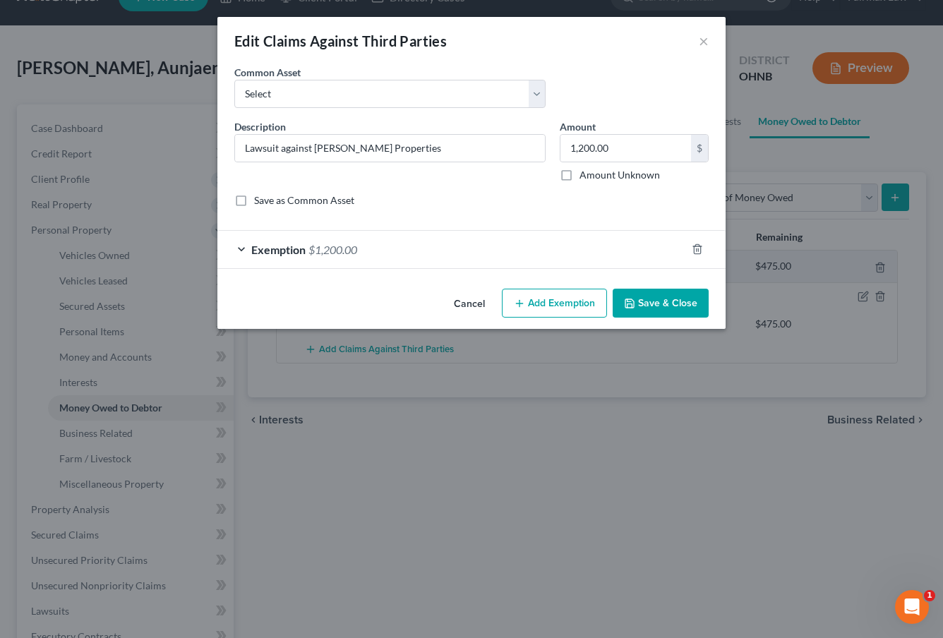
click at [486, 254] on div "Exemption $1,200.00" at bounding box center [451, 249] width 469 height 37
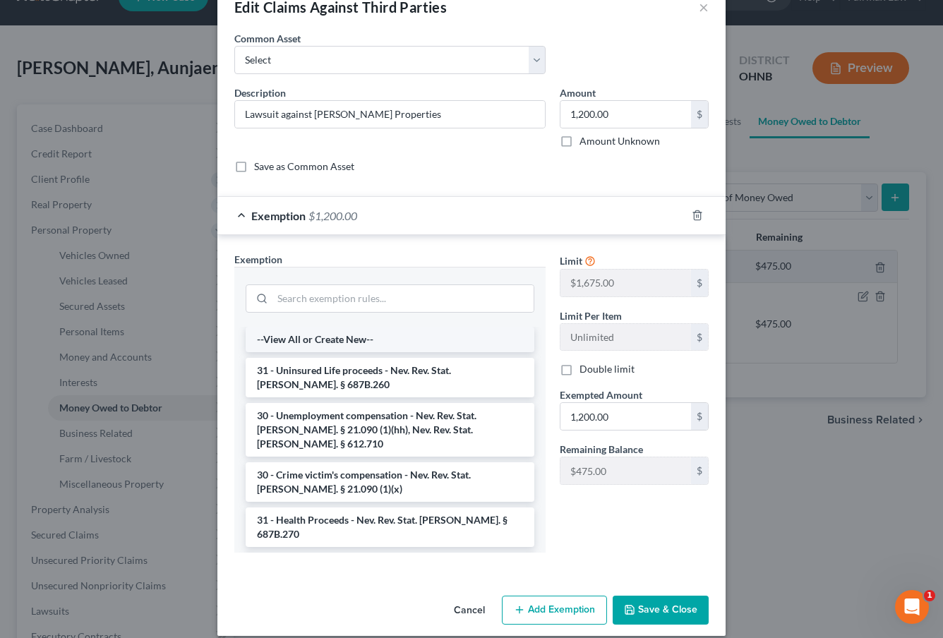
scroll to position [4, 0]
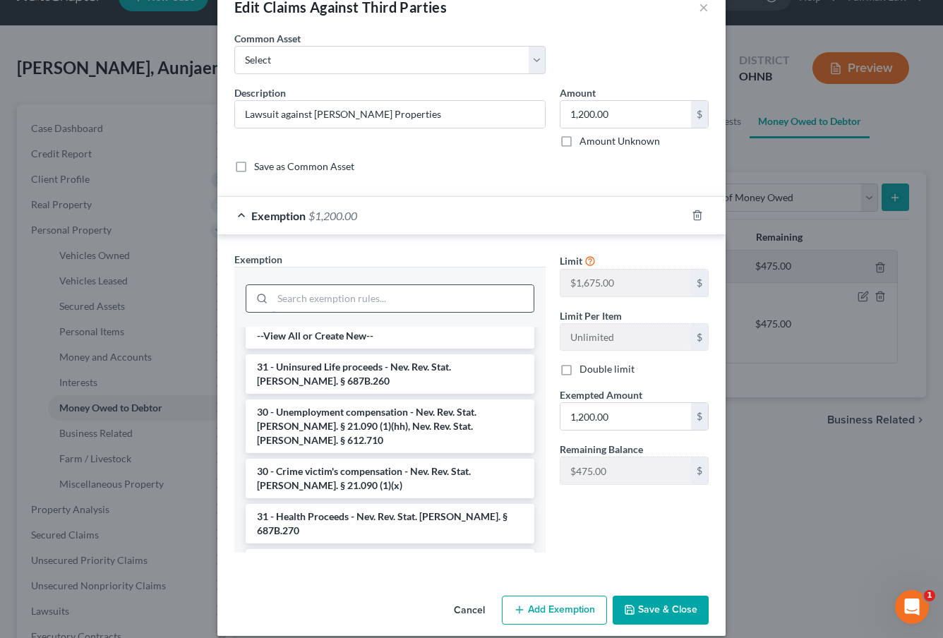
click at [436, 306] on input "search" at bounding box center [402, 298] width 261 height 27
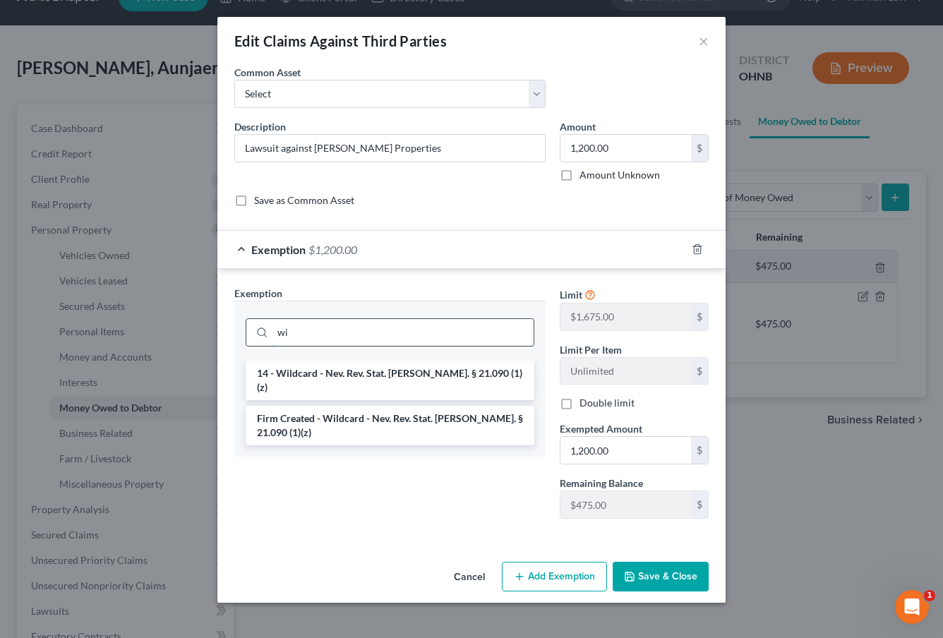
scroll to position [0, 0]
type input "wild"
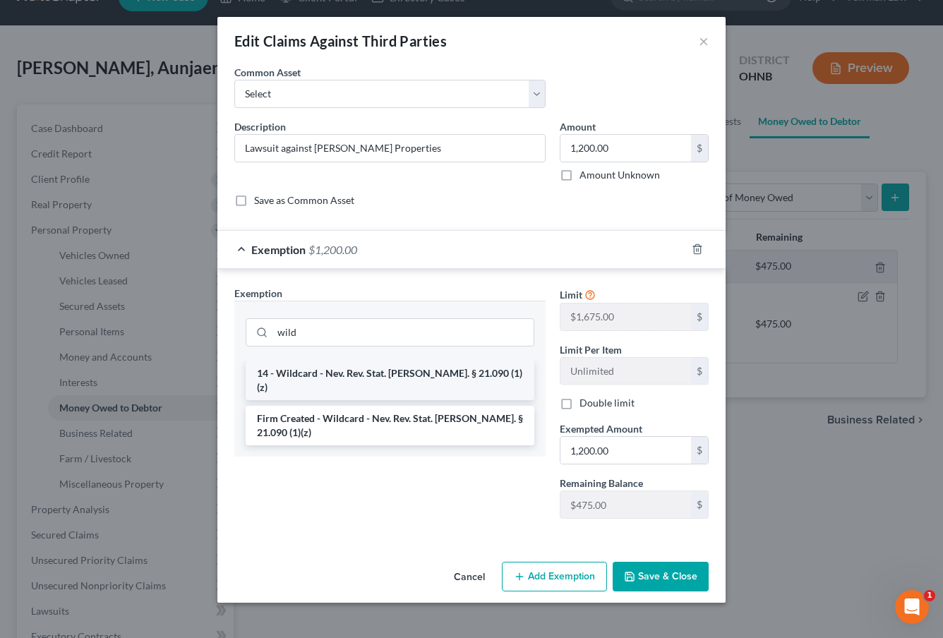
click at [399, 371] on li "14 - Wildcard - Nev. Rev. Stat. Ann. § 21.090 (1)(z)" at bounding box center [390, 381] width 289 height 40
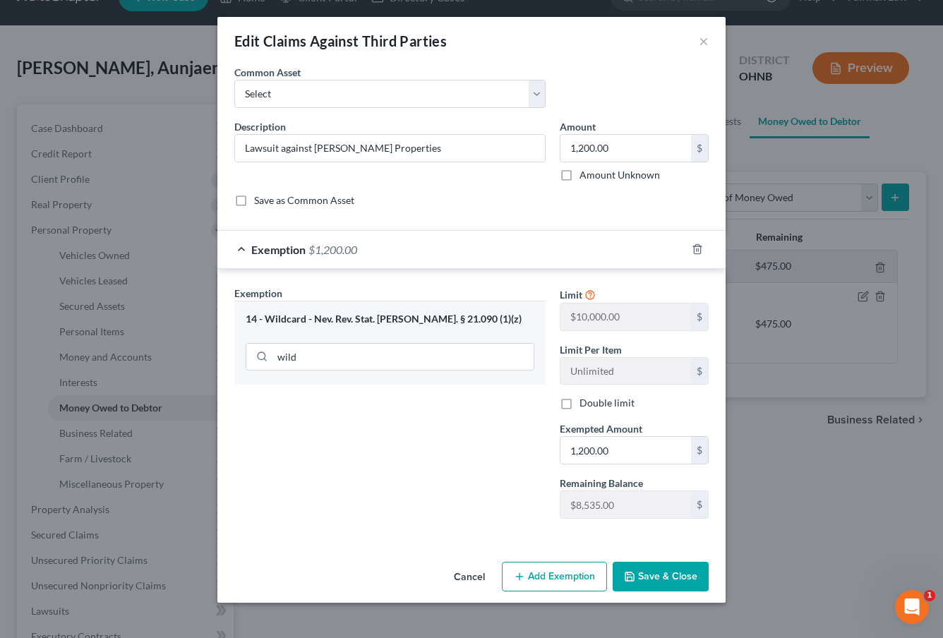
click at [646, 577] on button "Save & Close" at bounding box center [661, 577] width 96 height 30
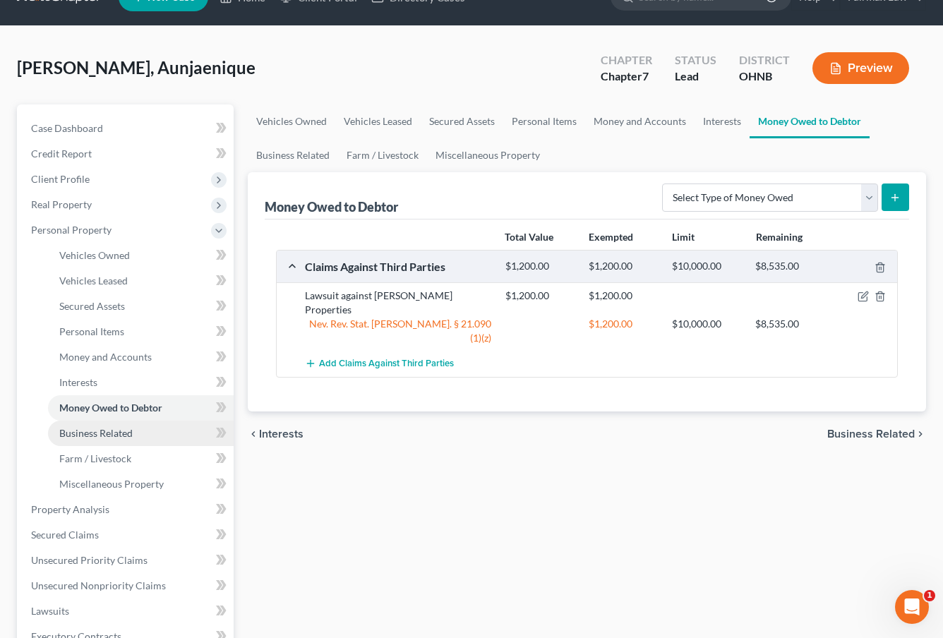
click at [172, 433] on link "Business Related" at bounding box center [141, 433] width 186 height 25
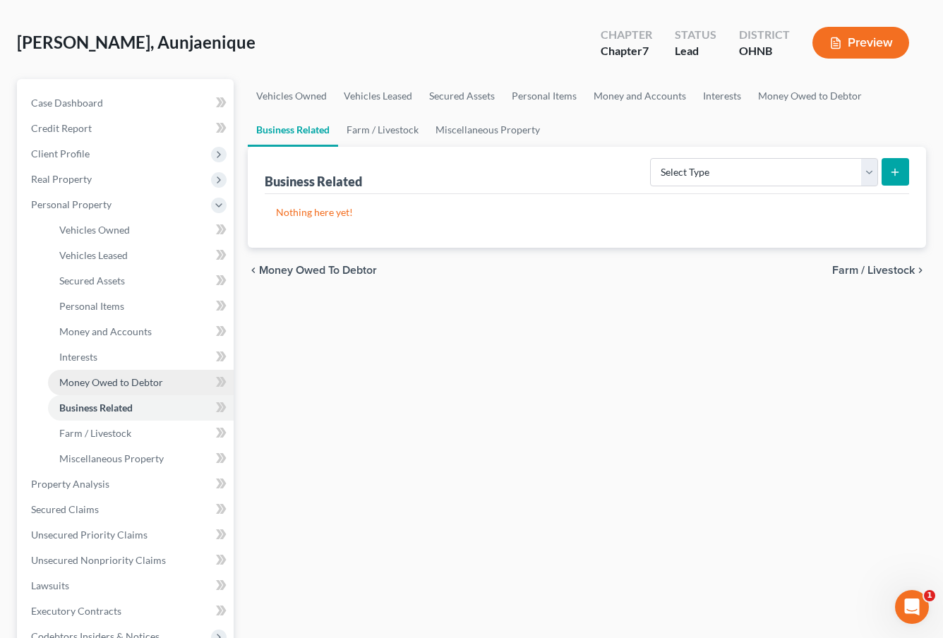
scroll to position [68, 0]
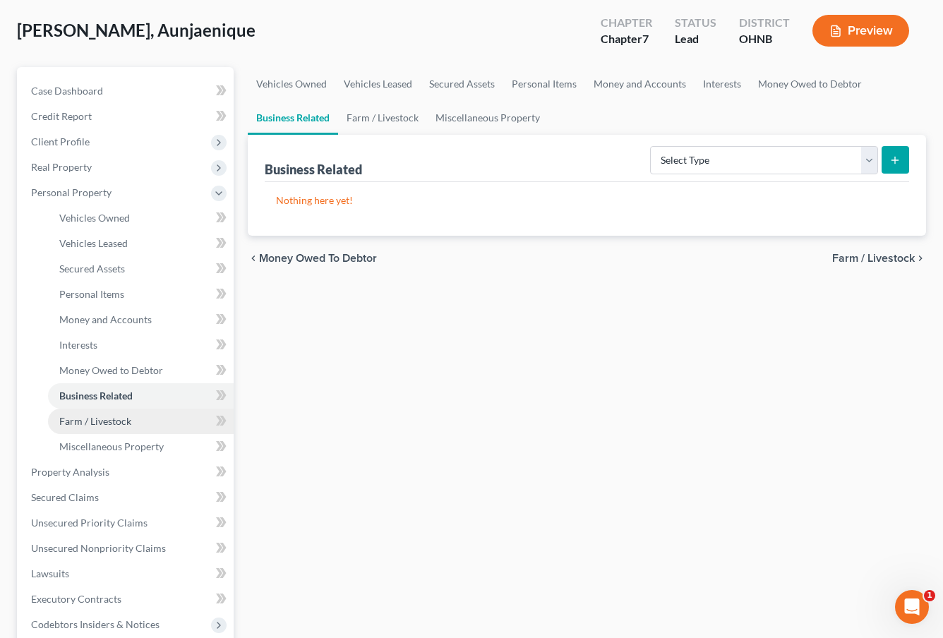
click at [161, 425] on link "Farm / Livestock" at bounding box center [141, 421] width 186 height 25
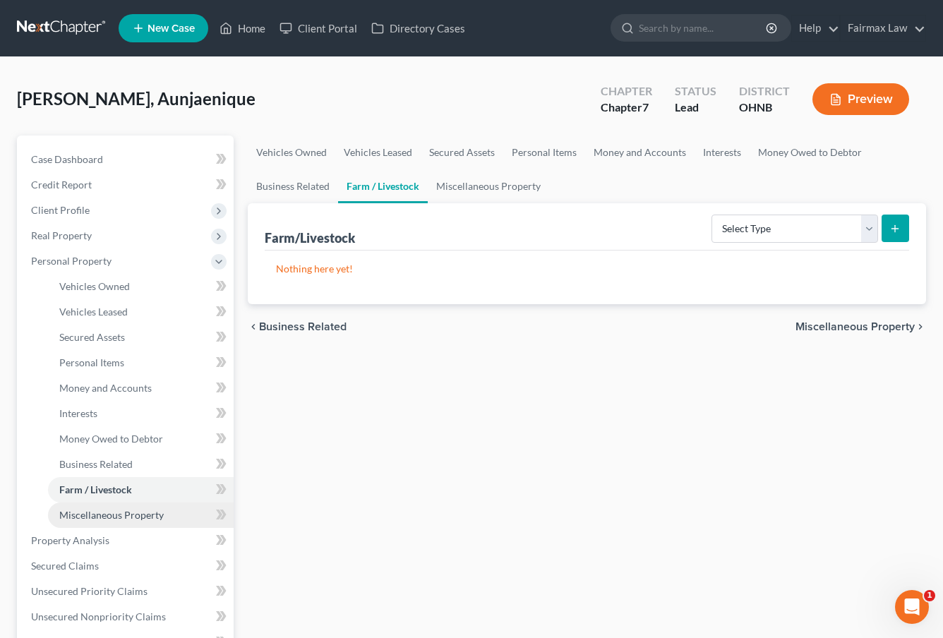
click at [153, 513] on span "Miscellaneous Property" at bounding box center [111, 515] width 104 height 12
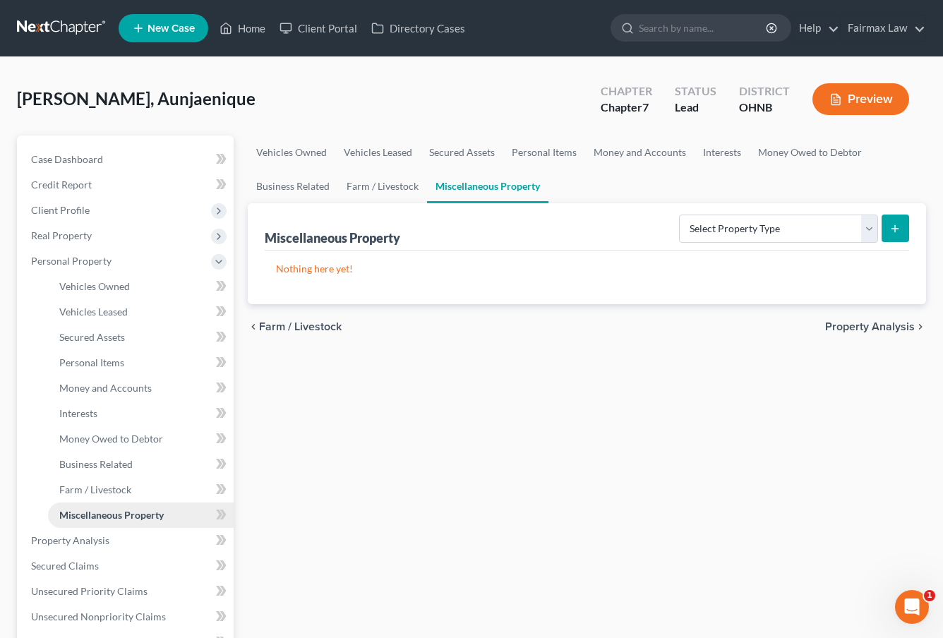
scroll to position [6, 0]
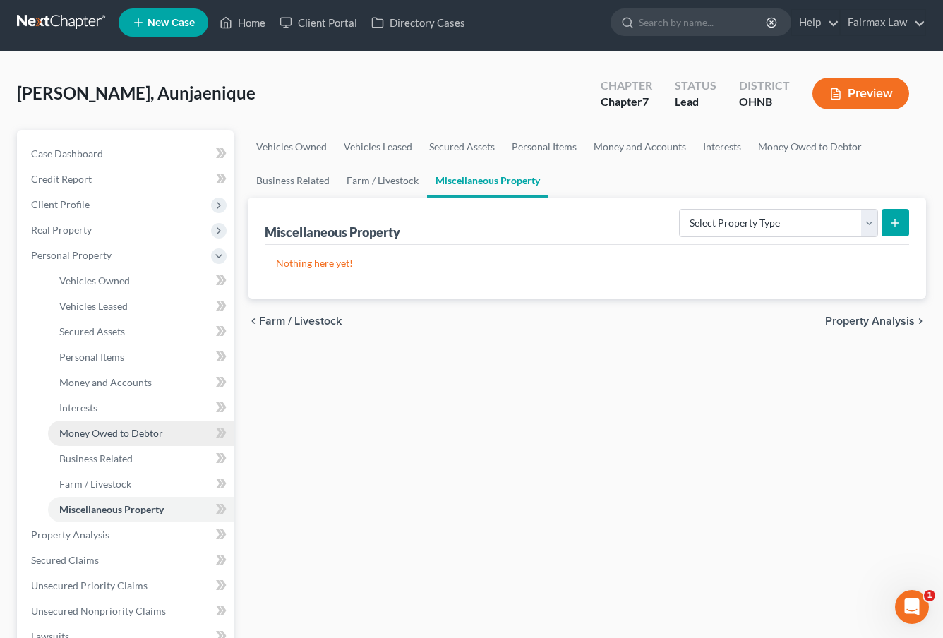
click at [154, 432] on span "Money Owed to Debtor" at bounding box center [111, 433] width 104 height 12
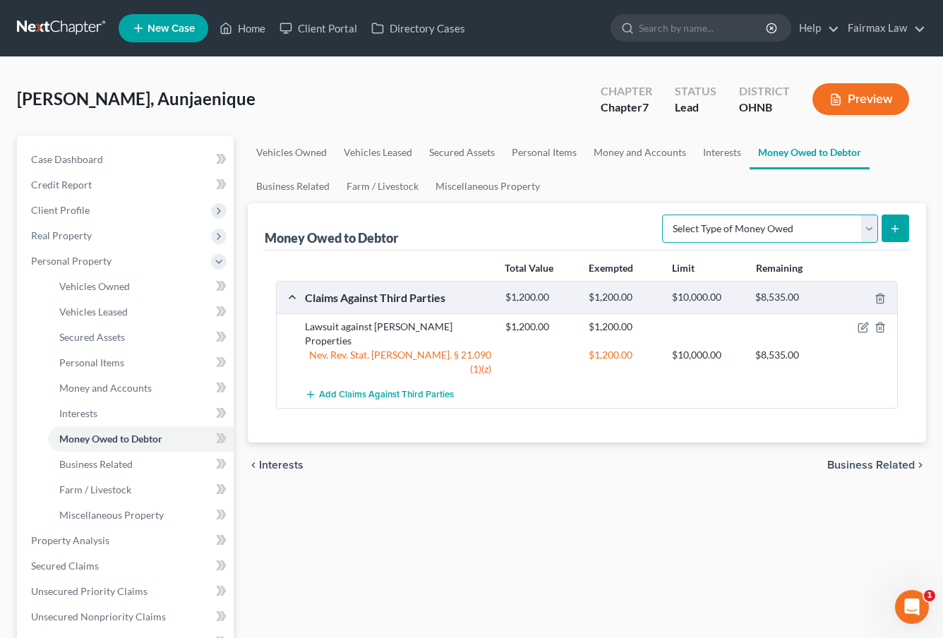
select select "expected_tax_refund"
click at [891, 235] on button "submit" at bounding box center [895, 229] width 28 height 28
select select "0"
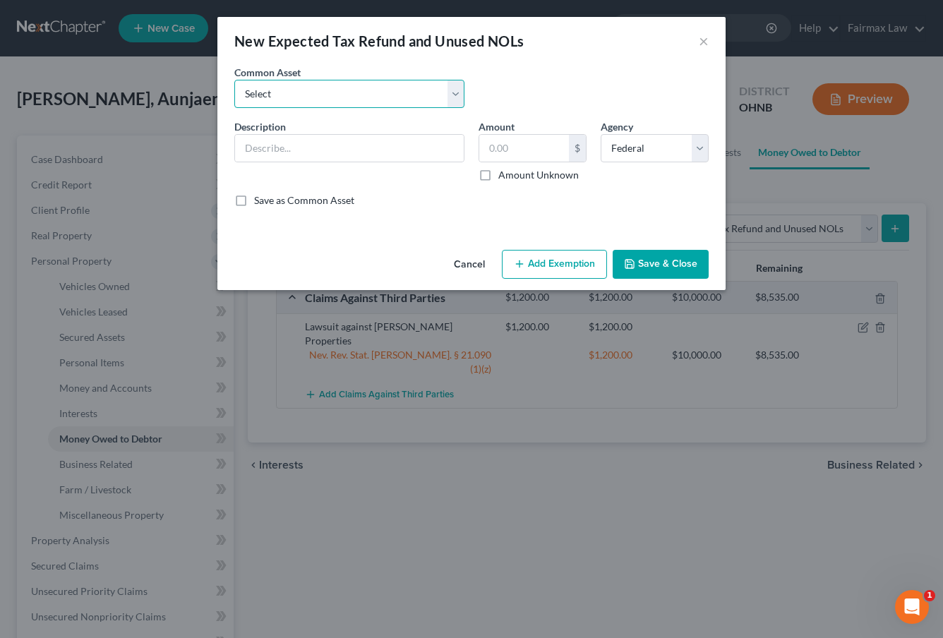
select select "1"
type input "Potential 2025 tax refunds - estimated and prorated for October"
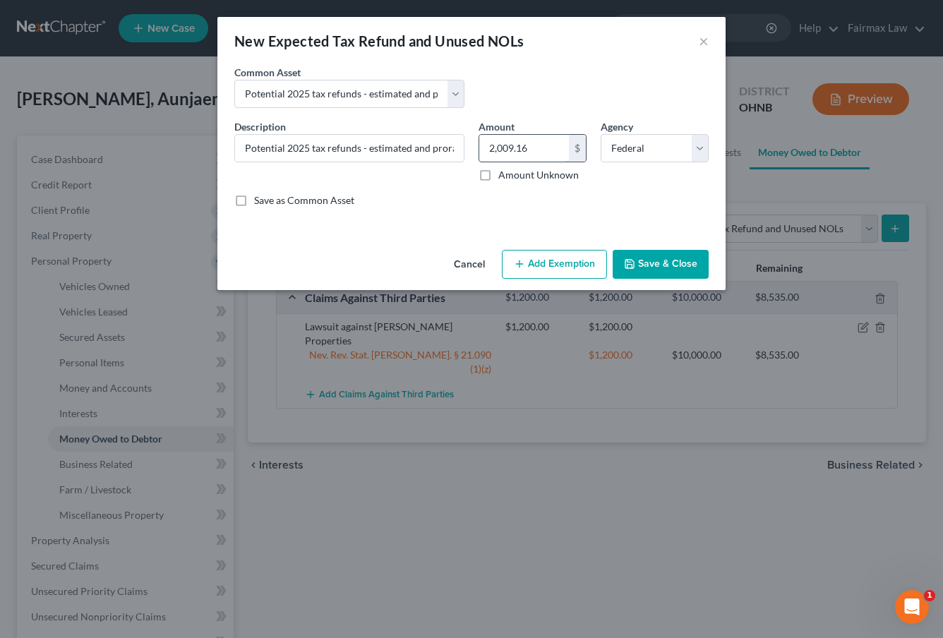
click at [532, 148] on input "2,009.16" at bounding box center [524, 148] width 90 height 27
drag, startPoint x: 532, startPoint y: 148, endPoint x: 459, endPoint y: 147, distance: 72.7
click at [459, 147] on div "Description * Potential 2025 tax refunds - estimated and prorated for October A…" at bounding box center [471, 168] width 488 height 99
click at [522, 151] on input "76" at bounding box center [524, 148] width 90 height 27
type input "7,617.00"
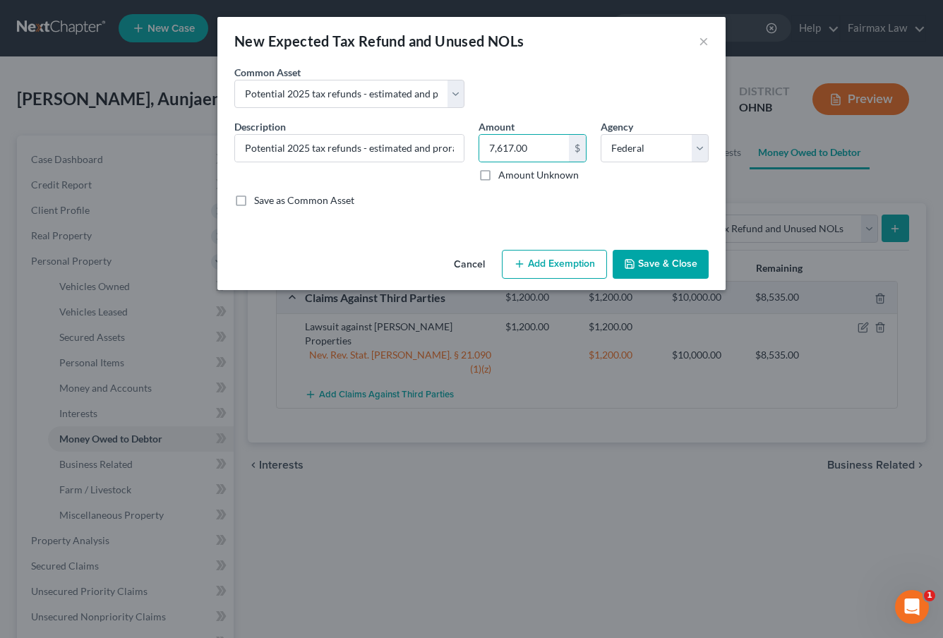
click at [531, 261] on button "Add Exemption" at bounding box center [554, 265] width 105 height 30
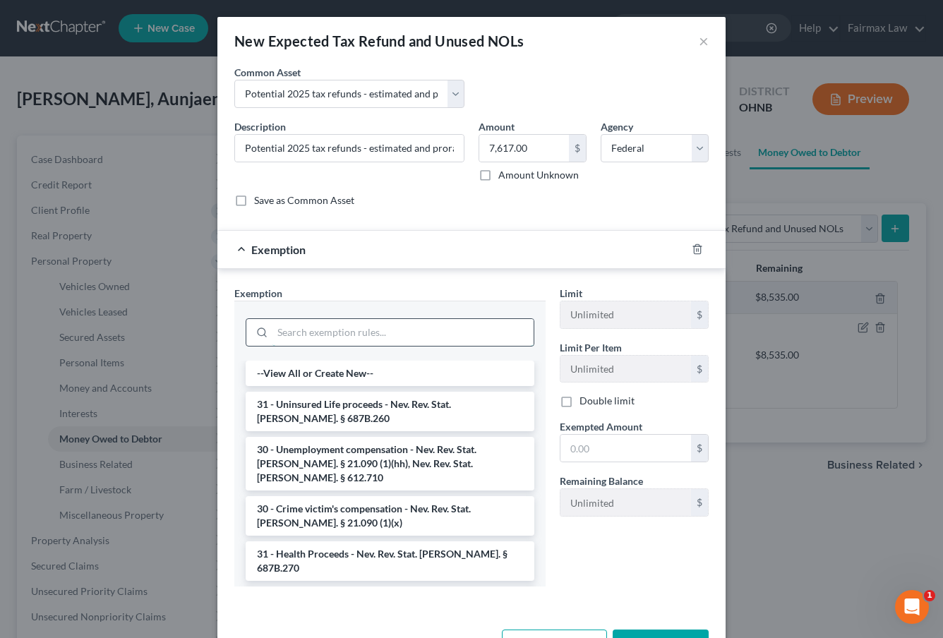
click at [447, 334] on input "search" at bounding box center [402, 332] width 261 height 27
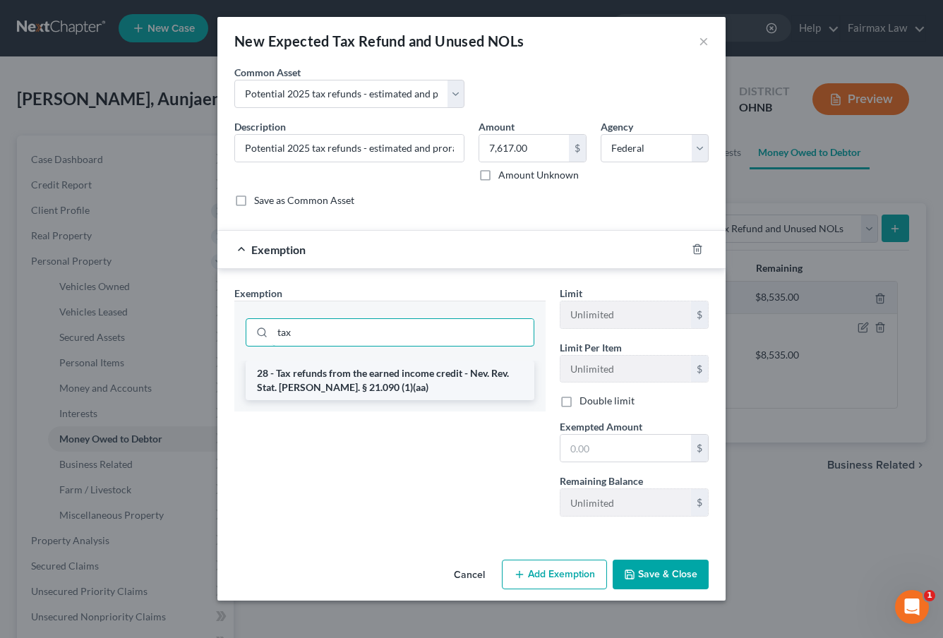
type input "tax"
click at [448, 372] on li "28 - Tax refunds from the earned income credit - Nev. Rev. Stat. Ann. § 21.090 …" at bounding box center [390, 381] width 289 height 40
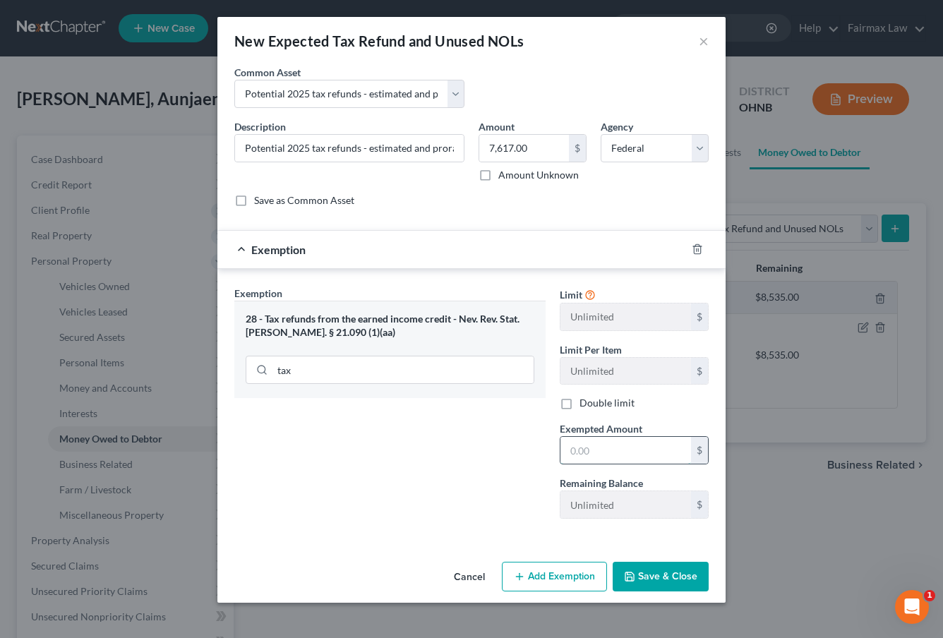
click at [591, 449] on input "text" at bounding box center [625, 450] width 131 height 27
type input "2,559.31"
click at [565, 569] on button "Add Exemption" at bounding box center [554, 577] width 105 height 30
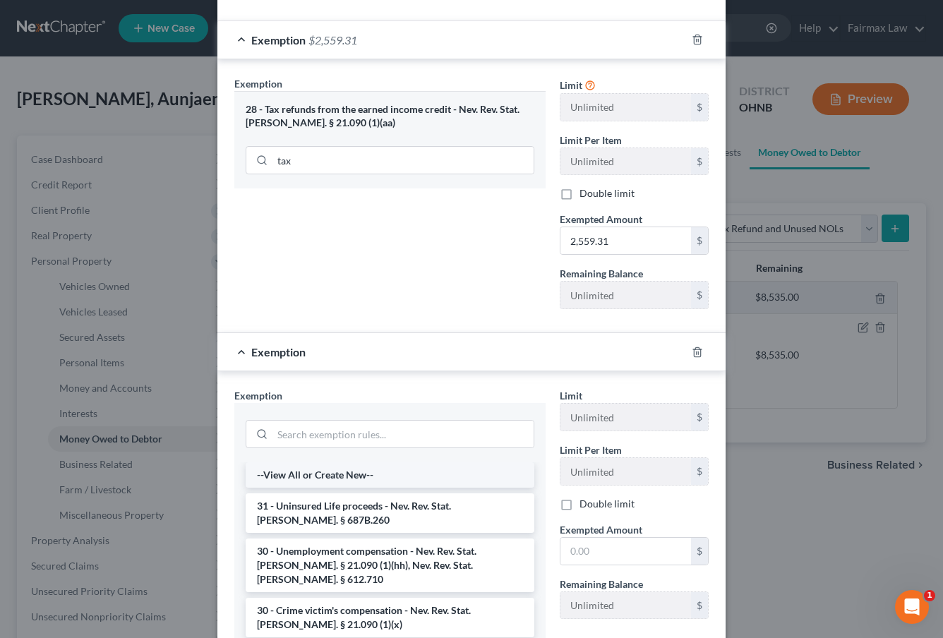
scroll to position [231, 0]
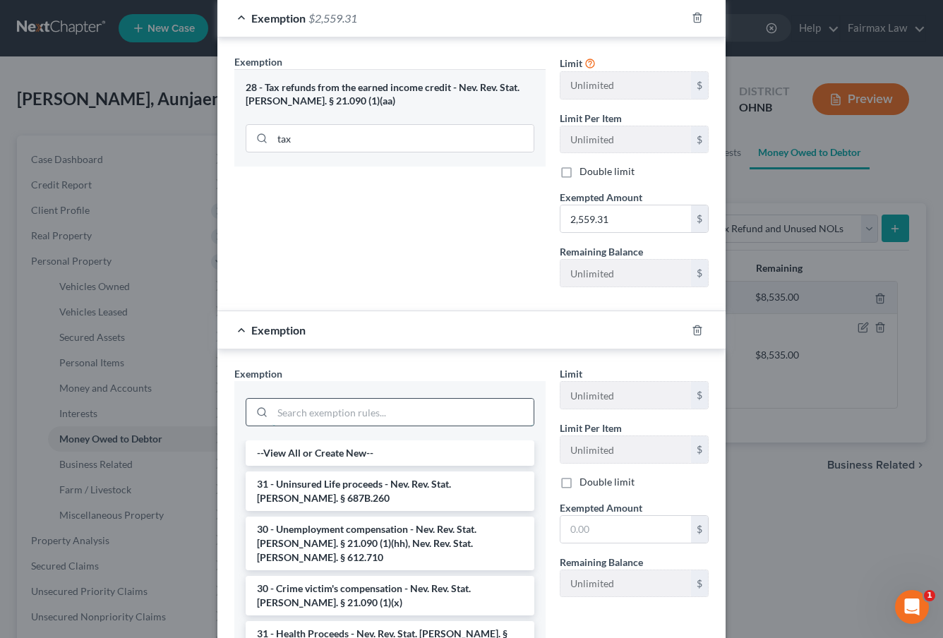
click at [434, 406] on input "search" at bounding box center [402, 412] width 261 height 27
type input "w"
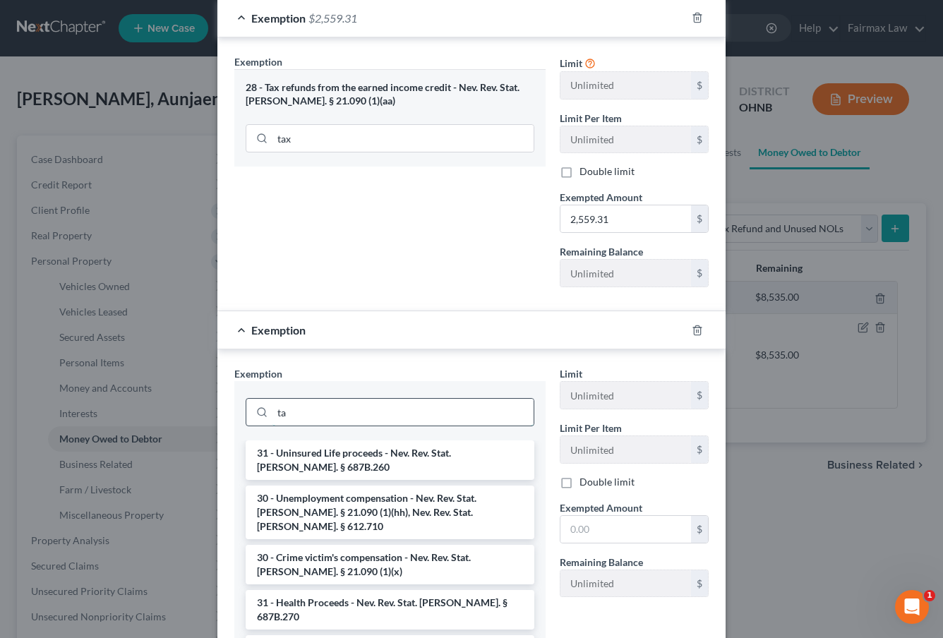
type input "t"
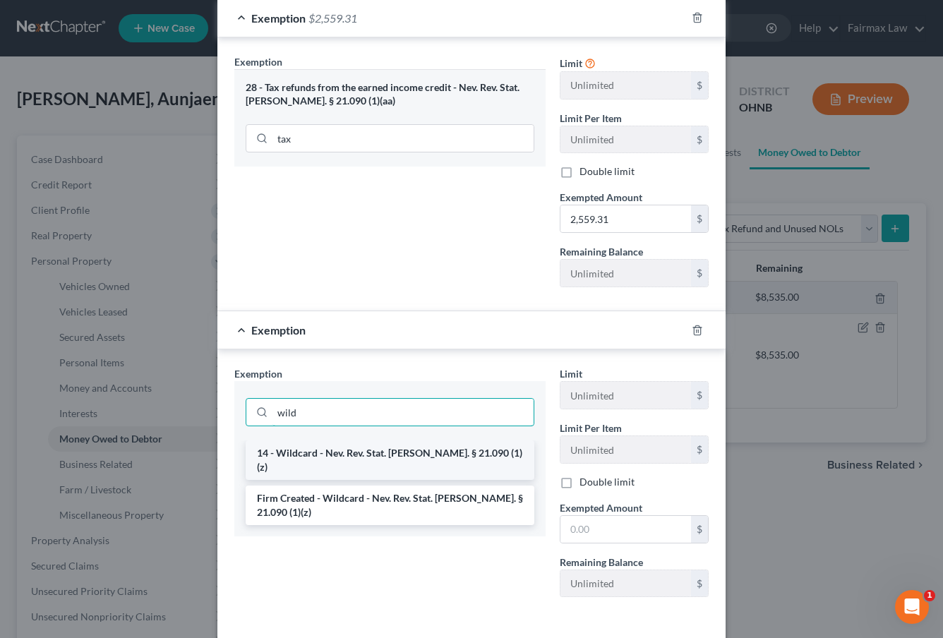
type input "wild"
click at [456, 459] on li "14 - Wildcard - Nev. Rev. Stat. Ann. § 21.090 (1)(z)" at bounding box center [390, 460] width 289 height 40
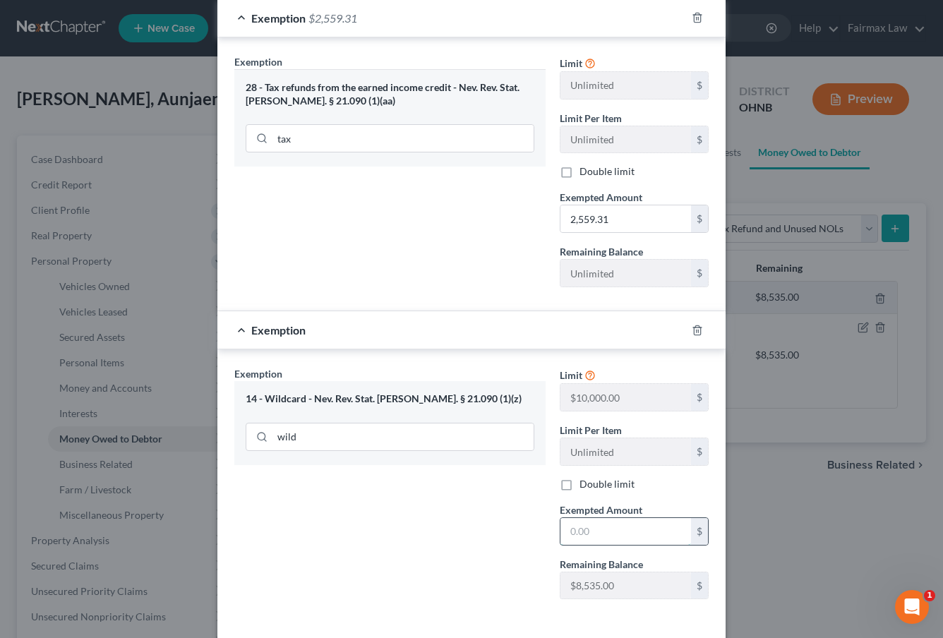
click at [613, 536] on input "text" at bounding box center [625, 531] width 131 height 27
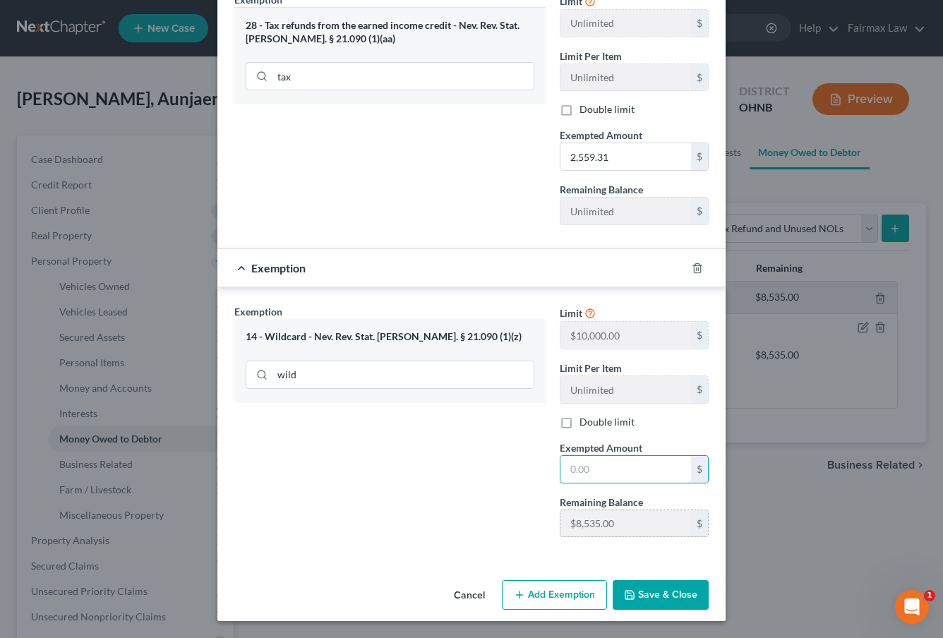
scroll to position [293, 0]
type input "5,057.69"
click at [690, 596] on button "Save & Close" at bounding box center [661, 596] width 96 height 30
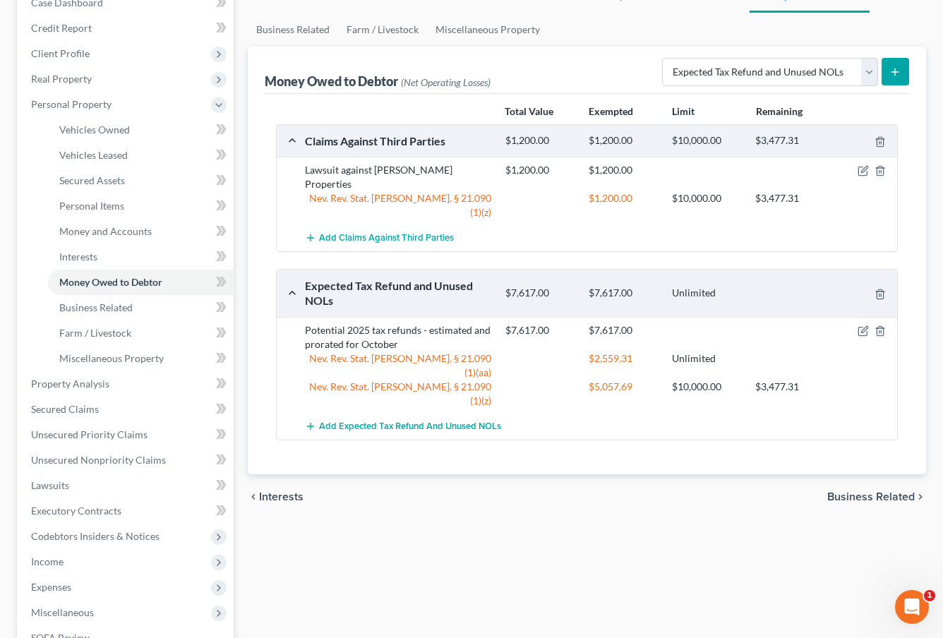
scroll to position [155, 0]
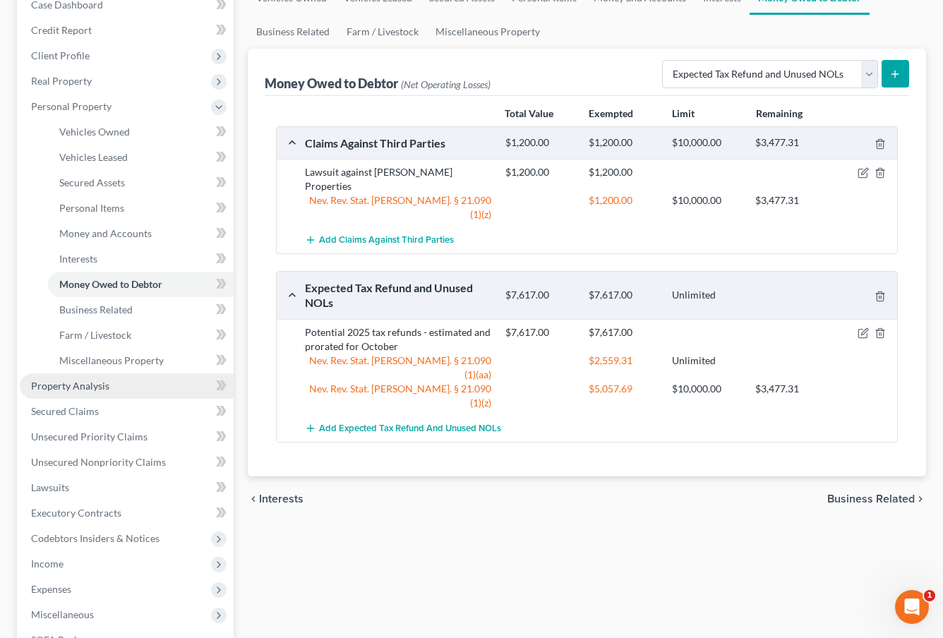
click at [87, 393] on link "Property Analysis" at bounding box center [127, 385] width 214 height 25
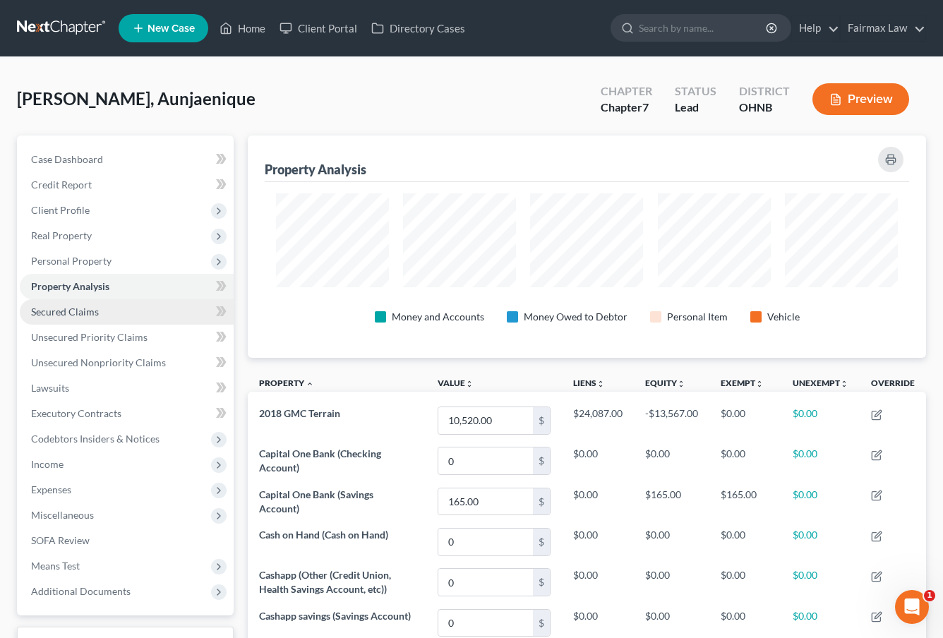
click at [79, 307] on span "Secured Claims" at bounding box center [65, 312] width 68 height 12
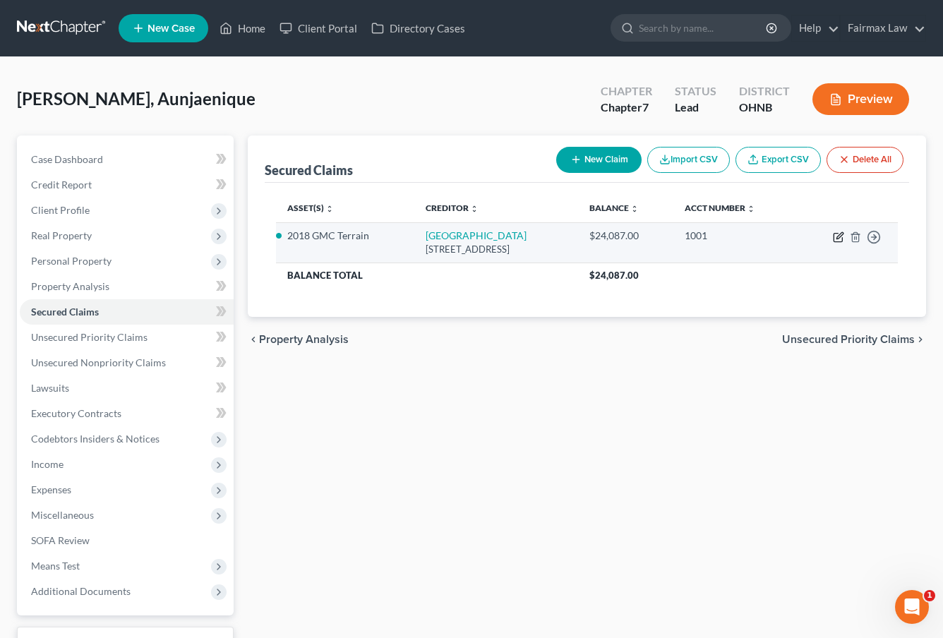
click at [840, 240] on icon "button" at bounding box center [838, 236] width 11 height 11
select select "45"
select select "0"
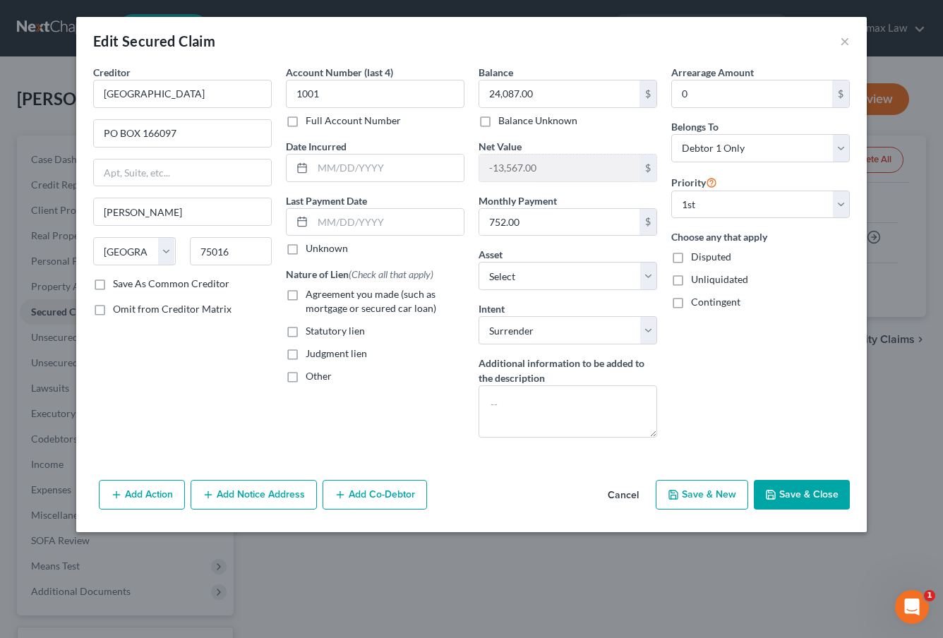
click at [361, 296] on span "Agreement you made (such as mortgage or secured car loan)" at bounding box center [371, 301] width 131 height 26
click at [320, 296] on input "Agreement you made (such as mortgage or secured car loan)" at bounding box center [315, 291] width 9 height 9
checkbox input "true"
click at [783, 490] on button "Save & Close" at bounding box center [802, 495] width 96 height 30
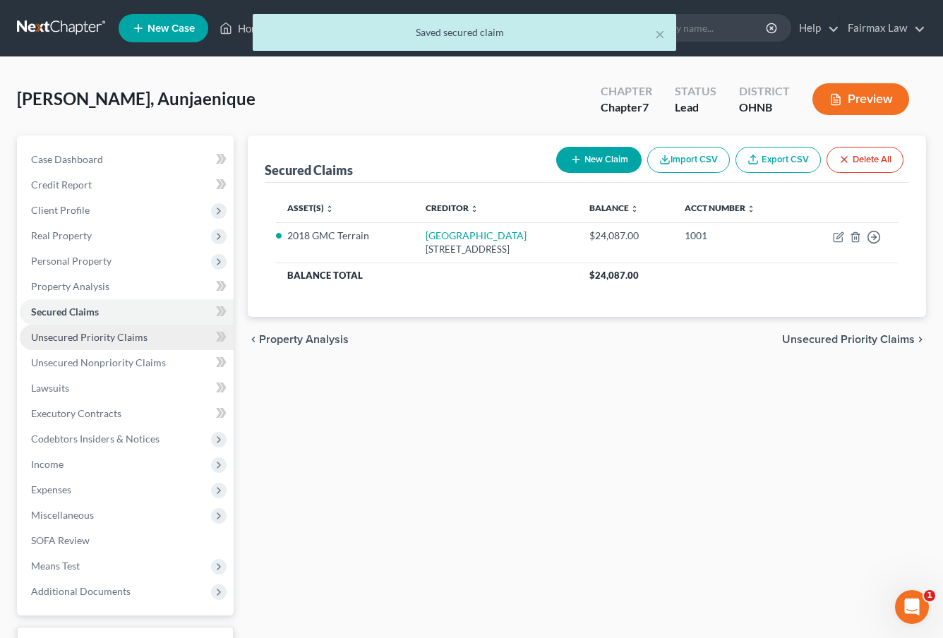
click at [145, 344] on link "Unsecured Priority Claims" at bounding box center [127, 337] width 214 height 25
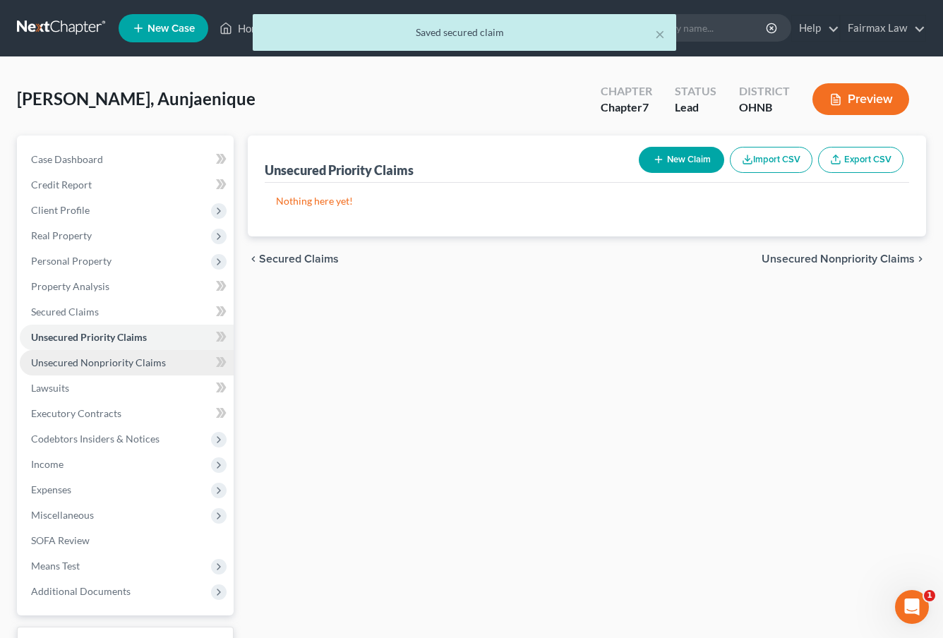
click at [144, 357] on span "Unsecured Nonpriority Claims" at bounding box center [98, 362] width 135 height 12
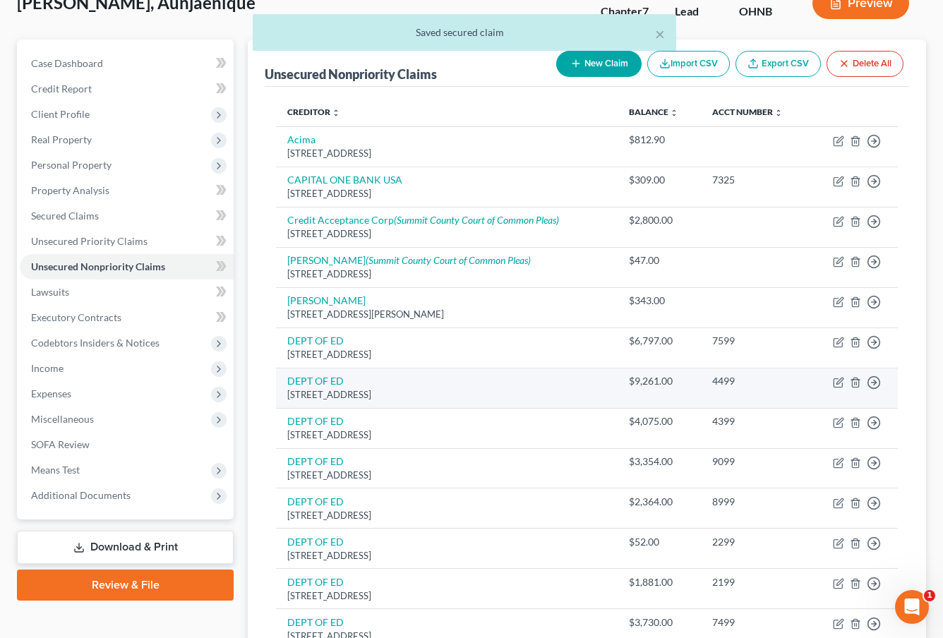
scroll to position [99, 0]
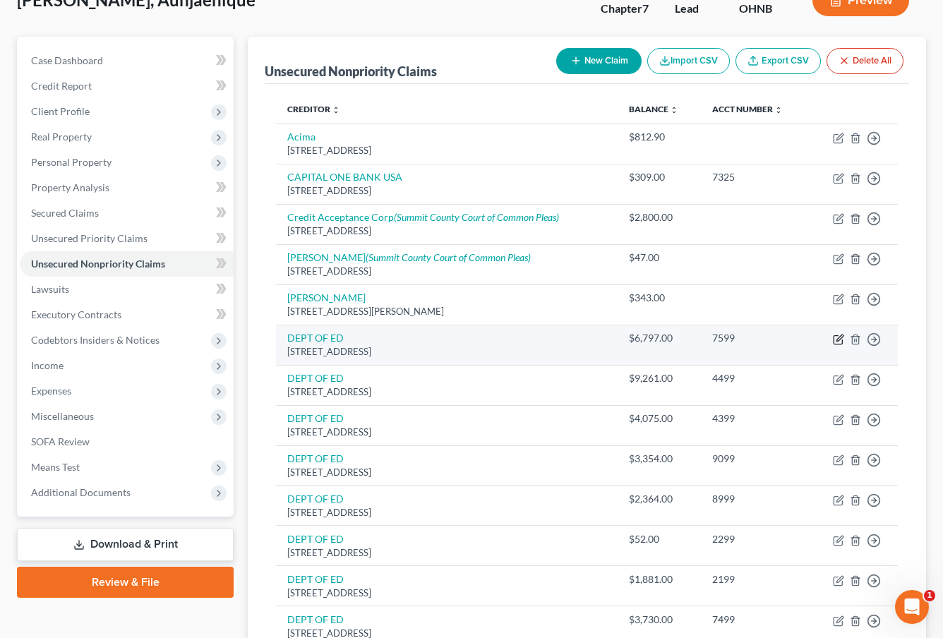
click at [840, 337] on icon "button" at bounding box center [838, 339] width 11 height 11
select select "30"
select select "14"
select select "0"
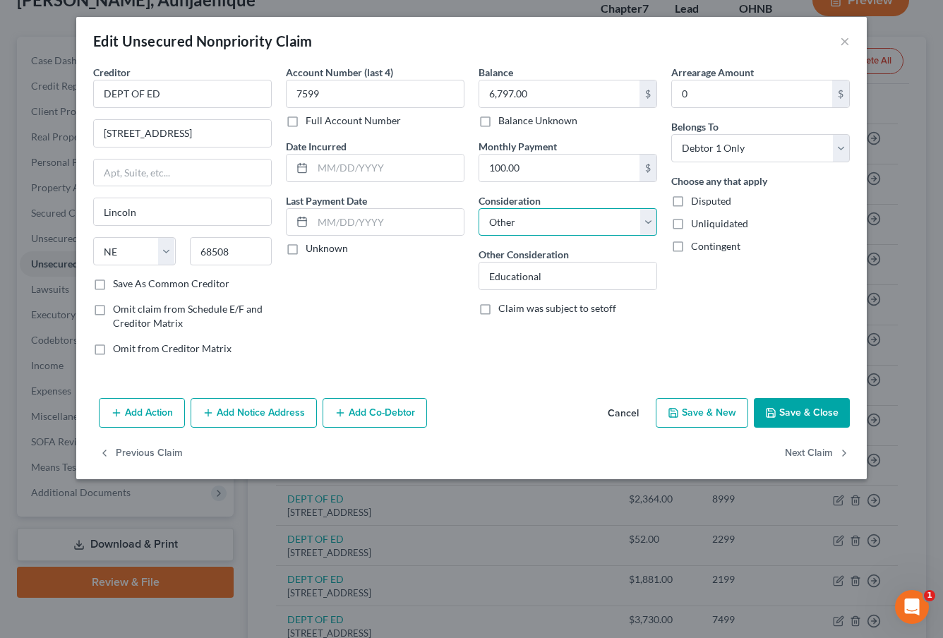
select select "17"
click at [788, 445] on button "Next Claim" at bounding box center [817, 454] width 65 height 30
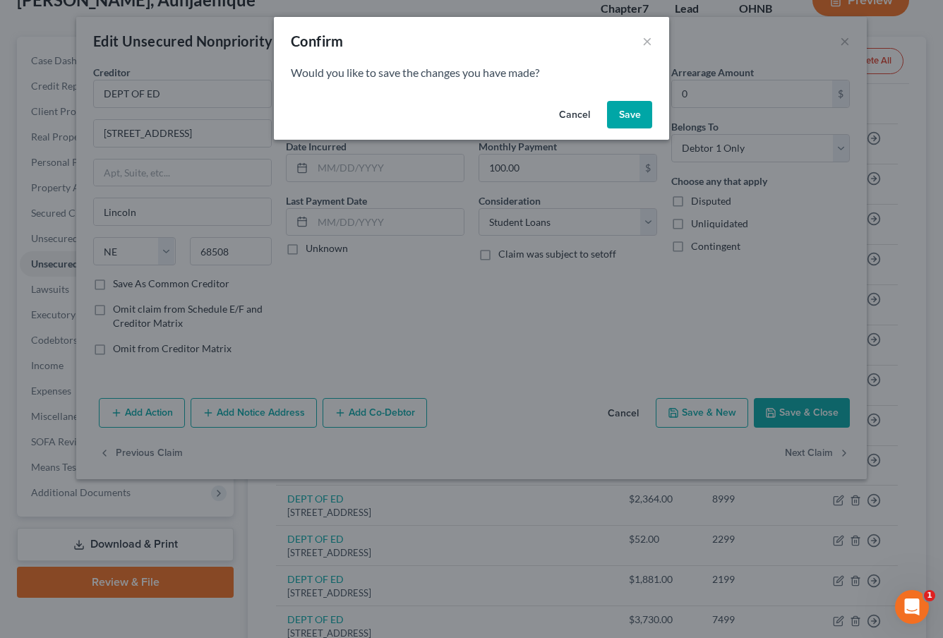
click at [641, 114] on button "Save" at bounding box center [629, 115] width 45 height 28
select select "30"
select select "14"
select select "0"
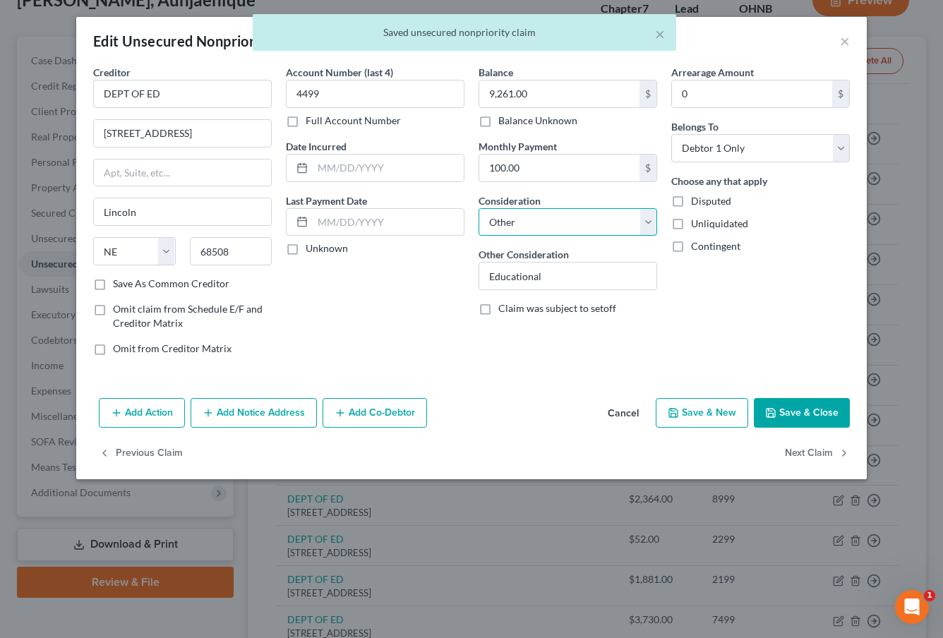
select select "17"
click at [797, 444] on button "Next Claim" at bounding box center [817, 454] width 65 height 30
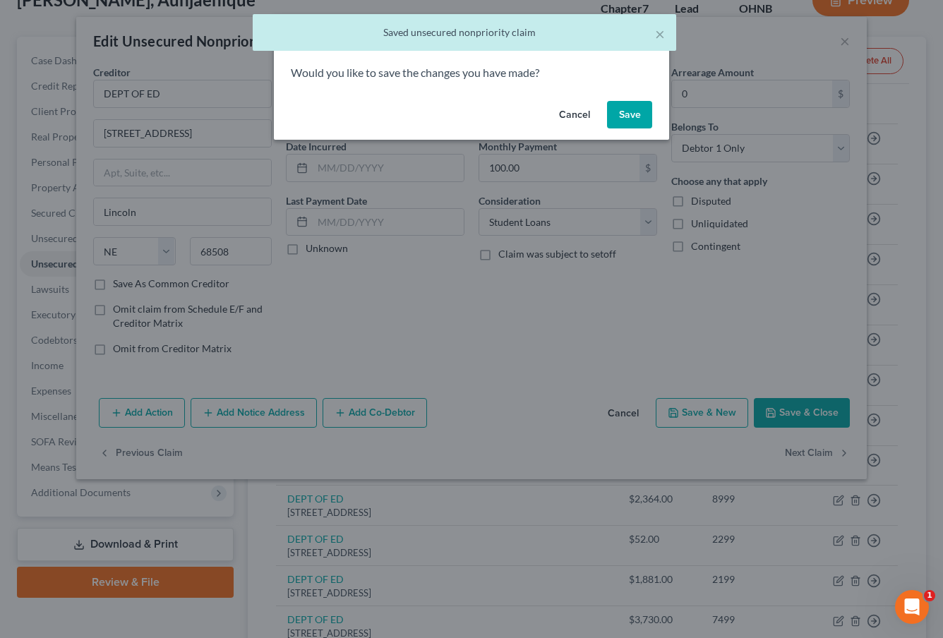
click at [632, 109] on button "Save" at bounding box center [629, 115] width 45 height 28
select select "30"
select select "14"
select select "0"
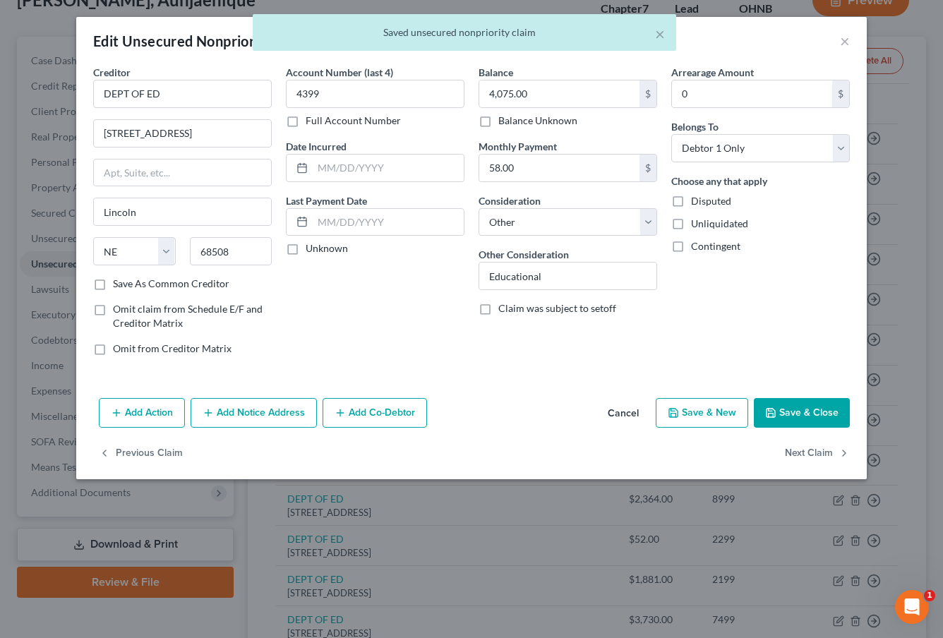
click at [605, 205] on div "Consideration Select Cable / Satellite Services Collection Agency Credit Card D…" at bounding box center [567, 214] width 179 height 43
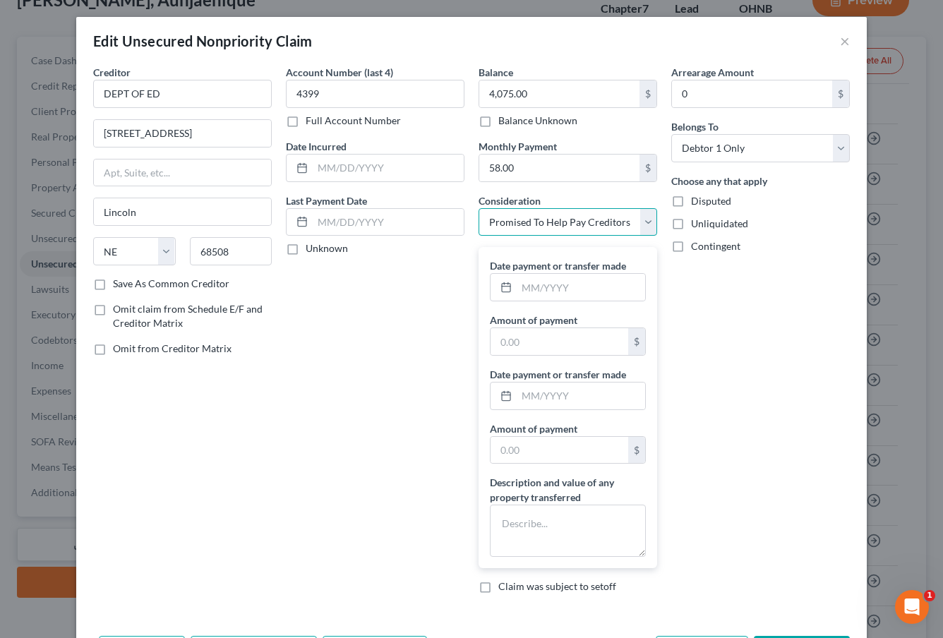
select select "17"
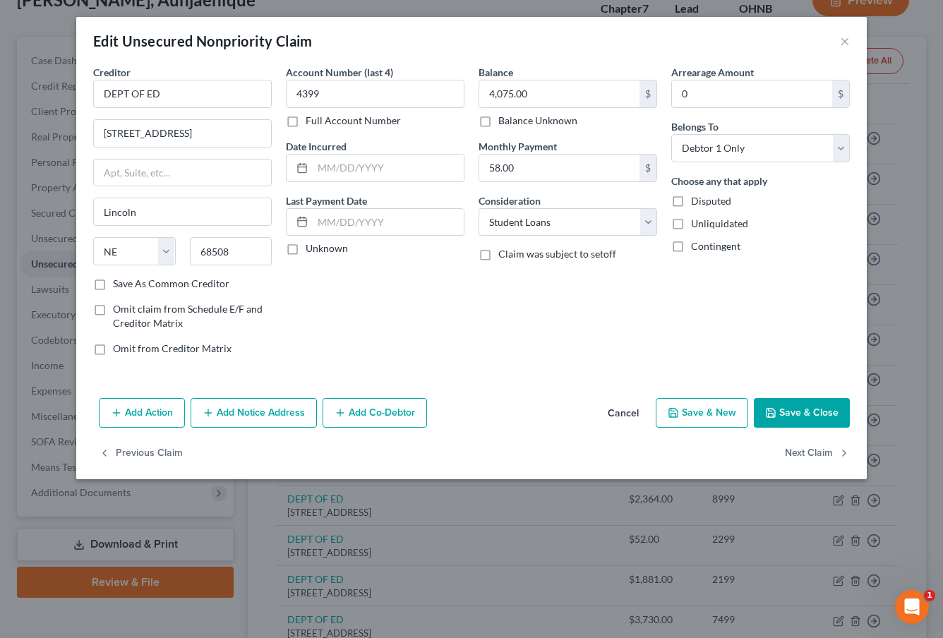
click at [793, 426] on button "Save & Close" at bounding box center [802, 413] width 96 height 30
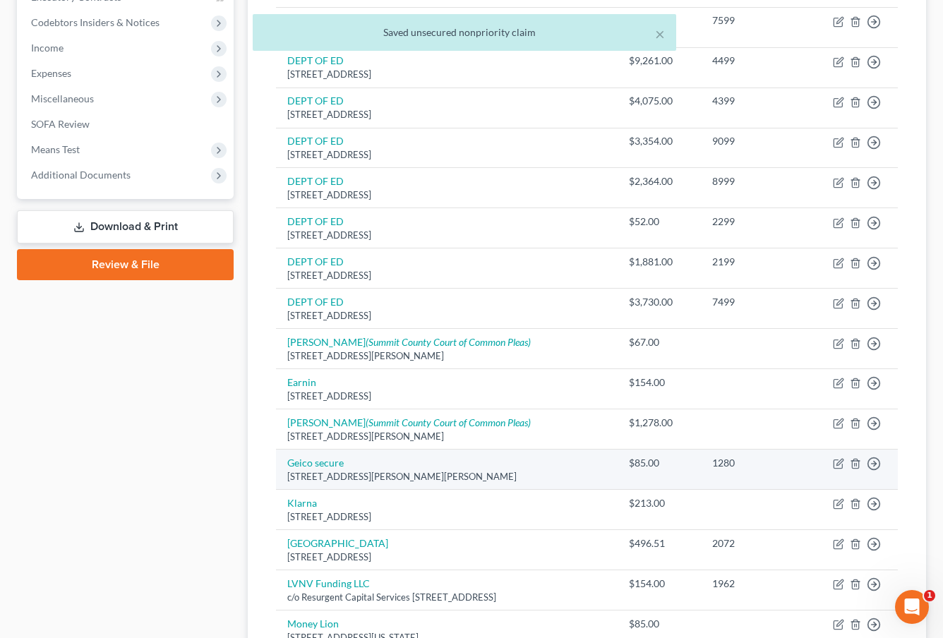
scroll to position [402, 0]
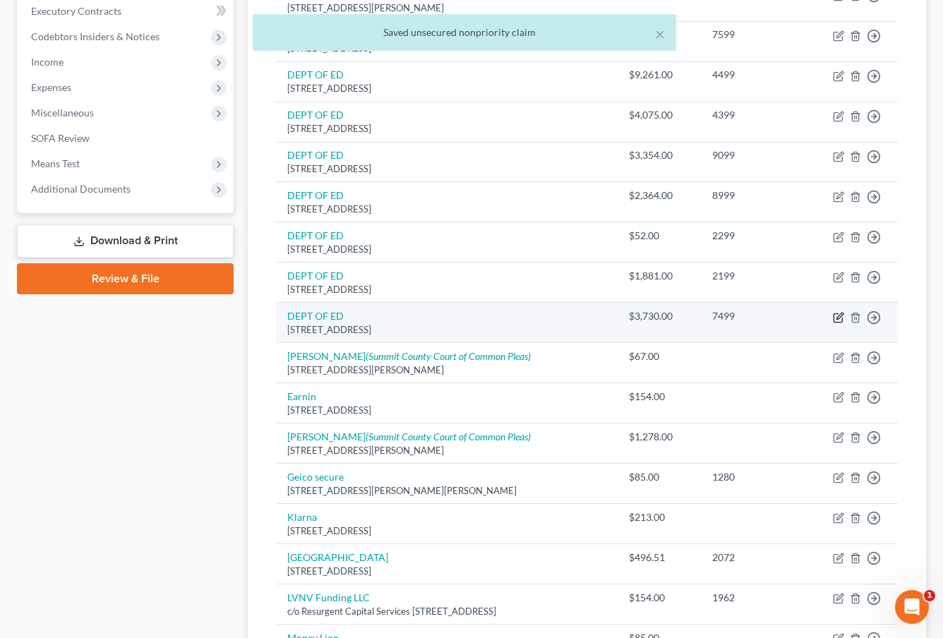
click at [833, 313] on icon "button" at bounding box center [838, 317] width 11 height 11
select select "30"
select select "14"
select select "0"
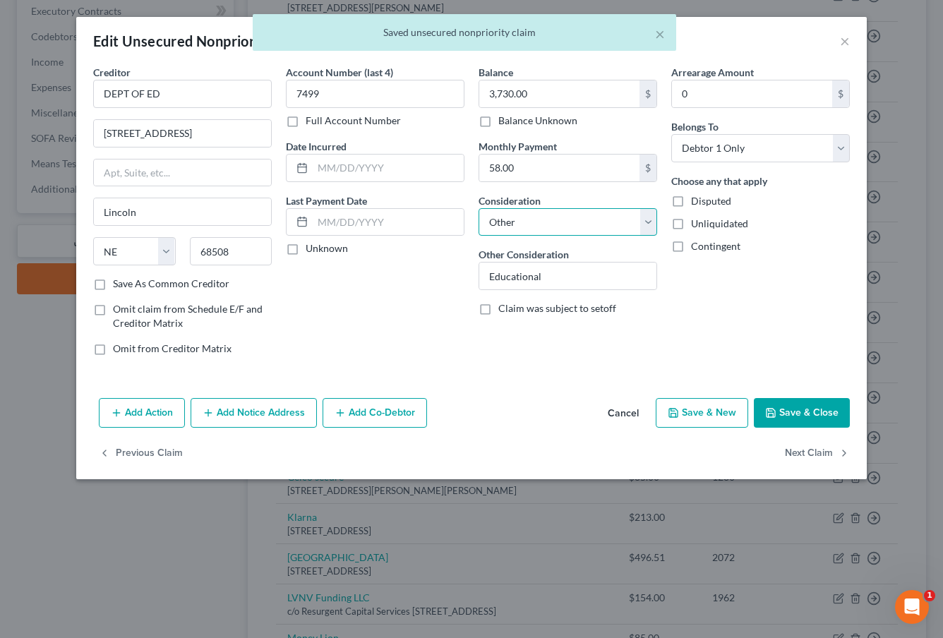
select select "17"
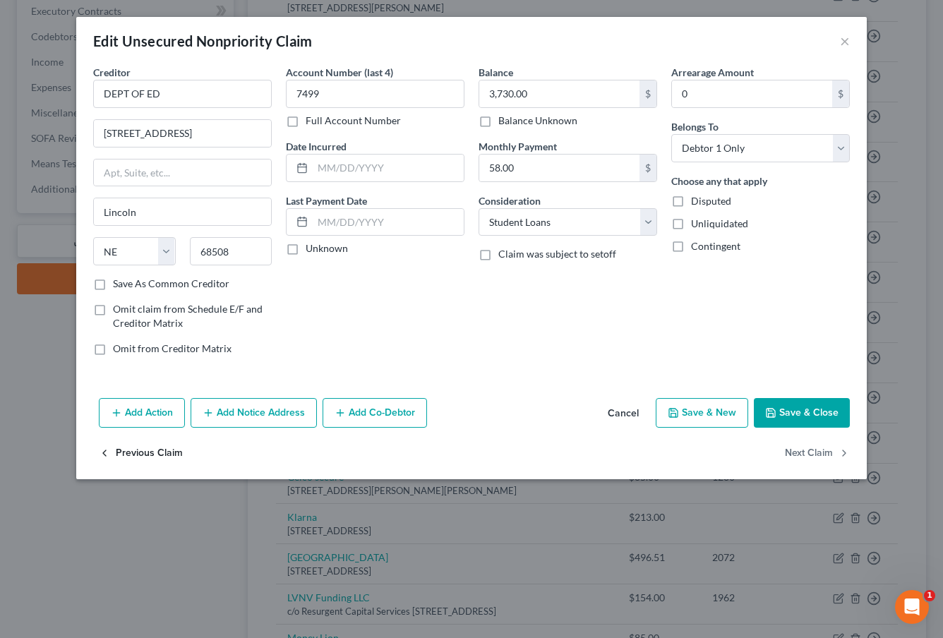
click at [140, 447] on button "Previous Claim" at bounding box center [141, 454] width 84 height 30
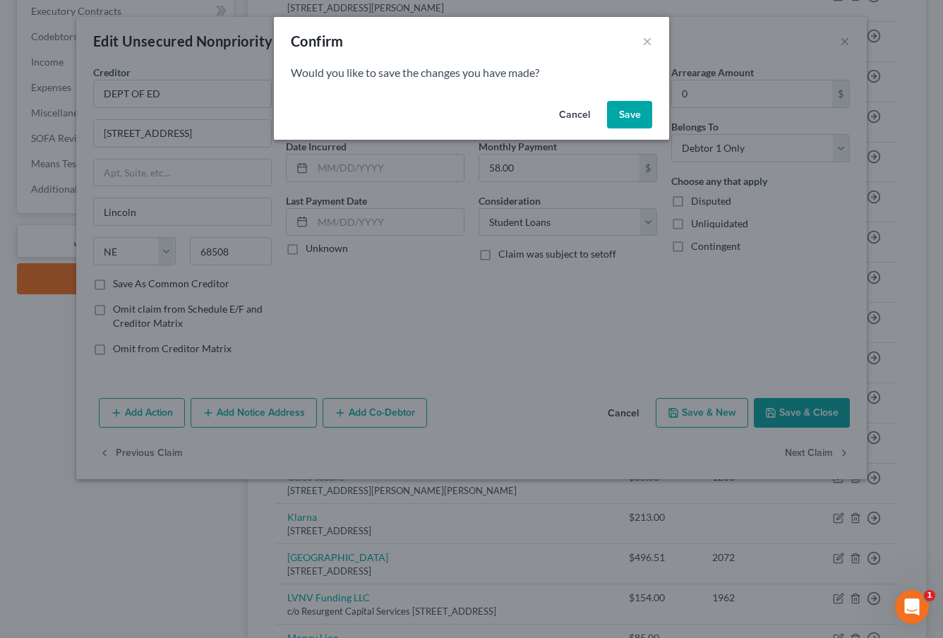
click at [617, 126] on button "Save" at bounding box center [629, 115] width 45 height 28
select select "30"
select select "14"
select select "0"
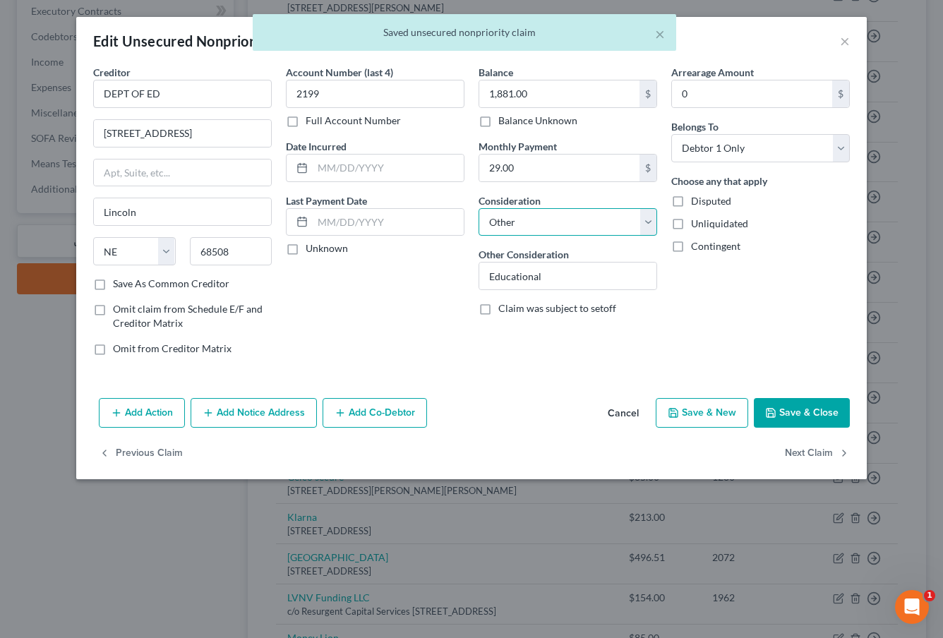
select select "17"
click at [131, 453] on button "Previous Claim" at bounding box center [141, 454] width 84 height 30
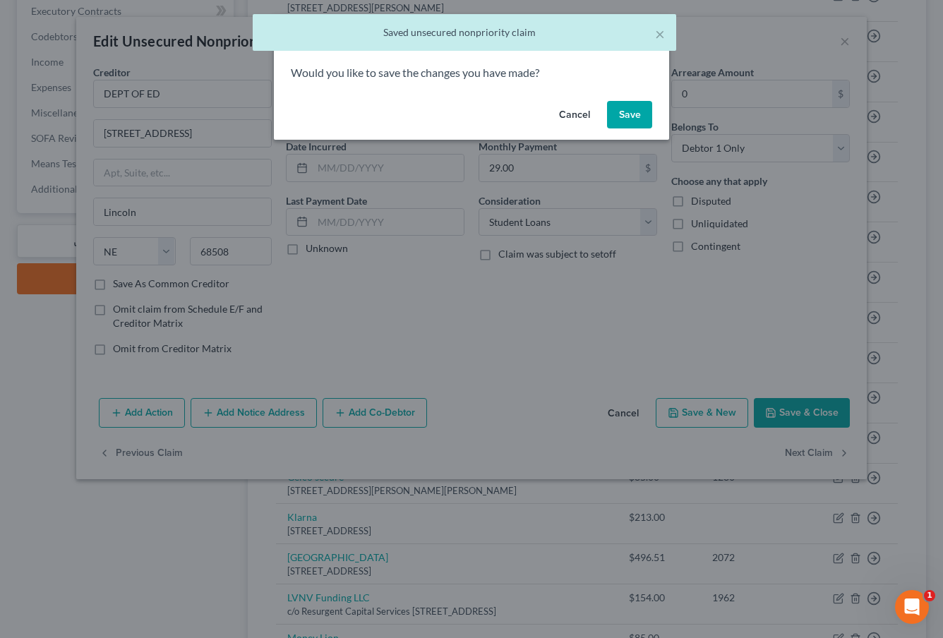
click at [624, 119] on button "Save" at bounding box center [629, 115] width 45 height 28
select select "30"
select select "14"
select select "0"
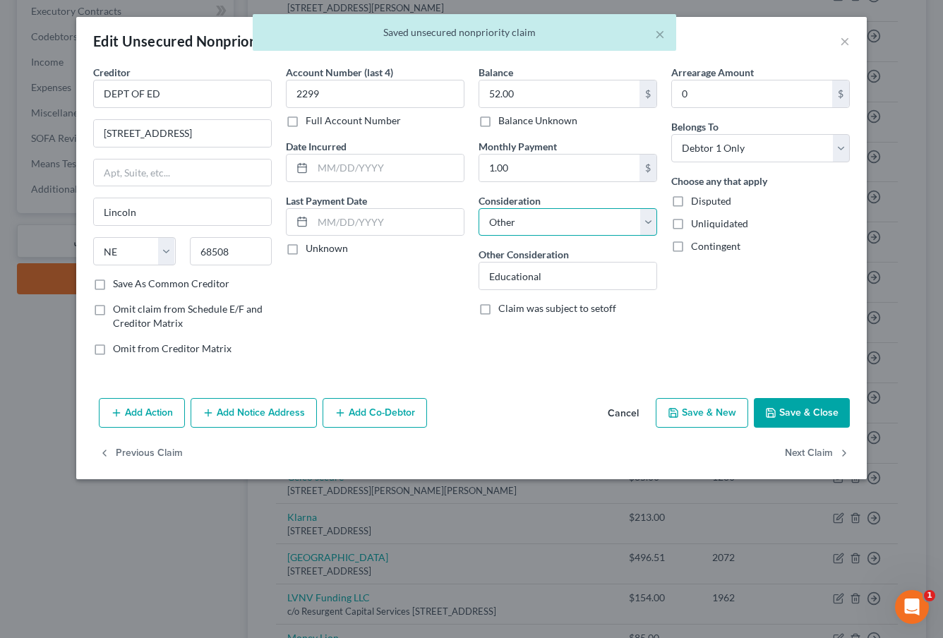
select select "17"
click at [143, 447] on button "Previous Claim" at bounding box center [141, 454] width 84 height 30
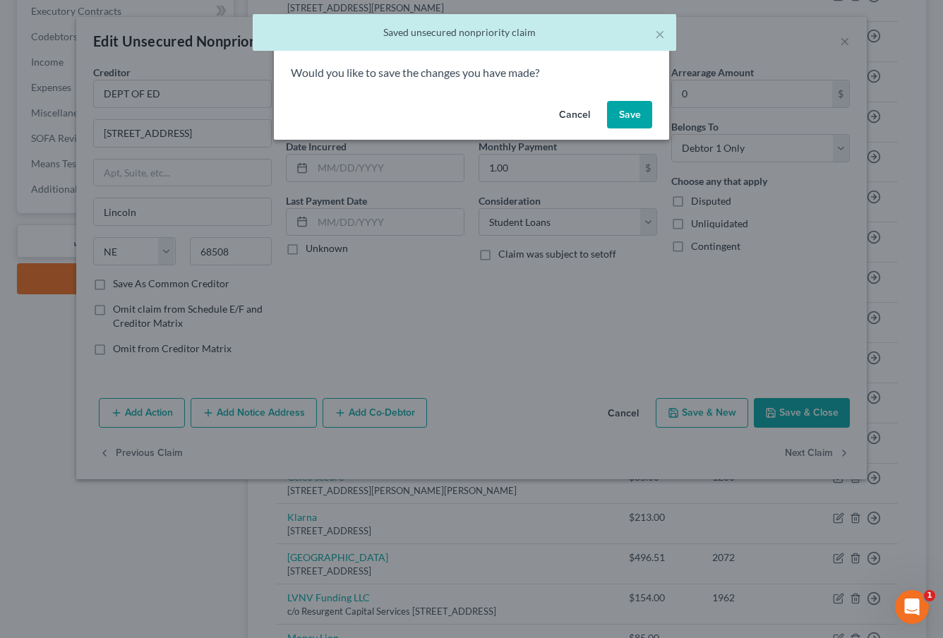
click at [633, 111] on button "Save" at bounding box center [629, 115] width 45 height 28
select select "30"
select select "14"
select select "0"
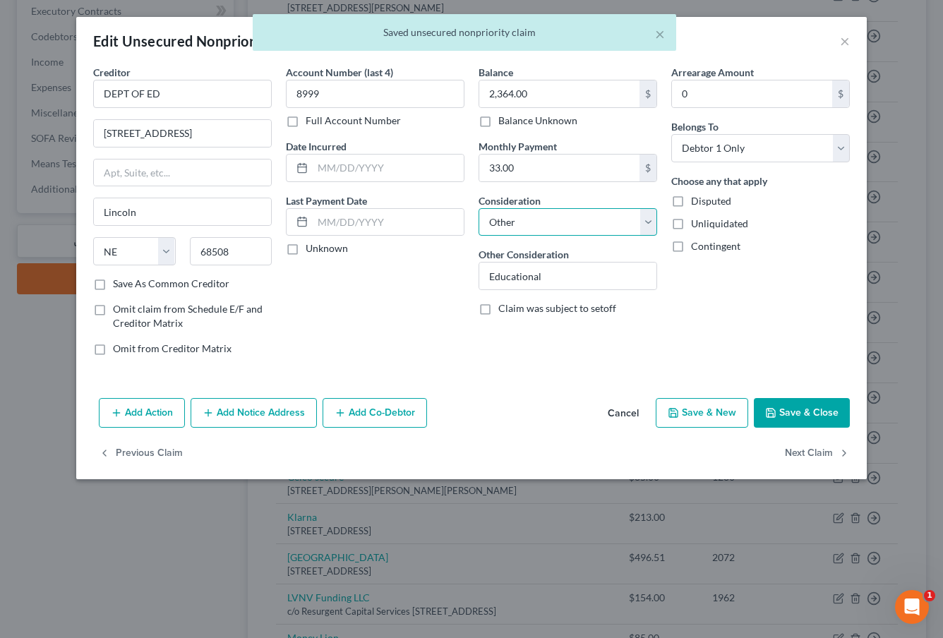
select select "17"
click at [126, 446] on button "Previous Claim" at bounding box center [141, 454] width 84 height 30
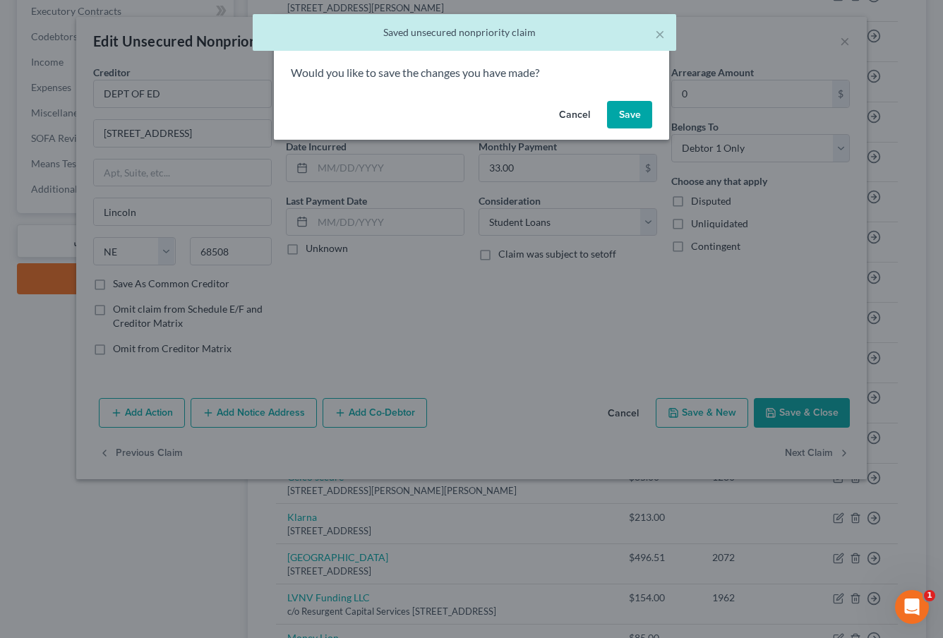
click at [642, 117] on button "Save" at bounding box center [629, 115] width 45 height 28
select select "30"
select select "14"
select select "0"
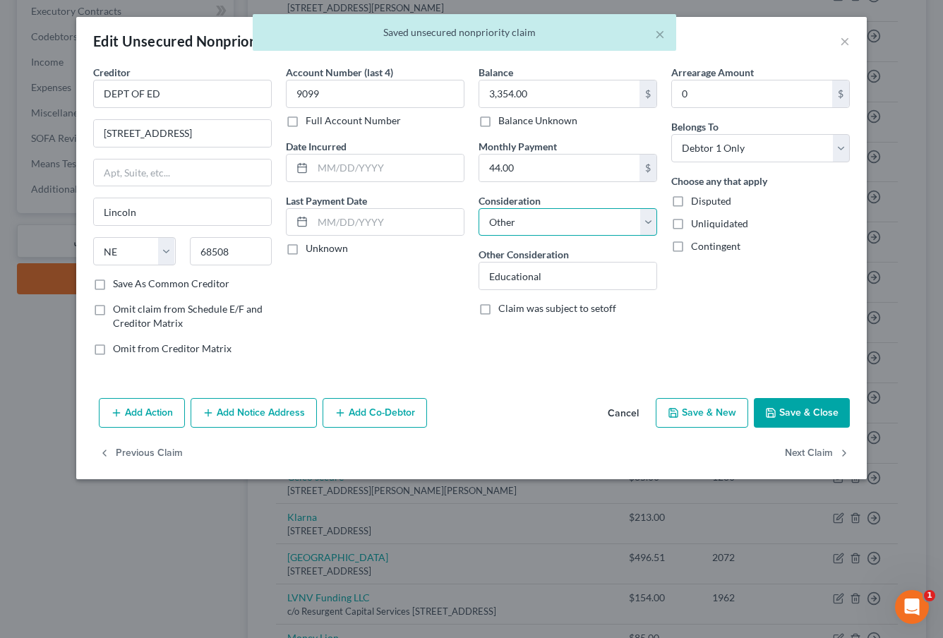
select select "17"
click at [141, 452] on button "Previous Claim" at bounding box center [141, 454] width 84 height 30
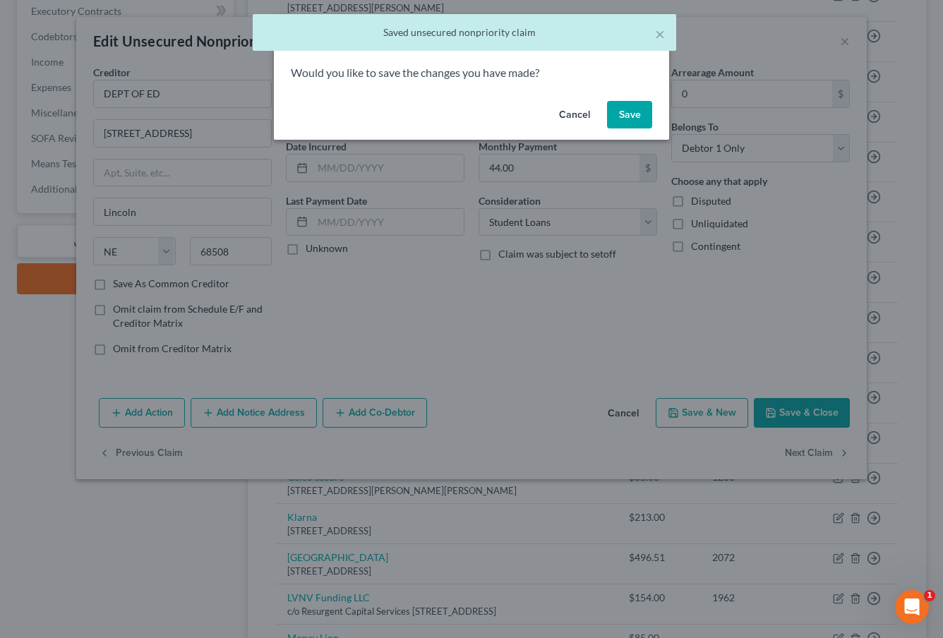
click at [633, 116] on button "Save" at bounding box center [629, 115] width 45 height 28
select select "30"
select select "17"
select select "0"
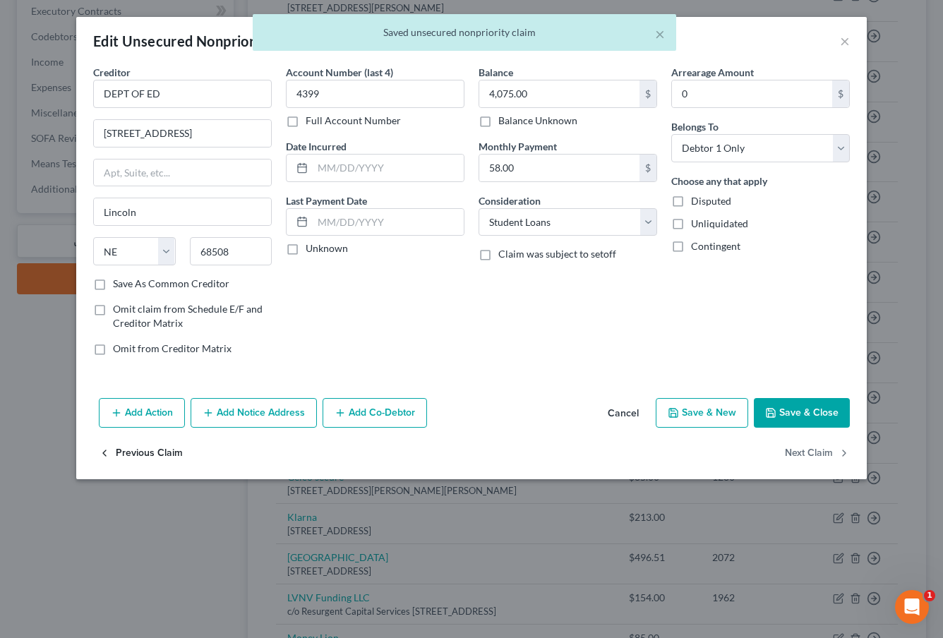
click at [133, 456] on button "Previous Claim" at bounding box center [141, 454] width 84 height 30
select select "30"
select select "17"
select select "0"
click at [133, 454] on button "Previous Claim" at bounding box center [141, 454] width 84 height 30
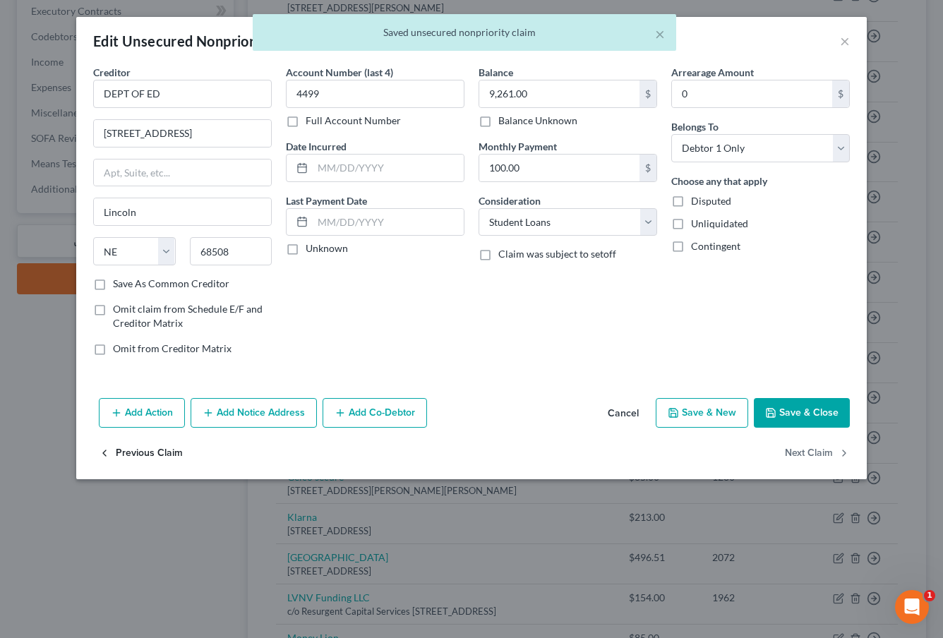
select select "30"
select select "17"
select select "0"
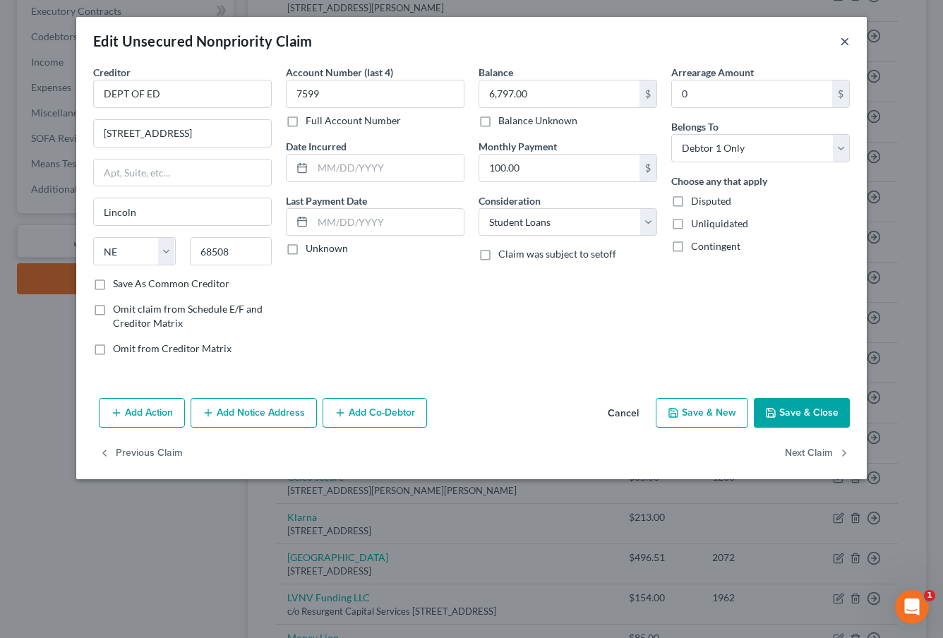
click at [848, 40] on button "×" at bounding box center [845, 40] width 10 height 17
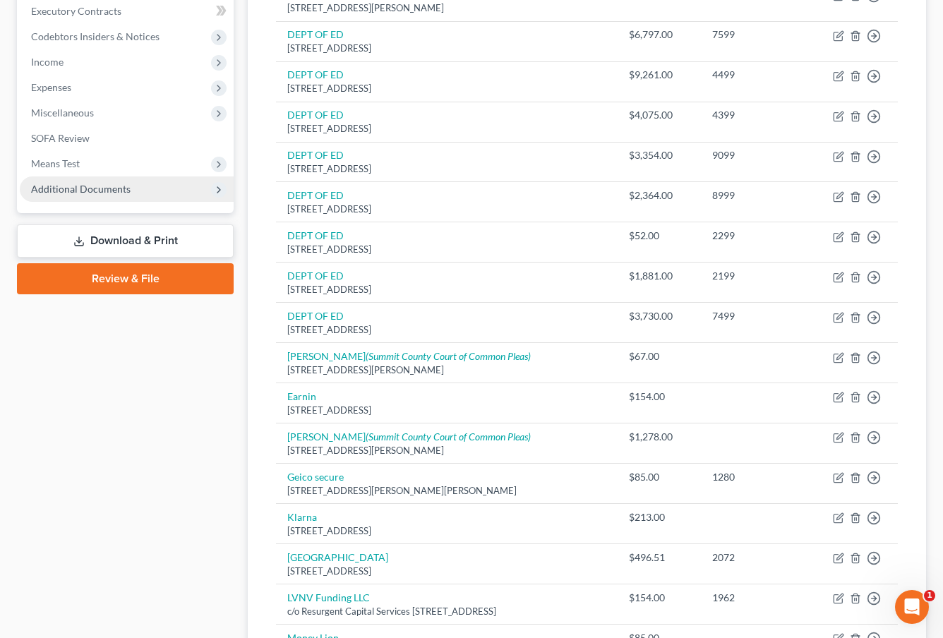
scroll to position [248, 0]
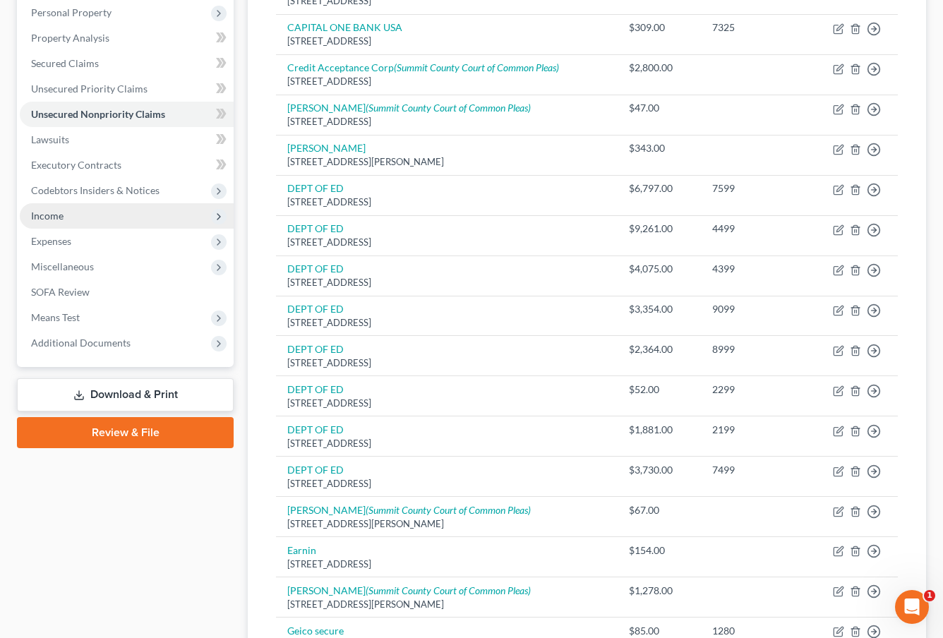
click at [90, 219] on span "Income" at bounding box center [127, 215] width 214 height 25
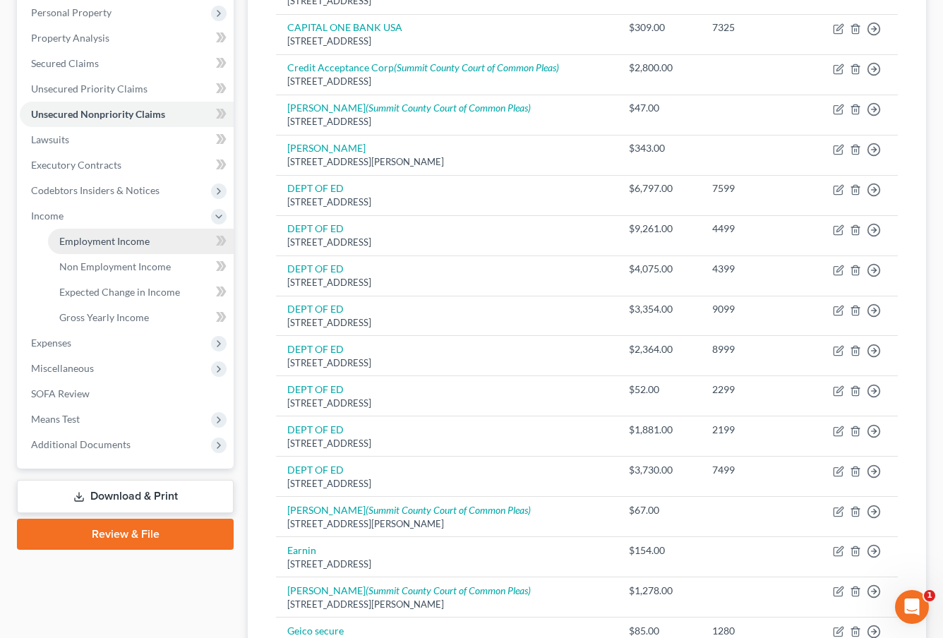
click at [88, 242] on span "Employment Income" at bounding box center [104, 241] width 90 height 12
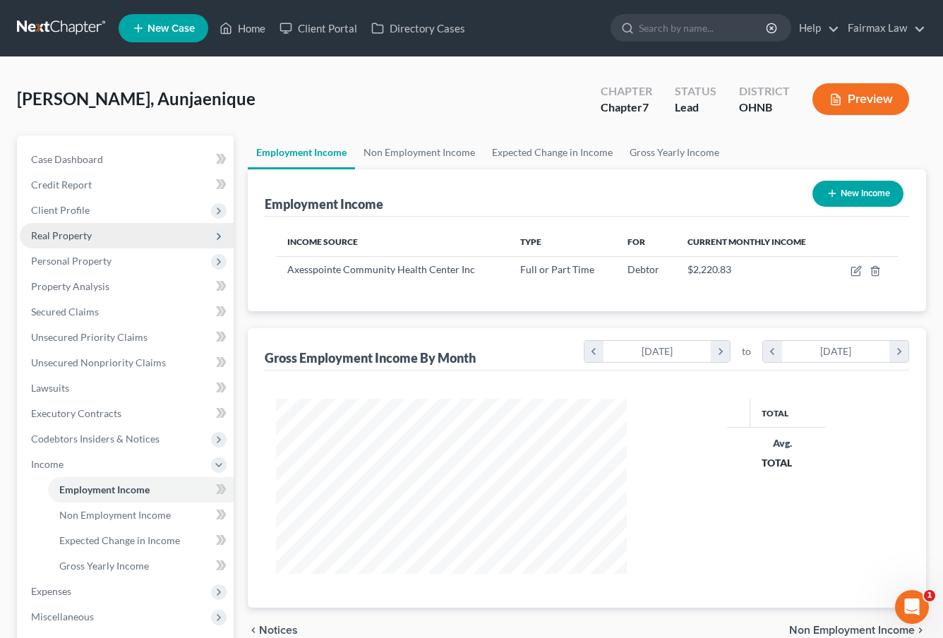
scroll to position [253, 380]
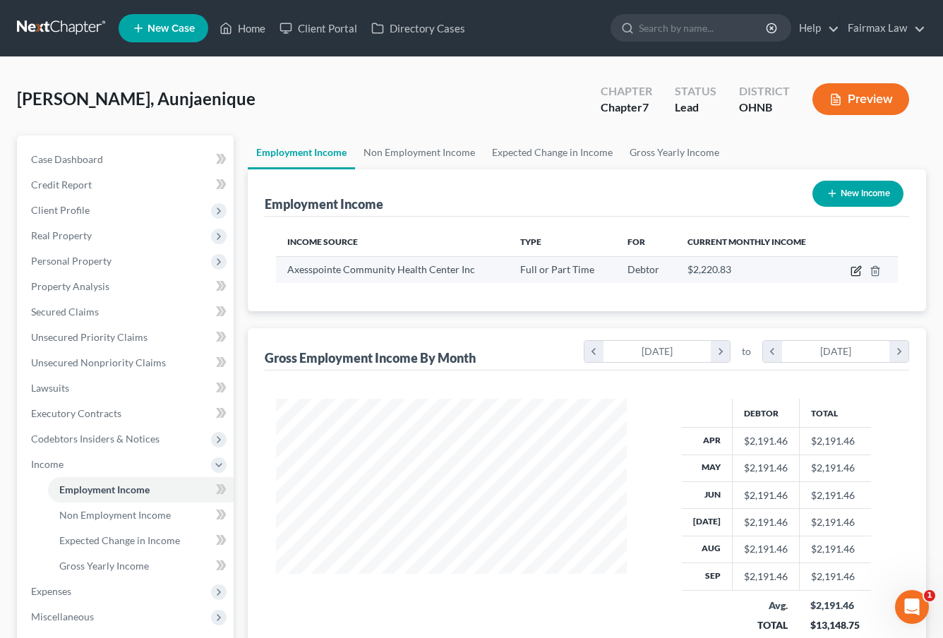
click at [858, 265] on icon "button" at bounding box center [855, 270] width 11 height 11
select select "0"
select select "36"
select select "2"
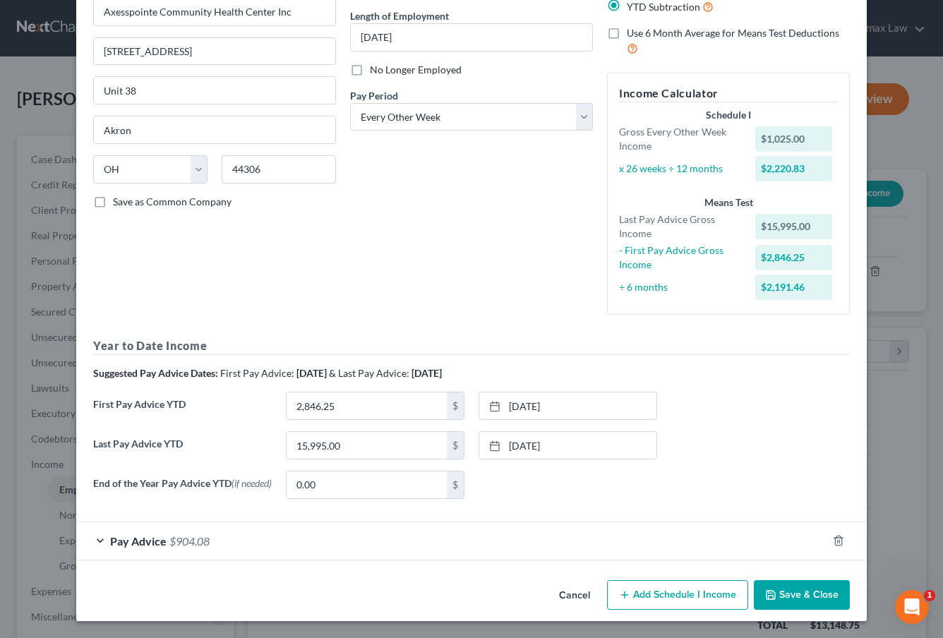
scroll to position [136, 0]
click at [527, 404] on link "3/7/2025" at bounding box center [567, 405] width 177 height 27
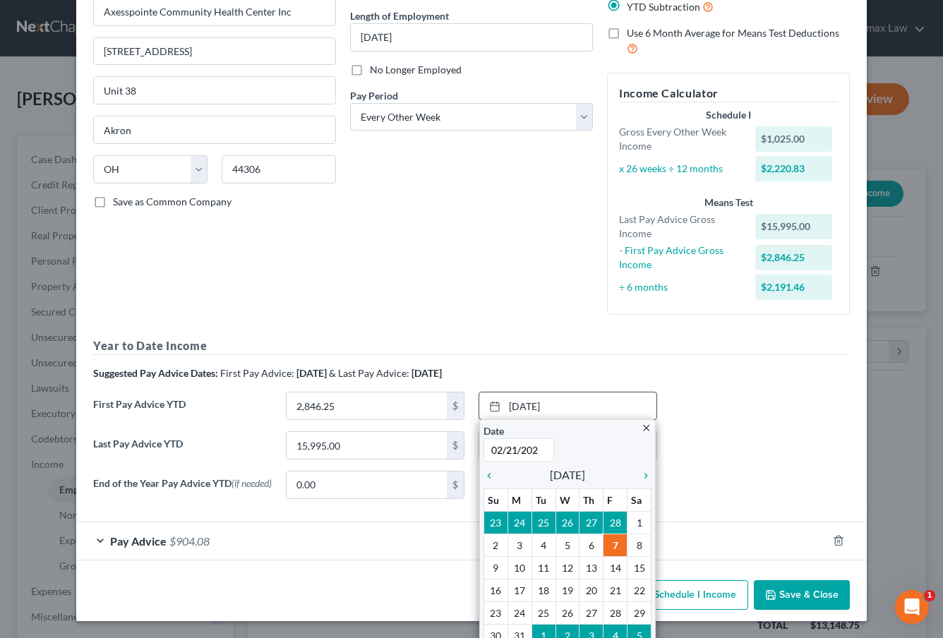
type input "02/21/2025"
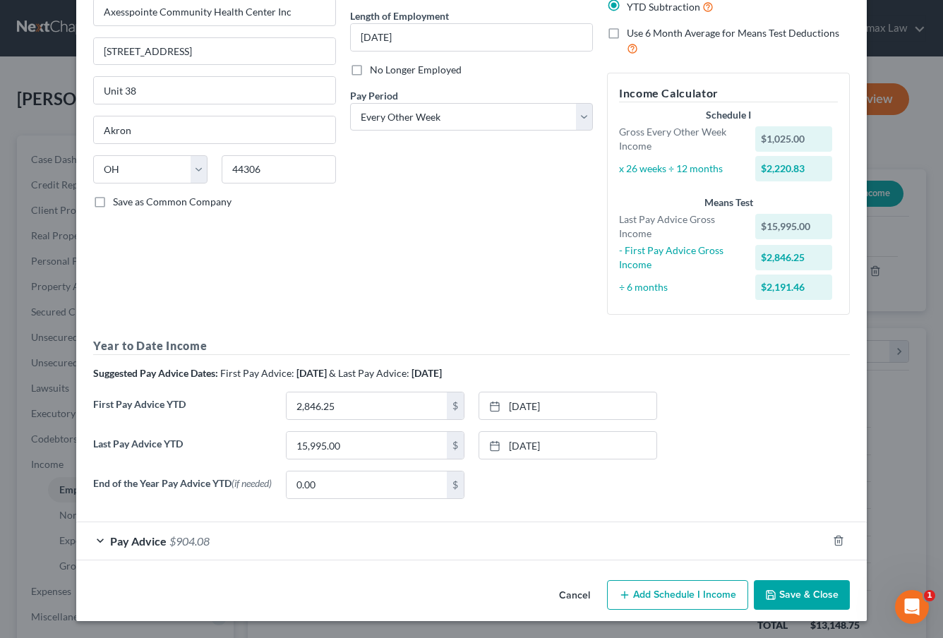
click at [40, 385] on div "Edit Income Source × Employment Type * Select Full or Part Time Employment Self…" at bounding box center [471, 319] width 943 height 638
click at [800, 597] on button "Save & Close" at bounding box center [802, 595] width 96 height 30
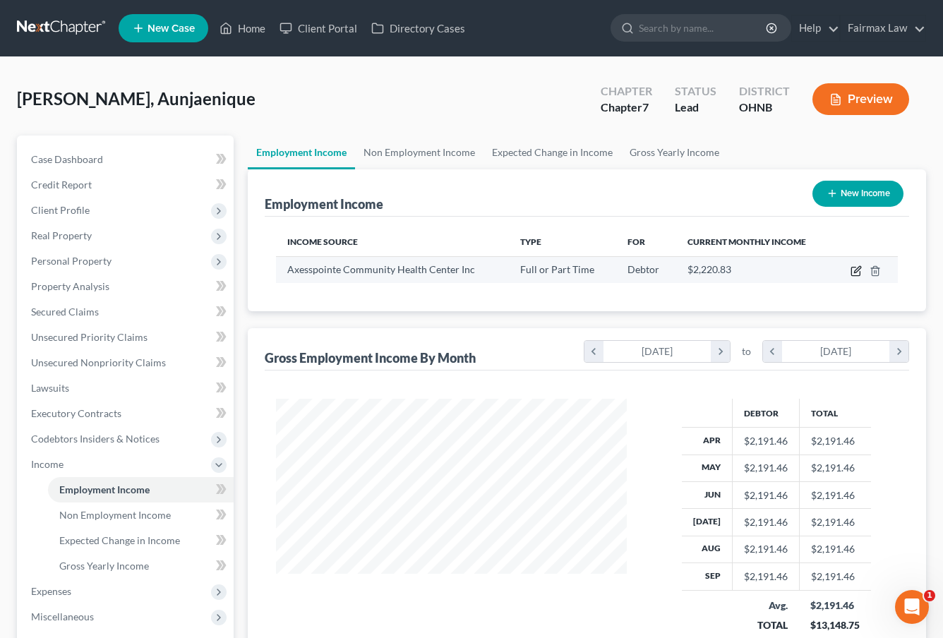
click at [856, 269] on icon "button" at bounding box center [855, 270] width 11 height 11
select select "0"
select select "36"
select select "2"
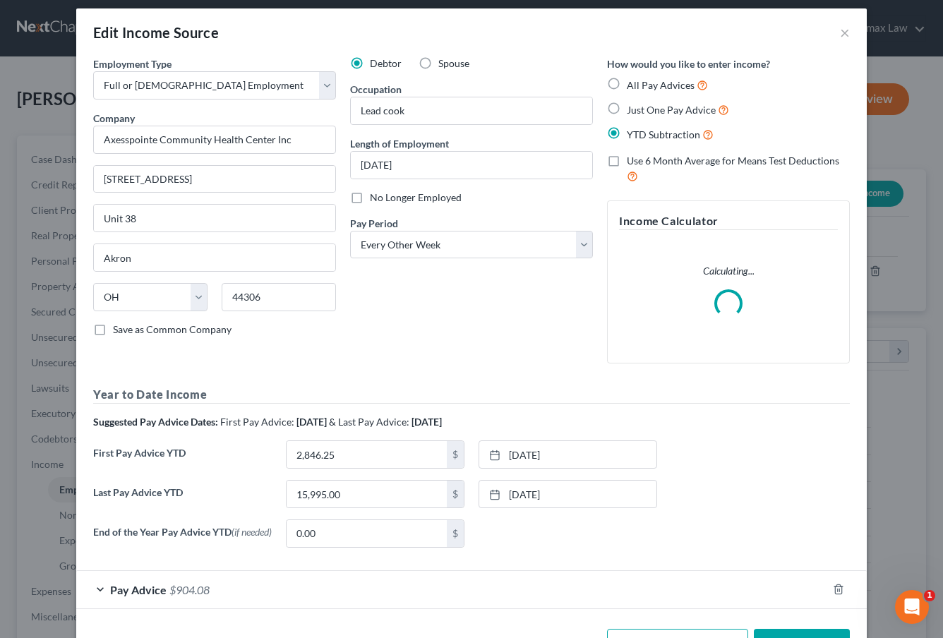
scroll to position [9, 0]
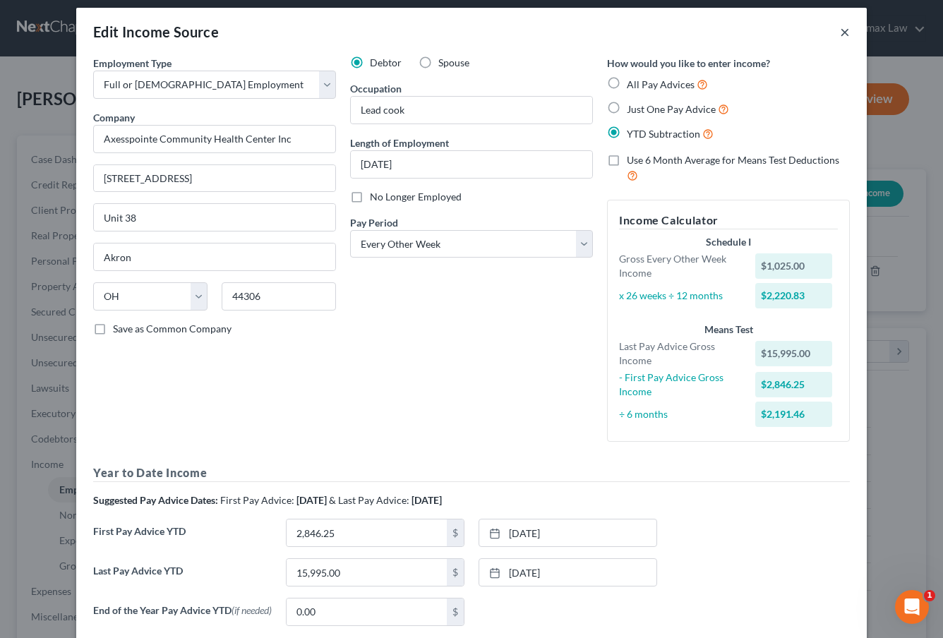
click at [848, 30] on button "×" at bounding box center [845, 31] width 10 height 17
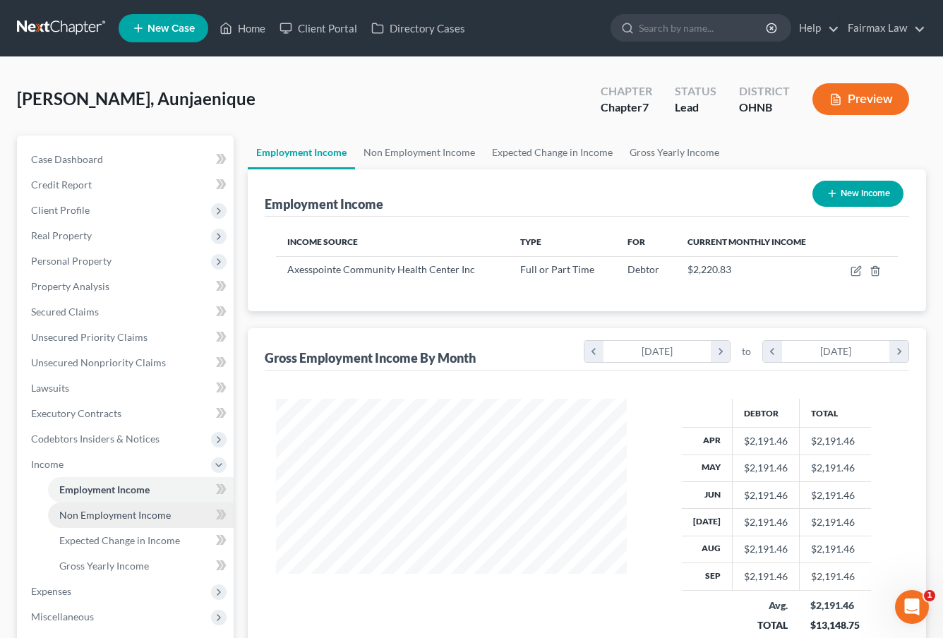
click at [108, 517] on span "Non Employment Income" at bounding box center [114, 515] width 111 height 12
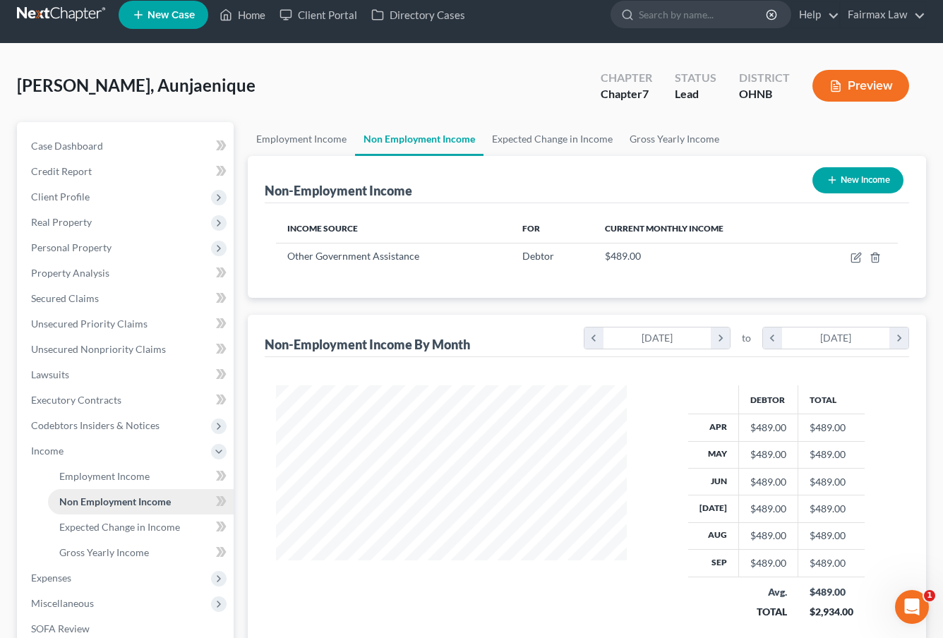
scroll to position [15, 0]
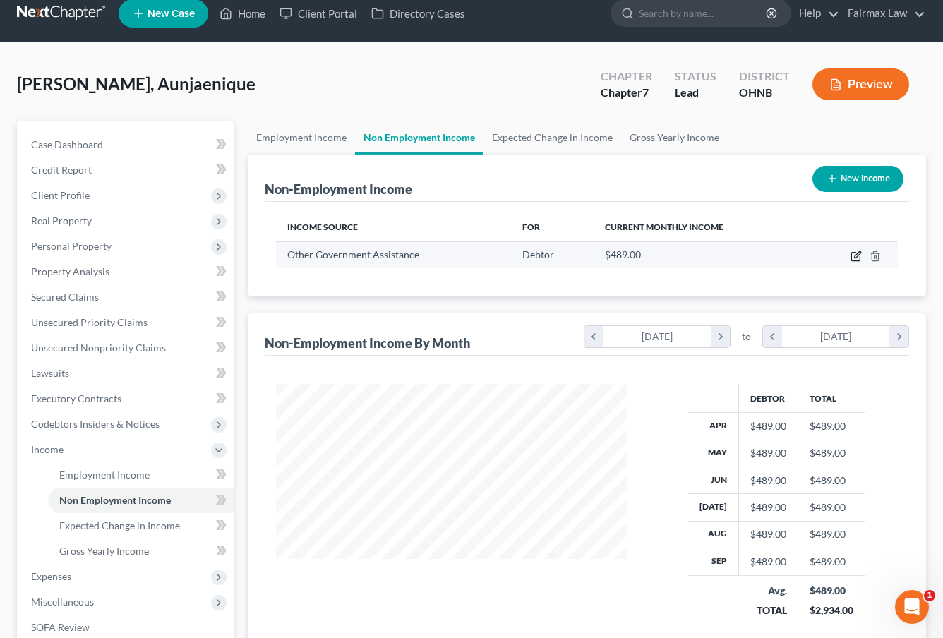
click at [855, 257] on icon "button" at bounding box center [855, 256] width 11 height 11
select select "5"
select select "0"
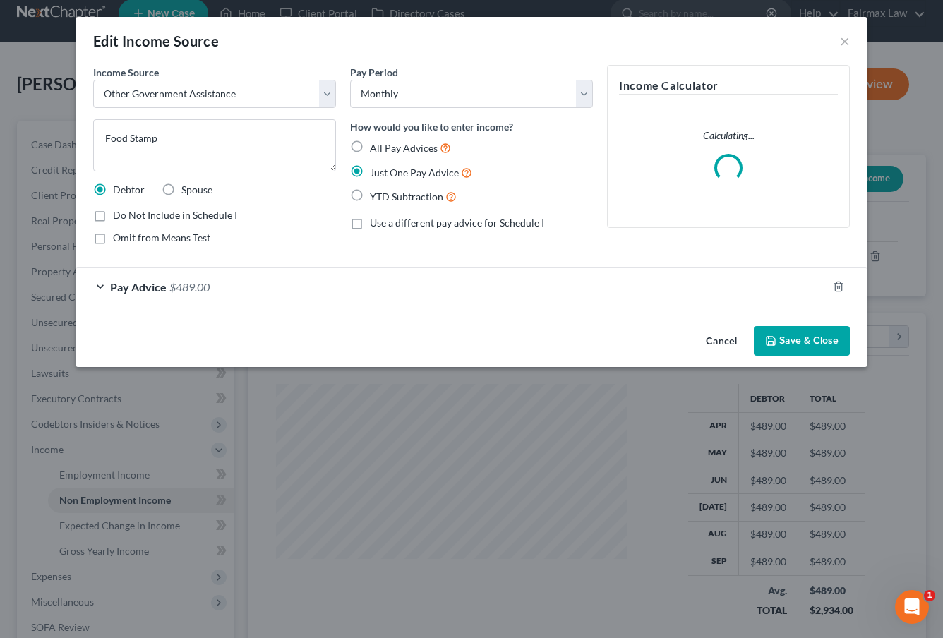
click at [776, 328] on button "Save & Close" at bounding box center [802, 341] width 96 height 30
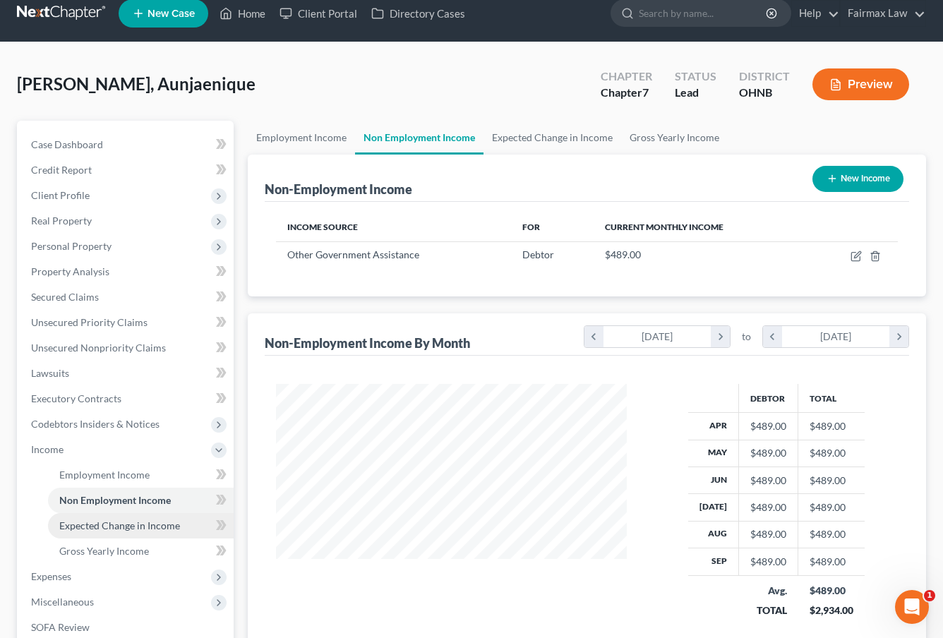
click at [128, 521] on span "Expected Change in Income" at bounding box center [119, 525] width 121 height 12
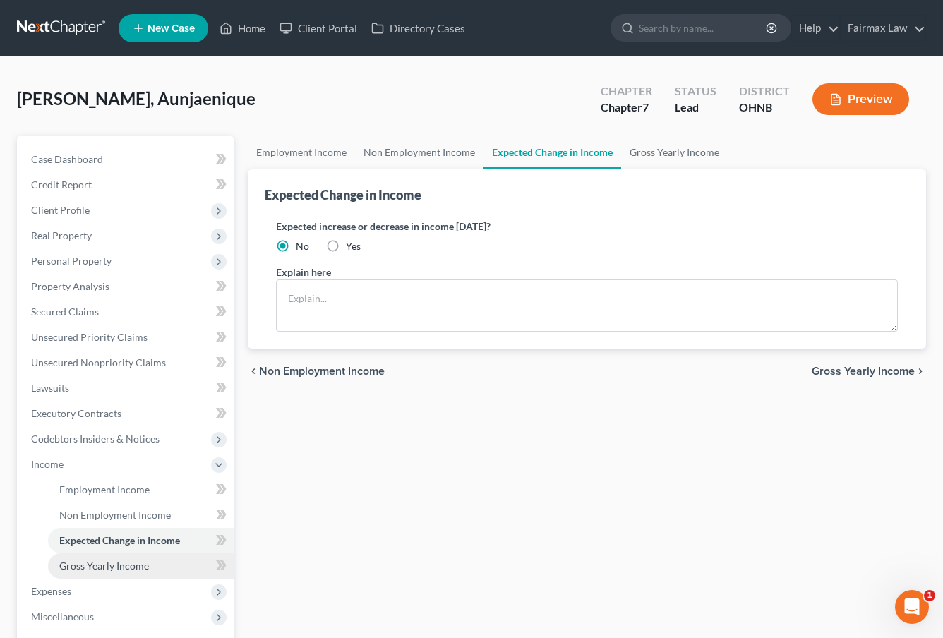
click at [116, 568] on span "Gross Yearly Income" at bounding box center [104, 566] width 90 height 12
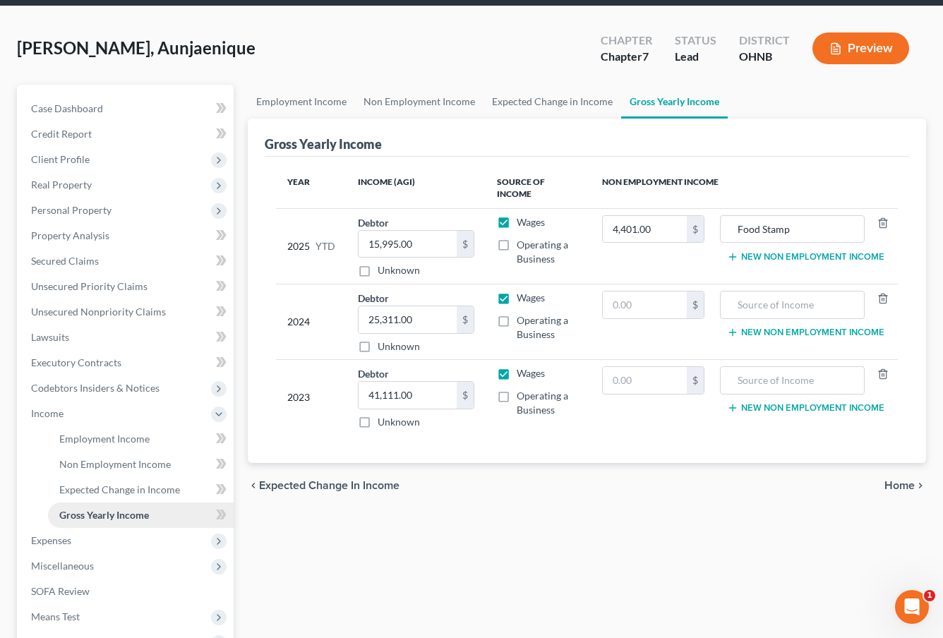
scroll to position [52, 0]
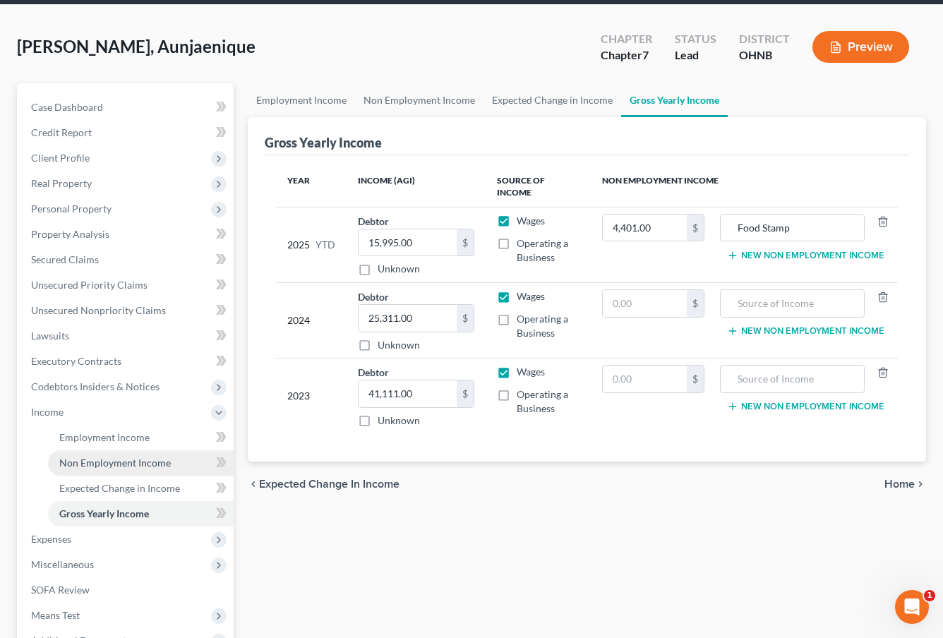
click at [117, 460] on span "Non Employment Income" at bounding box center [114, 463] width 111 height 12
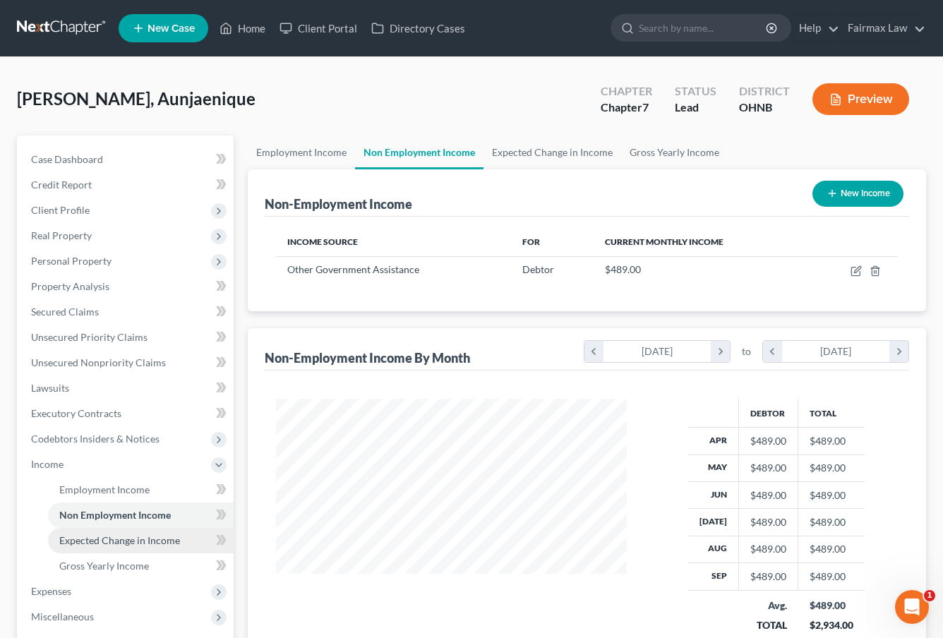
scroll to position [39, 0]
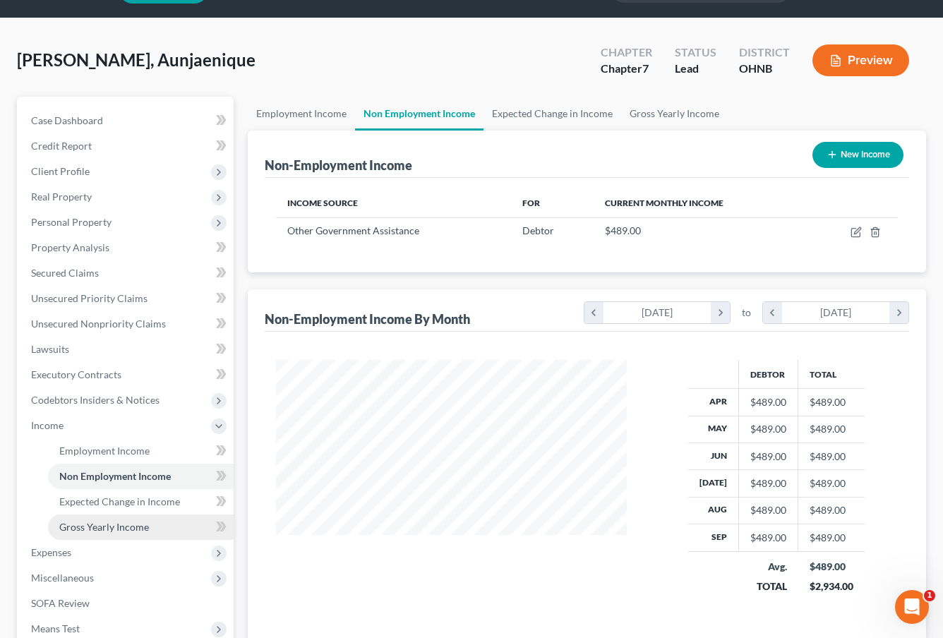
click at [107, 524] on span "Gross Yearly Income" at bounding box center [104, 527] width 90 height 12
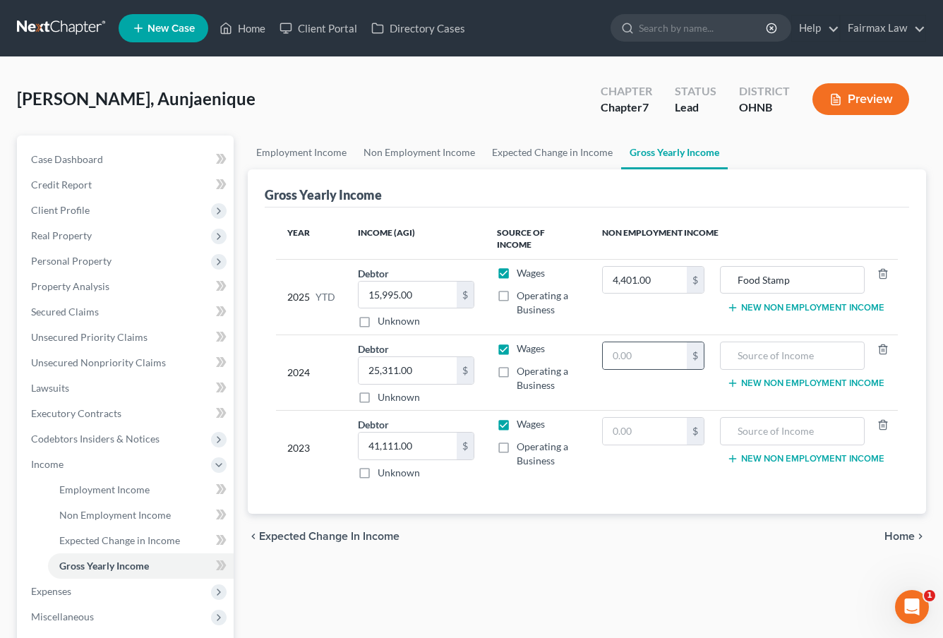
click at [637, 368] on div "$" at bounding box center [653, 356] width 103 height 28
click at [641, 358] on input "text" at bounding box center [645, 355] width 85 height 27
type input "5,868.00"
type input "Food Stamps"
click at [814, 272] on input "Food Stamp" at bounding box center [792, 280] width 129 height 27
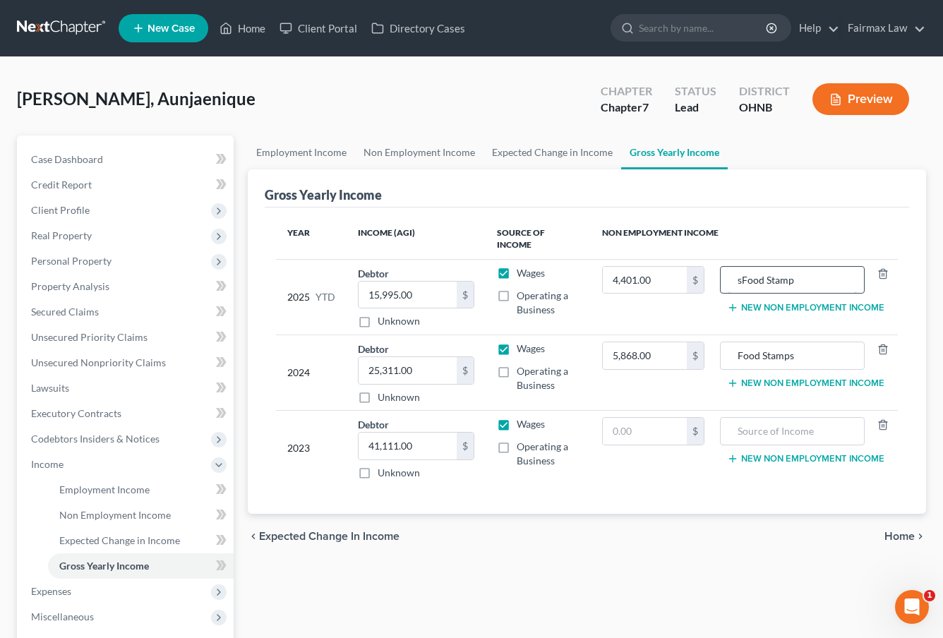
click at [811, 277] on input "sFood Stamp" at bounding box center [792, 280] width 129 height 27
click at [745, 275] on input "sFood Stamp" at bounding box center [792, 280] width 129 height 27
click at [799, 275] on input "Food Stamp" at bounding box center [792, 280] width 129 height 27
type input "Food Stamps"
drag, startPoint x: 682, startPoint y: 360, endPoint x: 592, endPoint y: 361, distance: 90.3
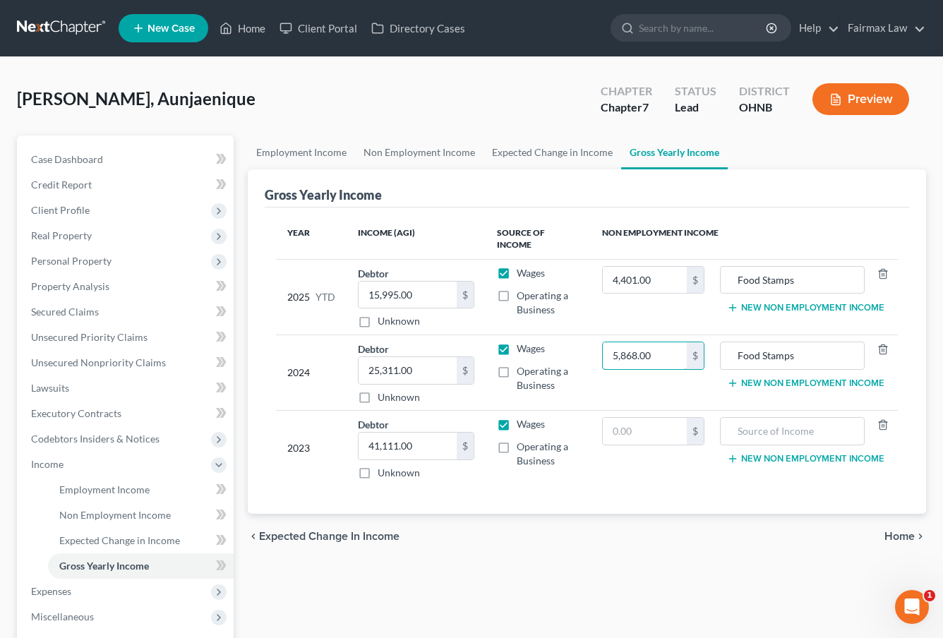
click at [592, 361] on tr "2024 Debtor 25,311.00 $ Unknown Balance Undetermined 25,311.00 $ Unknown Wages …" at bounding box center [587, 373] width 622 height 76
click at [623, 428] on input "text" at bounding box center [645, 431] width 85 height 27
paste input "5,868.00"
type input "5,868.00"
drag, startPoint x: 821, startPoint y: 348, endPoint x: 738, endPoint y: 348, distance: 82.6
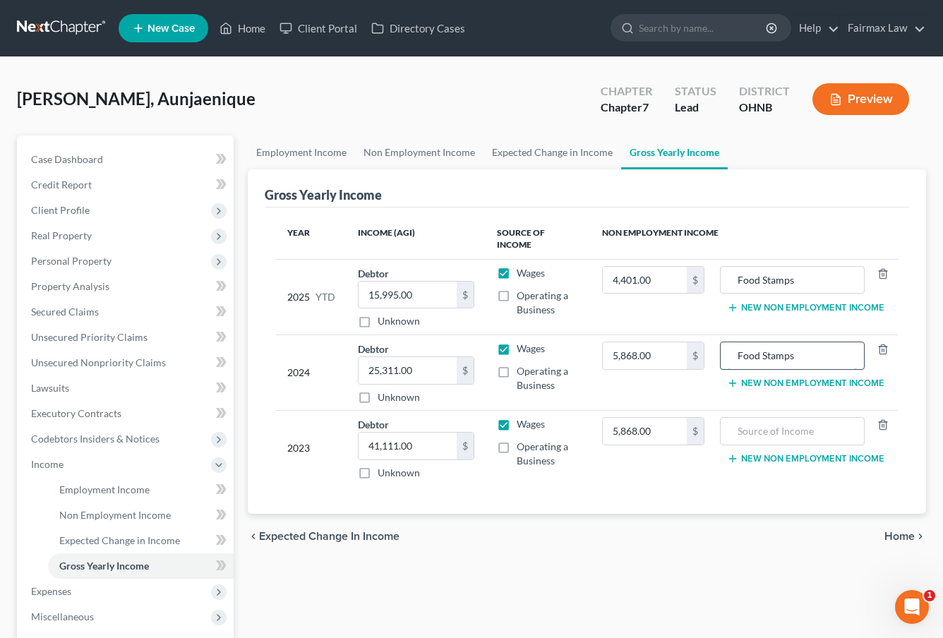
click at [738, 348] on input "Food Stamps" at bounding box center [792, 355] width 129 height 27
click at [765, 446] on td "New Non Employment Income" at bounding box center [807, 449] width 182 height 76
click at [766, 441] on input "text" at bounding box center [792, 431] width 129 height 27
paste input "Food Stamps"
type input "Food Stamps"
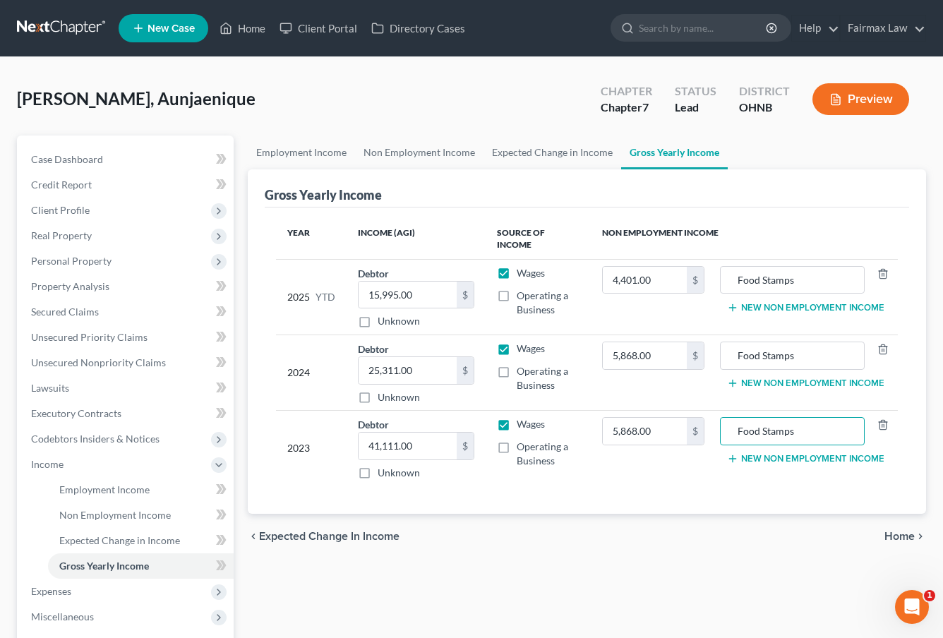
click at [445, 543] on div "chevron_left Expected Change in Income Home chevron_right" at bounding box center [587, 536] width 678 height 45
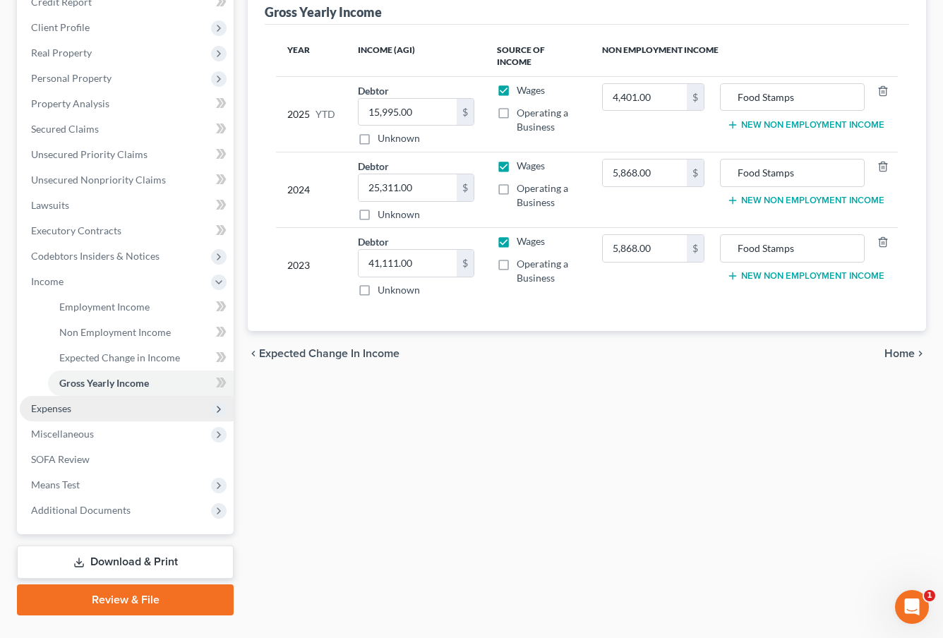
click at [111, 413] on span "Expenses" at bounding box center [127, 408] width 214 height 25
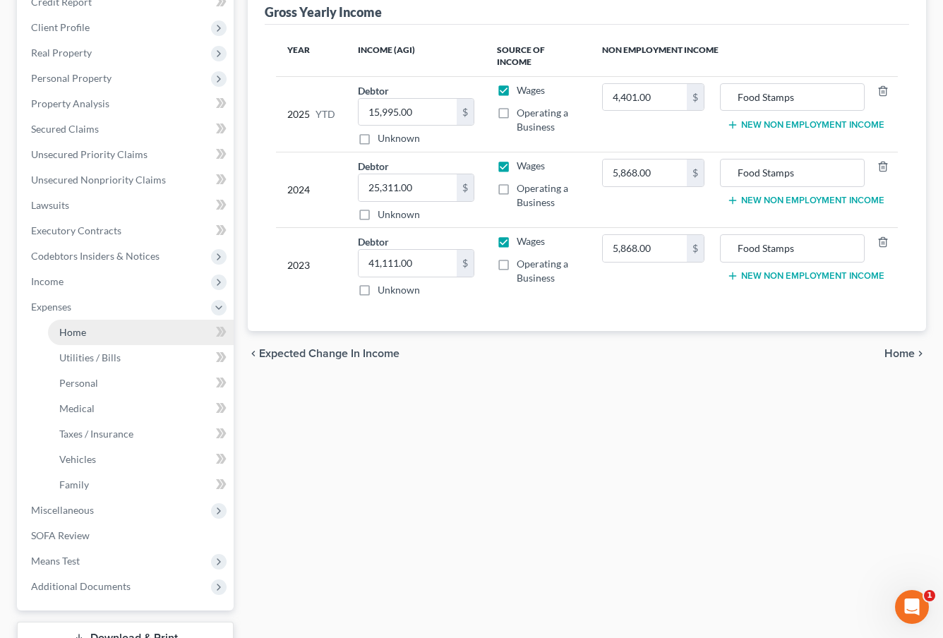
click at [113, 341] on link "Home" at bounding box center [141, 332] width 186 height 25
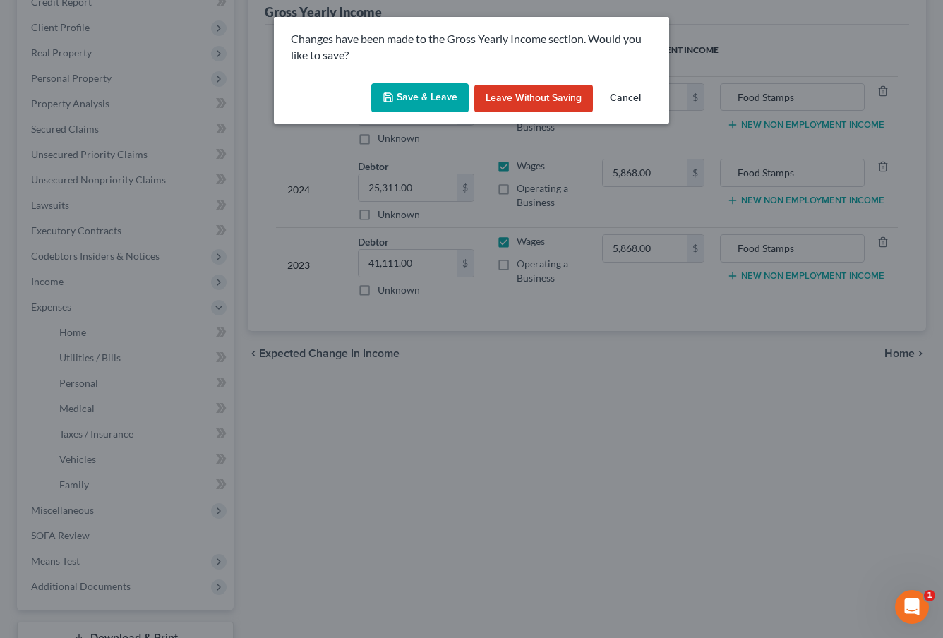
click at [442, 79] on div "Save & Leave Leave without Saving Cancel" at bounding box center [471, 101] width 395 height 47
click at [442, 87] on button "Save & Leave" at bounding box center [419, 98] width 97 height 30
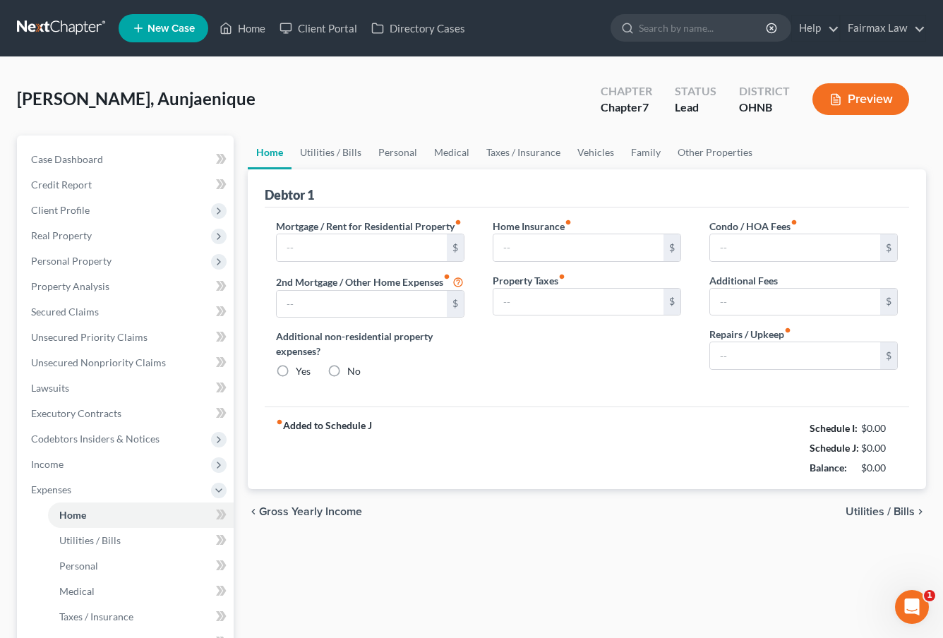
type input "433.00"
type input "0.00"
radio input "true"
type input "0.00"
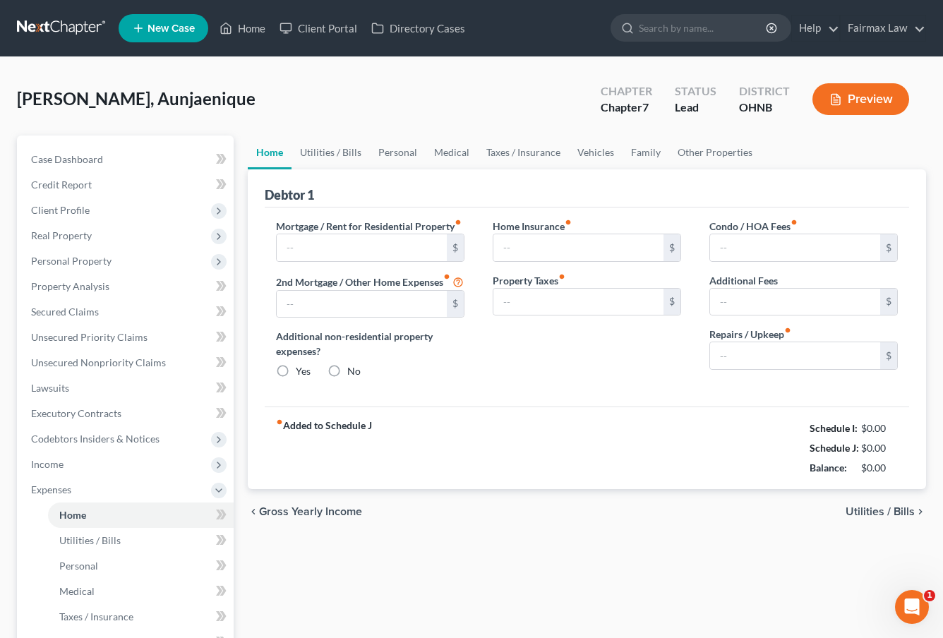
type input "0.00"
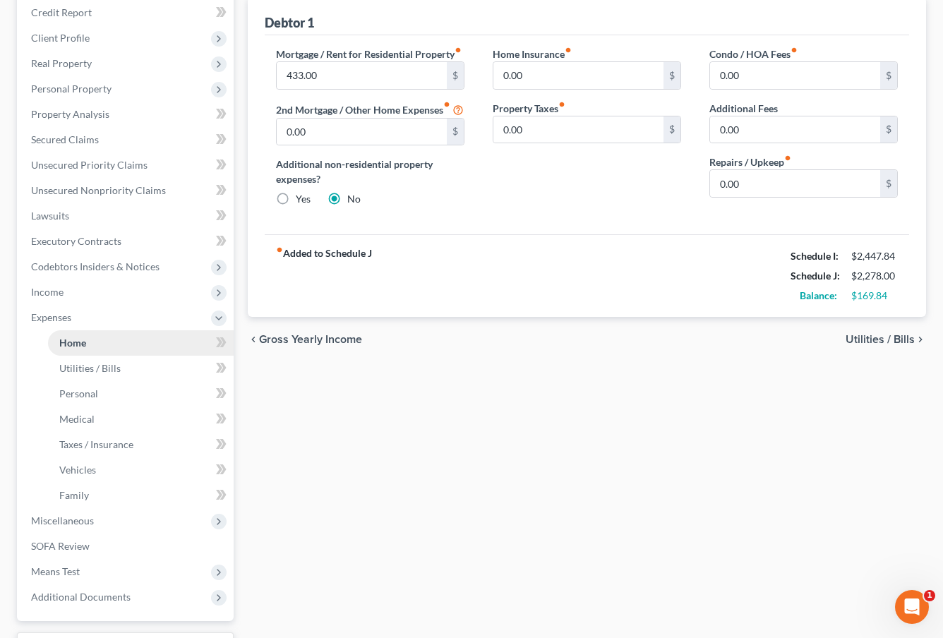
scroll to position [195, 0]
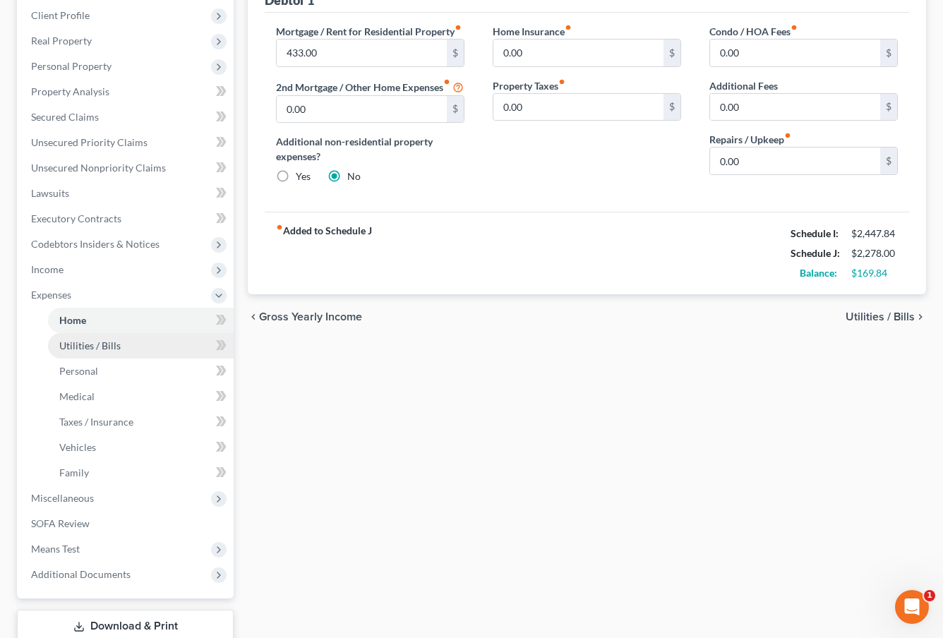
click at [130, 347] on link "Utilities / Bills" at bounding box center [141, 345] width 186 height 25
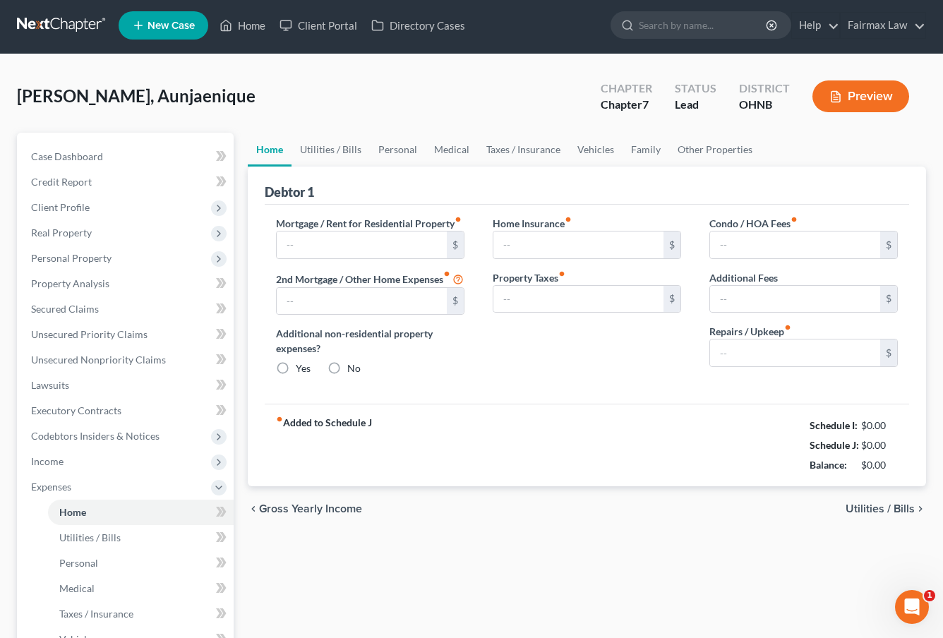
type input "433.00"
type input "0.00"
radio input "true"
type input "0.00"
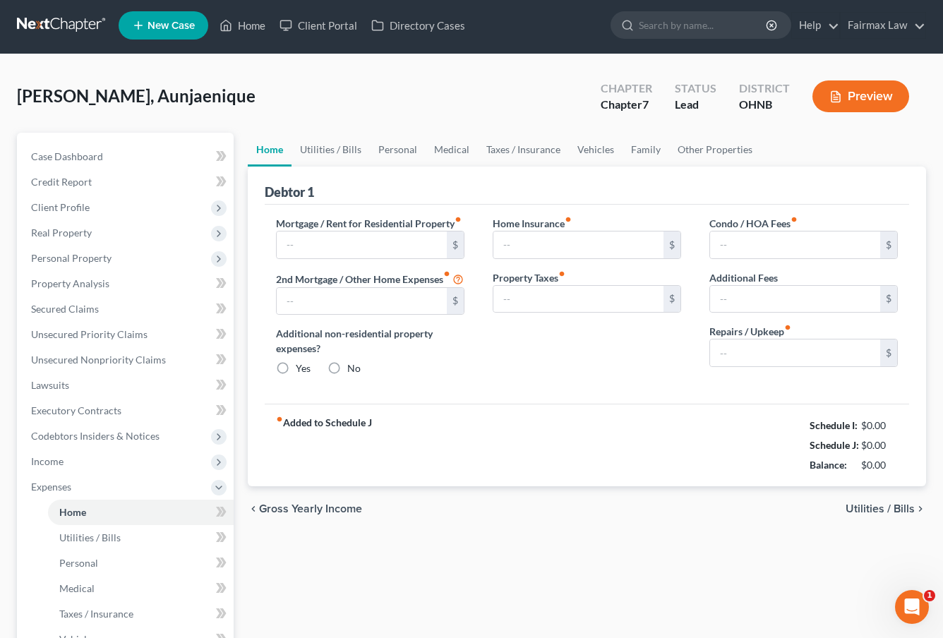
type input "0.00"
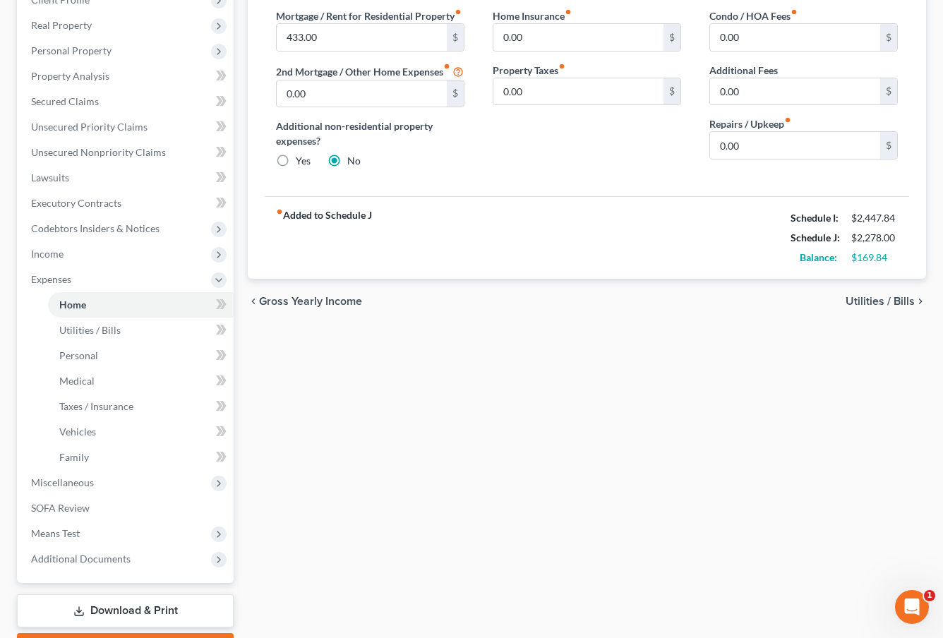
scroll to position [251, 0]
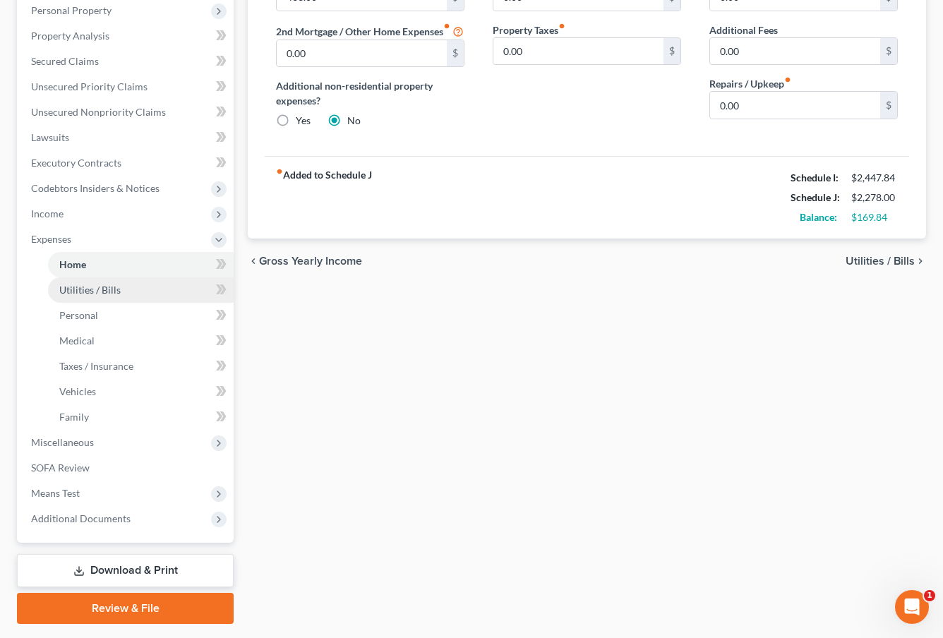
click at [124, 294] on link "Utilities / Bills" at bounding box center [141, 289] width 186 height 25
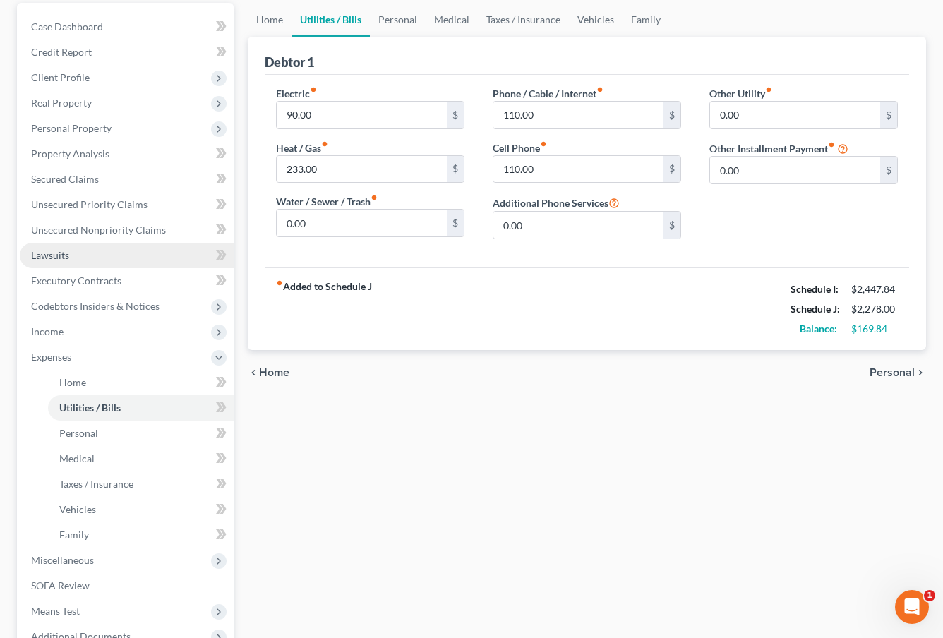
scroll to position [135, 0]
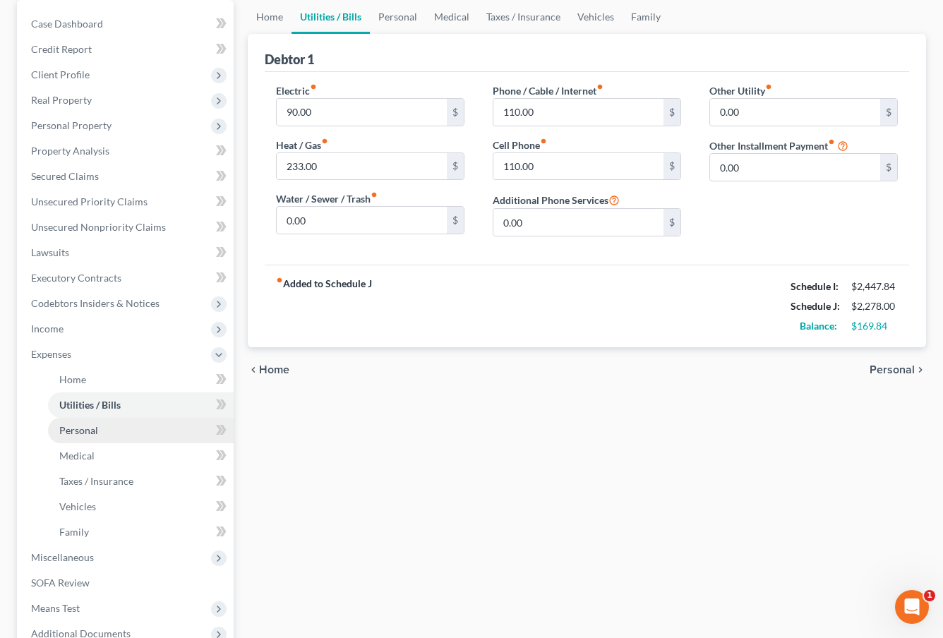
click at [104, 423] on link "Personal" at bounding box center [141, 430] width 186 height 25
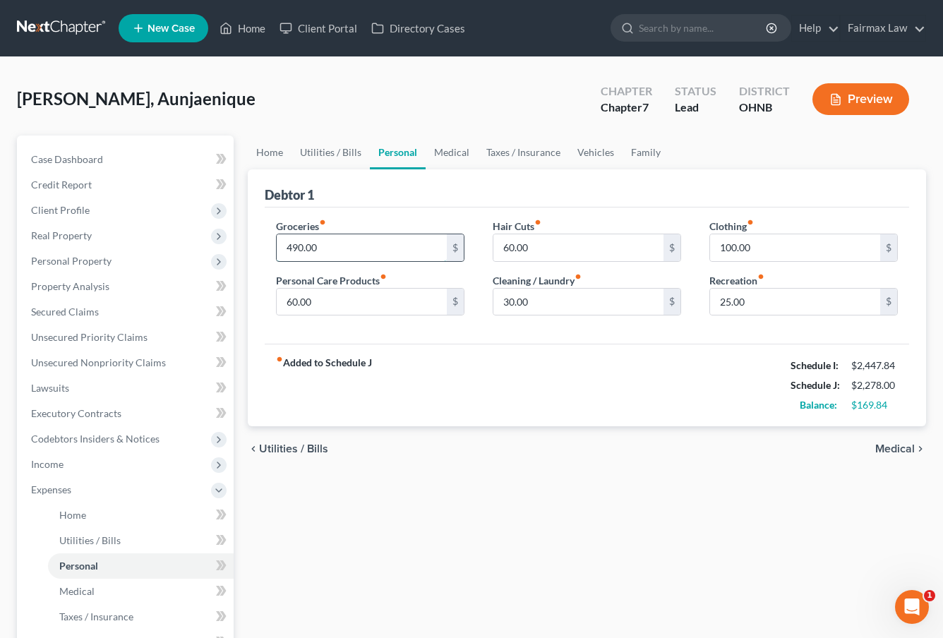
click at [298, 245] on input "490.00" at bounding box center [362, 247] width 170 height 27
type input "500.00"
click at [501, 361] on div "fiber_manual_record Added to Schedule J Schedule I: $2,447.84 Schedule J: $2,28…" at bounding box center [587, 385] width 644 height 83
click at [509, 249] on input "60.00" at bounding box center [578, 247] width 170 height 27
type input "0.00"
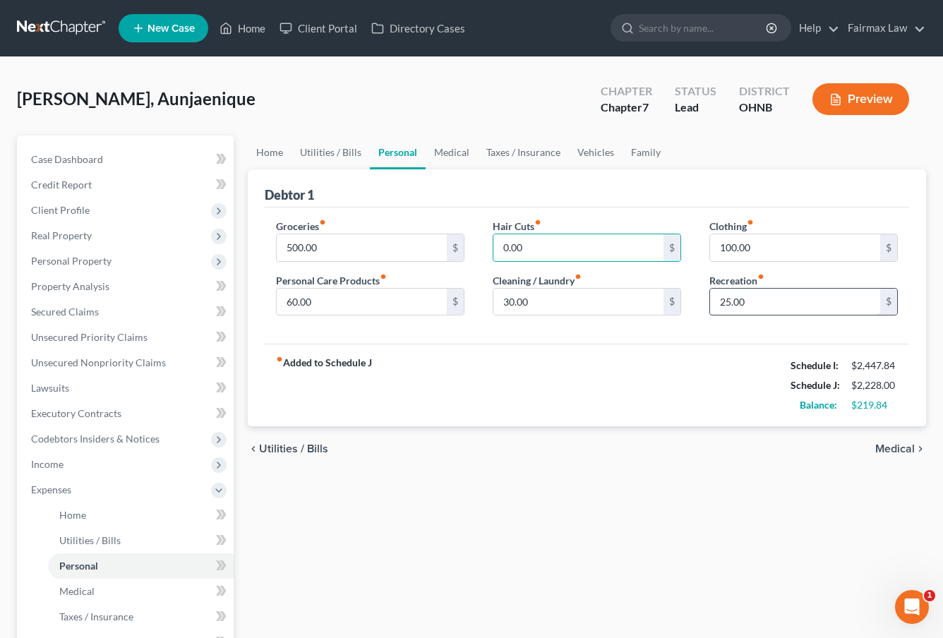
click at [722, 301] on input "25.00" at bounding box center [795, 302] width 170 height 27
type input "125.00"
click at [289, 303] on input "60.00" at bounding box center [362, 302] width 170 height 27
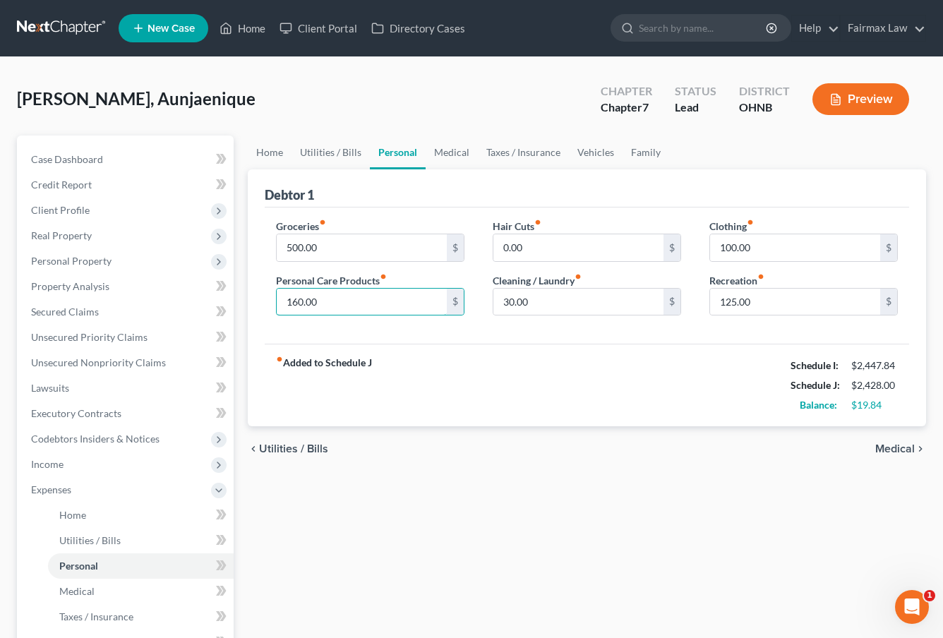
type input "160.00"
click at [501, 425] on div "fiber_manual_record Added to Schedule J Schedule I: $2,447.84 Schedule J: $2,42…" at bounding box center [587, 385] width 644 height 83
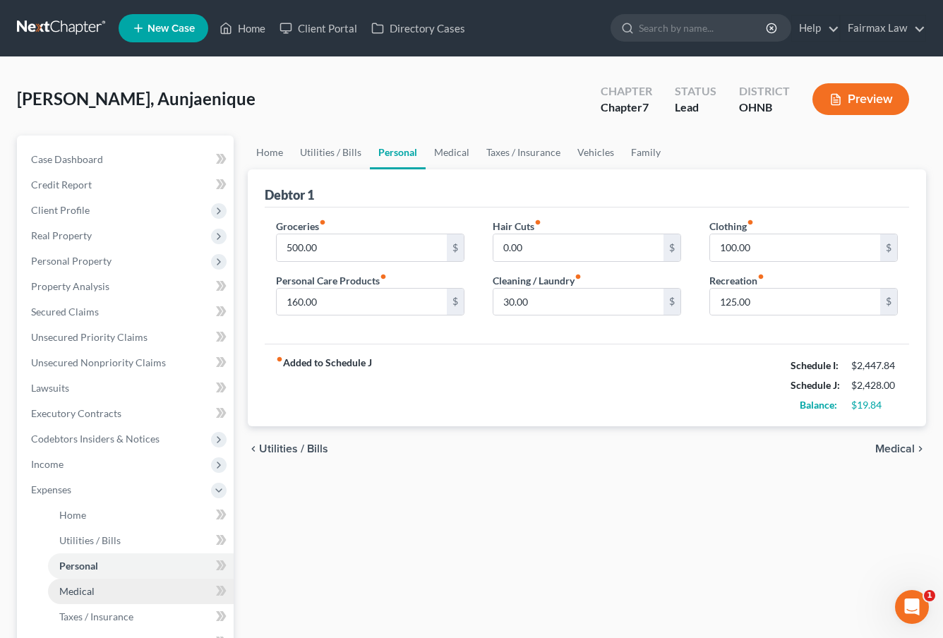
click at [107, 596] on link "Medical" at bounding box center [141, 591] width 186 height 25
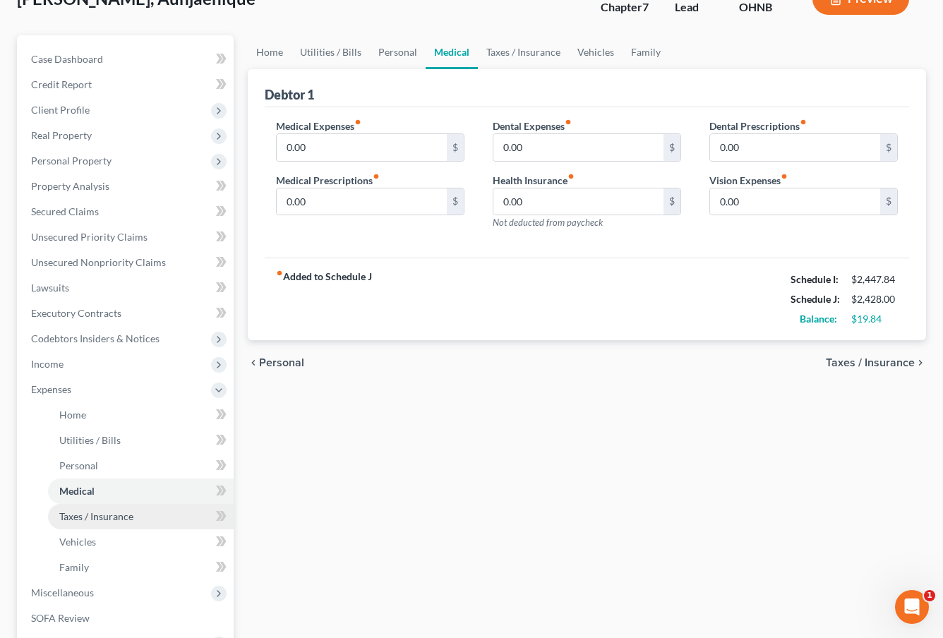
click at [102, 517] on span "Taxes / Insurance" at bounding box center [96, 516] width 74 height 12
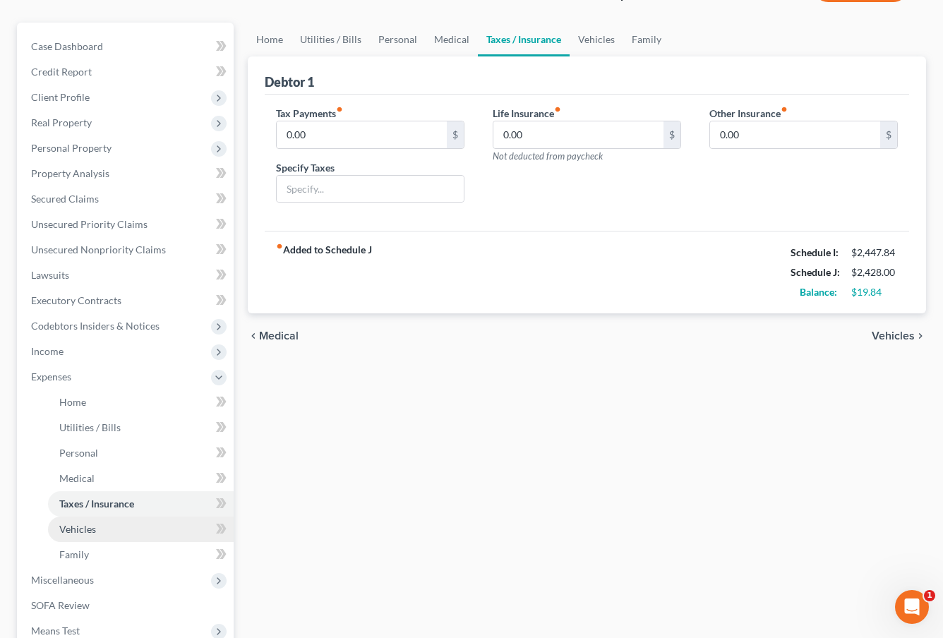
click at [100, 520] on link "Vehicles" at bounding box center [141, 529] width 186 height 25
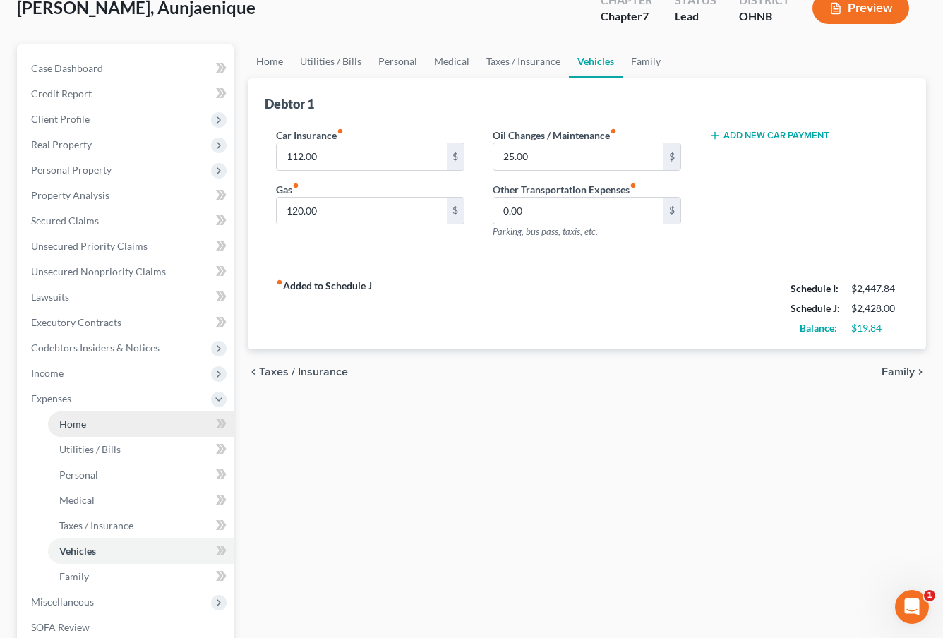
scroll to position [171, 0]
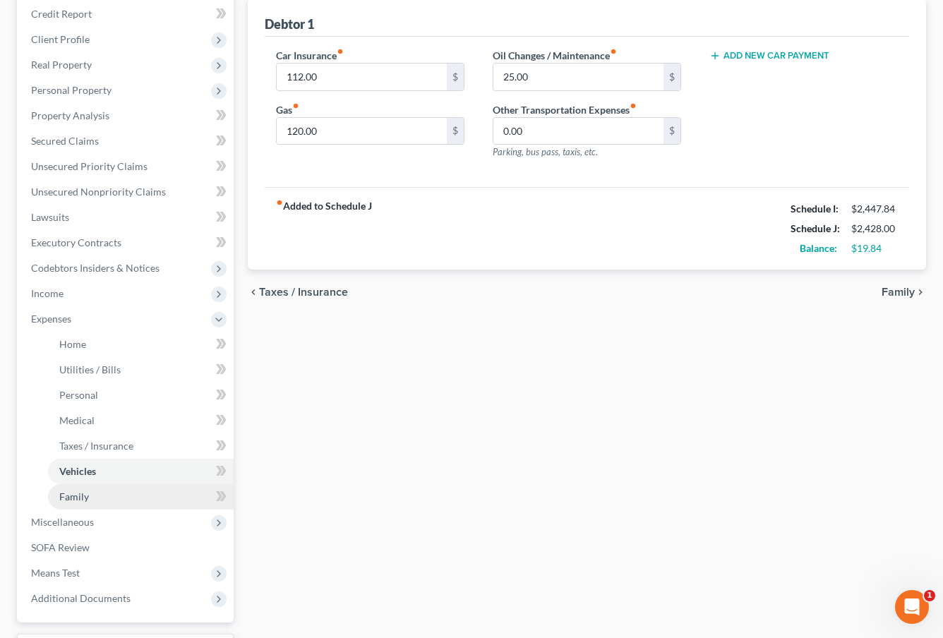
click at [98, 490] on link "Family" at bounding box center [141, 496] width 186 height 25
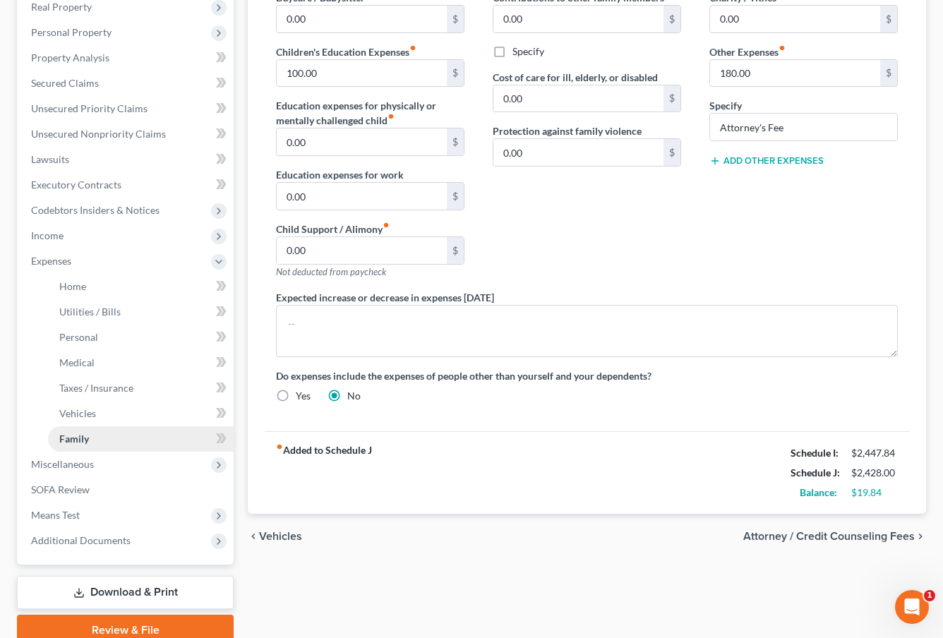
scroll to position [238, 0]
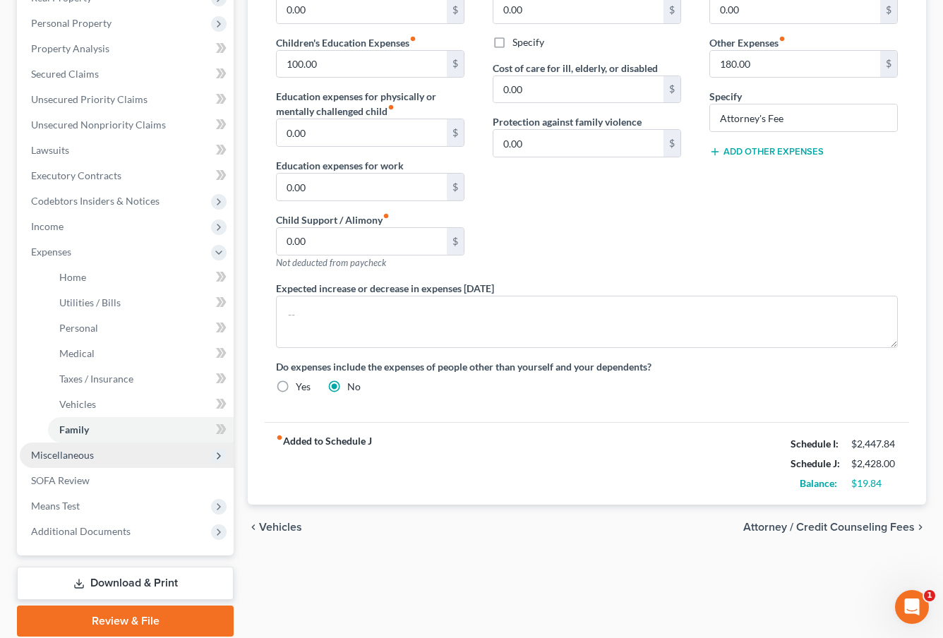
click at [98, 462] on span "Miscellaneous" at bounding box center [127, 454] width 214 height 25
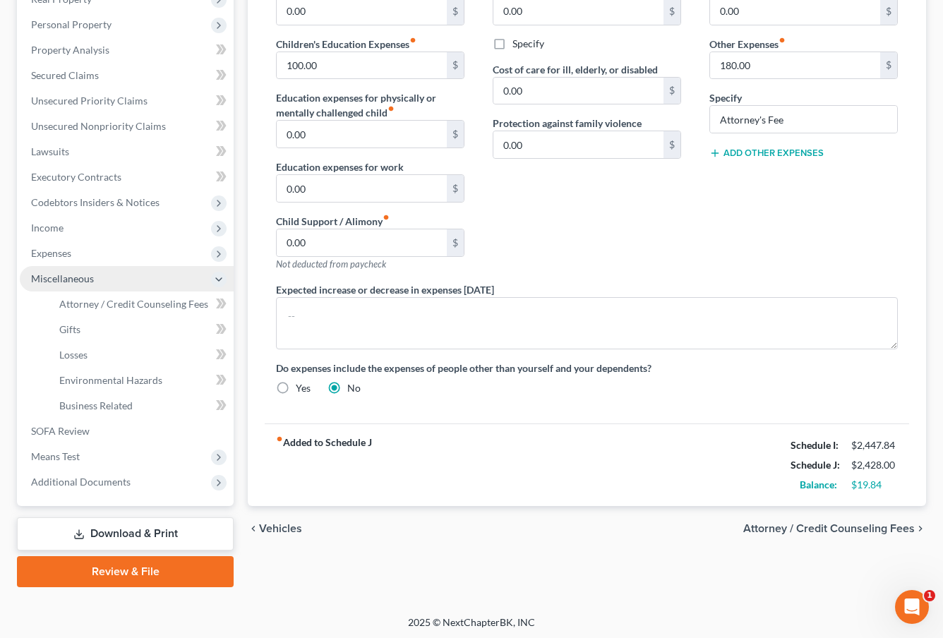
click at [134, 285] on span "Miscellaneous" at bounding box center [127, 278] width 214 height 25
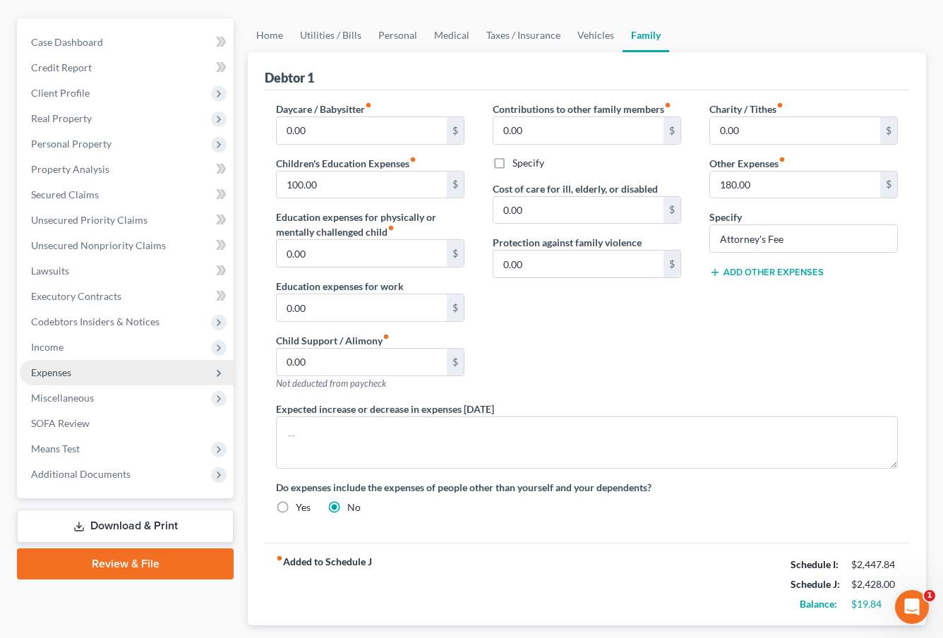
scroll to position [87, 0]
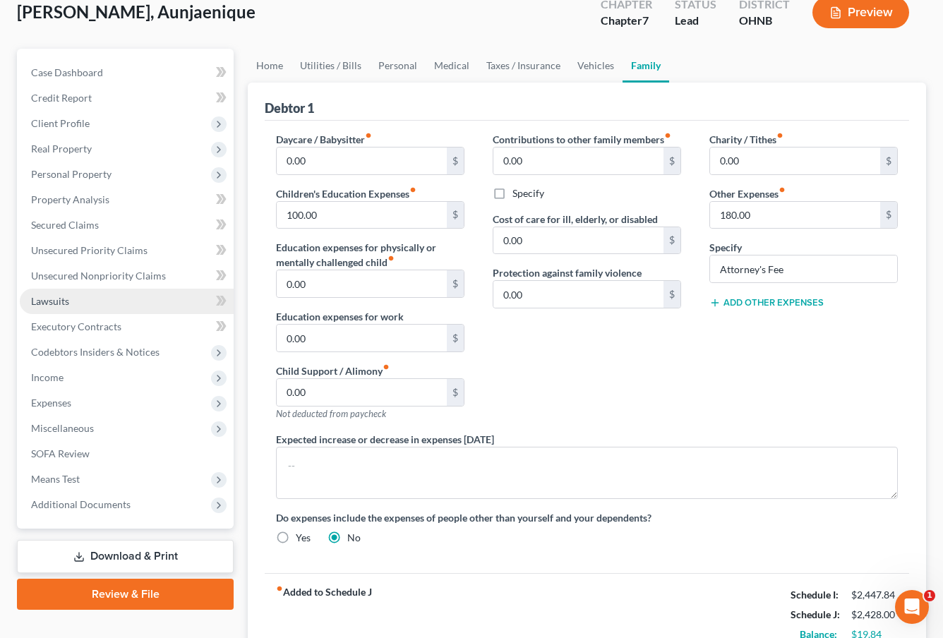
click at [127, 300] on link "Lawsuits" at bounding box center [127, 301] width 214 height 25
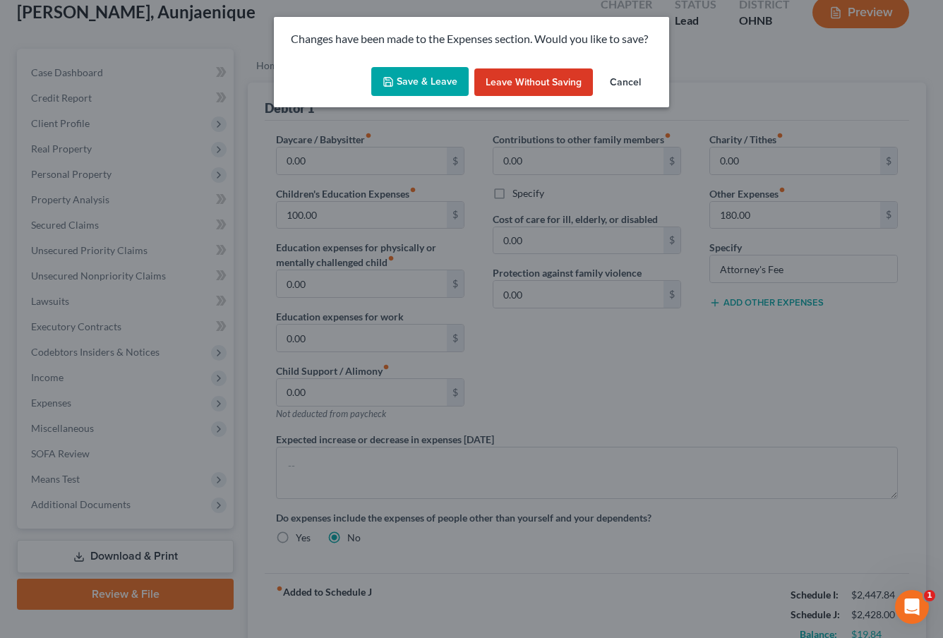
click at [410, 90] on button "Save & Leave" at bounding box center [419, 82] width 97 height 30
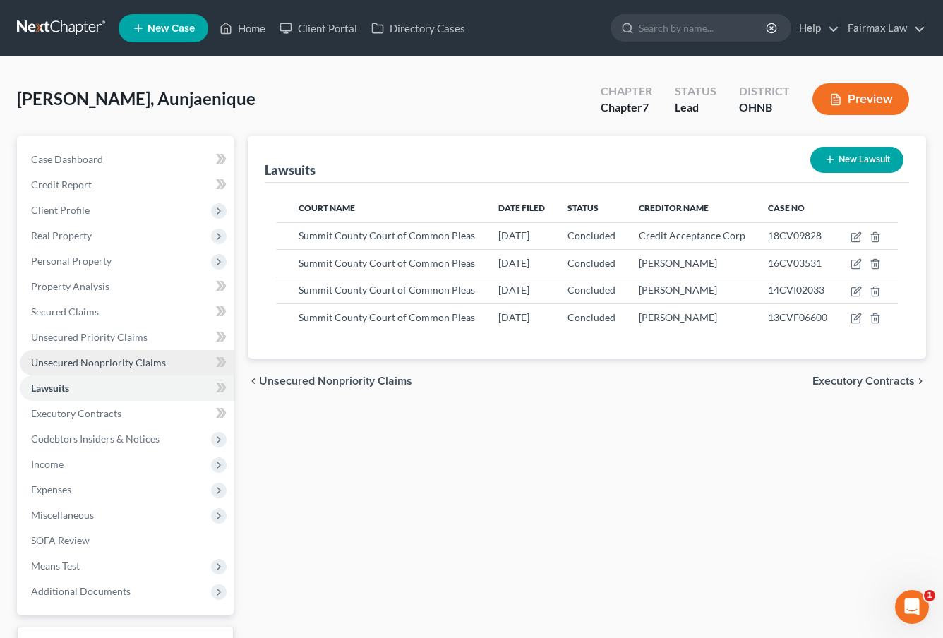
click at [99, 361] on span "Unsecured Nonpriority Claims" at bounding box center [98, 362] width 135 height 12
